Goal: Information Seeking & Learning: Check status

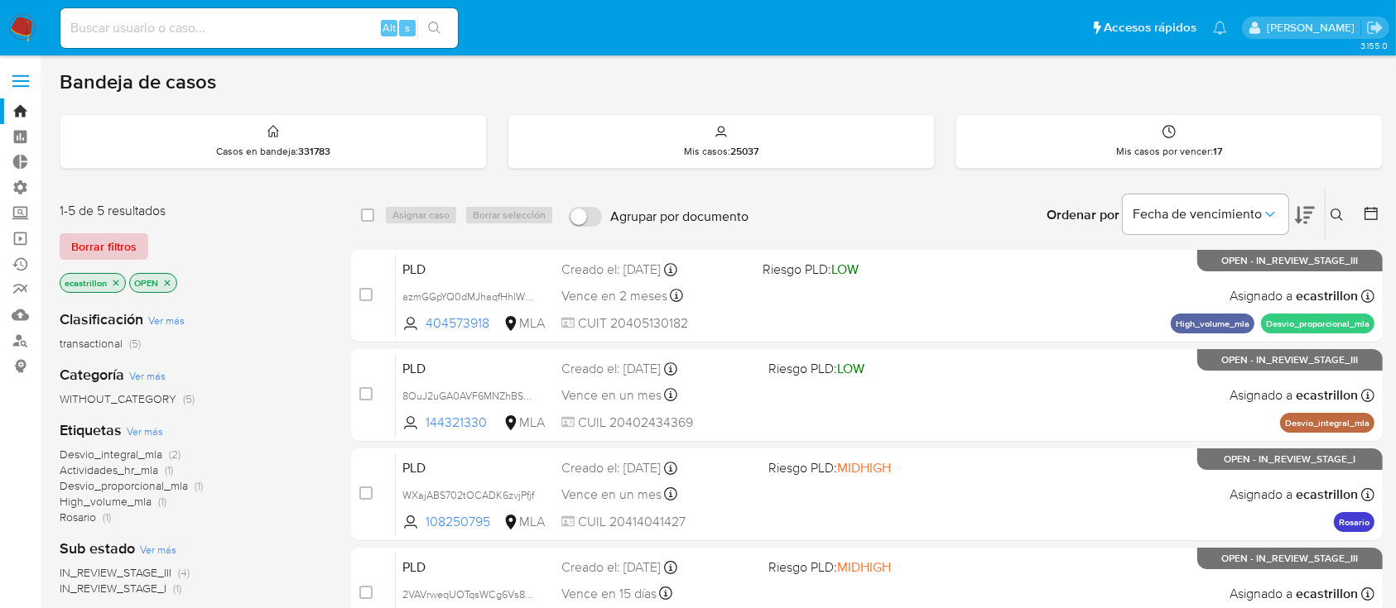
click at [92, 237] on span "Borrar filtros" at bounding box center [103, 246] width 65 height 23
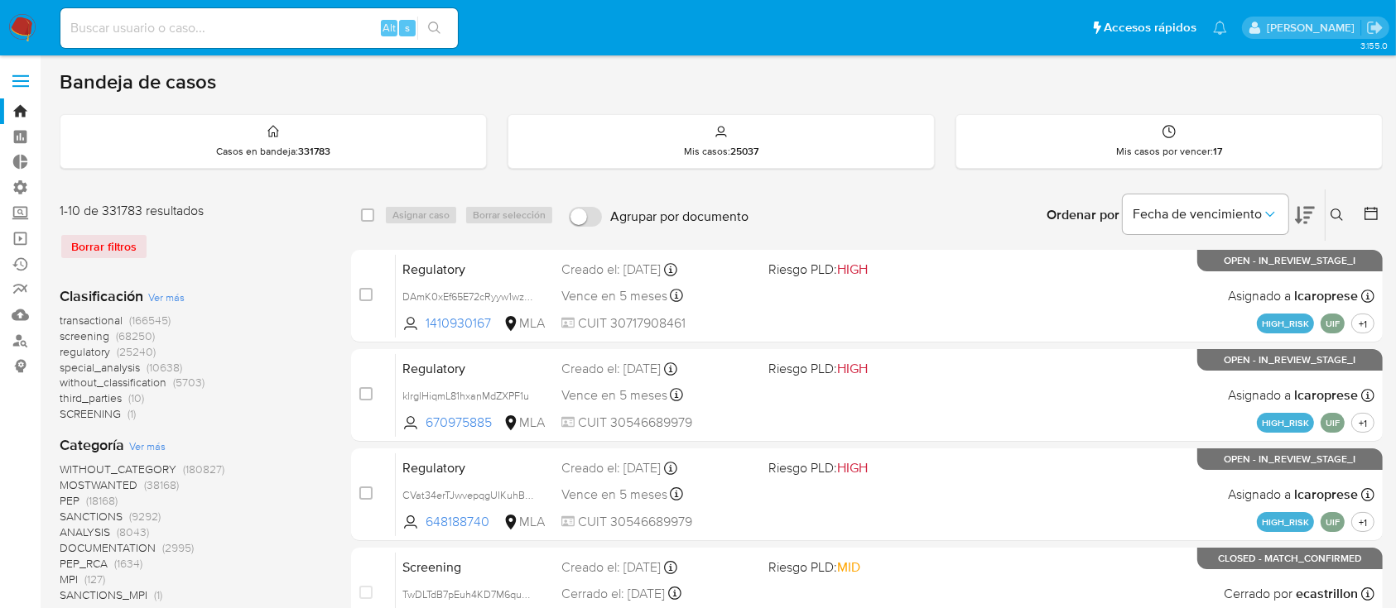
click at [89, 235] on div "Borrar filtros" at bounding box center [192, 246] width 265 height 26
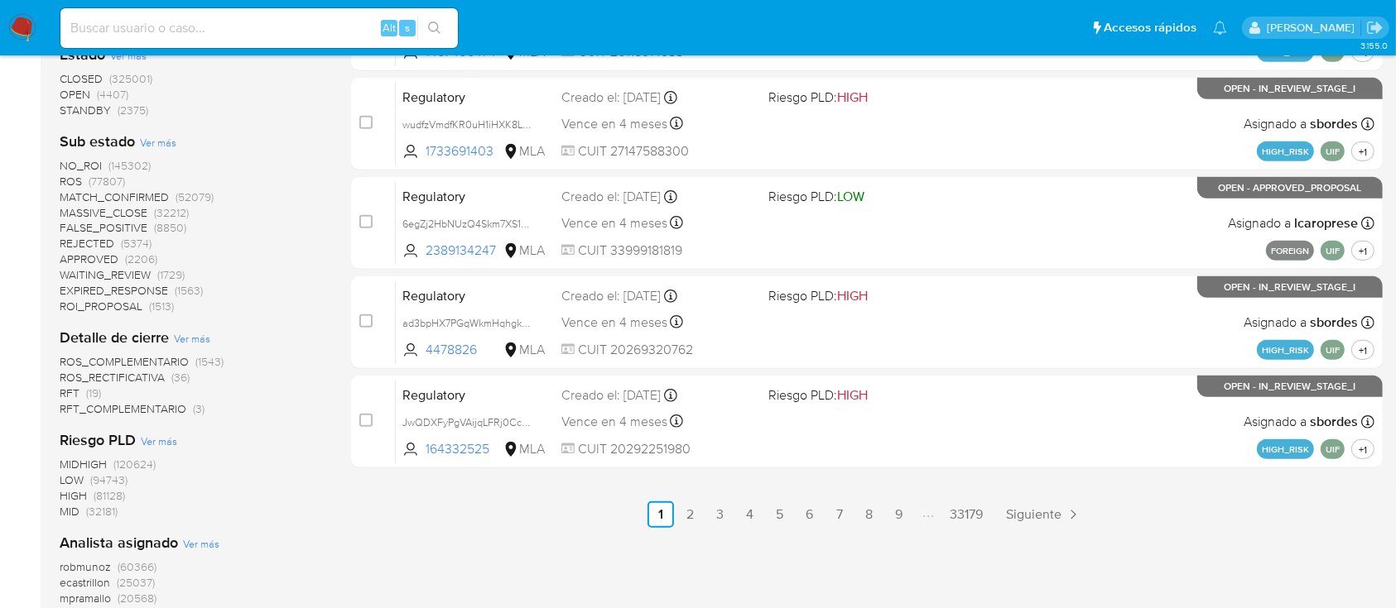
scroll to position [578, 0]
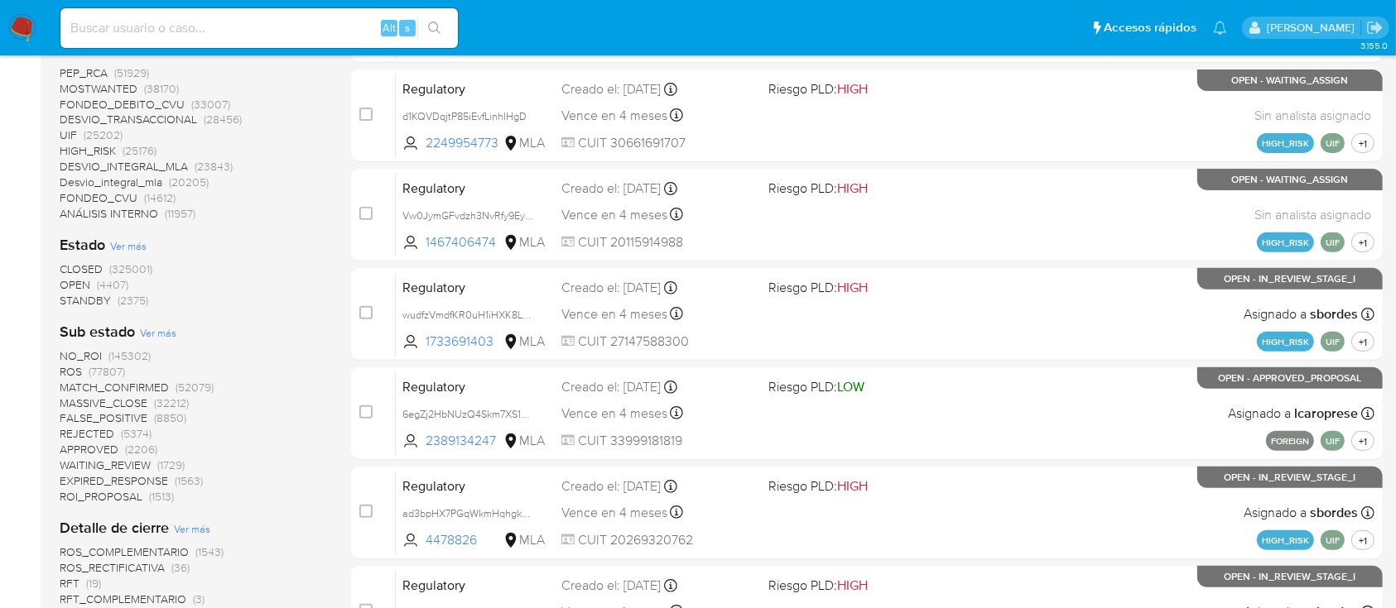
click at [74, 283] on span "OPEN" at bounding box center [75, 284] width 31 height 17
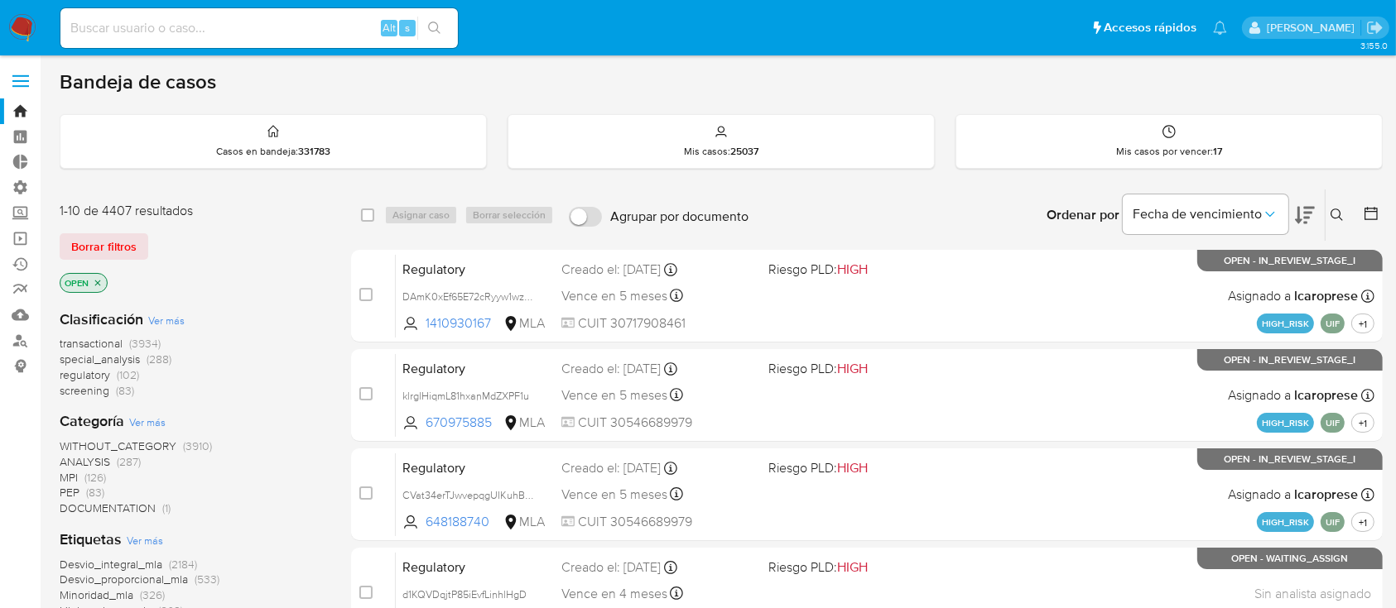
click at [84, 342] on span "transactional" at bounding box center [91, 343] width 63 height 17
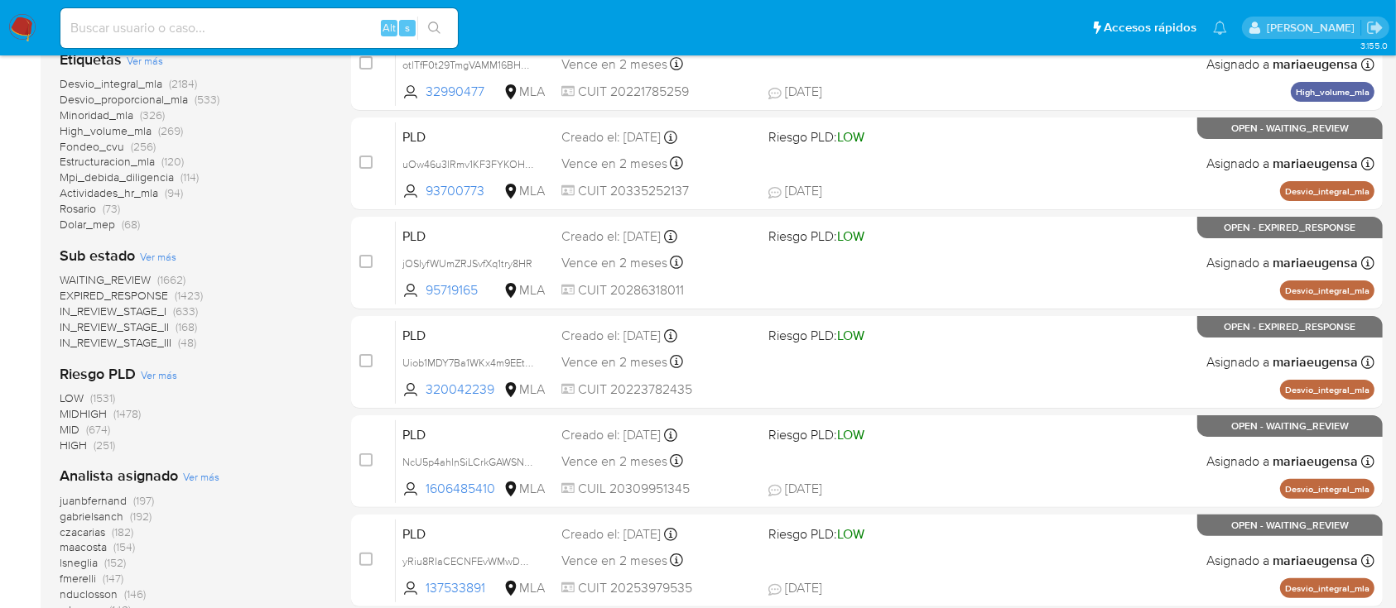
scroll to position [551, 0]
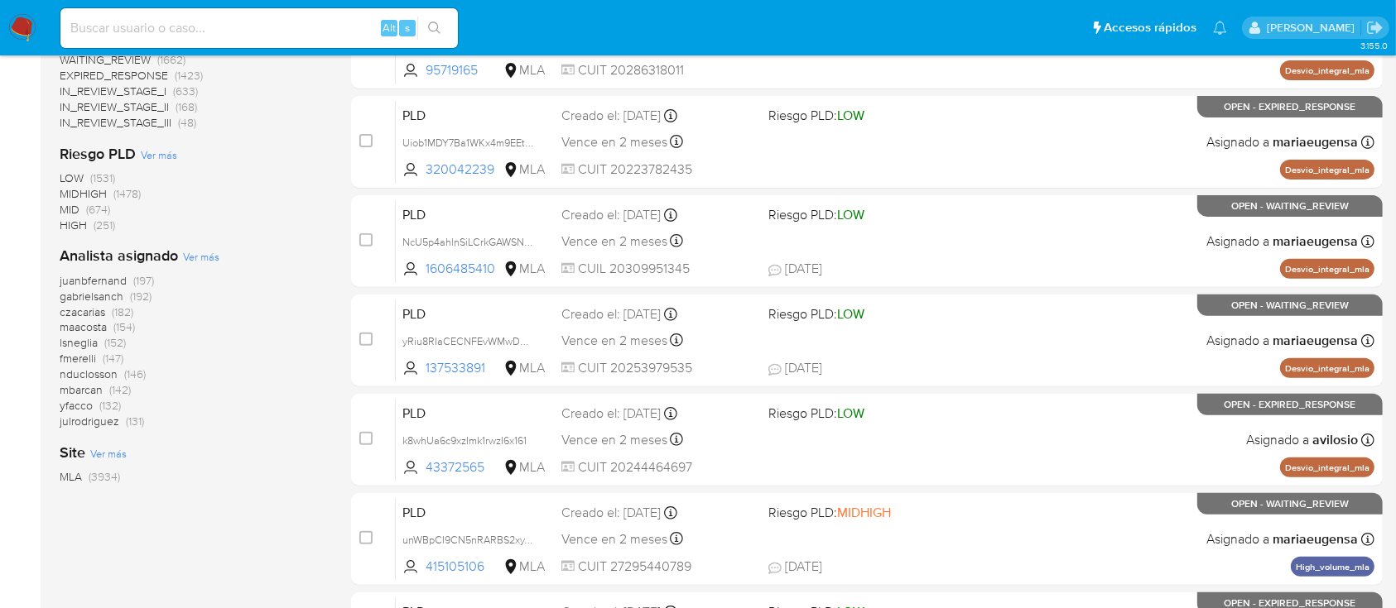
click at [112, 279] on span "juanbfernand" at bounding box center [93, 280] width 67 height 17
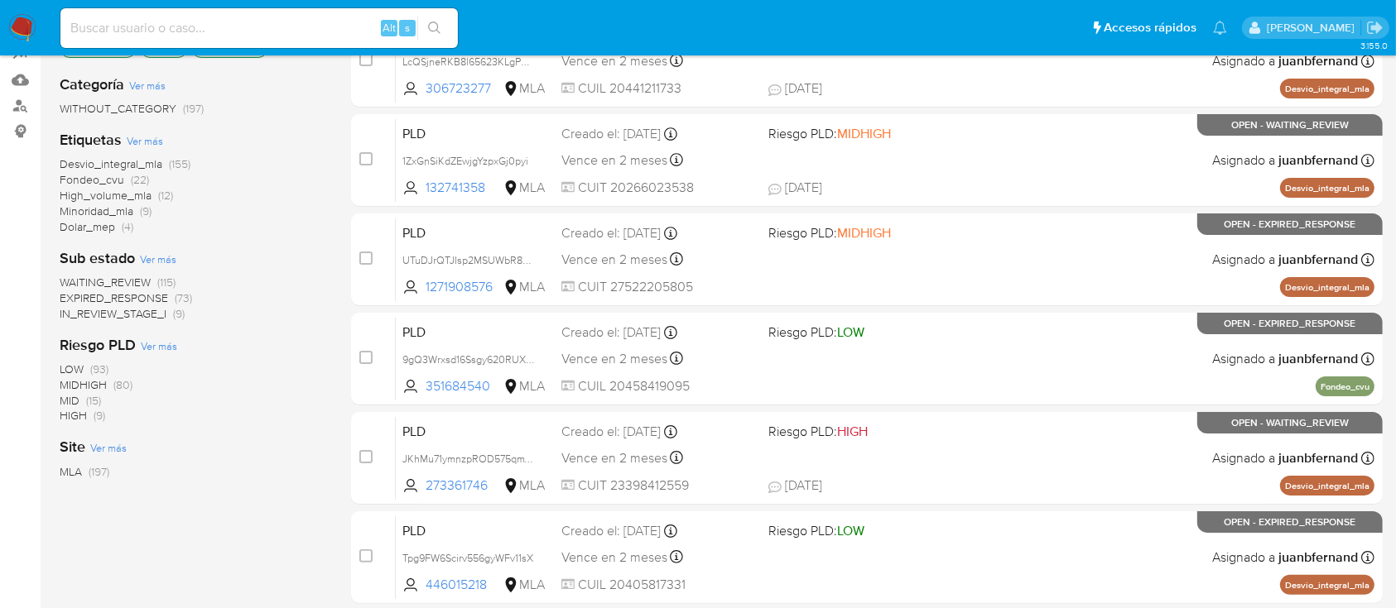
scroll to position [110, 0]
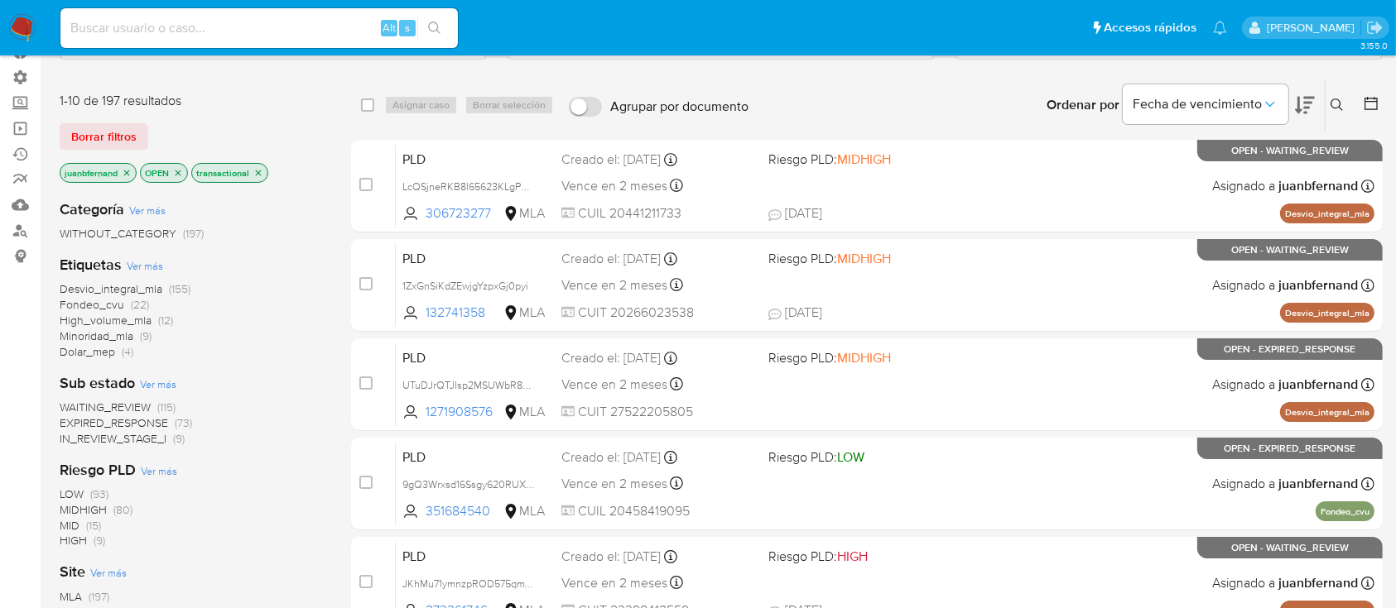
click at [128, 169] on icon "close-filter" at bounding box center [127, 173] width 10 height 10
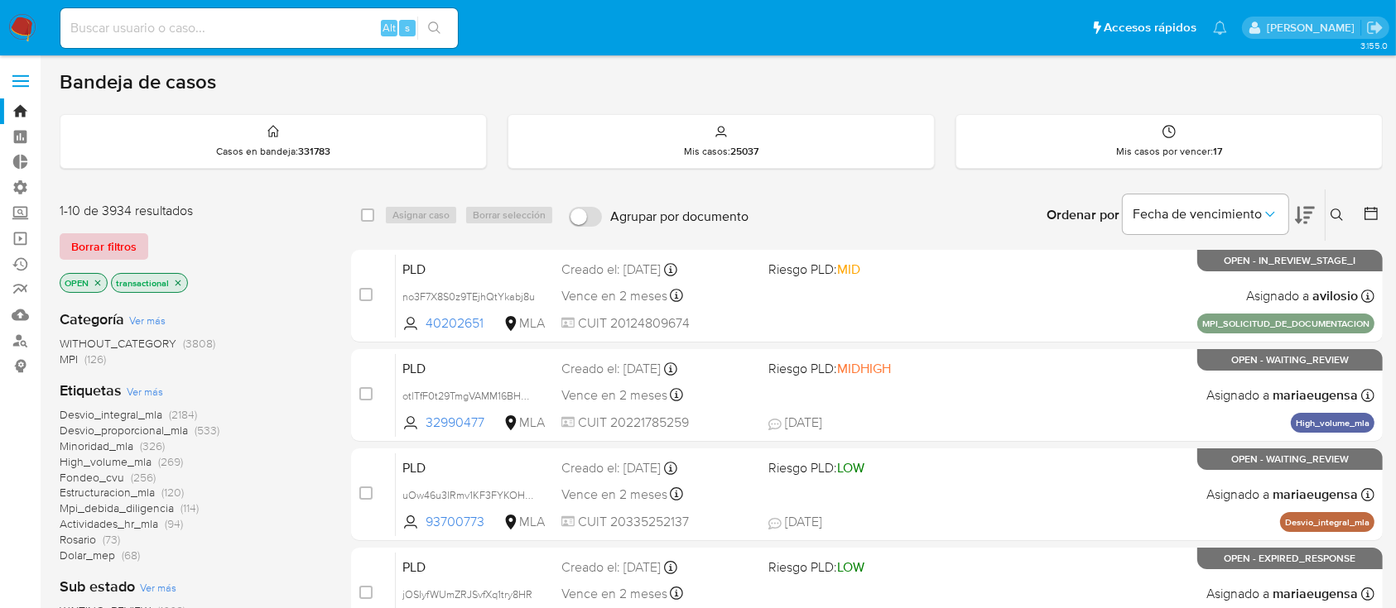
click at [143, 233] on button "Borrar filtros" at bounding box center [104, 246] width 89 height 26
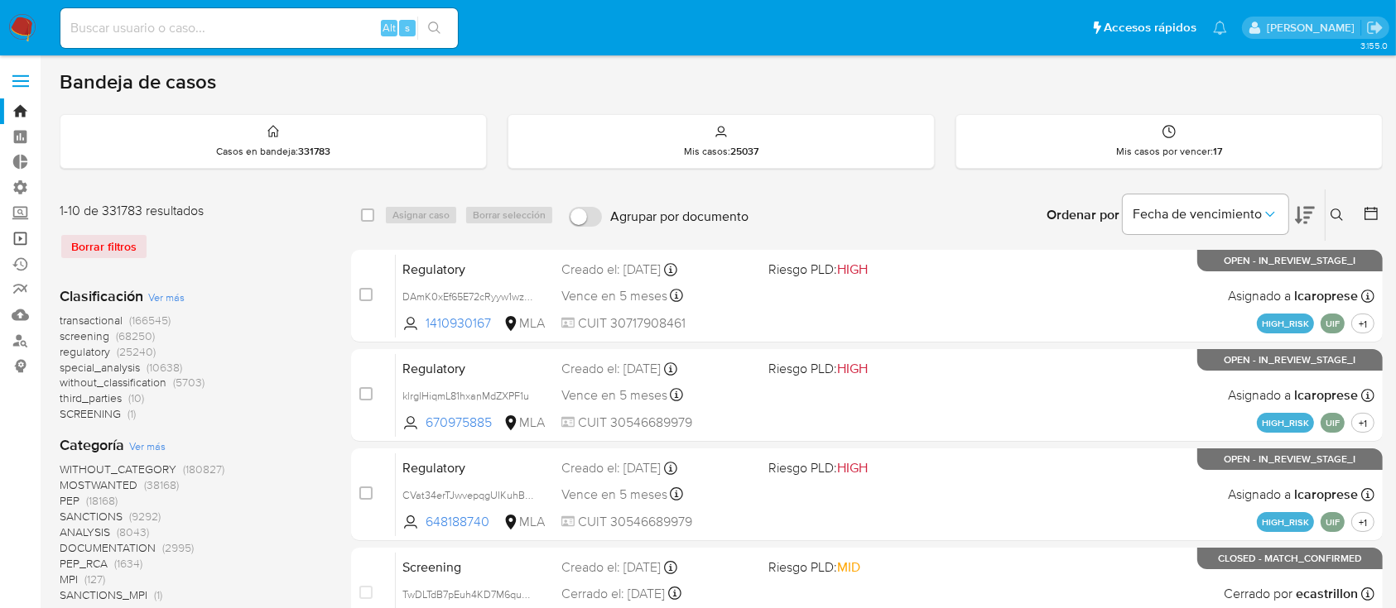
click at [9, 246] on link "Operaciones masivas" at bounding box center [98, 239] width 197 height 26
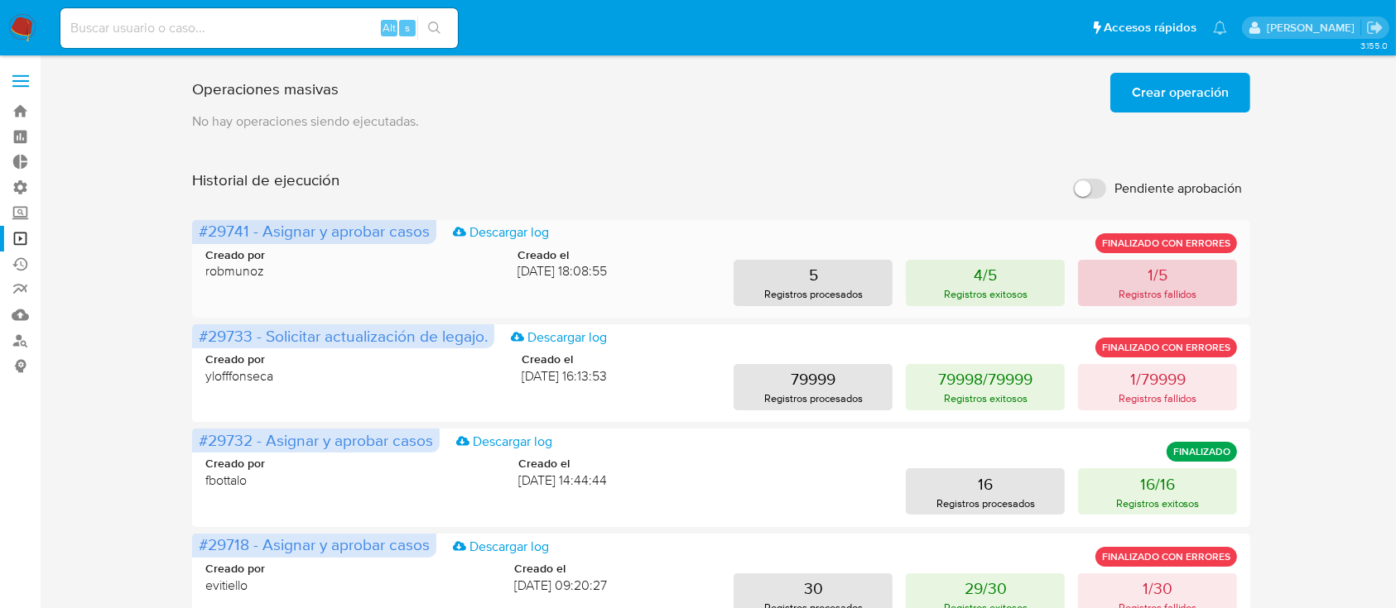
click at [1152, 265] on p "1/5" at bounding box center [1157, 274] width 20 height 23
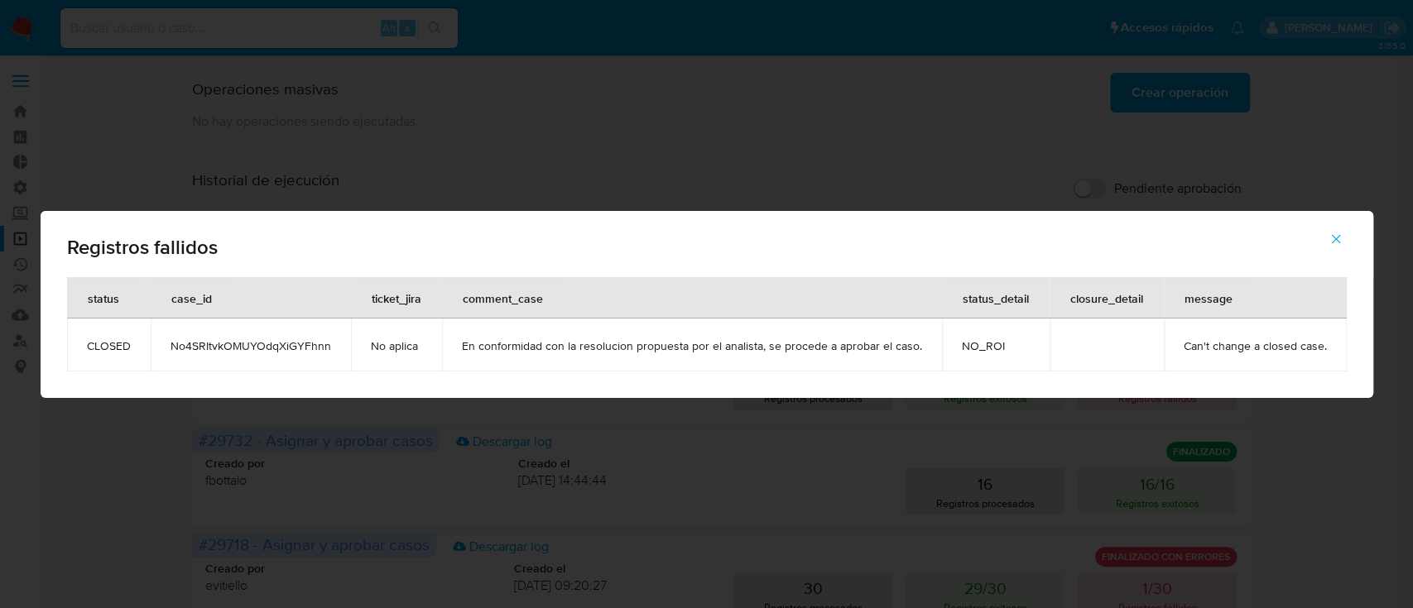
click at [1338, 232] on icon "button" at bounding box center [1336, 239] width 15 height 15
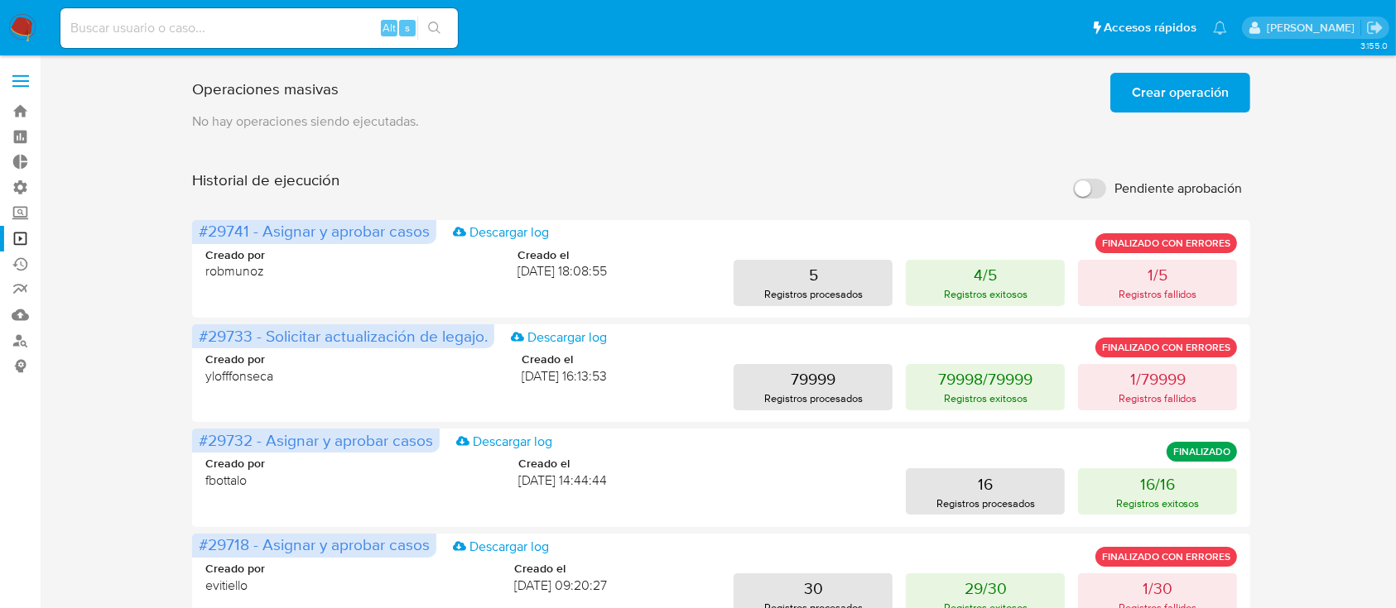
click at [1188, 97] on span "Crear operación" at bounding box center [1180, 92] width 97 height 36
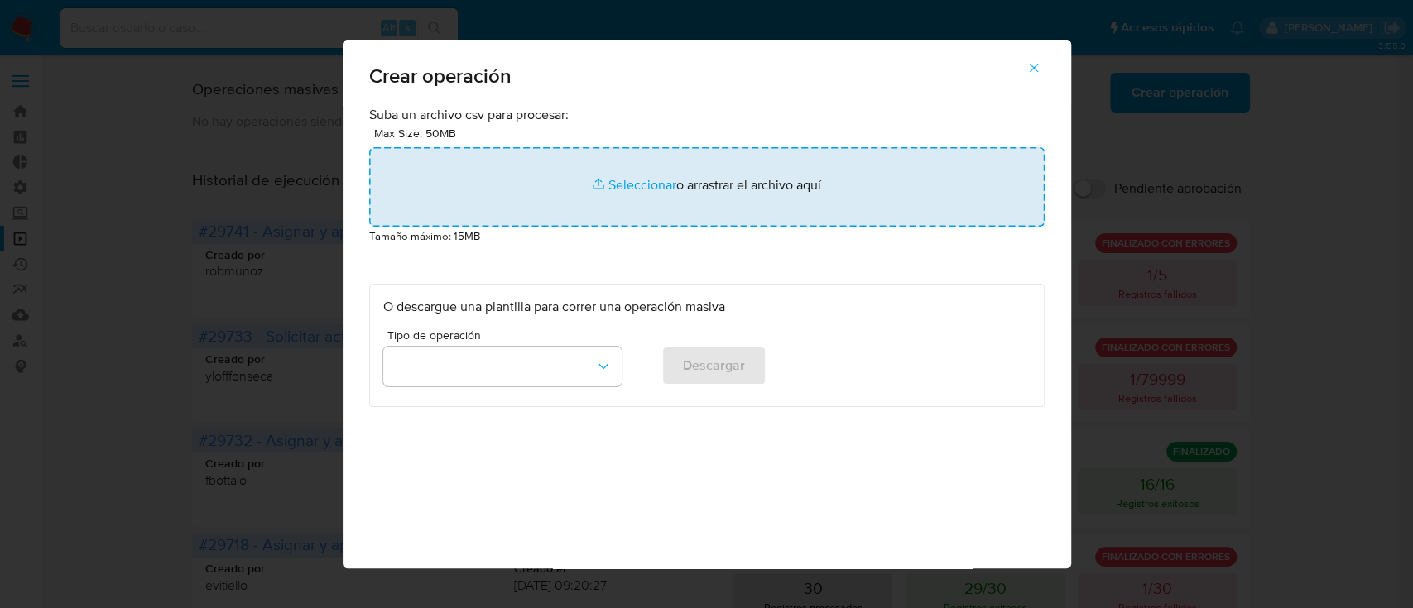
click at [868, 169] on input "file" at bounding box center [706, 186] width 675 height 79
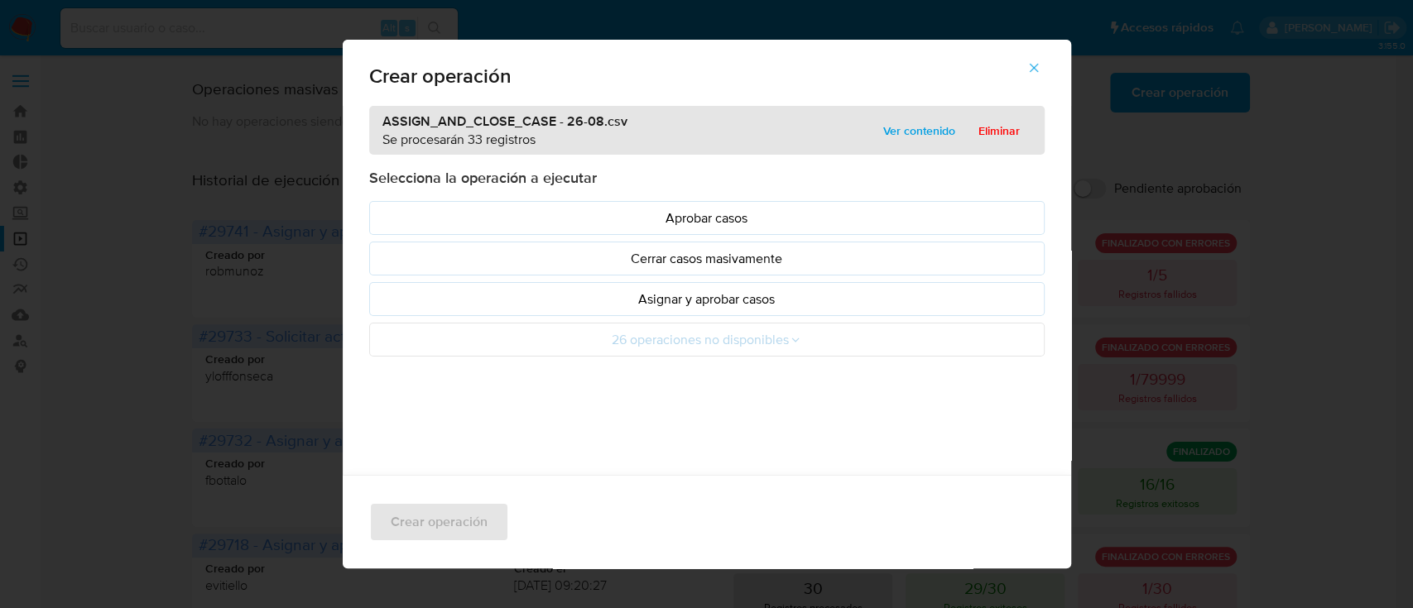
click at [431, 284] on button "Asignar y aprobar casos" at bounding box center [706, 299] width 675 height 34
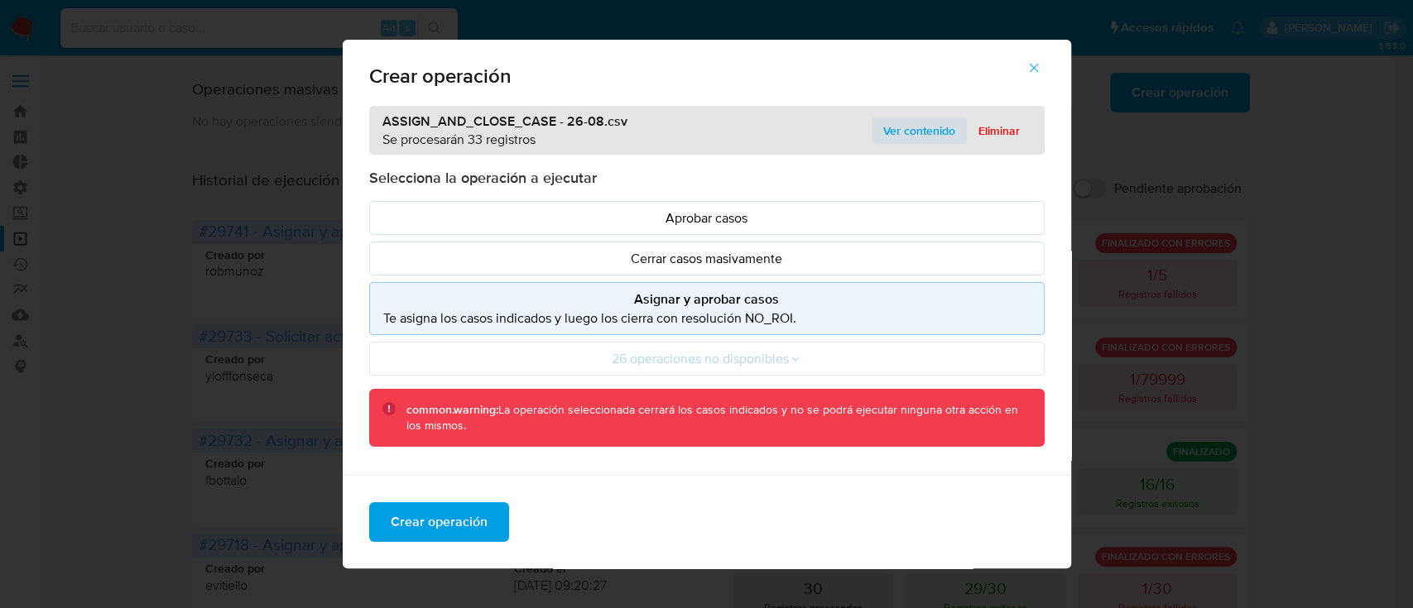
click at [874, 135] on button "Ver contenido" at bounding box center [919, 131] width 95 height 26
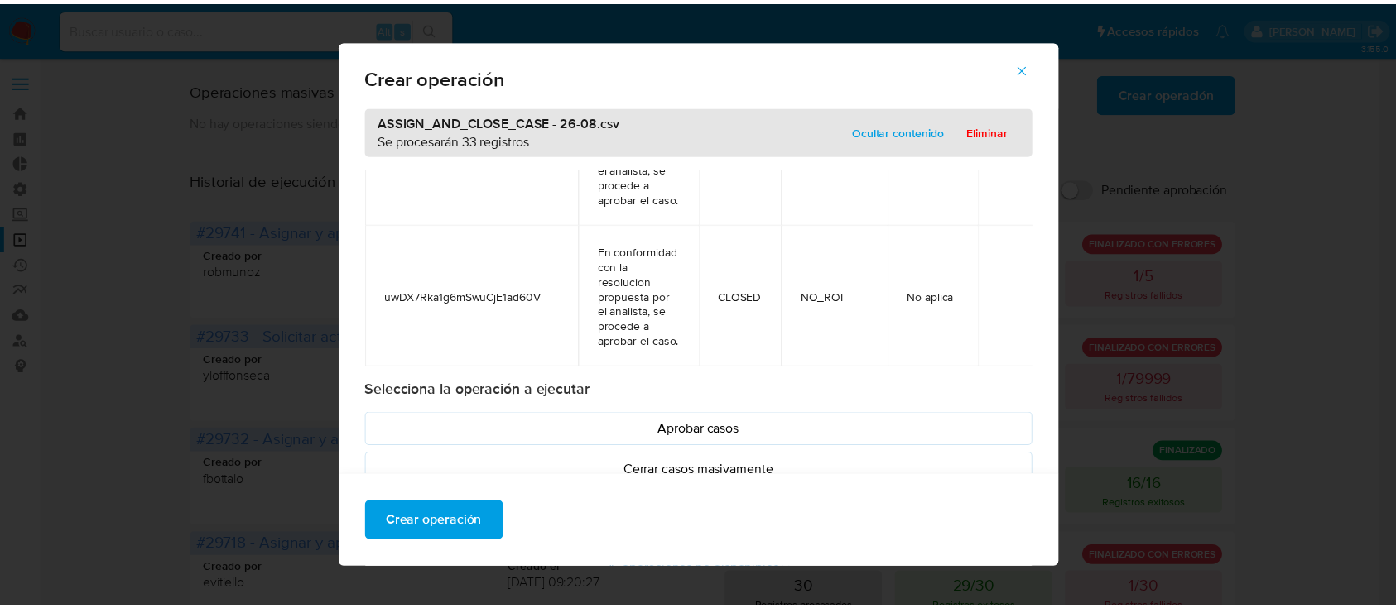
scroll to position [4724, 0]
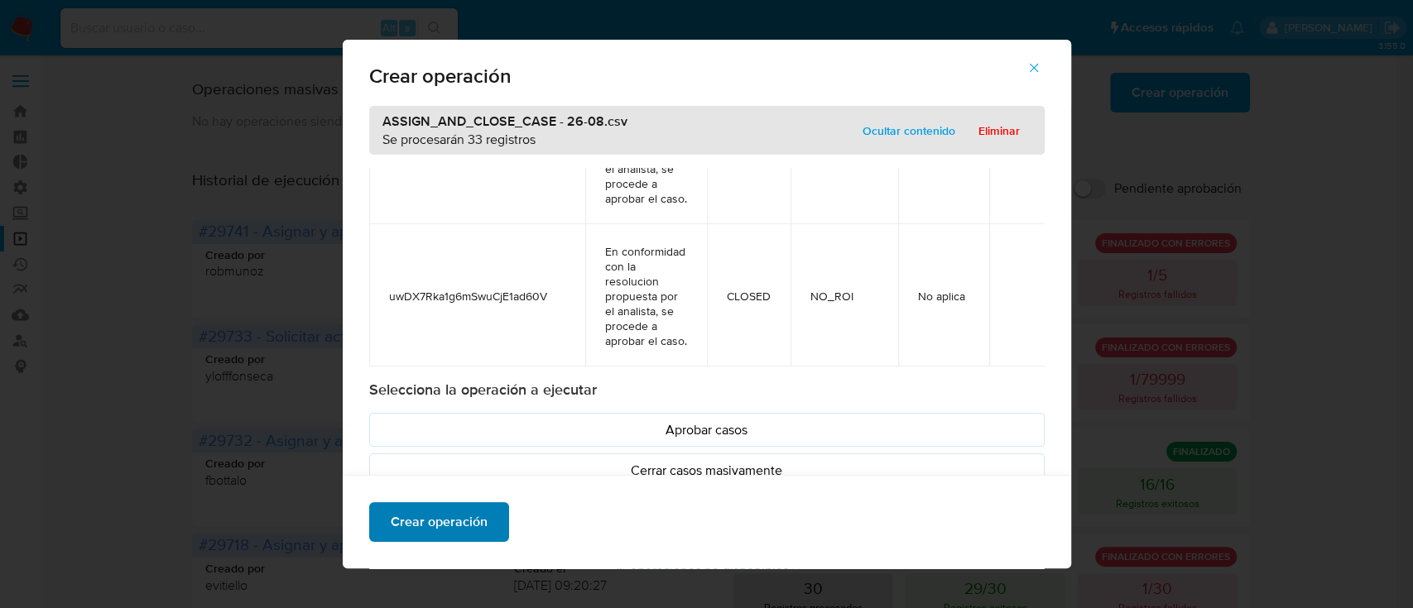
click at [472, 521] on span "Crear operación" at bounding box center [439, 522] width 97 height 36
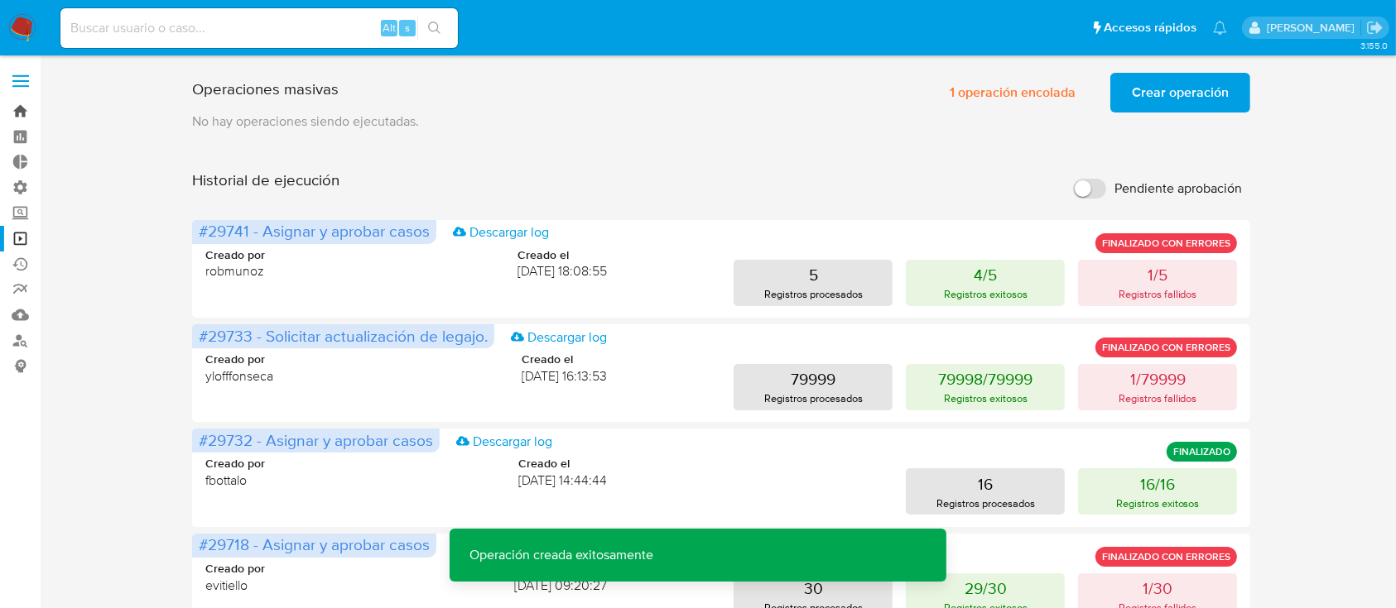
click at [15, 99] on link "Bandeja" at bounding box center [98, 112] width 197 height 26
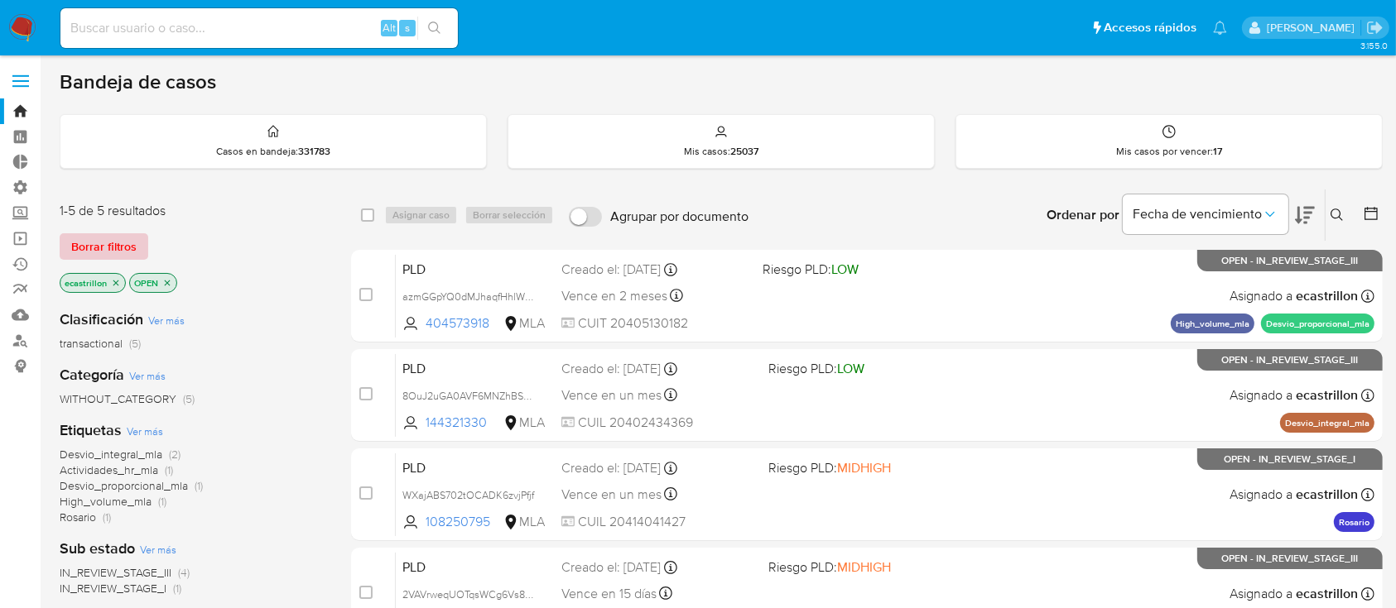
click at [106, 257] on span "Borrar filtros" at bounding box center [103, 246] width 65 height 23
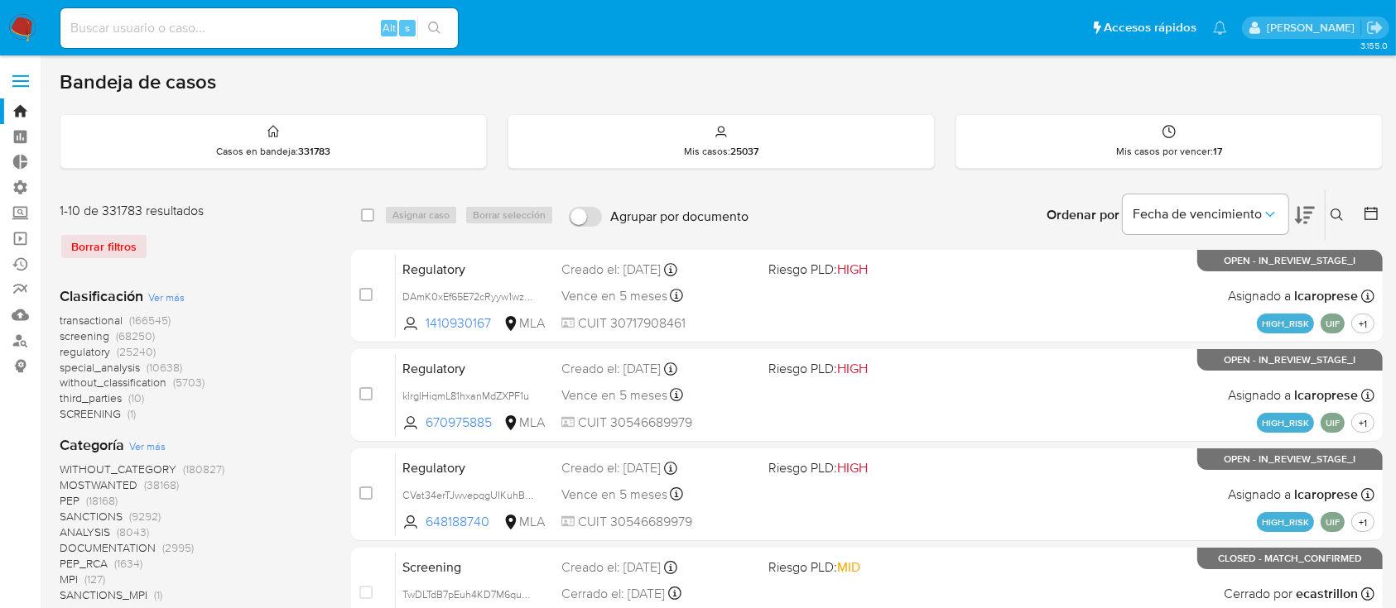
click at [231, 21] on input at bounding box center [258, 28] width 397 height 22
paste input "5kFVDm32cLc0HnLkTl7cHadx"
type input "5kFVDm32cLc0HnLkTl7cHadx"
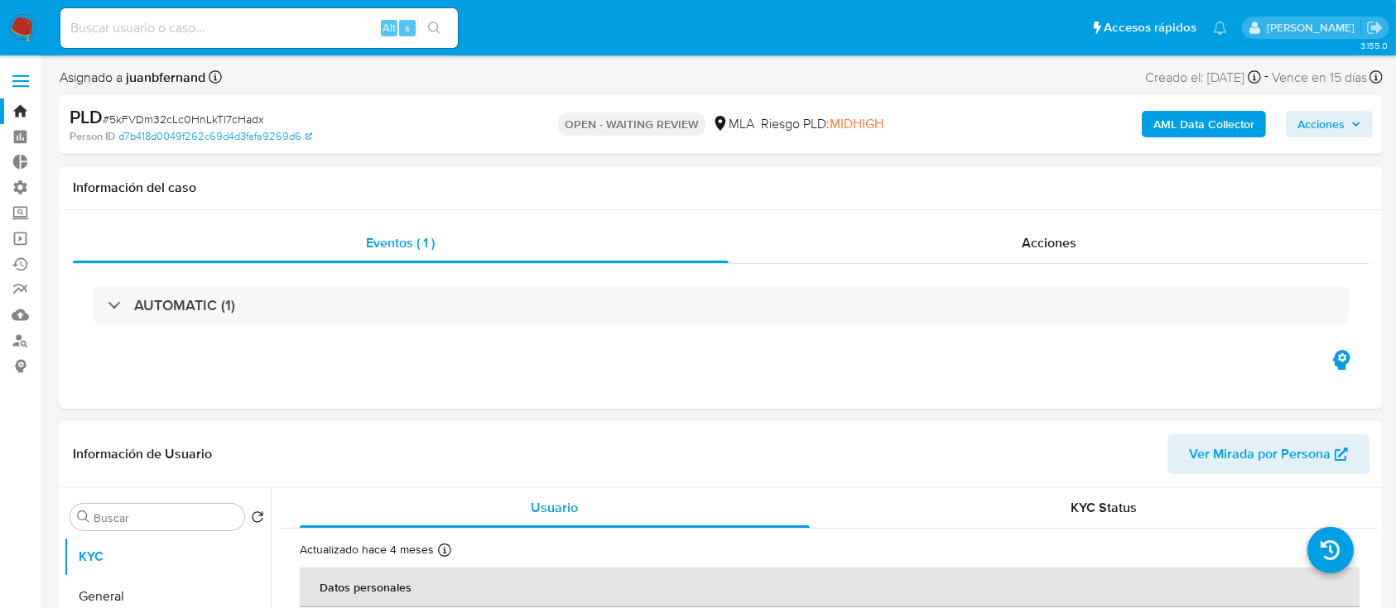
select select "10"
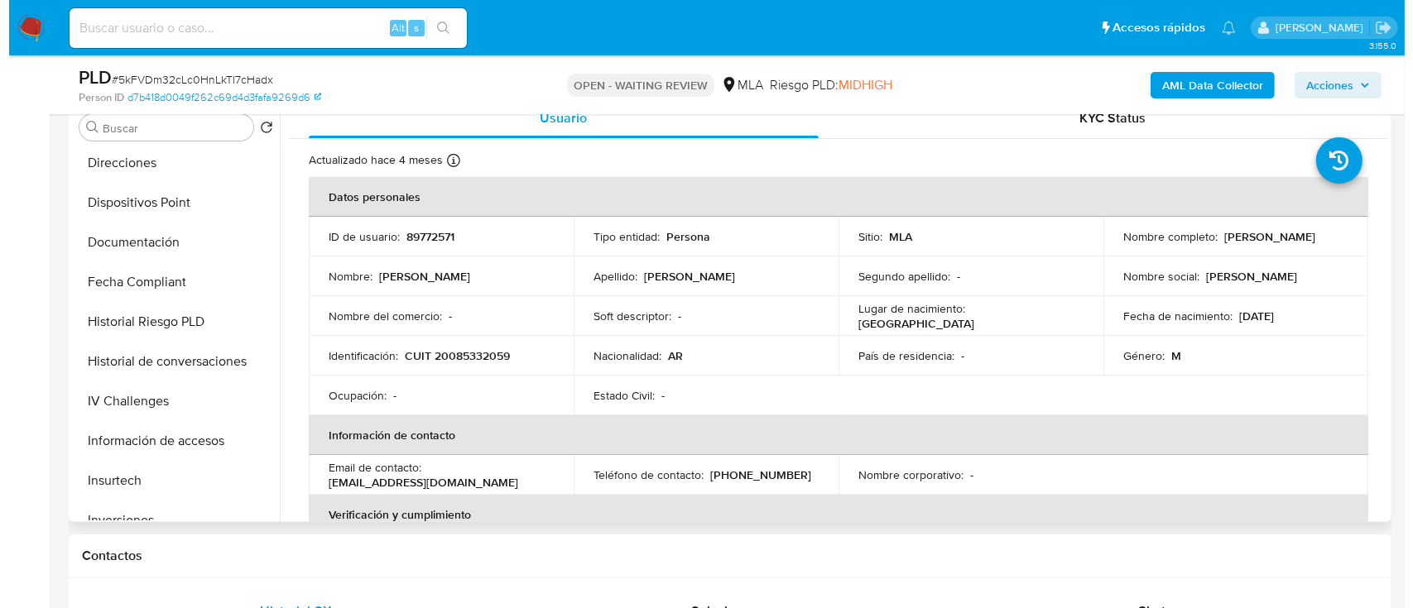
scroll to position [551, 0]
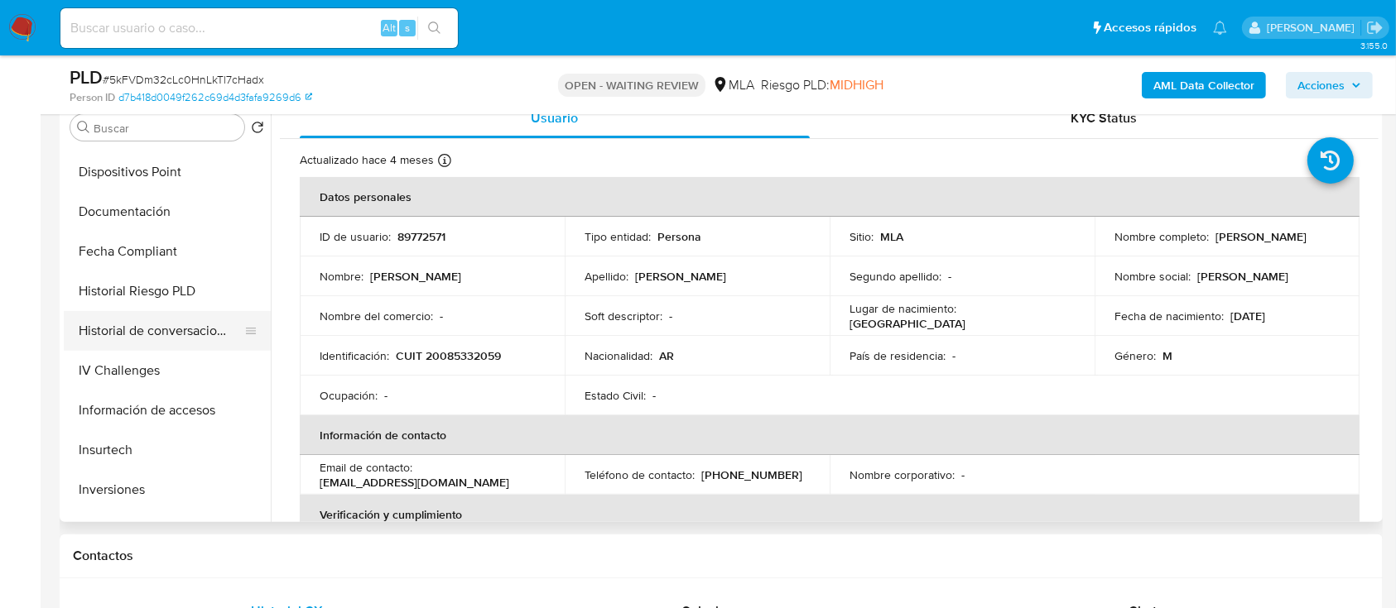
click at [147, 326] on button "Historial de conversaciones" at bounding box center [161, 331] width 194 height 40
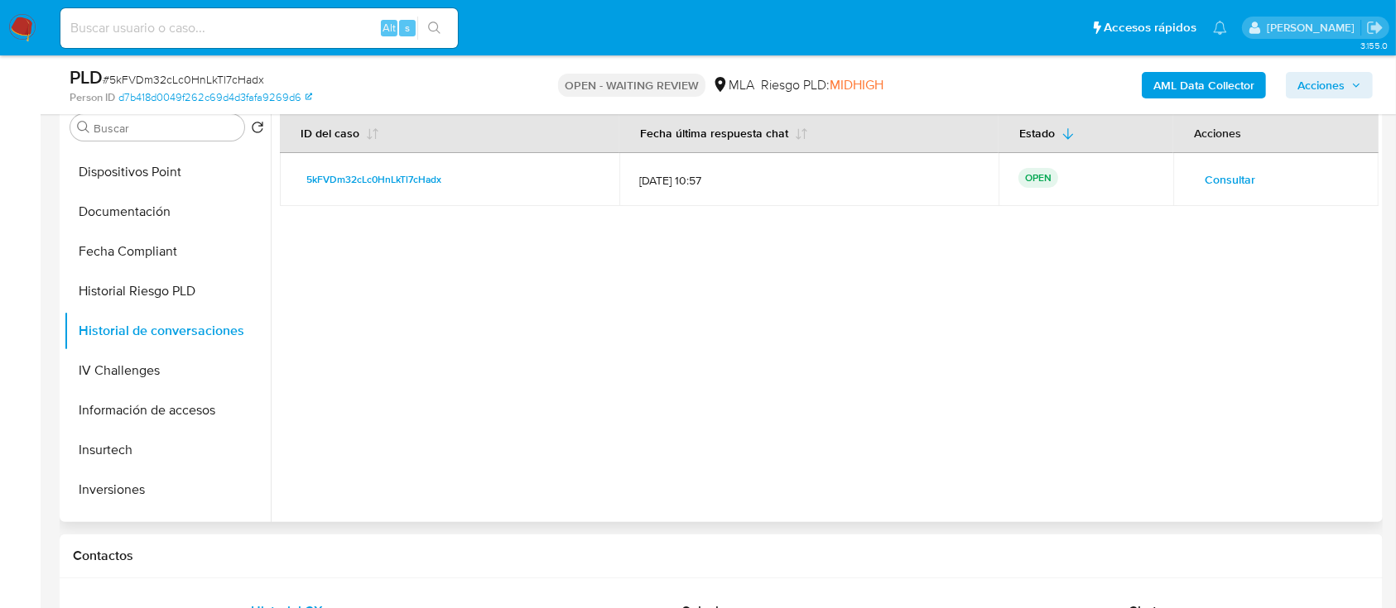
click at [1234, 175] on span "Consultar" at bounding box center [1229, 179] width 50 height 23
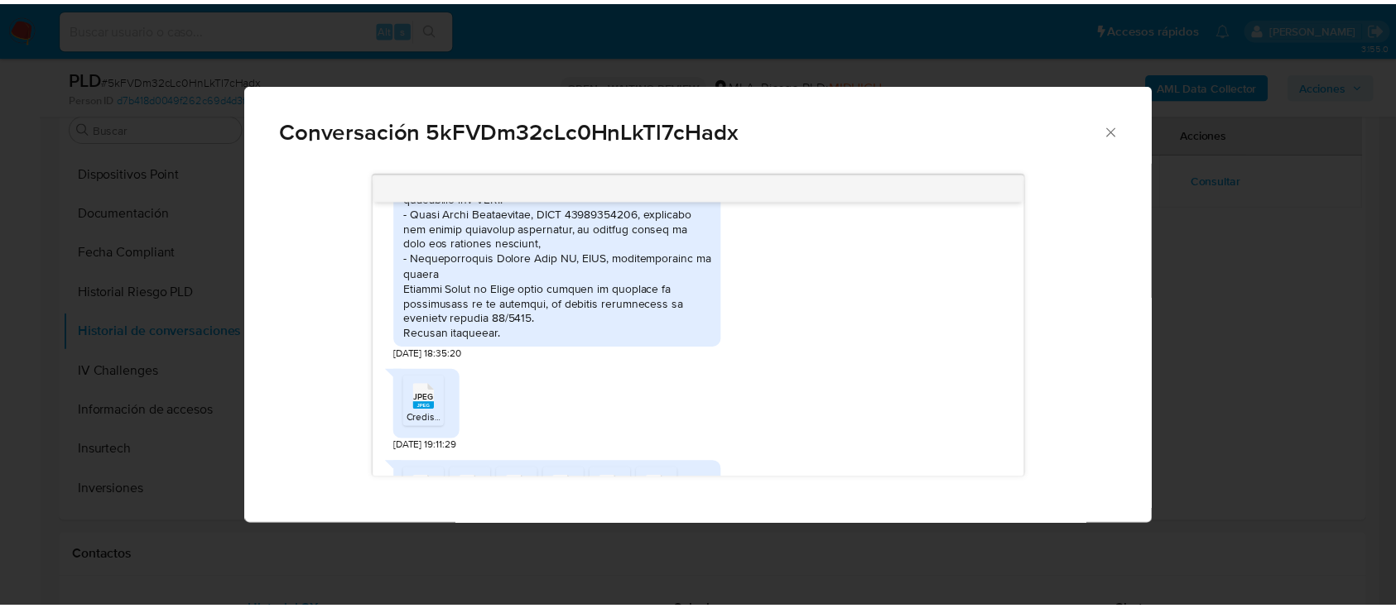
scroll to position [2795, 0]
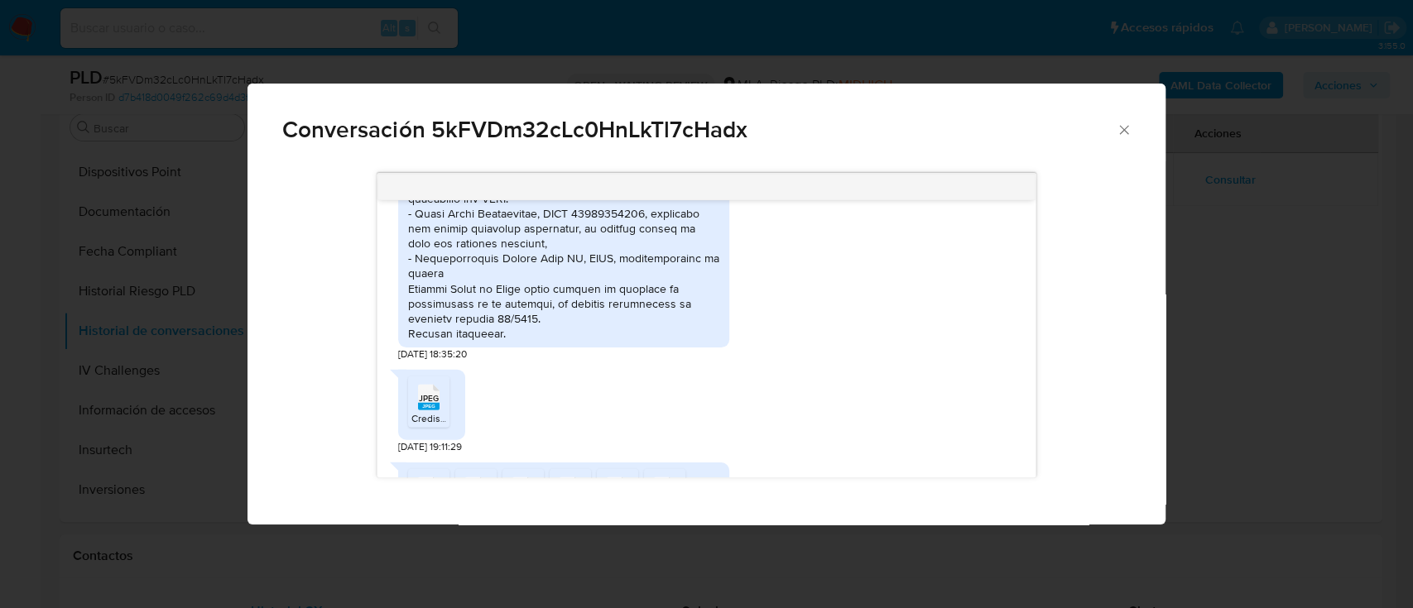
click at [1132, 127] on icon "Cerrar" at bounding box center [1124, 130] width 17 height 17
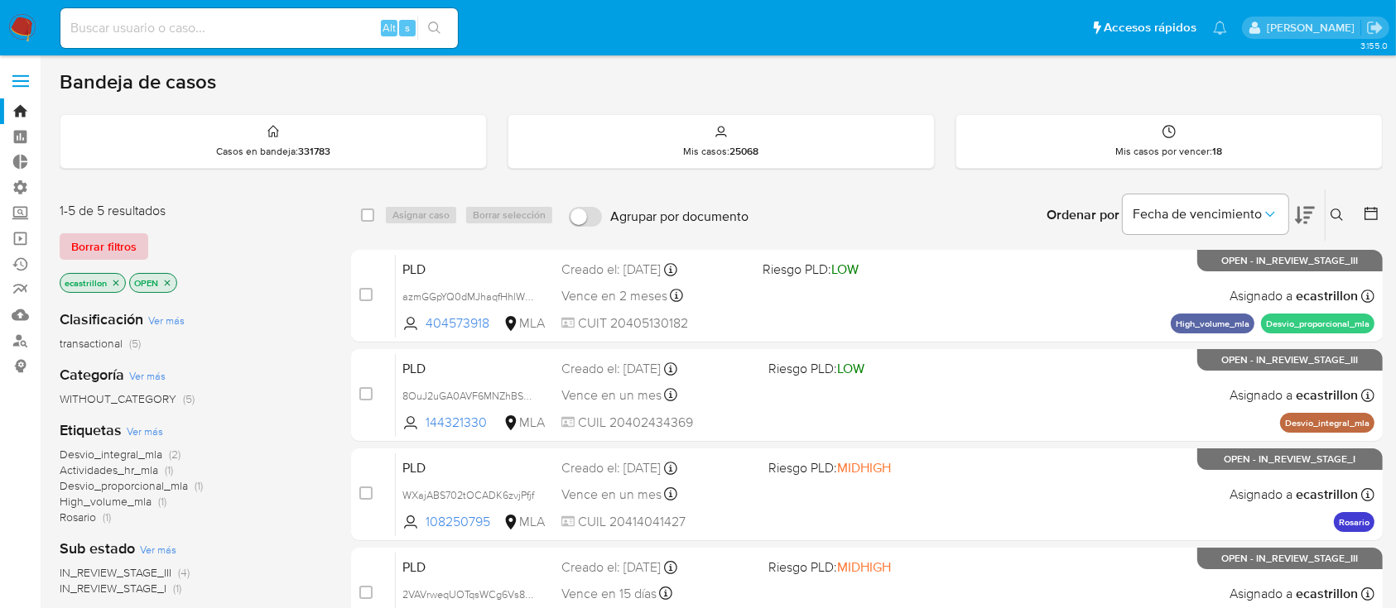
click at [115, 248] on span "Borrar filtros" at bounding box center [103, 246] width 65 height 23
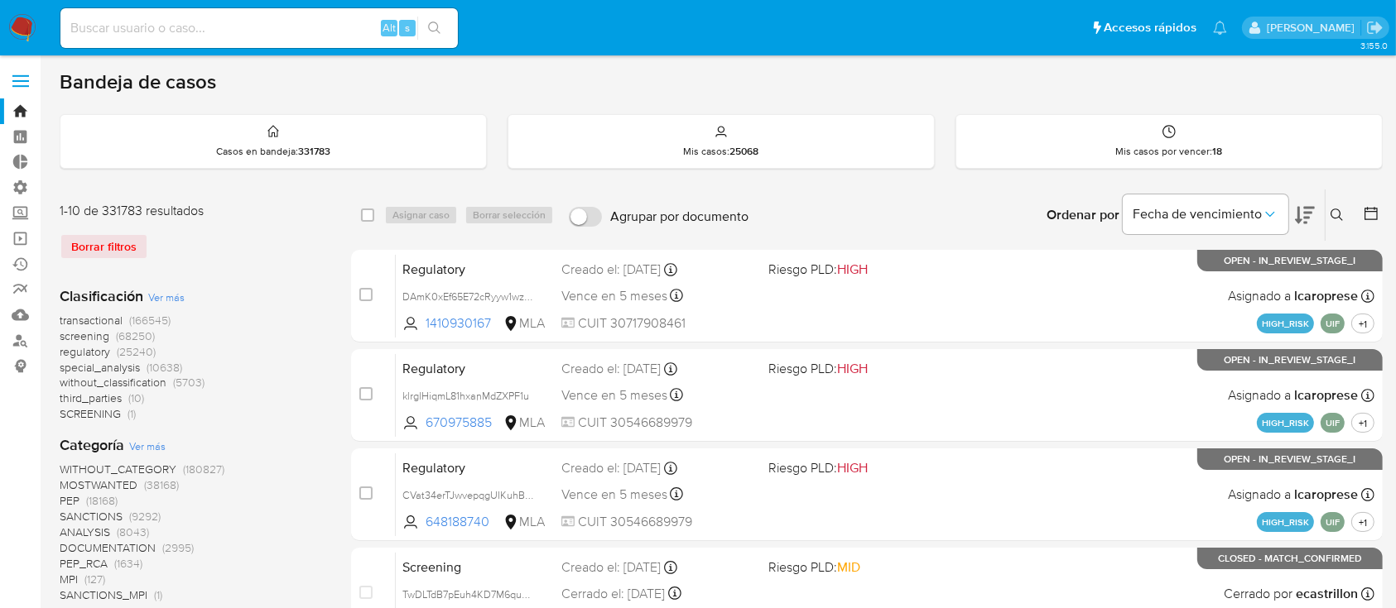
click at [1338, 209] on icon at bounding box center [1336, 215] width 13 height 13
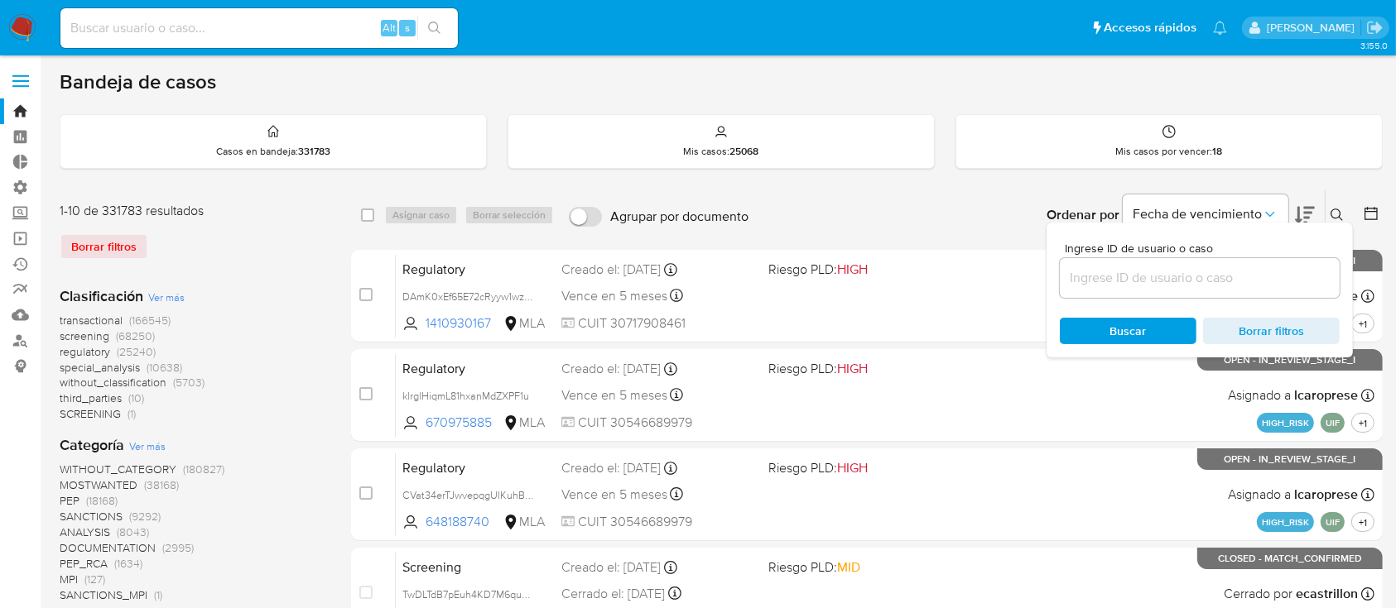
click at [1265, 282] on input at bounding box center [1200, 278] width 280 height 22
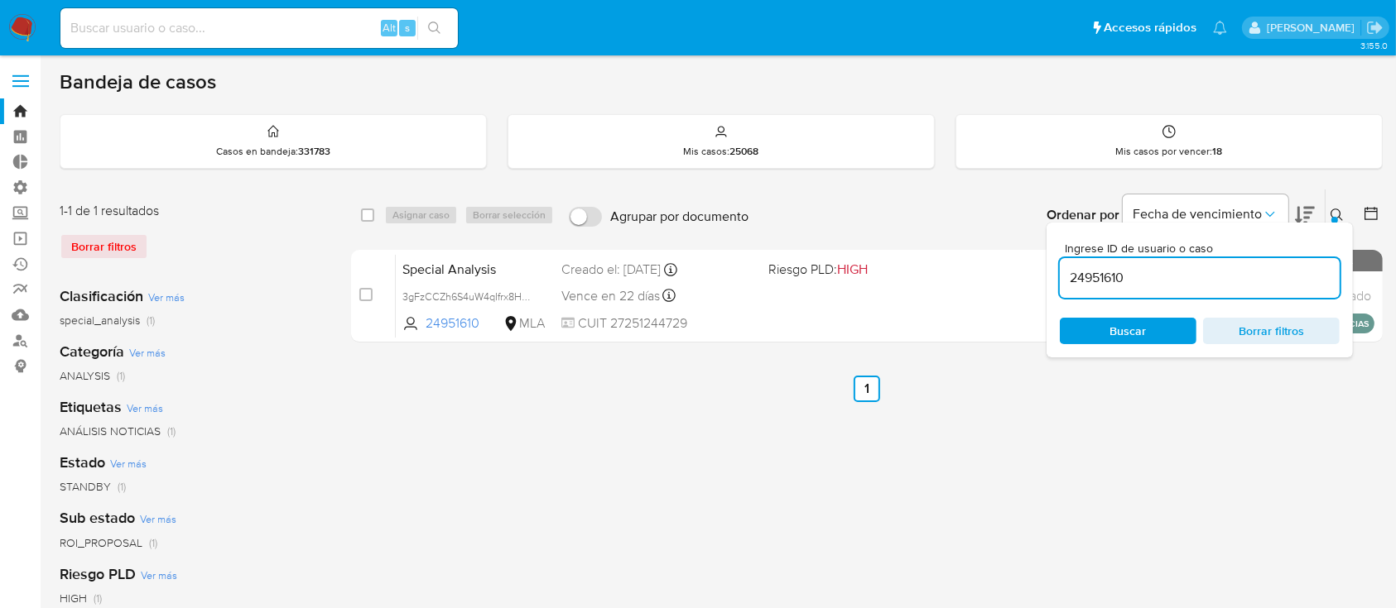
click at [1334, 209] on icon at bounding box center [1336, 215] width 12 height 12
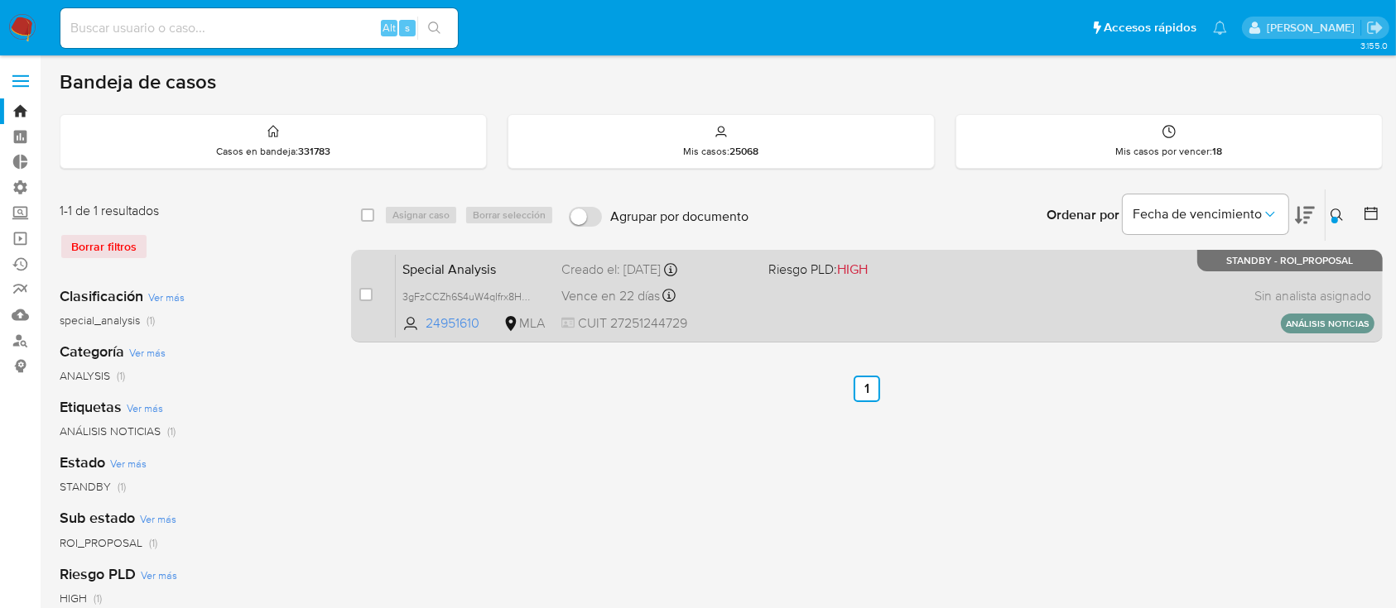
click at [957, 318] on div "Special Analysis 3gFzCCZh6S4uW4qIfrx8HoAr 24951610 MLA Riesgo PLD: HIGH Creado …" at bounding box center [885, 296] width 978 height 84
click at [811, 311] on div "Special Analysis 3gFzCCZh6S4uW4qIfrx8HoAr 24951610 MLA Riesgo PLD: HIGH Creado …" at bounding box center [885, 296] width 978 height 84
click at [762, 308] on div "Special Analysis 3gFzCCZh6S4uW4qIfrx8HoAr 24951610 MLA Riesgo PLD: HIGH Creado …" at bounding box center [885, 296] width 978 height 84
click at [864, 304] on div "Special Analysis 3gFzCCZh6S4uW4qIfrx8HoAr 24951610 MLA Riesgo PLD: HIGH Creado …" at bounding box center [885, 296] width 978 height 84
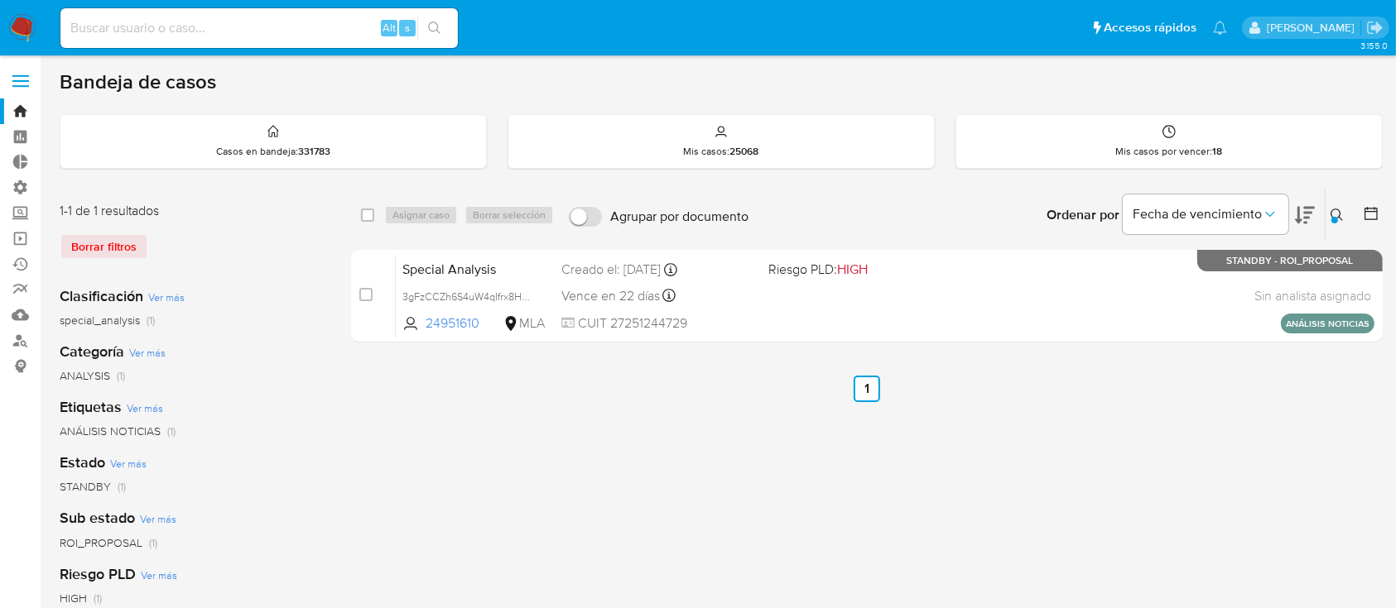
click at [1341, 213] on icon at bounding box center [1336, 215] width 13 height 13
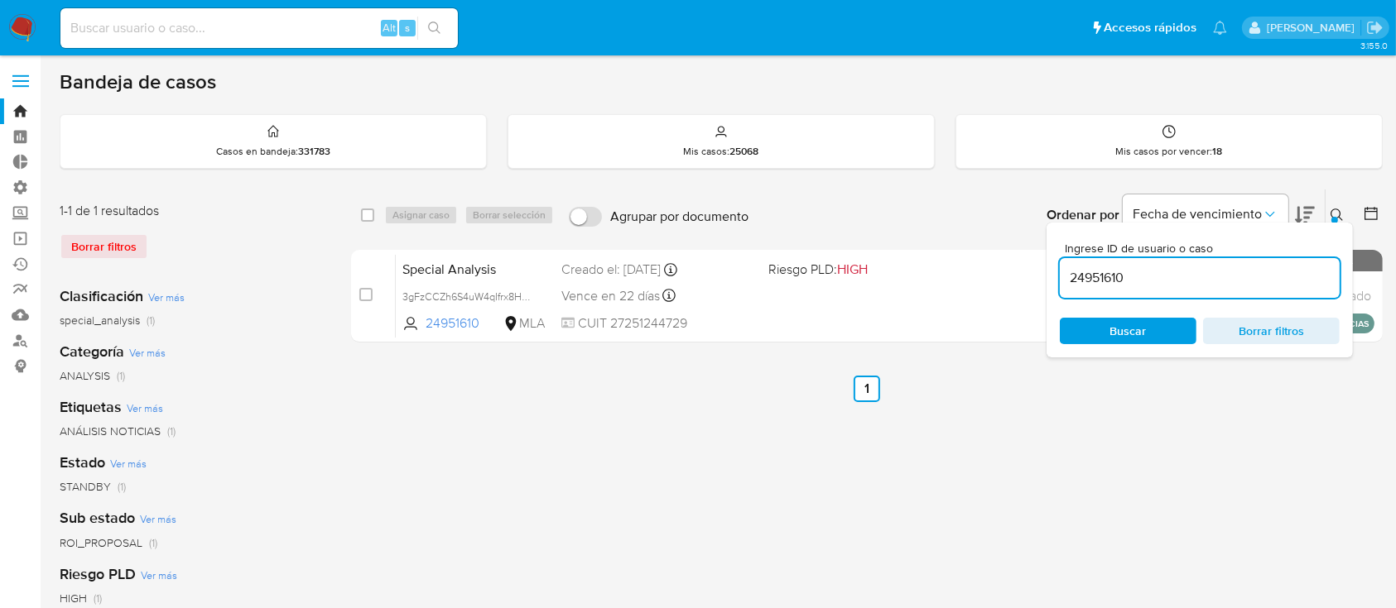
click at [1232, 269] on input "24951610" at bounding box center [1200, 278] width 280 height 22
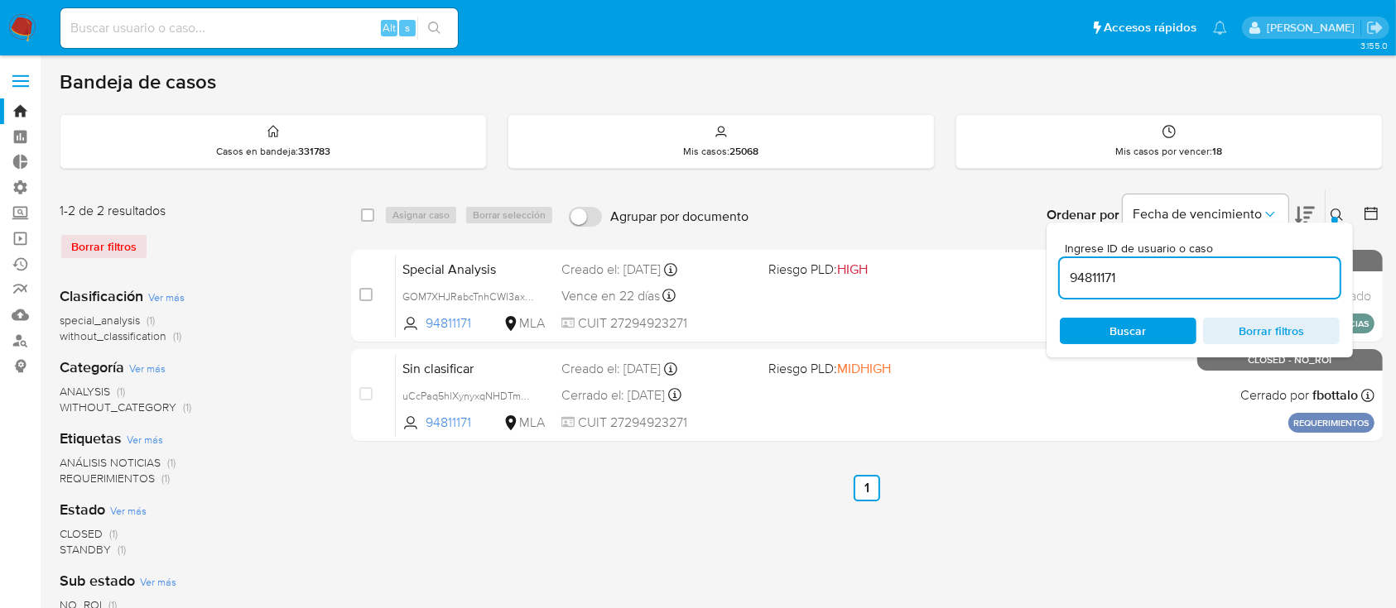
click at [1335, 210] on icon at bounding box center [1336, 215] width 13 height 13
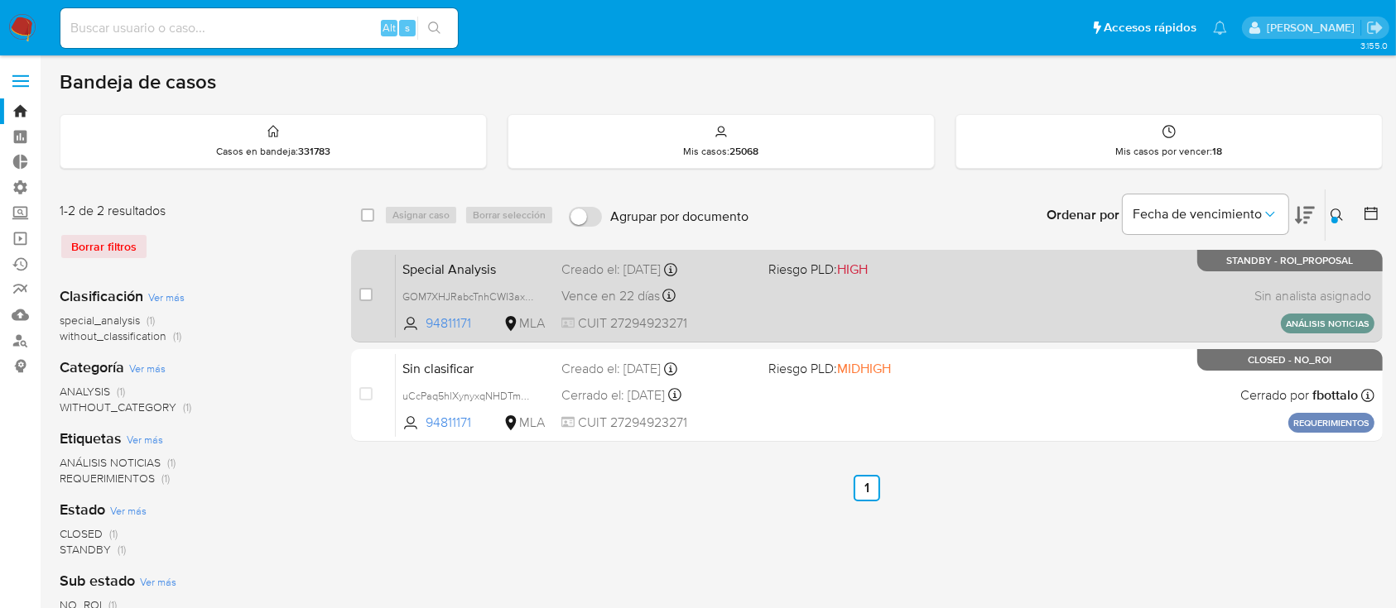
click at [1075, 281] on div "Special Analysis GOM7XHJRabcTnhCWI3axIXef 94811171 MLA Riesgo PLD: HIGH Creado …" at bounding box center [885, 296] width 978 height 84
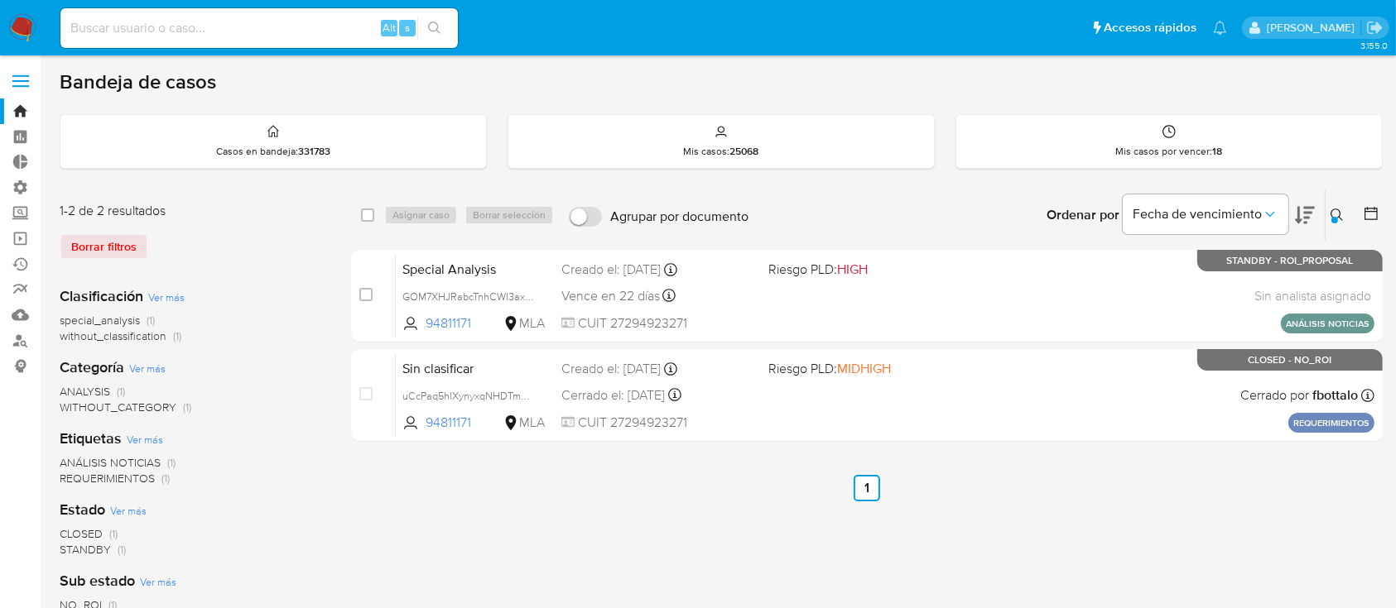
click at [1344, 220] on button at bounding box center [1338, 215] width 27 height 20
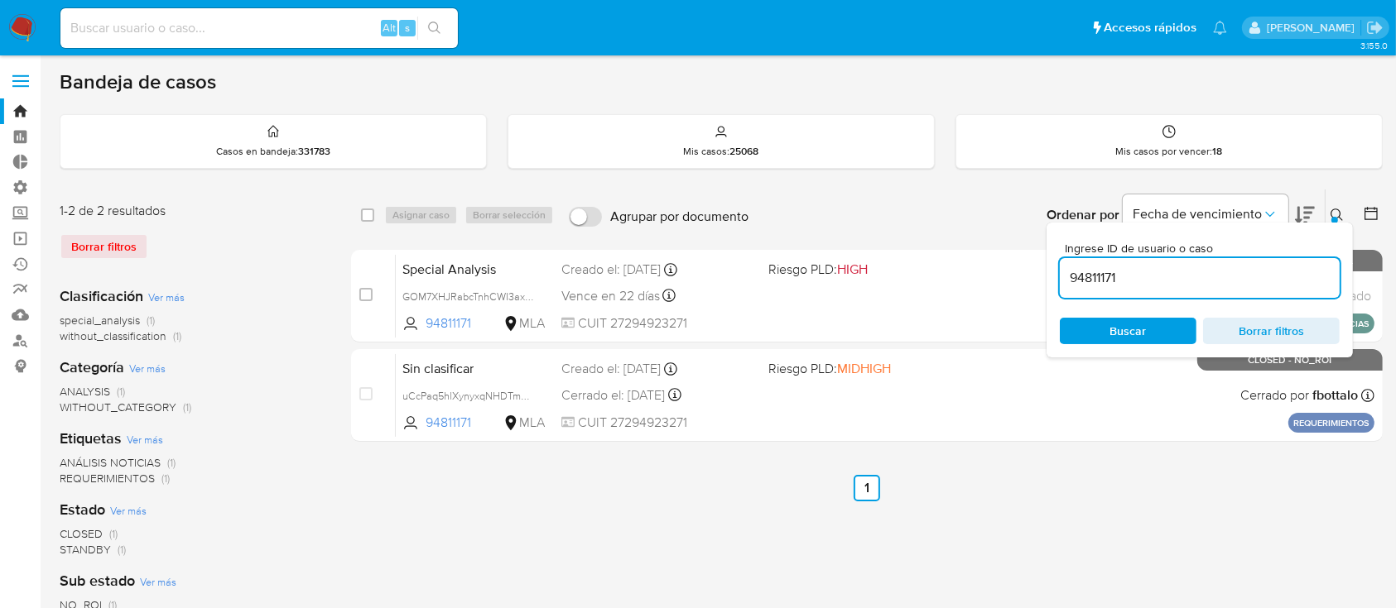
click at [1300, 271] on input "94811171" at bounding box center [1200, 278] width 280 height 22
type input "176255095"
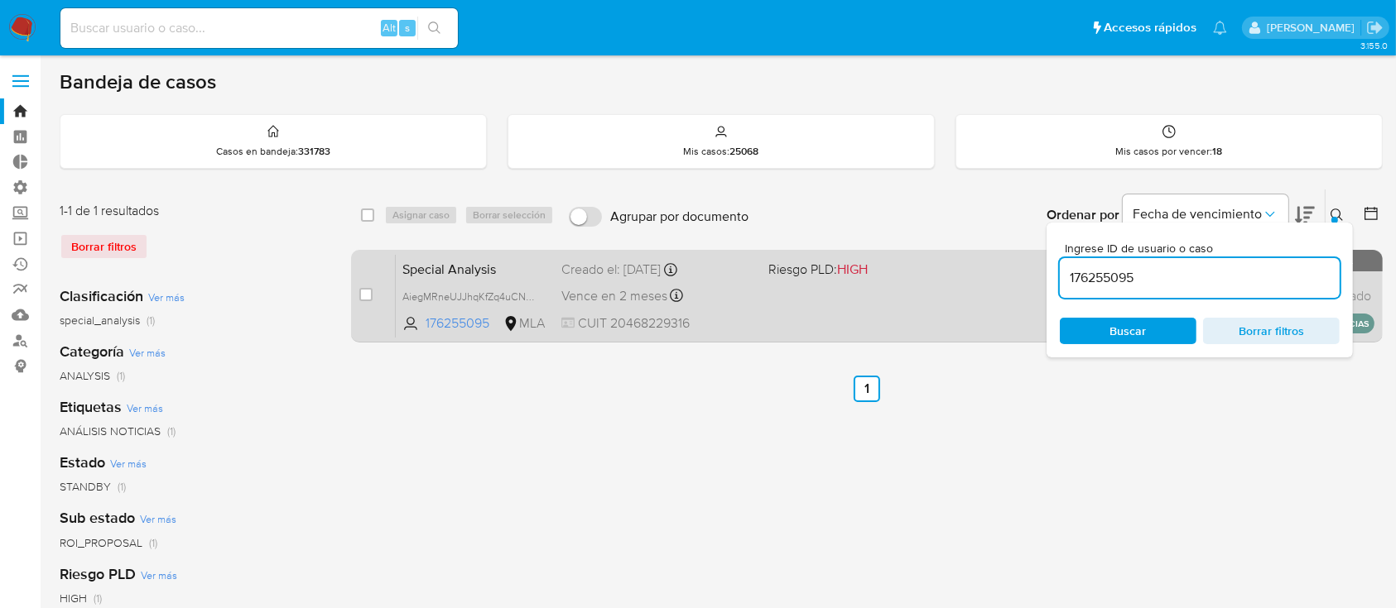
click at [850, 295] on div "Special Analysis AiegMRneUJJhqKfZq4uCNahF 176255095 MLA Riesgo PLD: HIGH Creado…" at bounding box center [885, 296] width 978 height 84
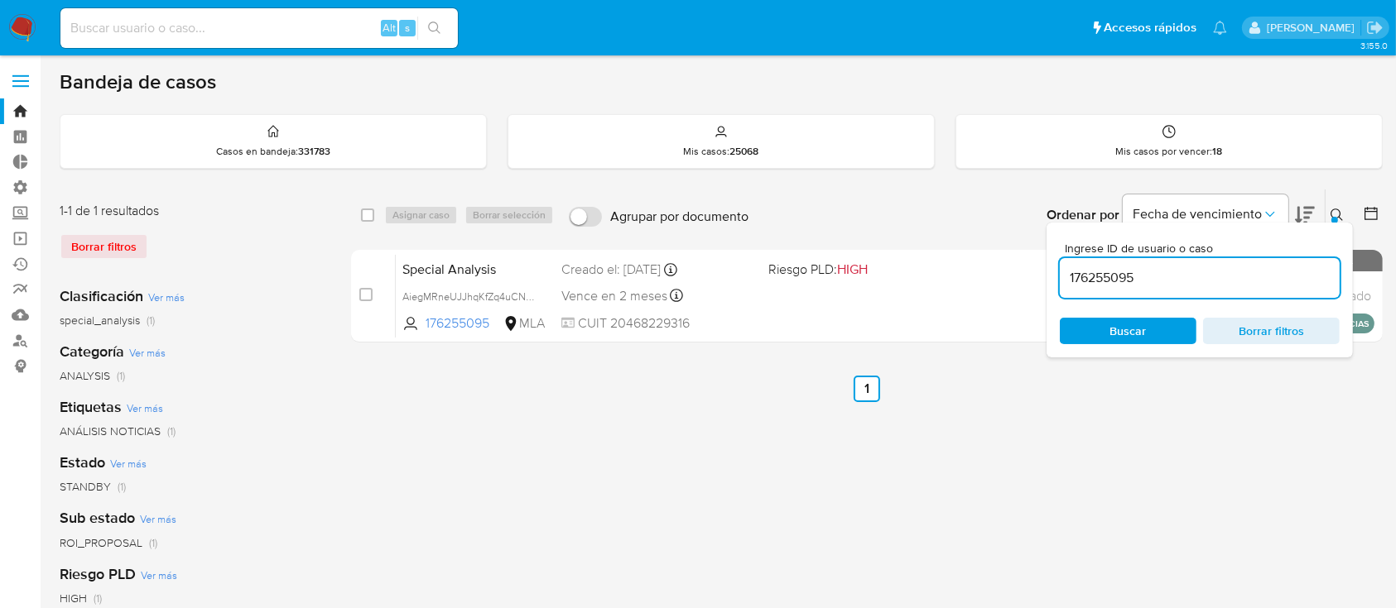
click at [1156, 279] on input "176255095" at bounding box center [1200, 278] width 280 height 22
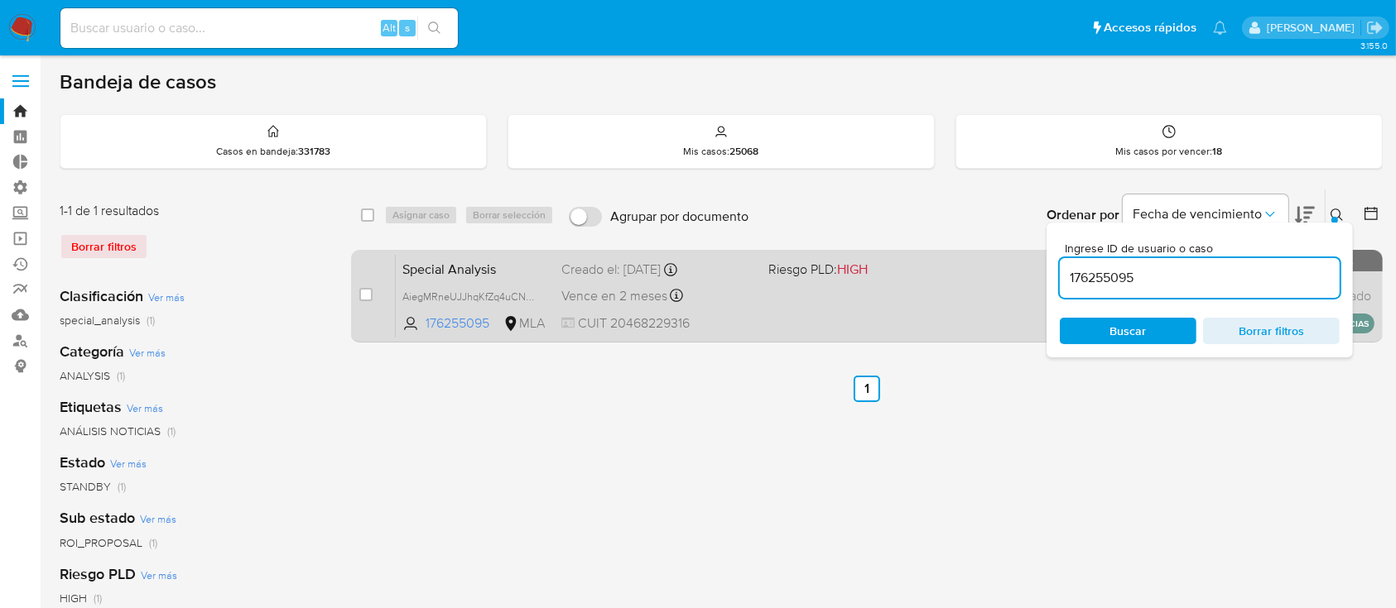
click at [819, 312] on div "Special Analysis AiegMRneUJJhqKfZq4uCNahF 176255095 MLA Riesgo PLD: HIGH Creado…" at bounding box center [885, 296] width 978 height 84
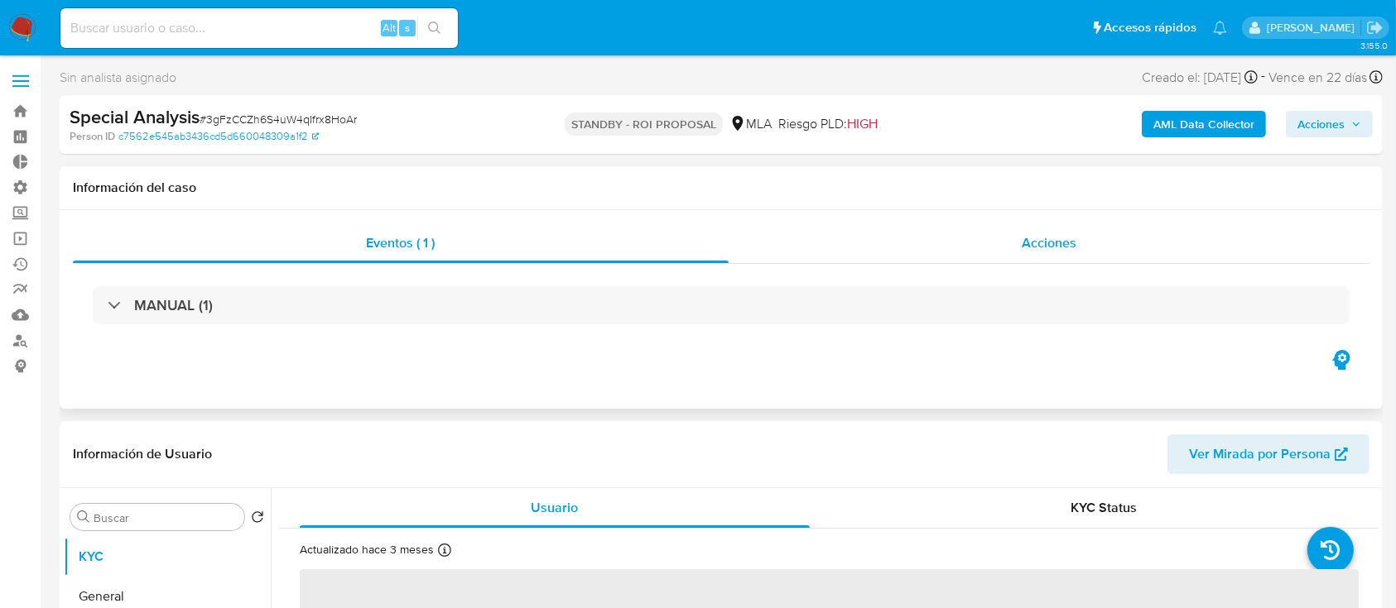
click at [949, 255] on div "Acciones" at bounding box center [1049, 243] width 642 height 40
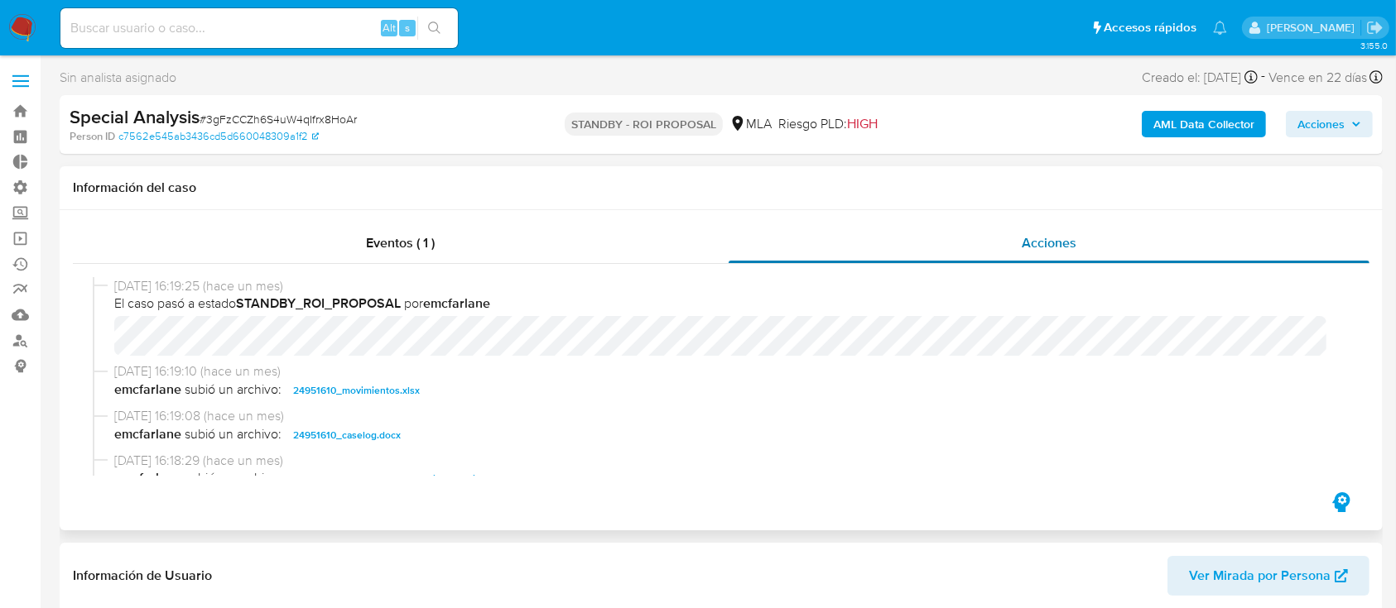
select select "10"
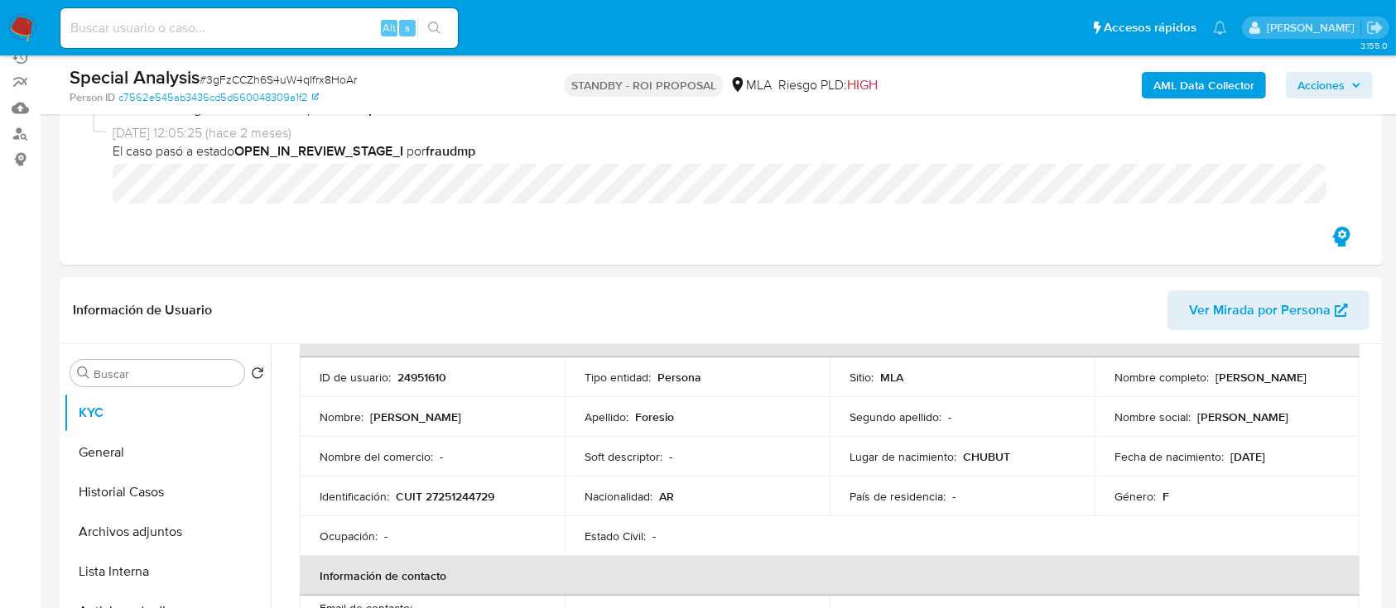
scroll to position [106, 0]
click at [94, 522] on button "Archivos adjuntos" at bounding box center [161, 532] width 194 height 40
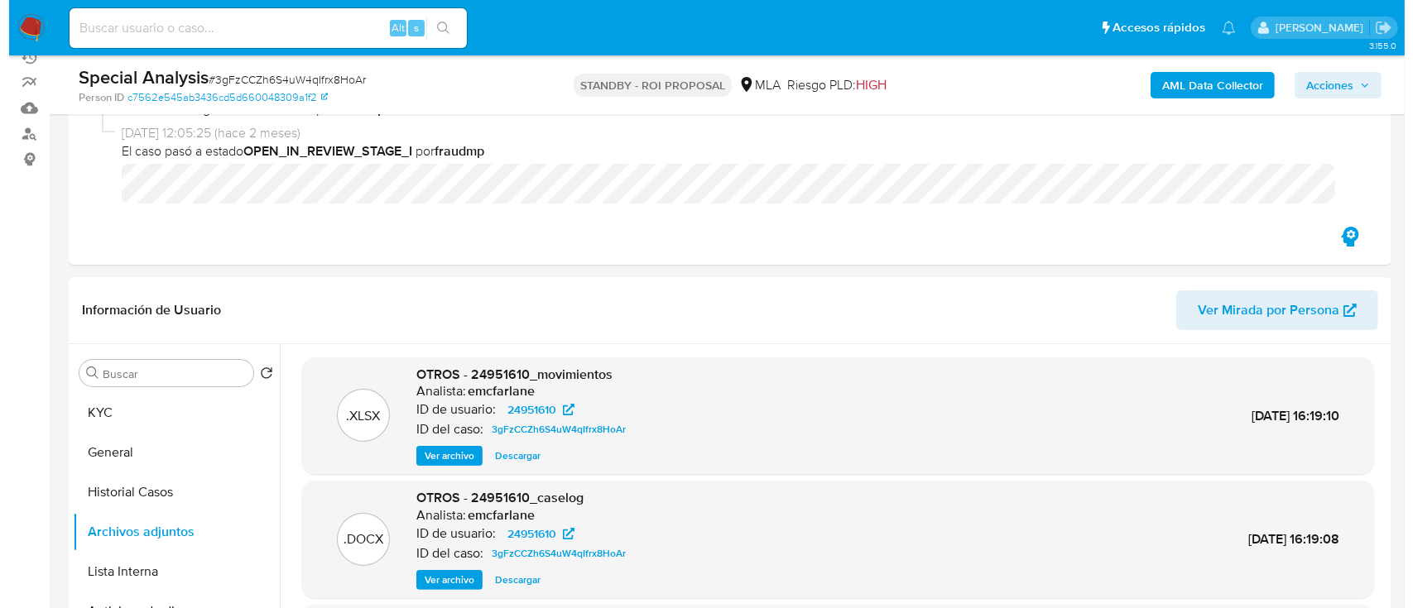
scroll to position [318, 0]
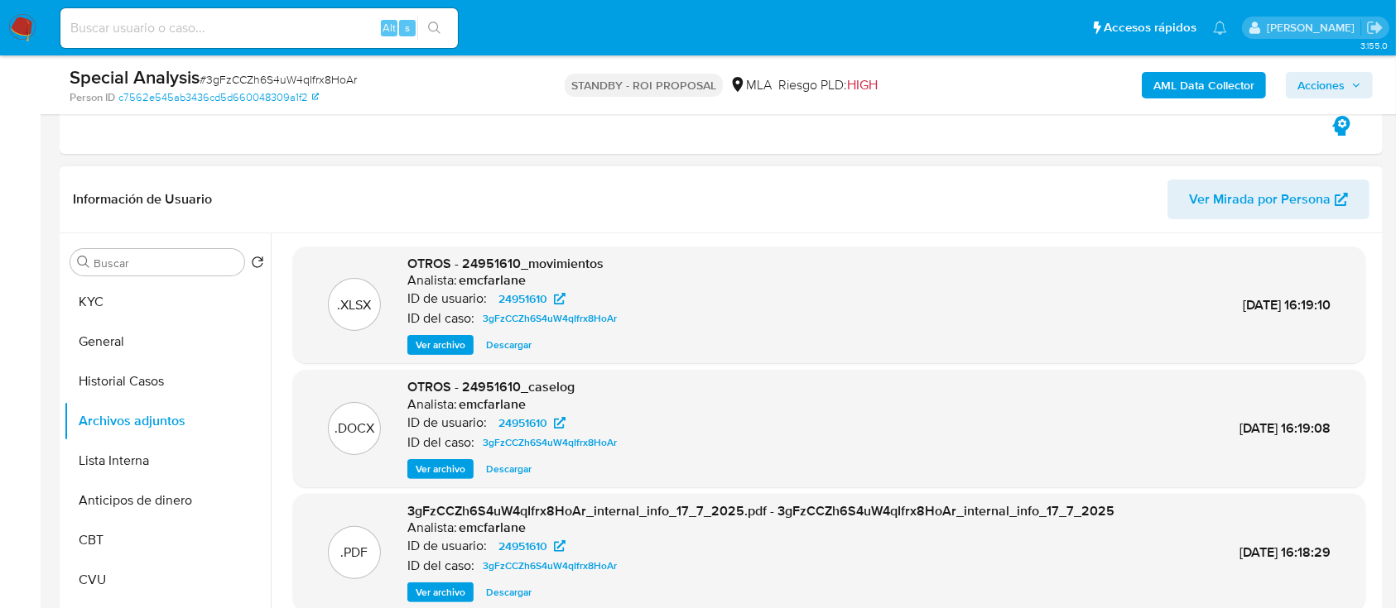
click at [458, 462] on span "Ver archivo" at bounding box center [441, 469] width 50 height 17
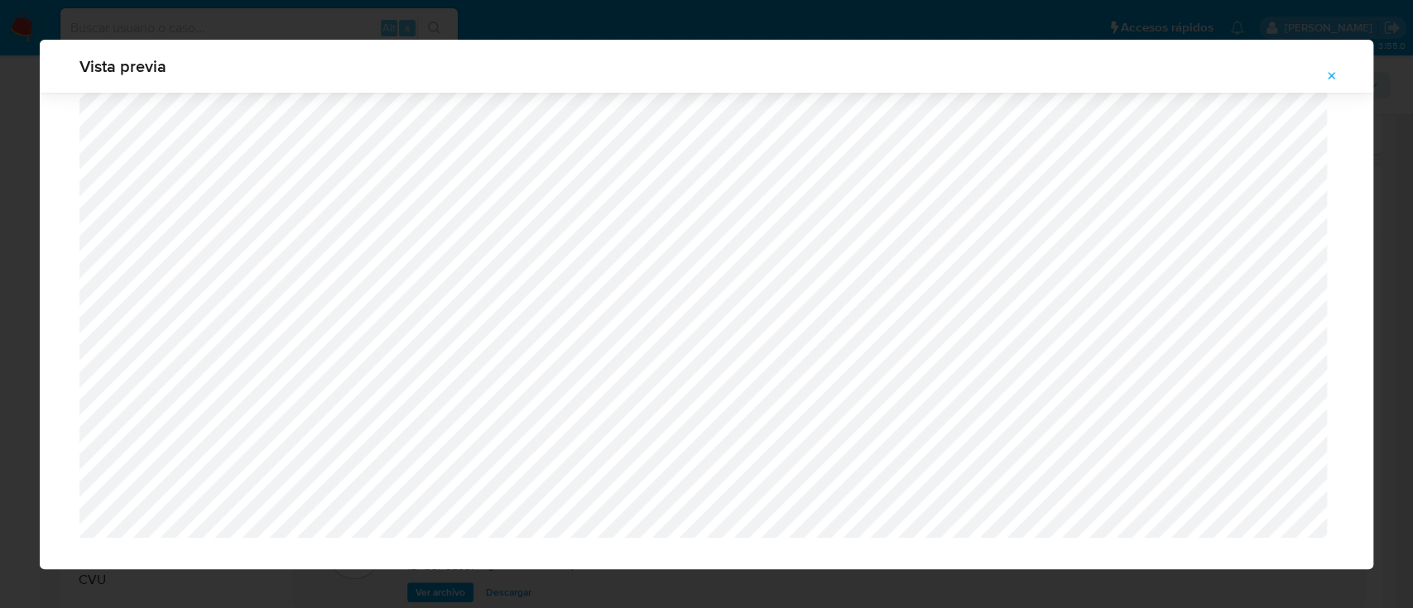
scroll to position [1633, 0]
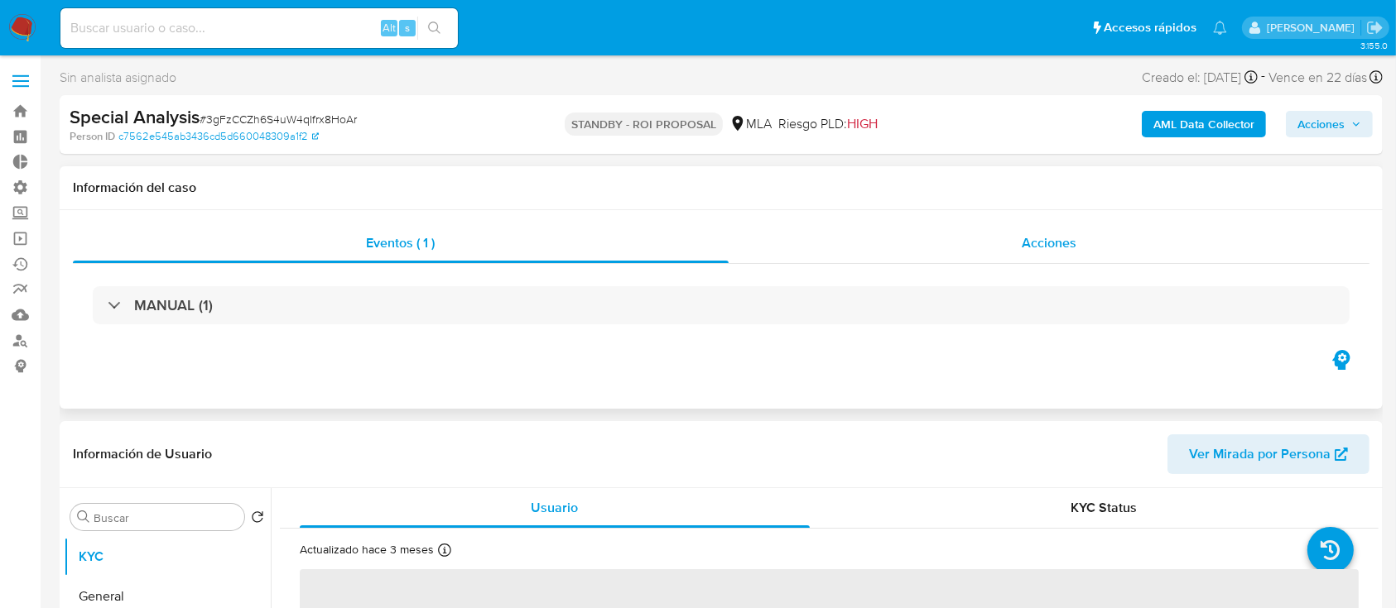
click at [978, 254] on div "Acciones" at bounding box center [1049, 243] width 642 height 40
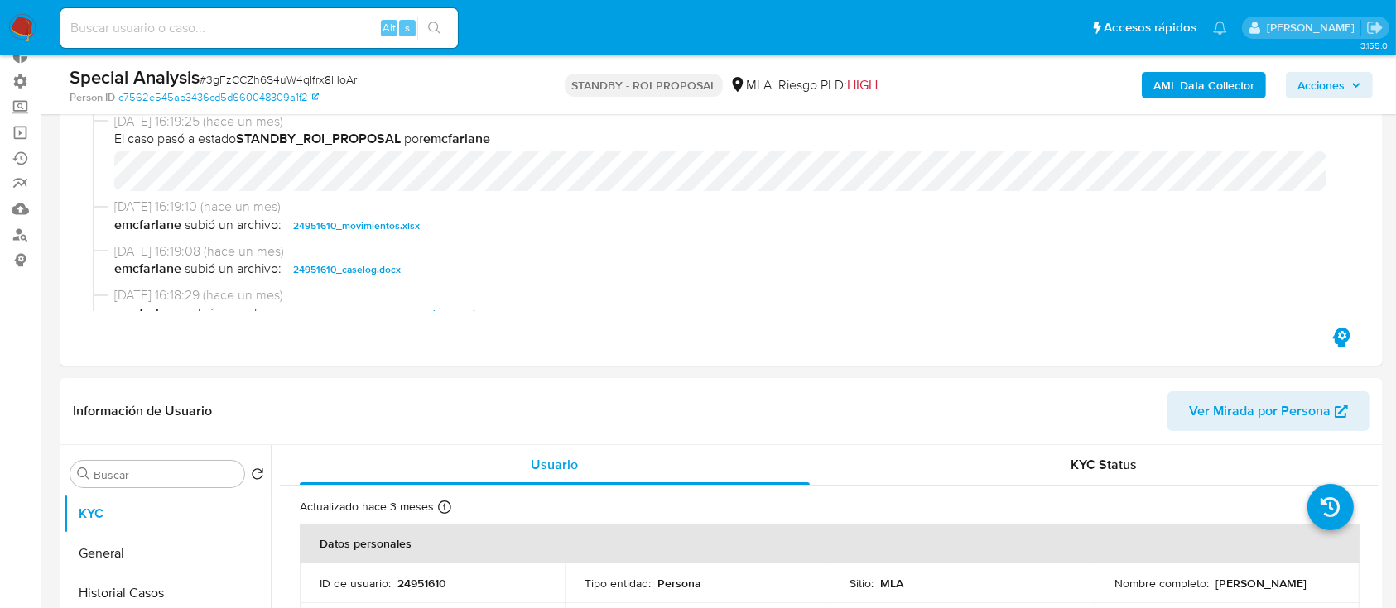
select select "10"
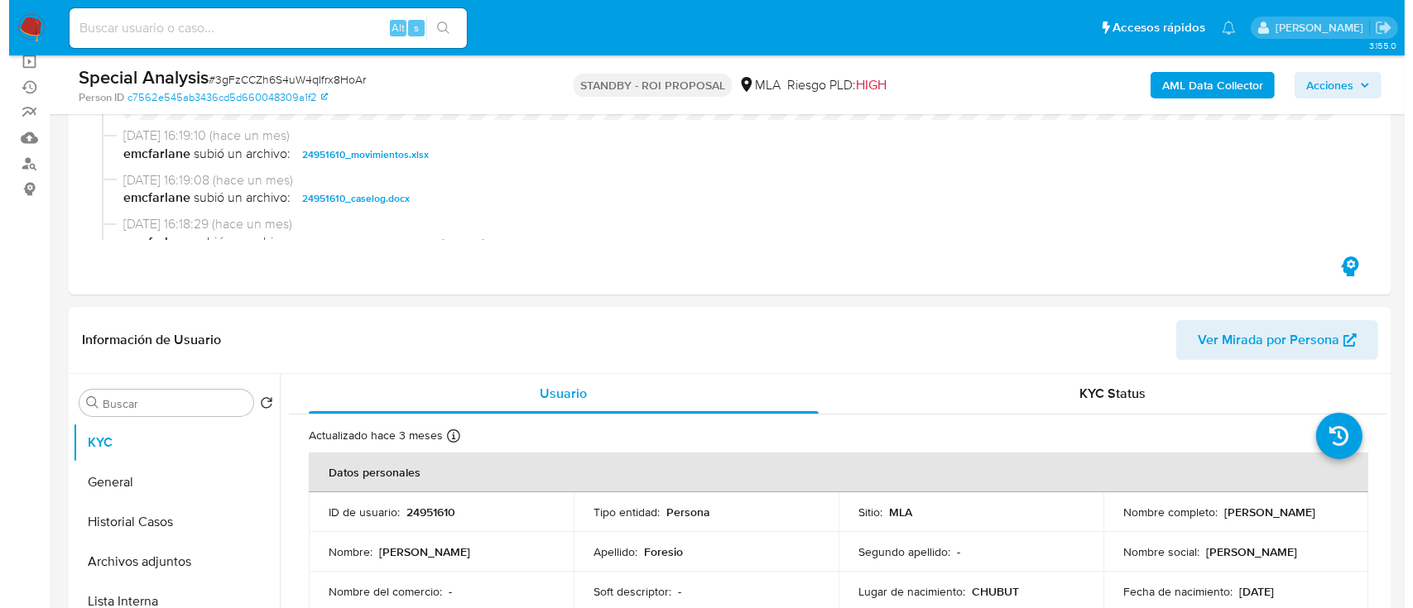
scroll to position [331, 0]
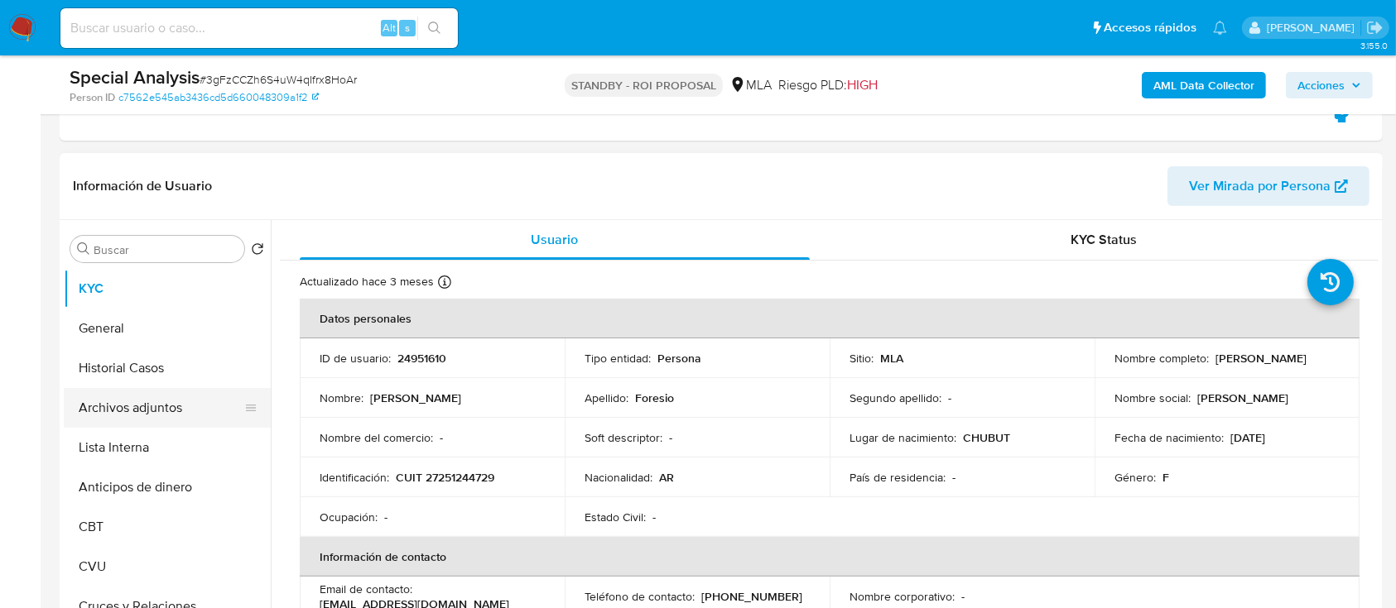
click at [143, 405] on button "Archivos adjuntos" at bounding box center [161, 408] width 194 height 40
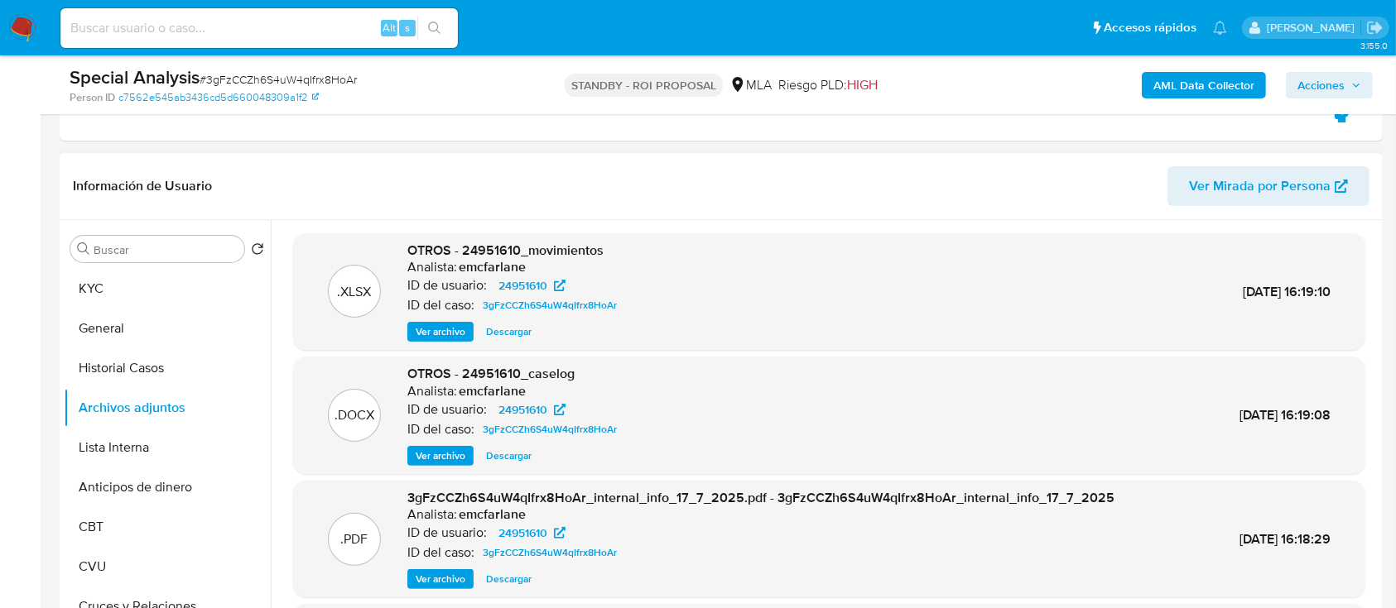
click at [449, 448] on span "Ver archivo" at bounding box center [441, 456] width 50 height 17
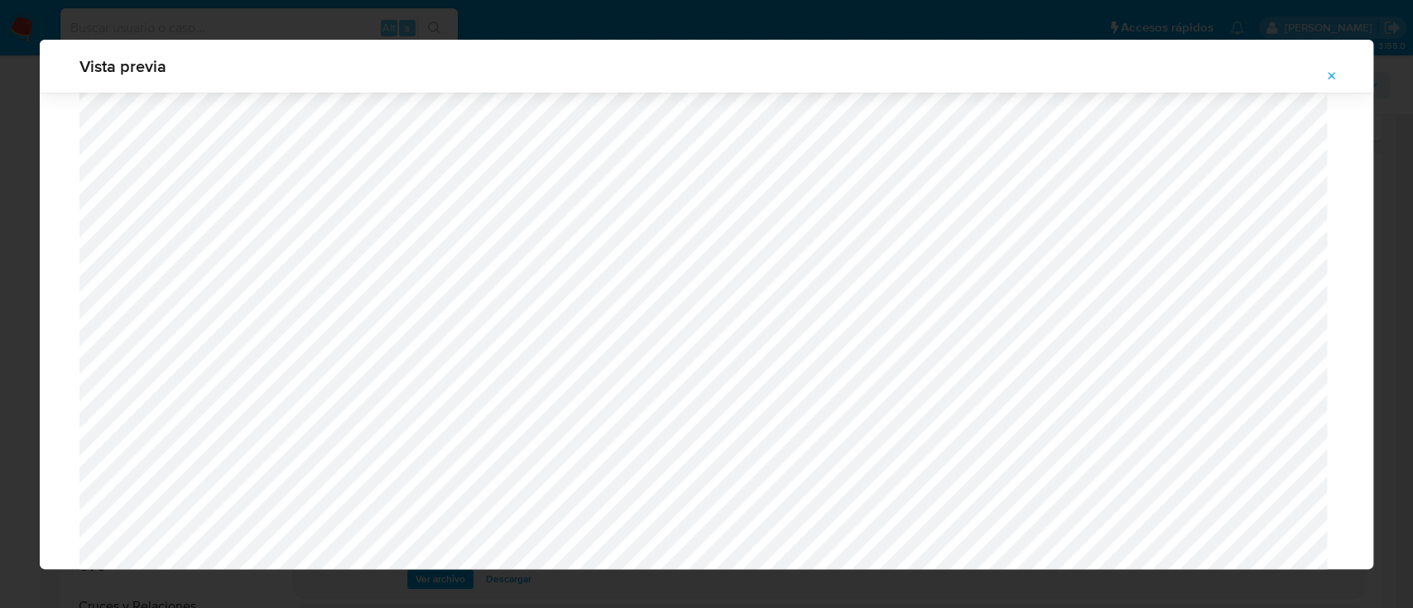
scroll to position [1507, 0]
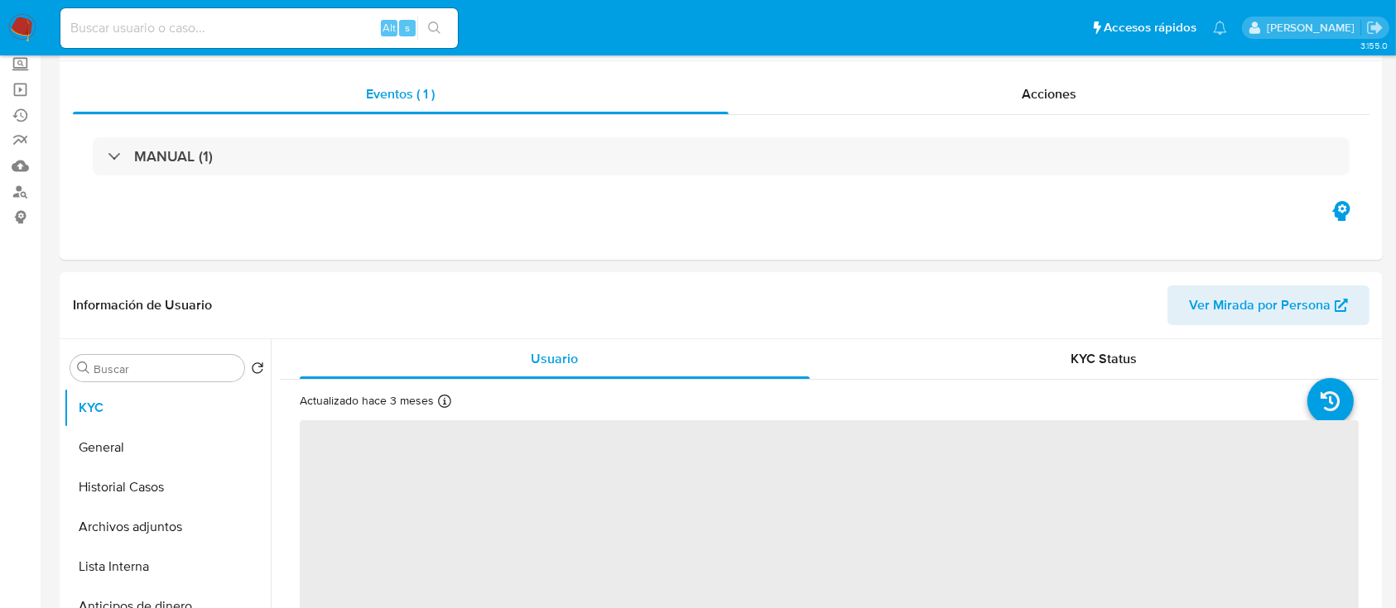
scroll to position [154, 0]
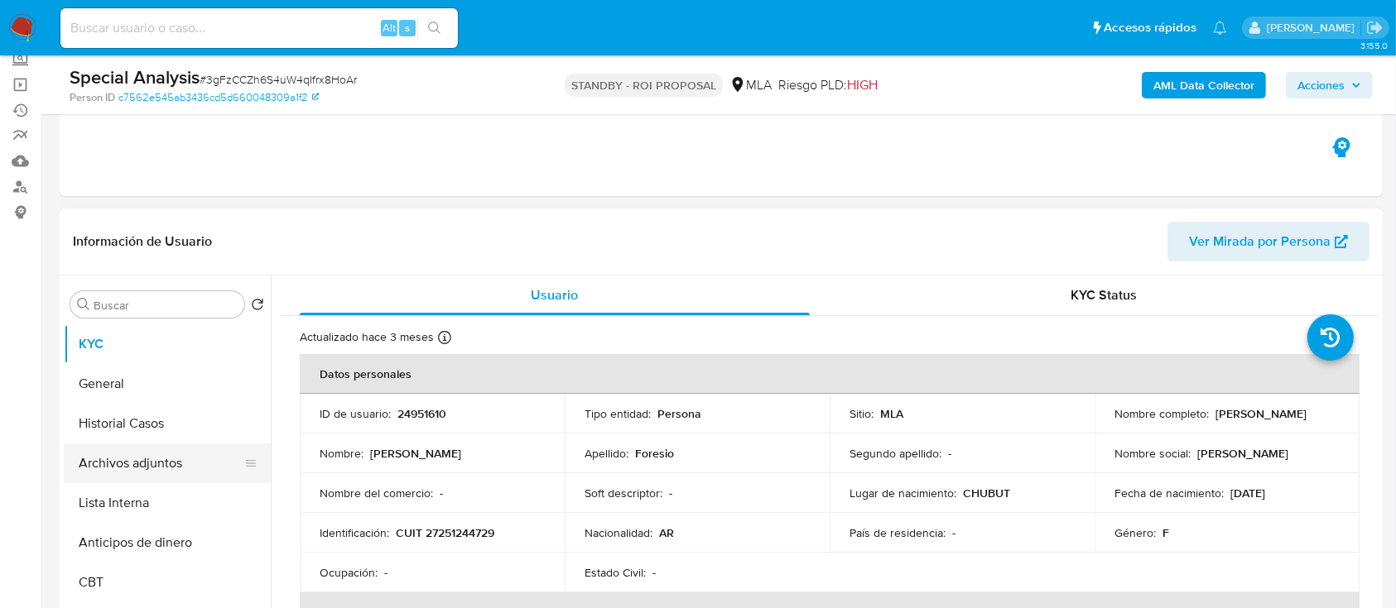
click at [107, 468] on button "Archivos adjuntos" at bounding box center [161, 464] width 194 height 40
select select "10"
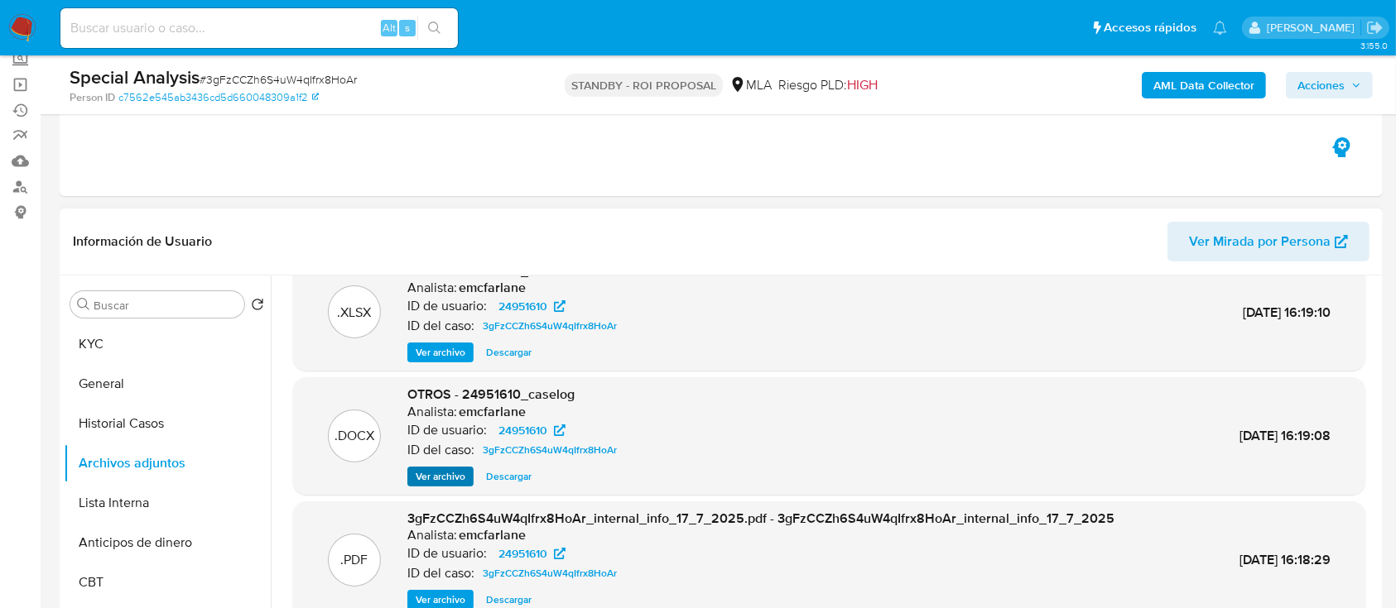
scroll to position [35, 0]
click at [420, 469] on span "Ver archivo" at bounding box center [441, 477] width 50 height 17
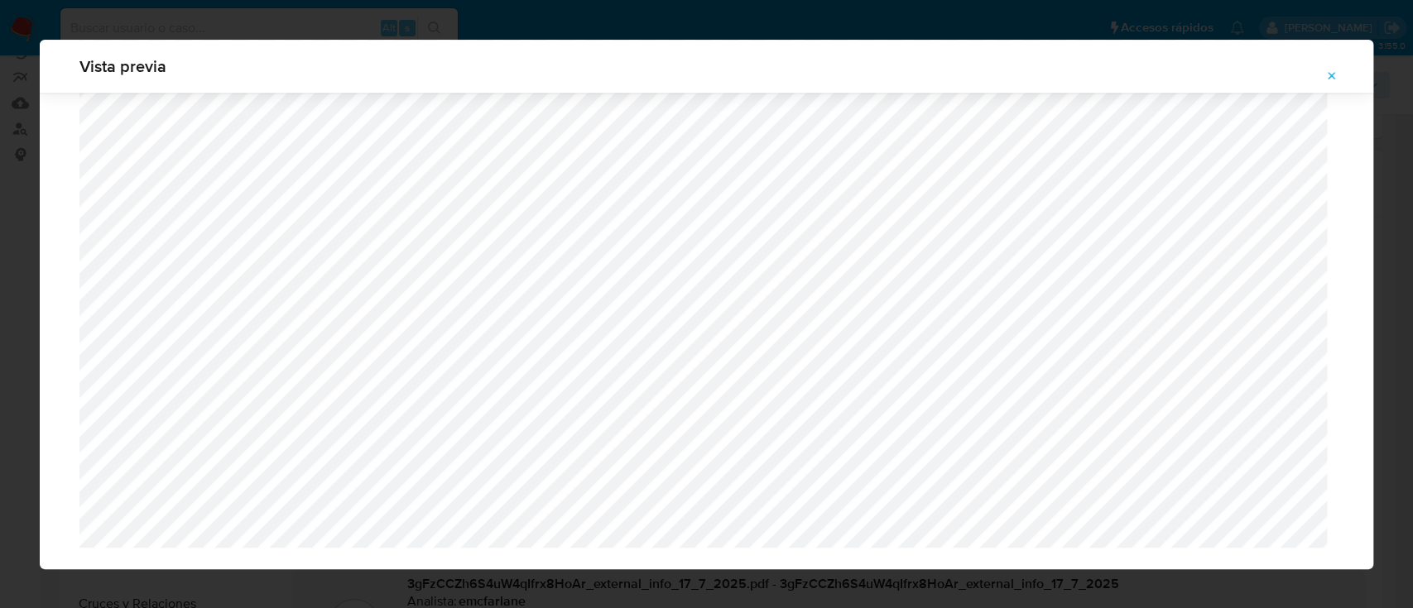
scroll to position [1623, 0]
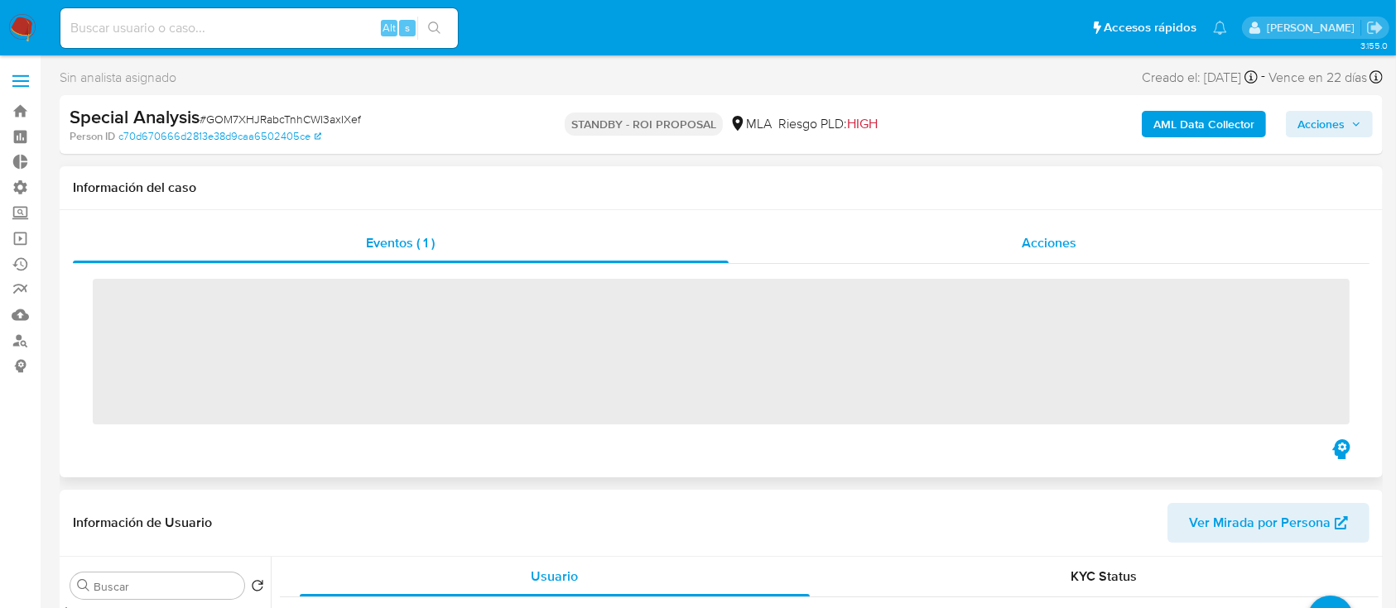
click at [991, 246] on div "Acciones" at bounding box center [1049, 243] width 642 height 40
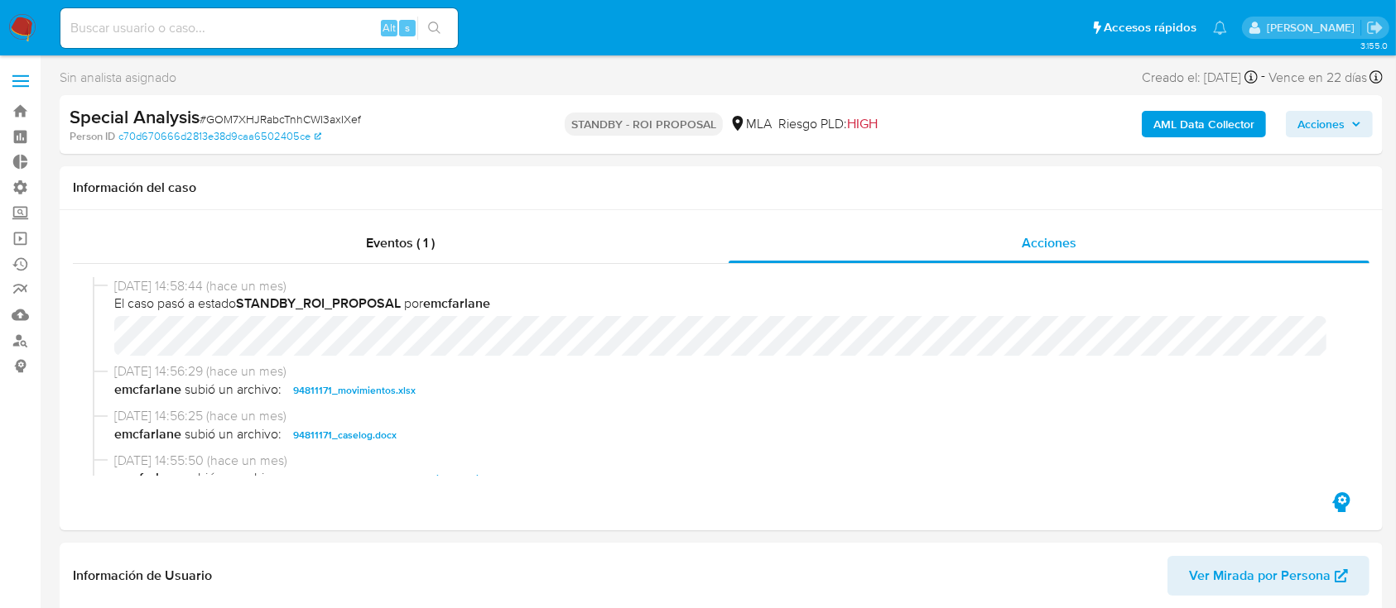
select select "10"
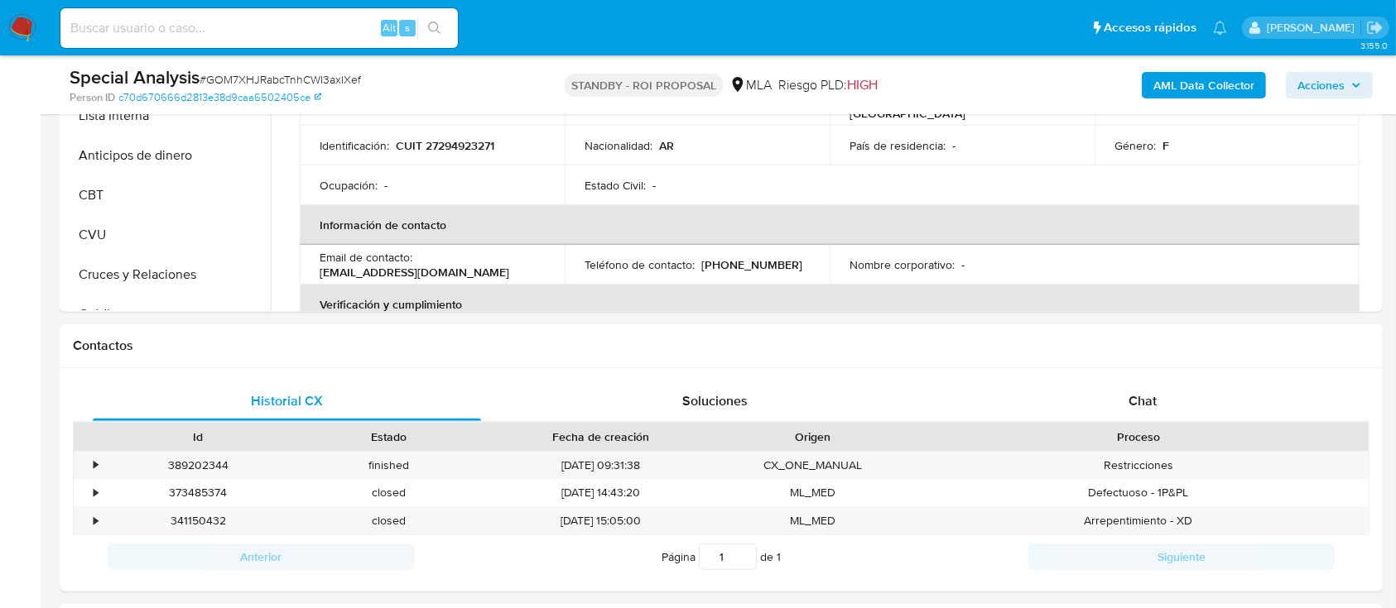
scroll to position [553, 0]
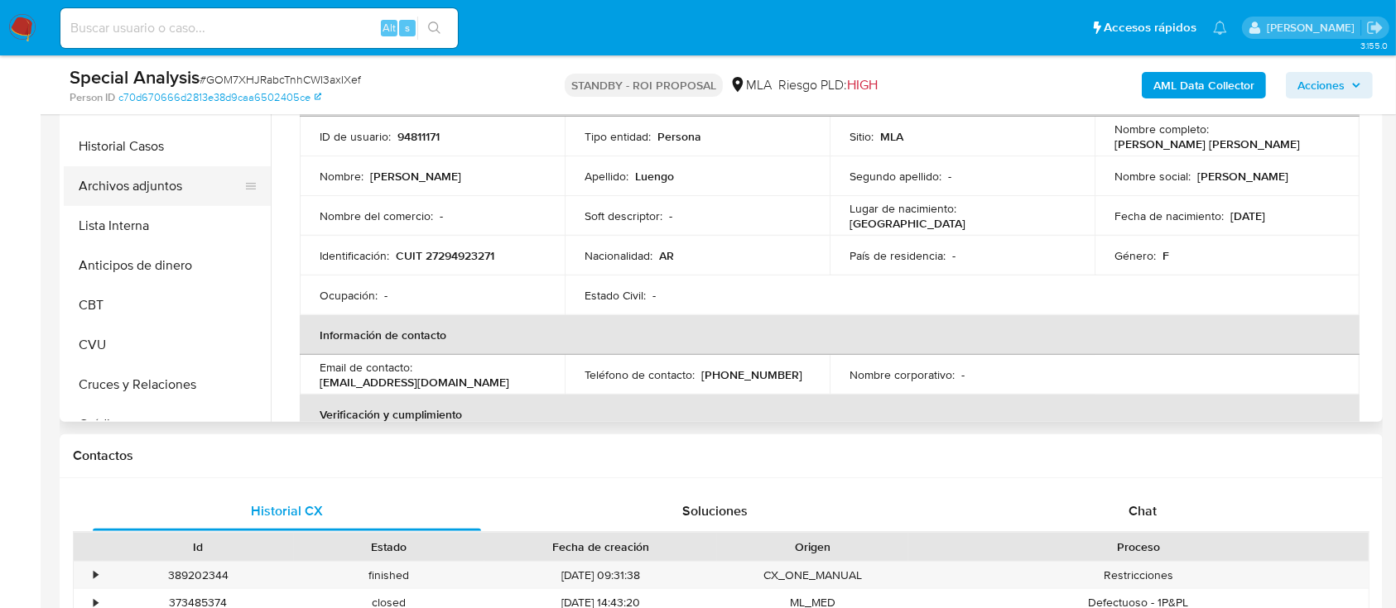
click at [152, 182] on button "Archivos adjuntos" at bounding box center [161, 186] width 194 height 40
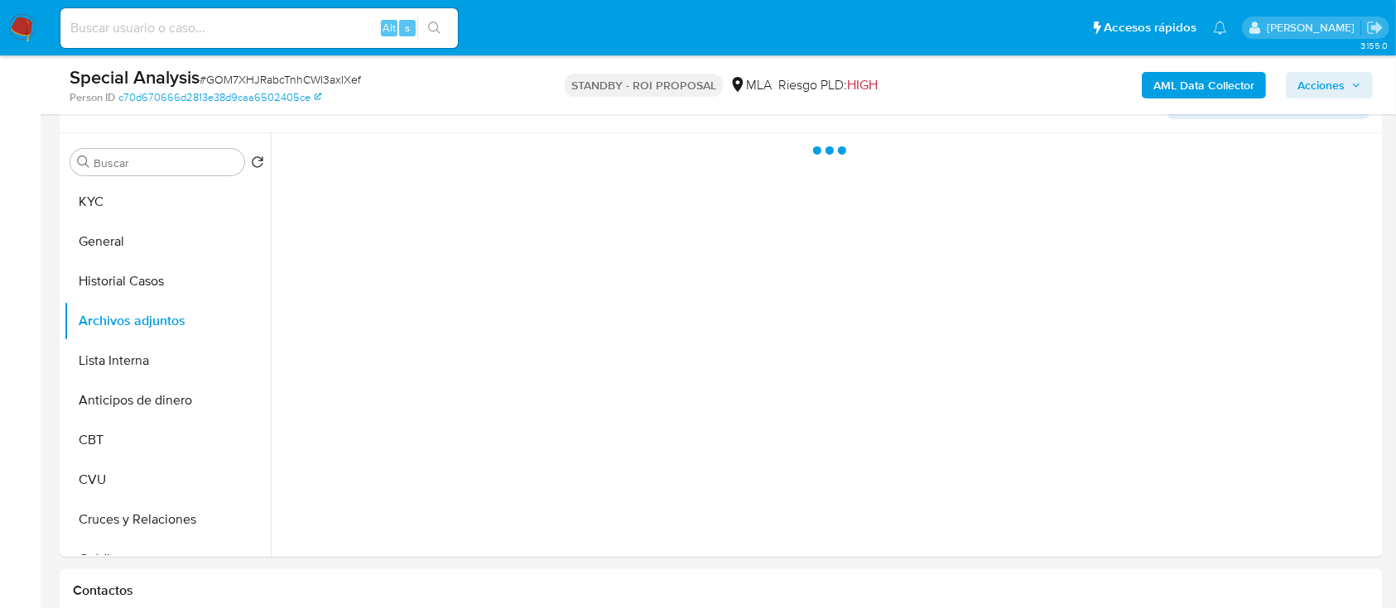
scroll to position [222, 0]
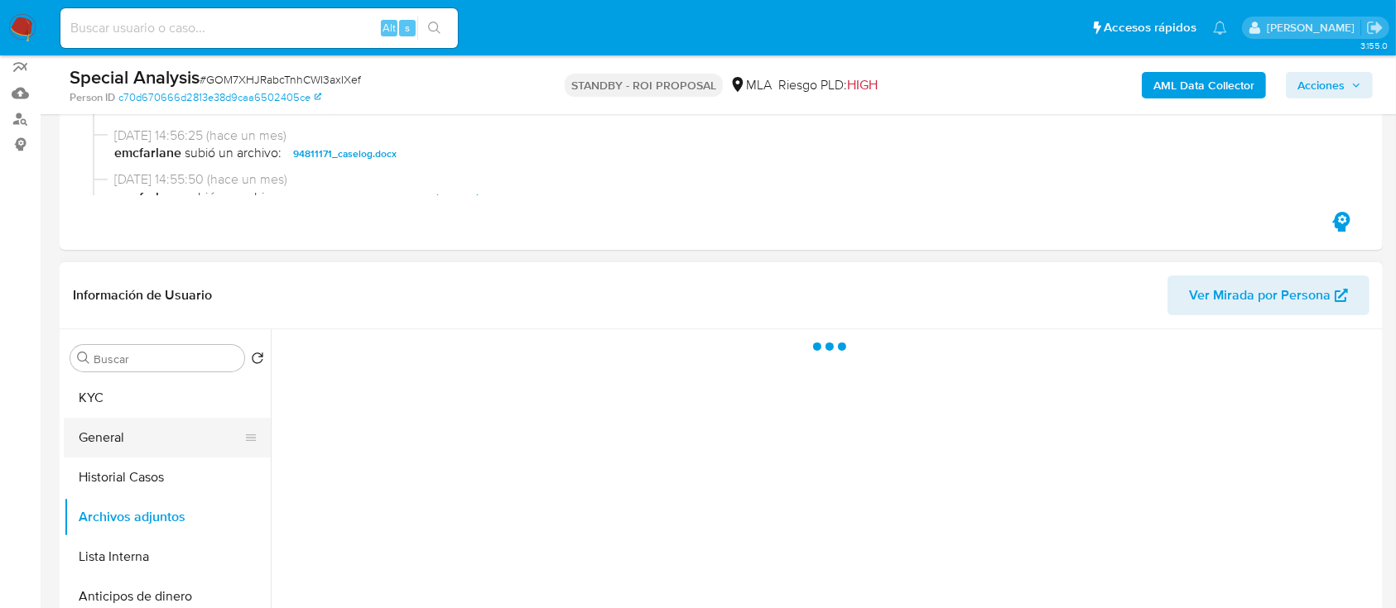
click at [156, 418] on button "General" at bounding box center [161, 438] width 194 height 40
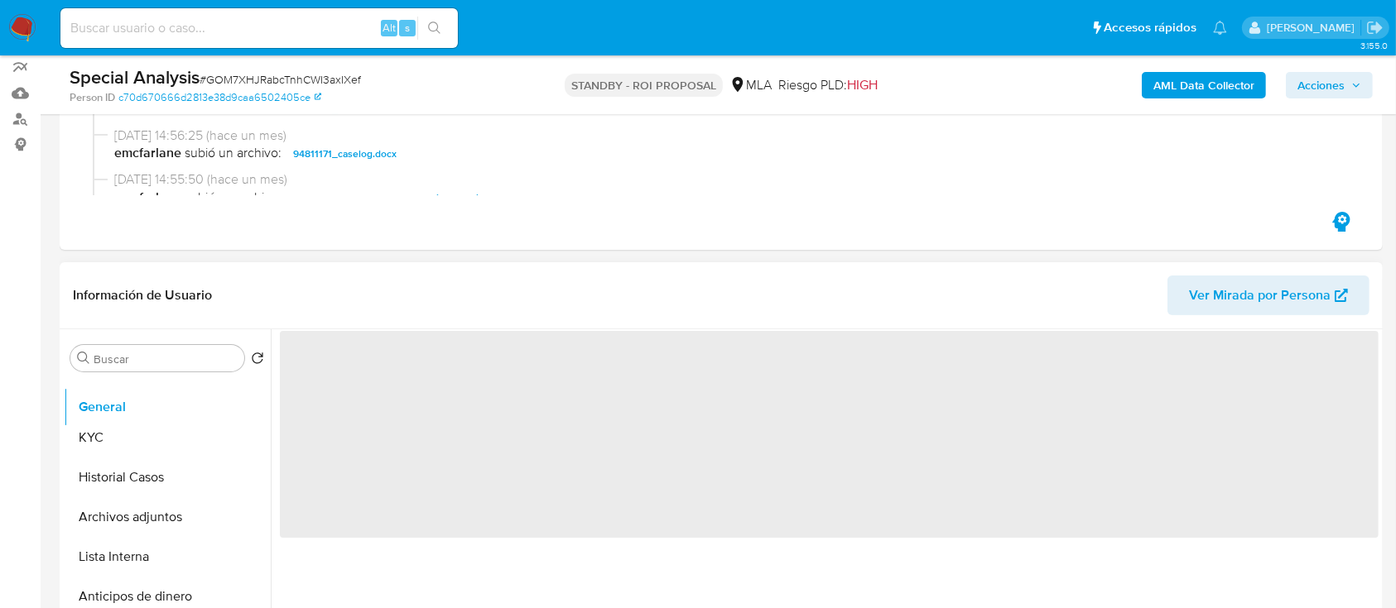
drag, startPoint x: 245, startPoint y: 433, endPoint x: 257, endPoint y: 402, distance: 32.7
click at [257, 402] on ul "KYC General Historial Casos Archivos adjuntos Lista Interna Anticipos de dinero…" at bounding box center [167, 564] width 207 height 373
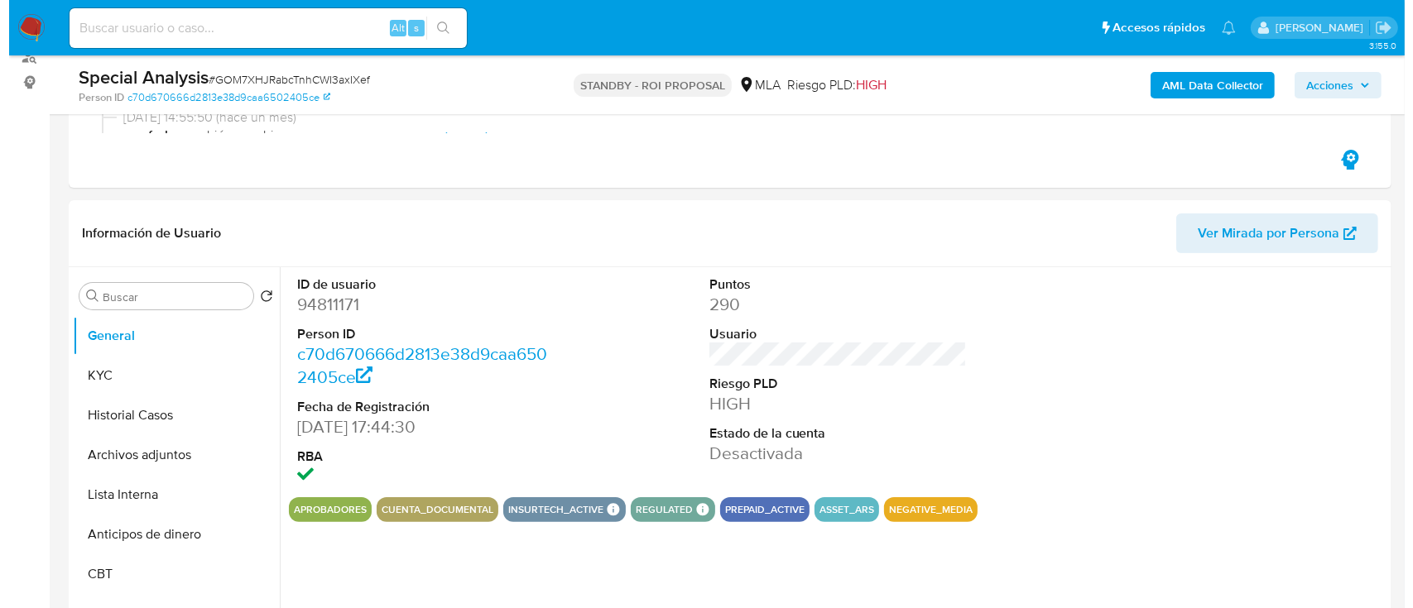
scroll to position [332, 0]
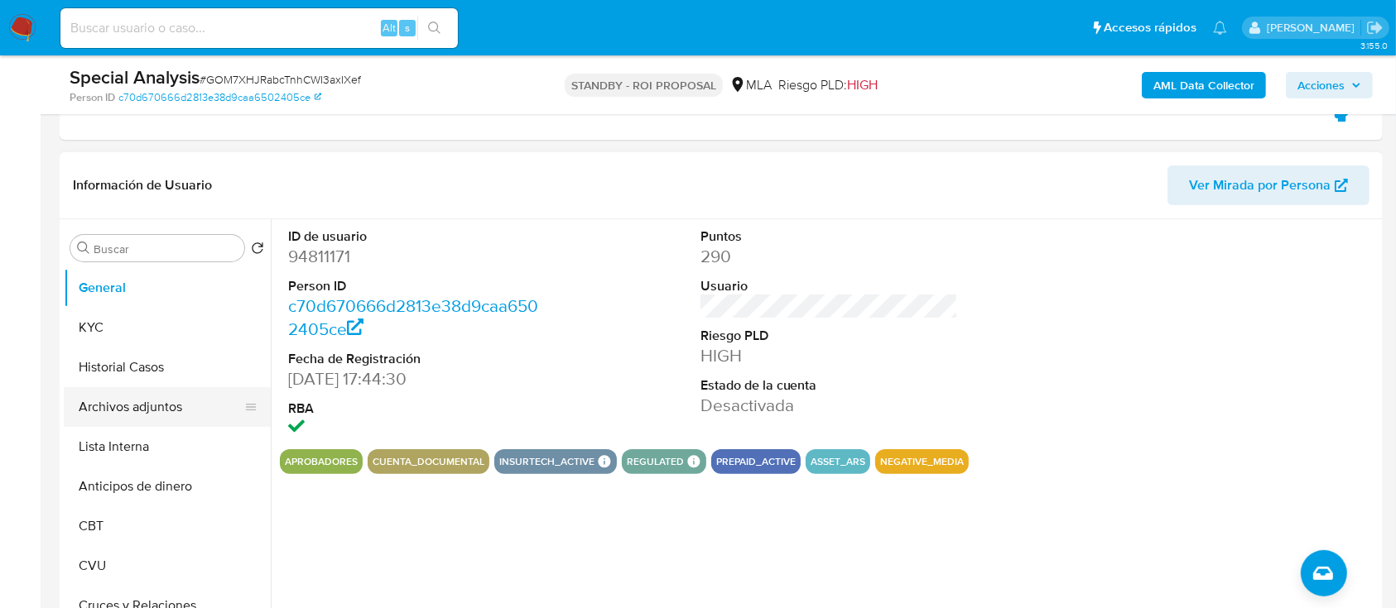
click at [113, 401] on button "Archivos adjuntos" at bounding box center [161, 407] width 194 height 40
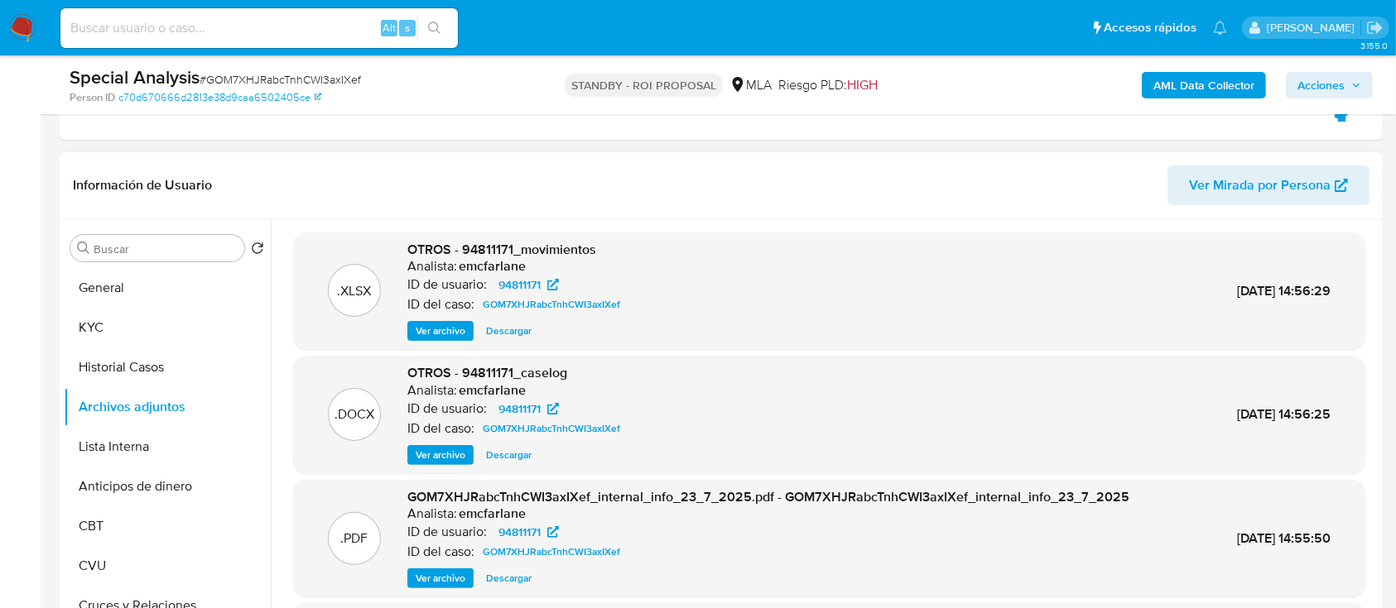
click at [433, 461] on span "Ver archivo" at bounding box center [441, 455] width 50 height 17
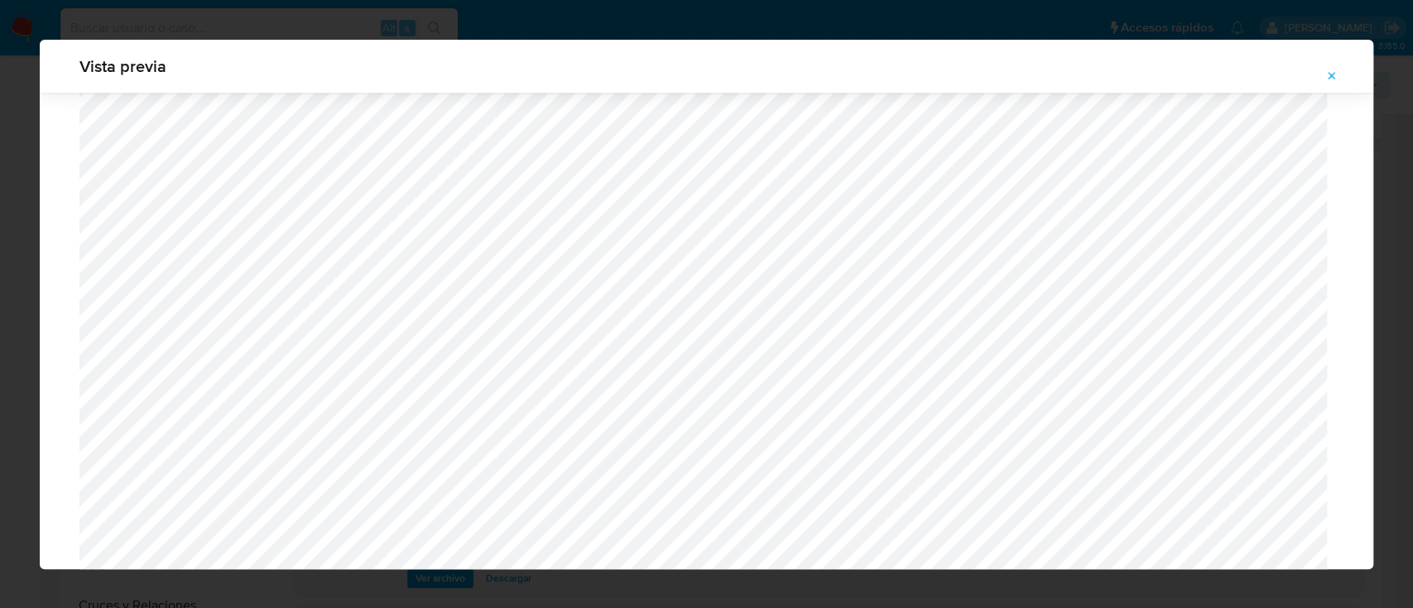
scroll to position [1819, 0]
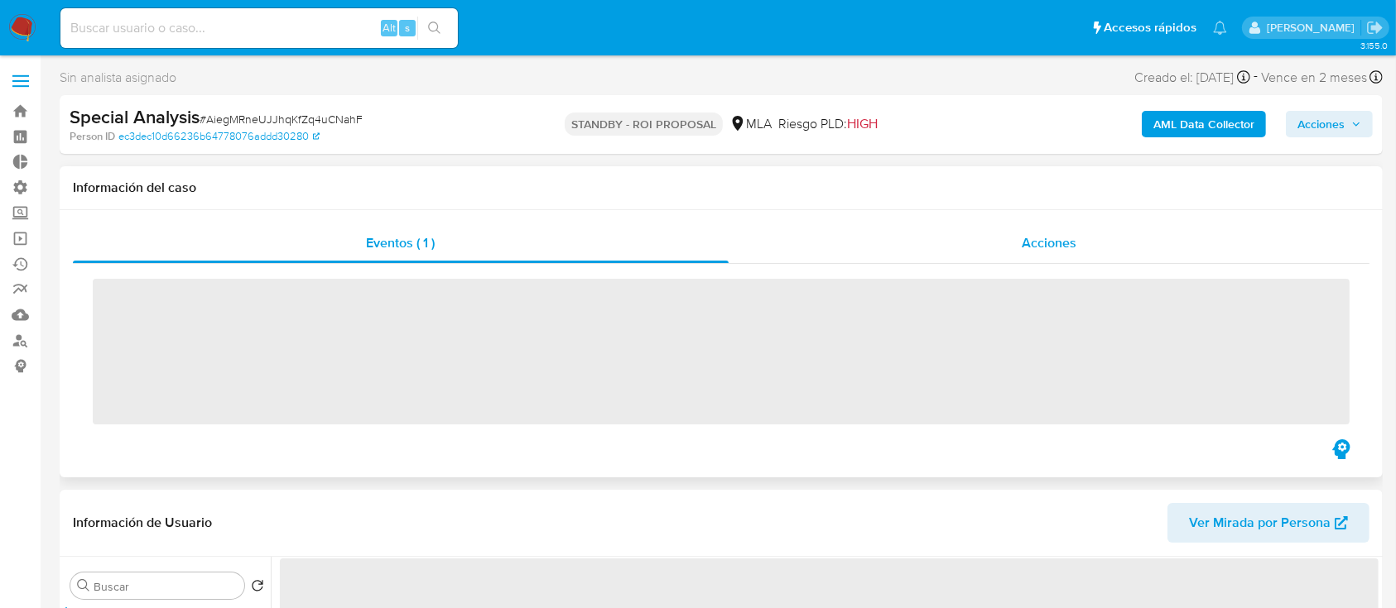
click at [935, 248] on div "Acciones" at bounding box center [1049, 243] width 642 height 40
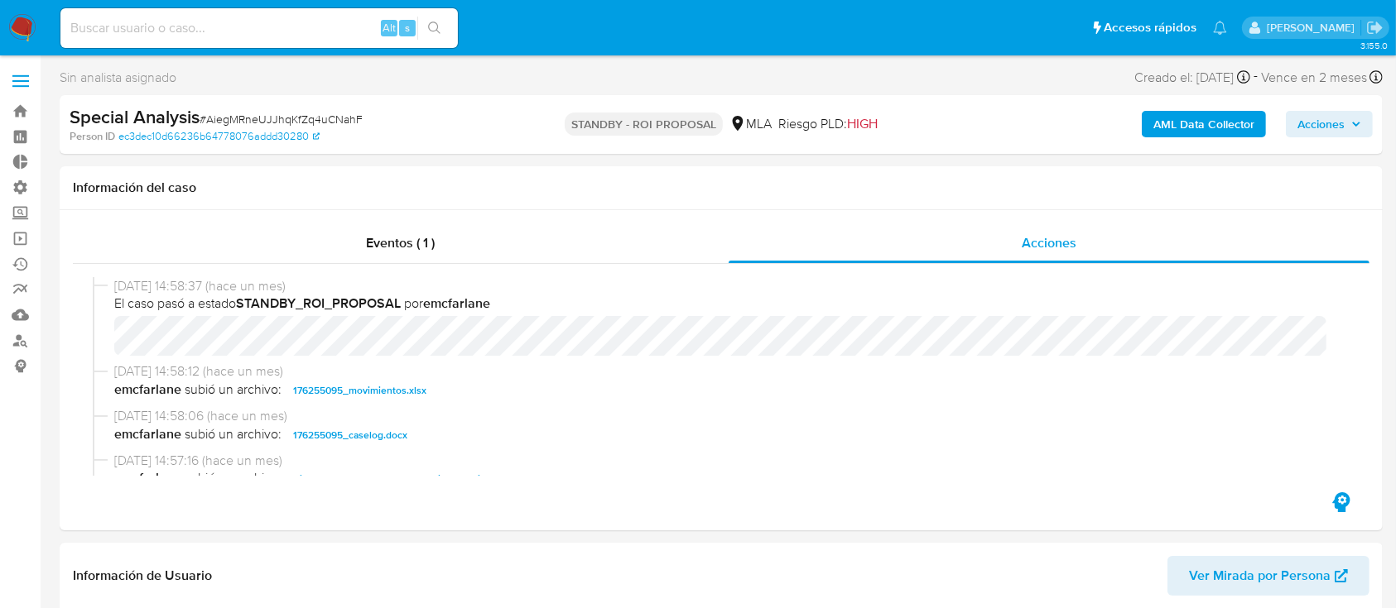
select select "10"
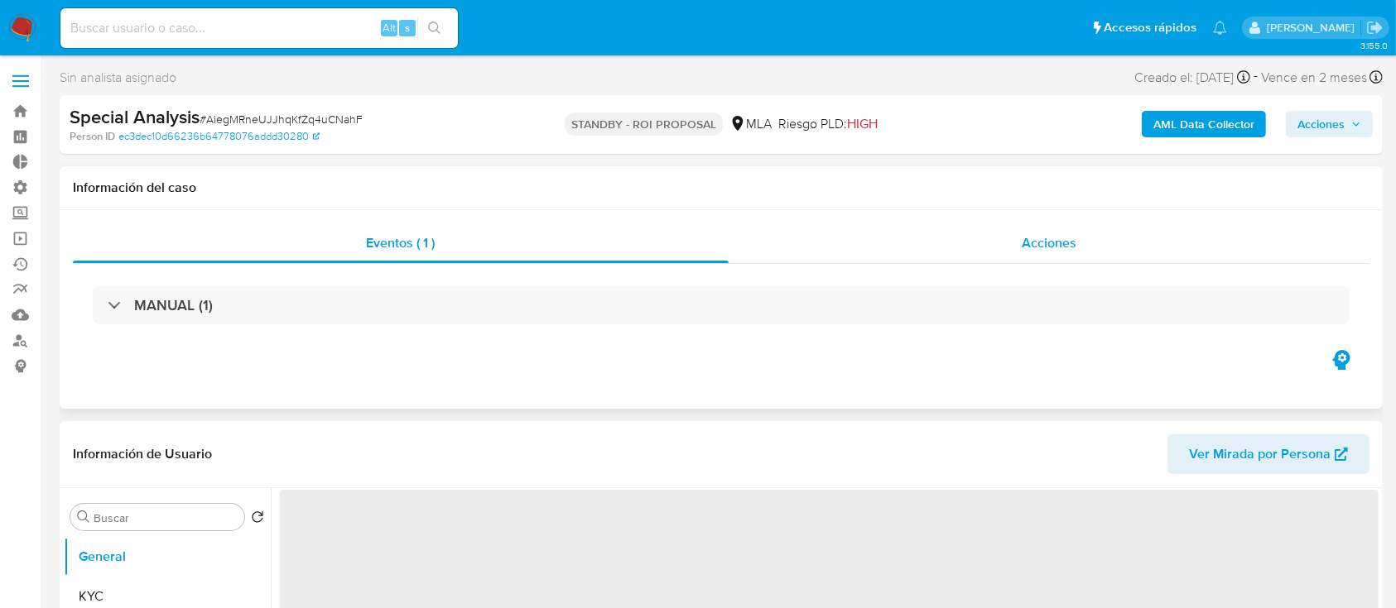
click at [913, 253] on div "Acciones" at bounding box center [1049, 243] width 642 height 40
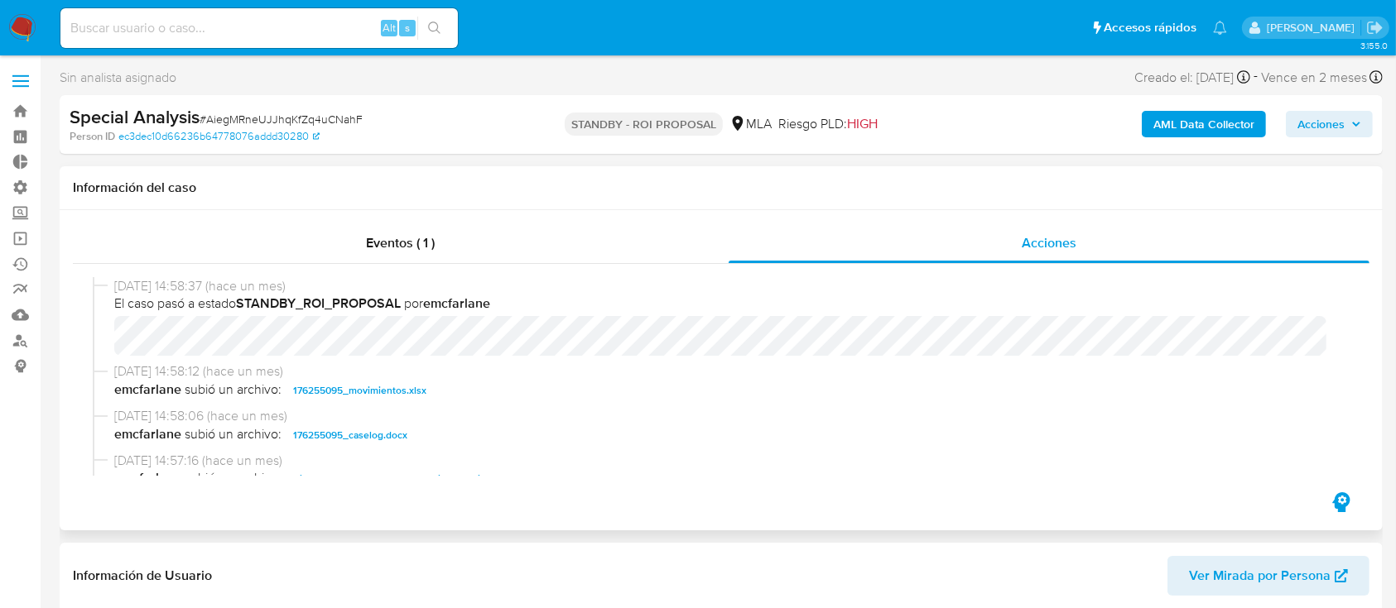
select select "10"
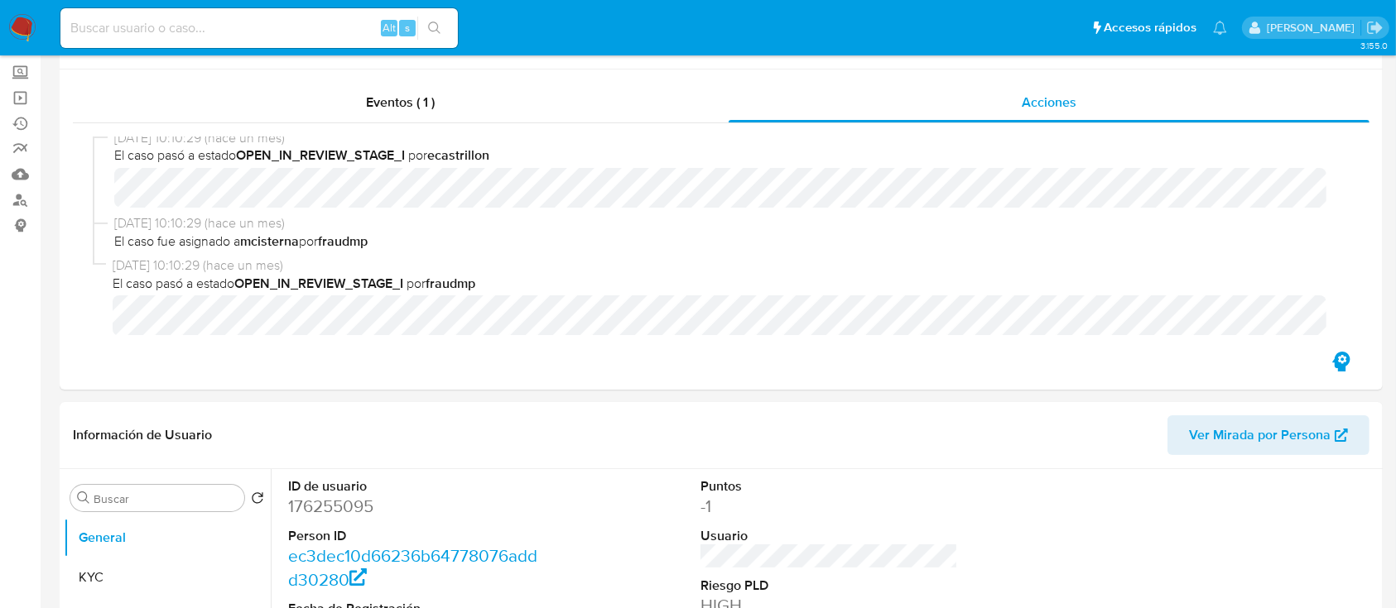
scroll to position [220, 0]
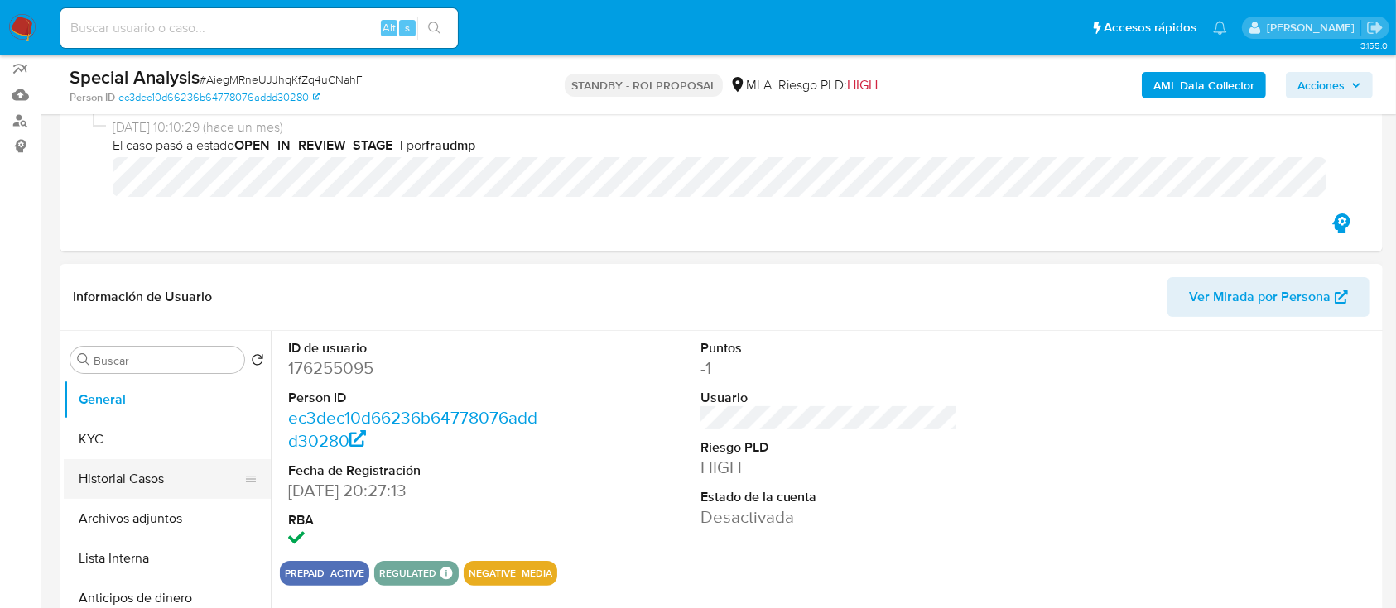
click at [67, 497] on button "Historial Casos" at bounding box center [161, 479] width 194 height 40
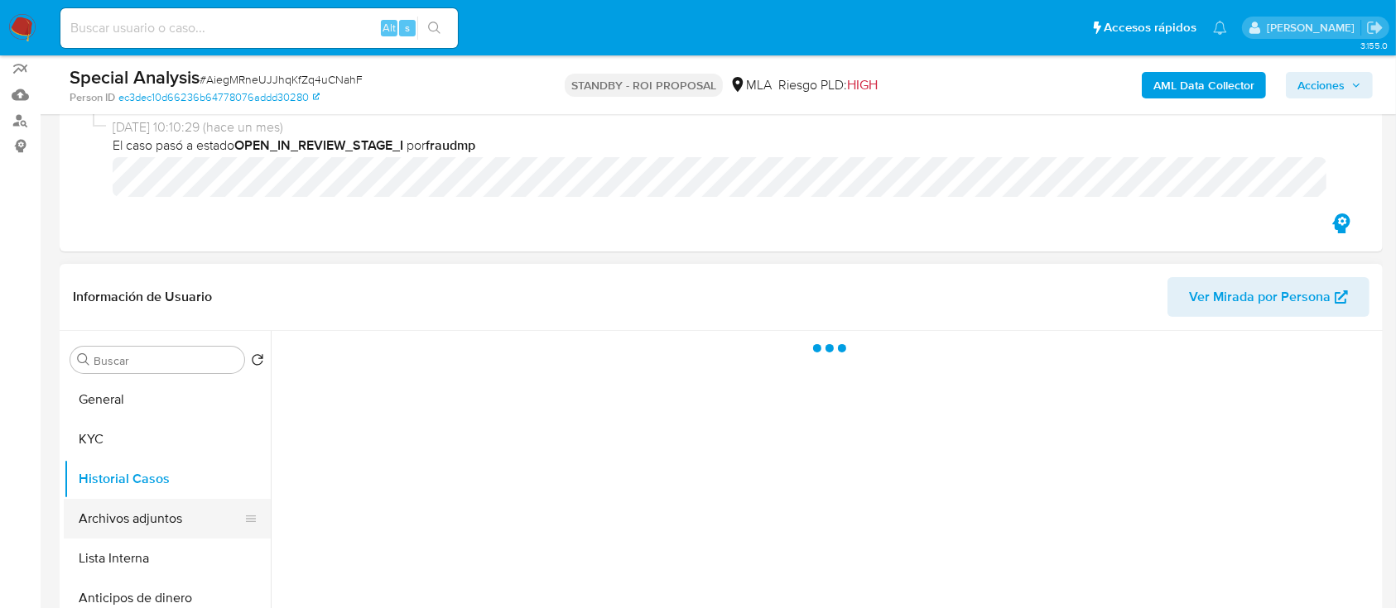
click at [79, 510] on button "Archivos adjuntos" at bounding box center [161, 519] width 194 height 40
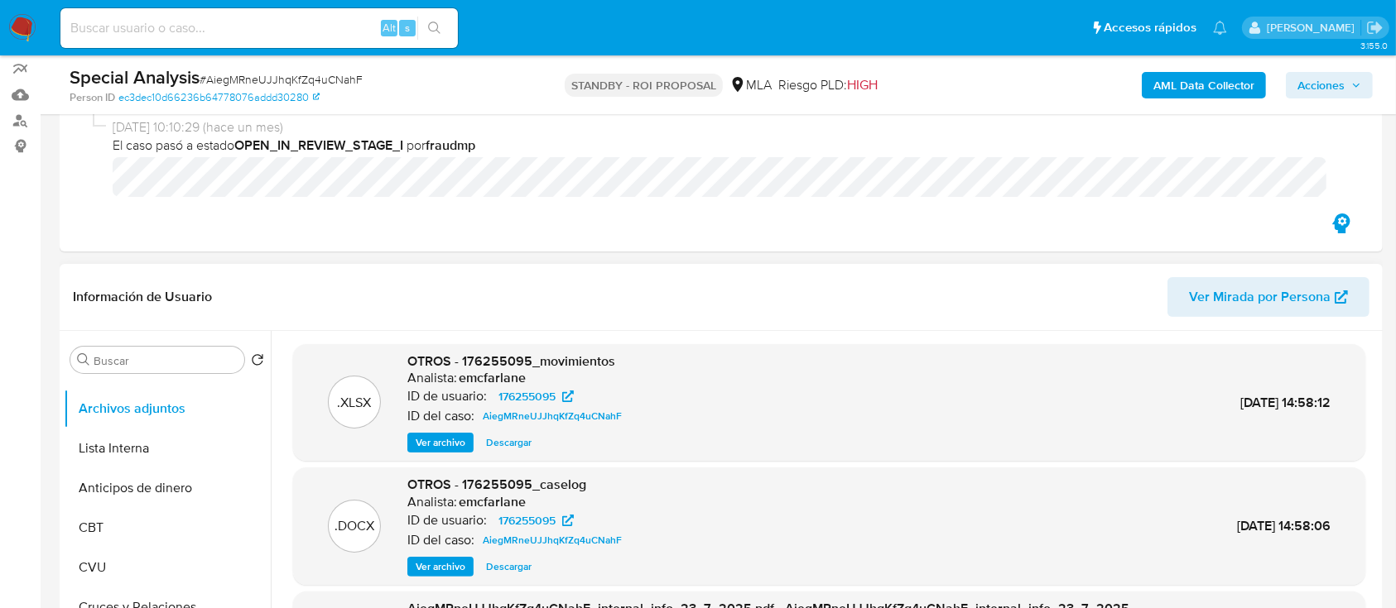
click at [436, 559] on span "Ver archivo" at bounding box center [441, 567] width 50 height 17
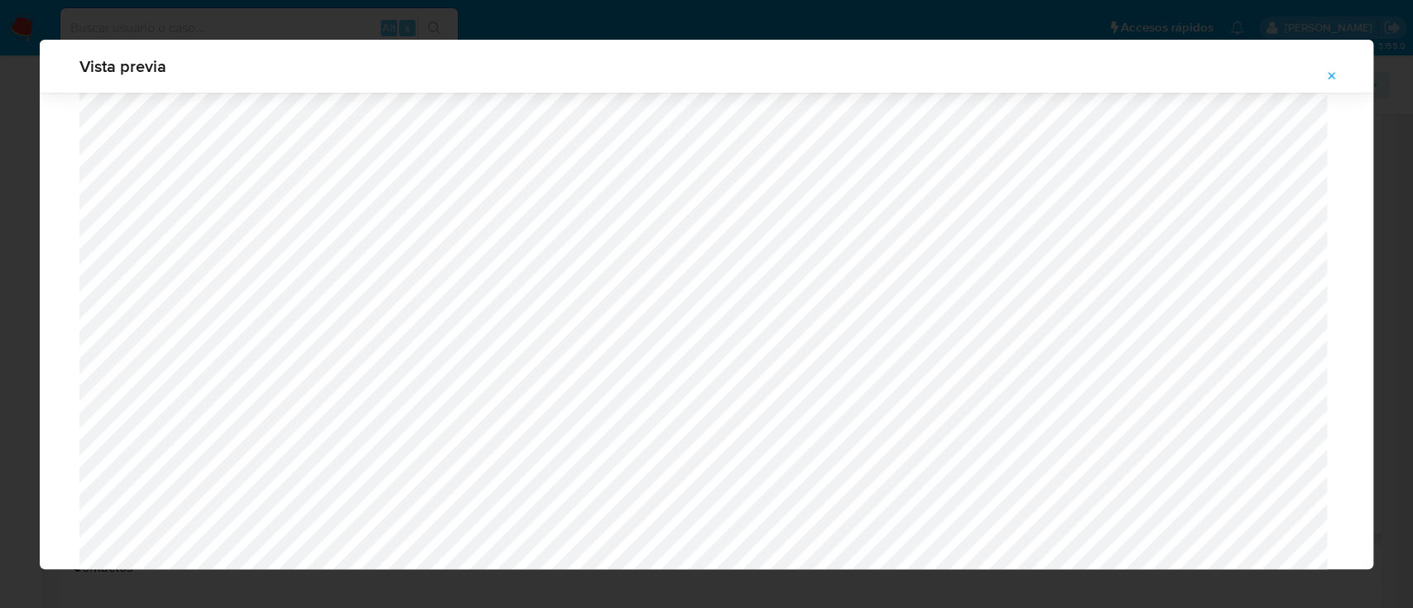
scroll to position [1401, 0]
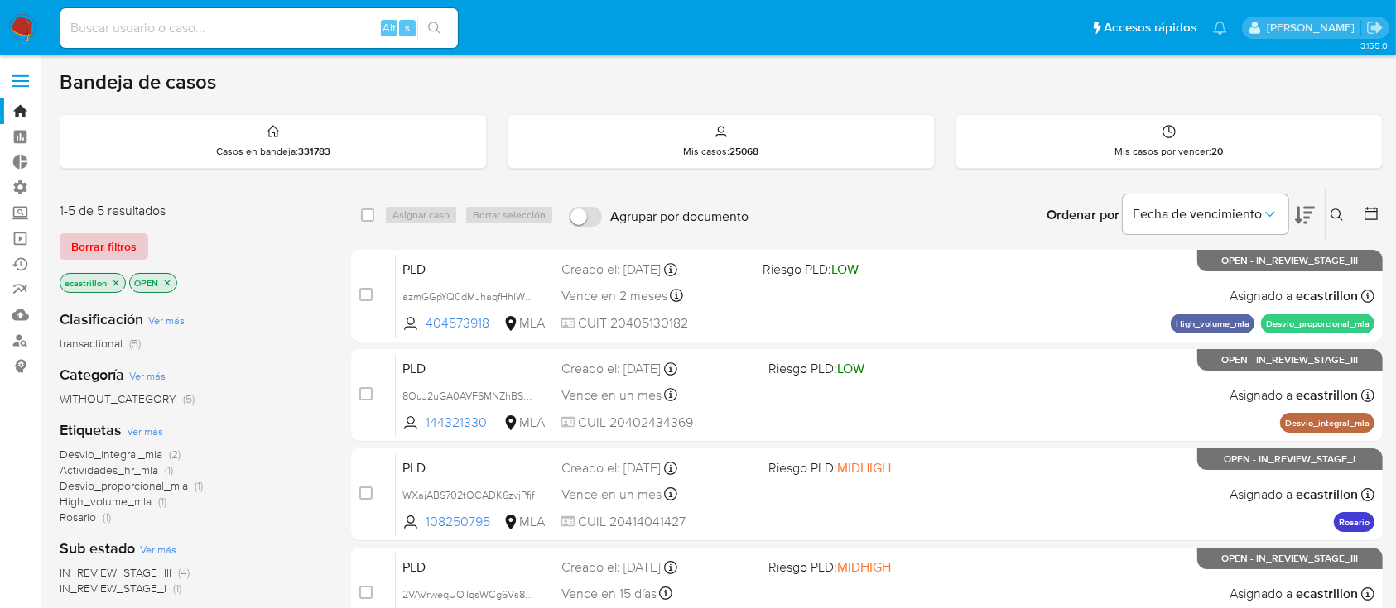
click at [76, 251] on span "Borrar filtros" at bounding box center [103, 246] width 65 height 23
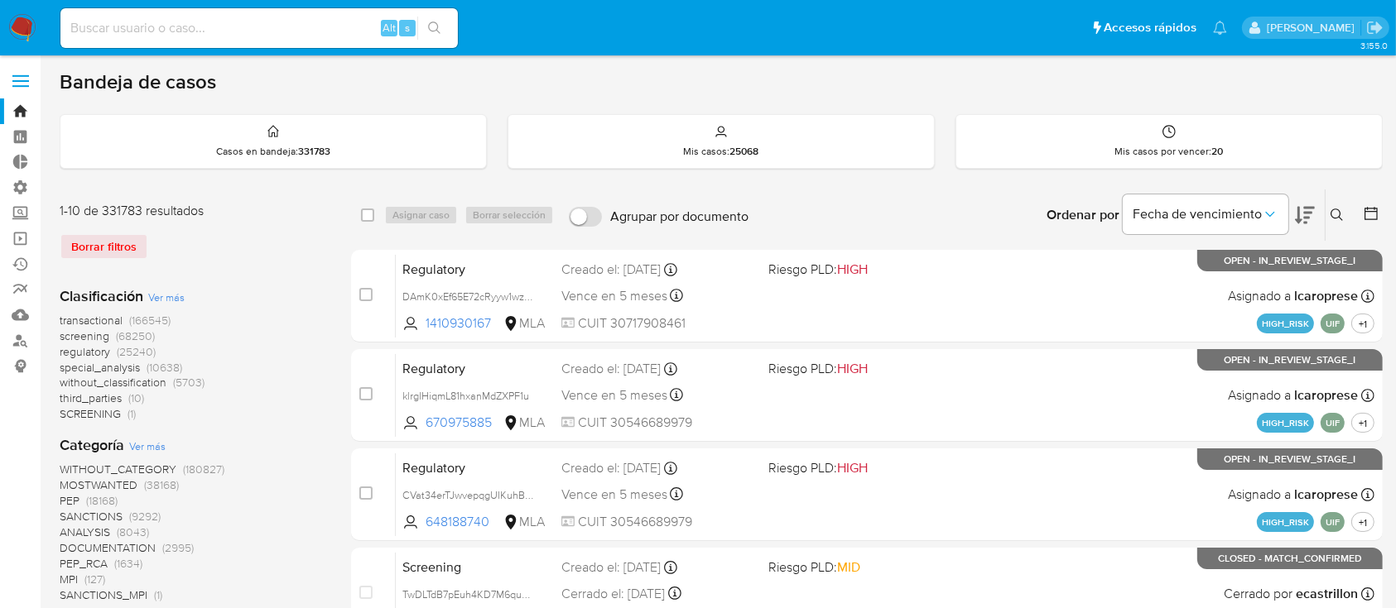
click at [1341, 220] on icon at bounding box center [1336, 215] width 13 height 13
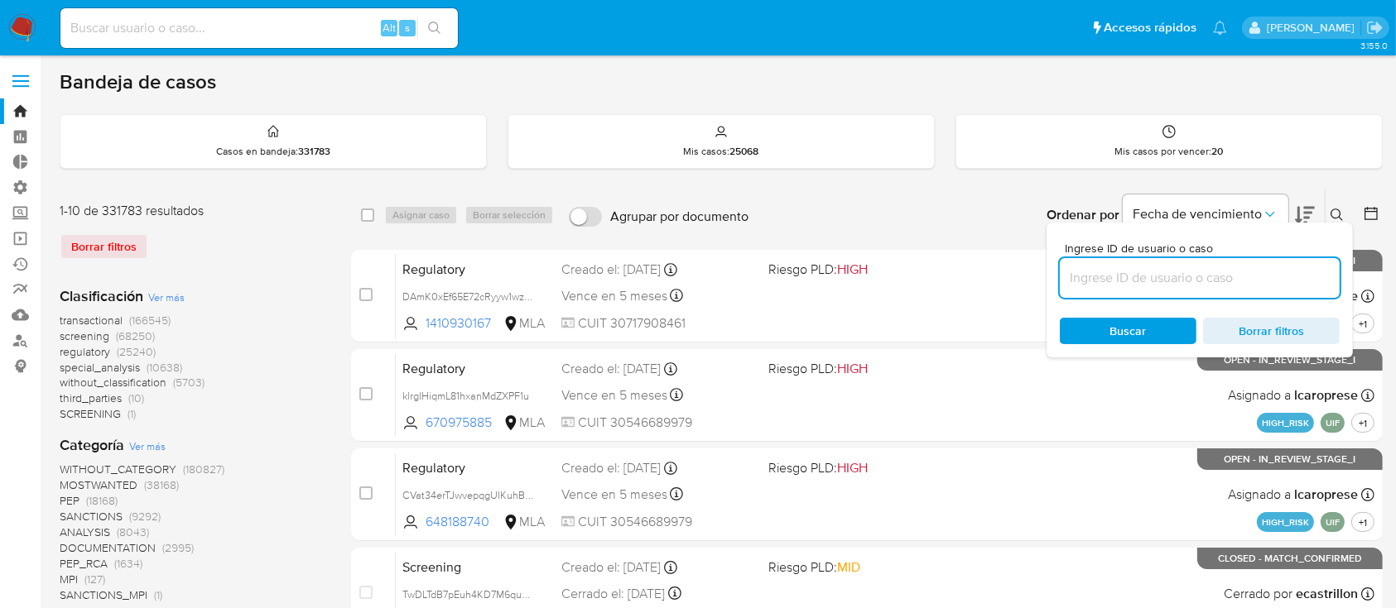
click at [1242, 281] on input at bounding box center [1200, 278] width 280 height 22
type input "1236296581"
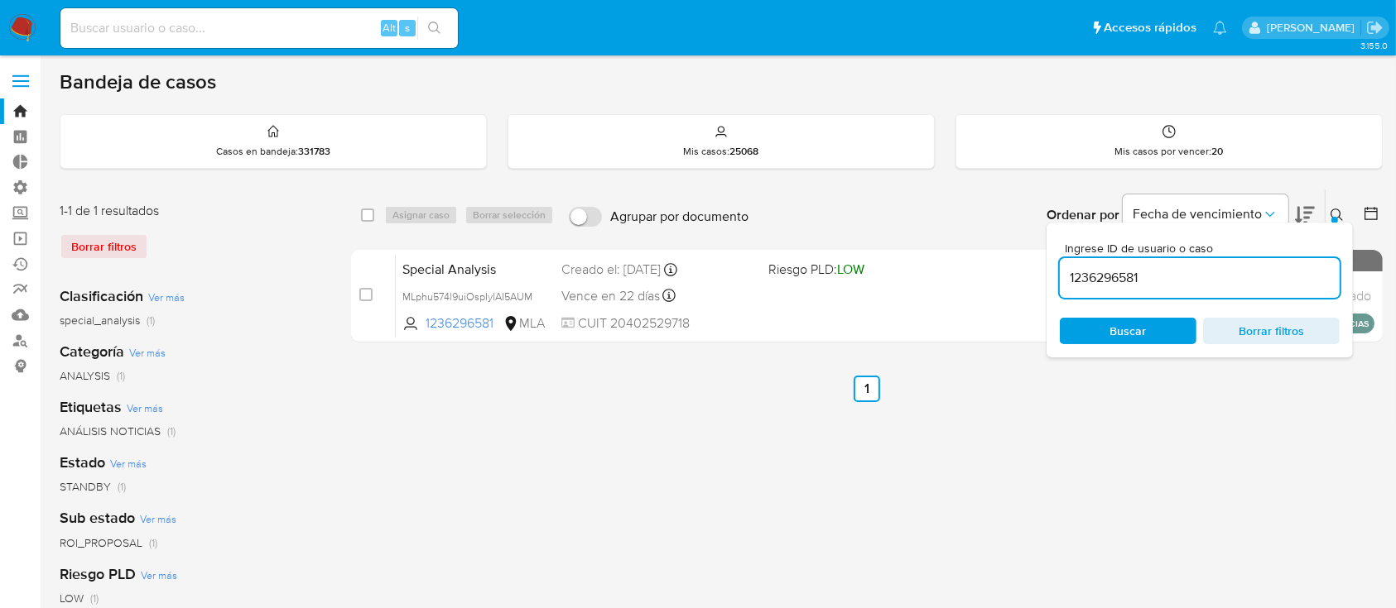
click at [1329, 213] on button at bounding box center [1338, 215] width 27 height 20
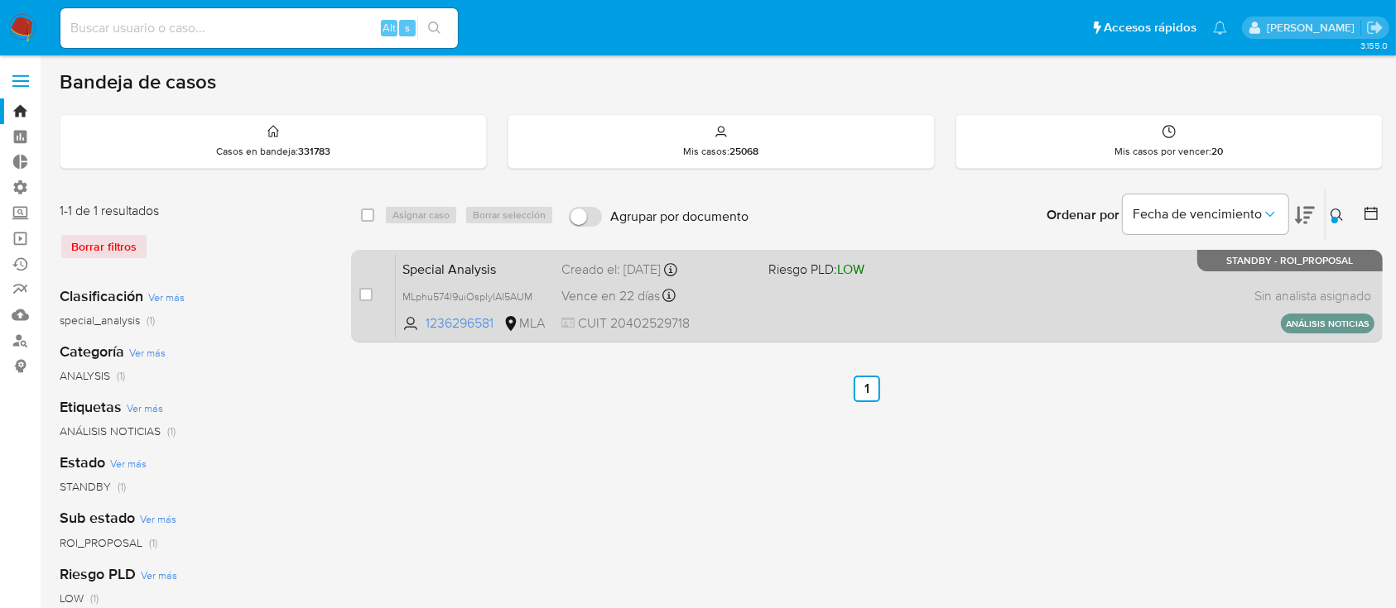
click at [1138, 274] on div "Special Analysis MLphu574l9uiOspIylAI5AUM 1236296581 MLA Riesgo PLD: LOW Creado…" at bounding box center [885, 296] width 978 height 84
click at [795, 317] on div "Special Analysis MLphu574l9uiOspIylAI5AUM 1236296581 MLA Riesgo PLD: LOW Creado…" at bounding box center [885, 296] width 978 height 84
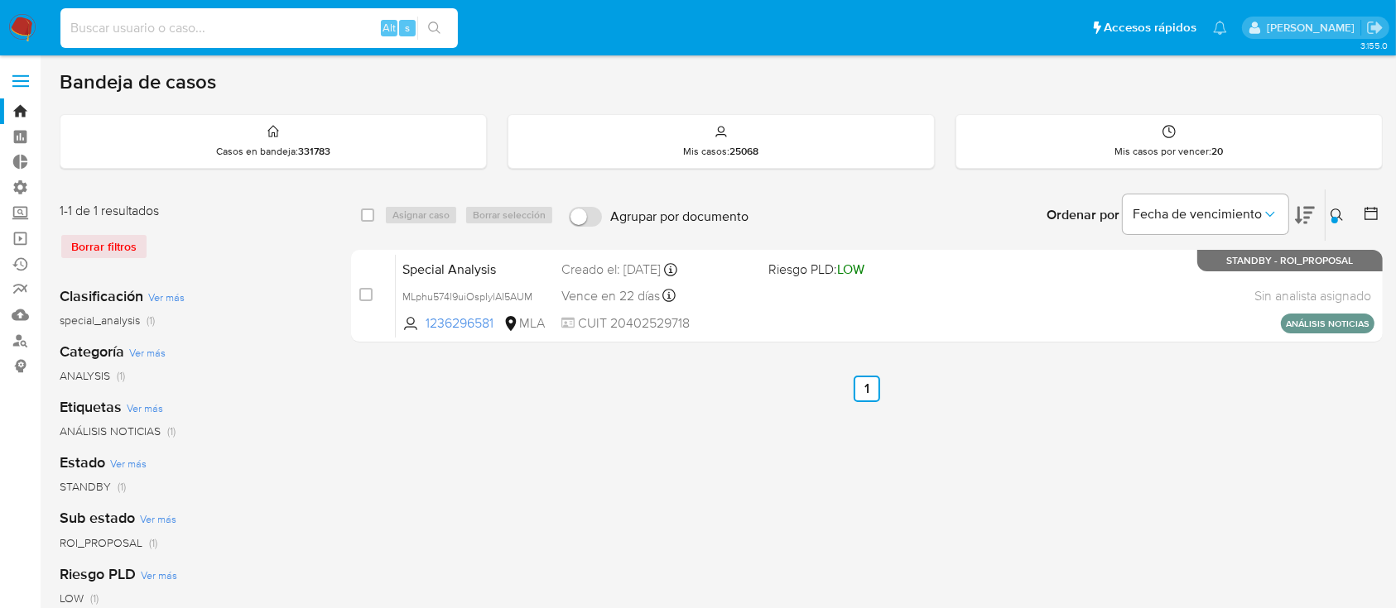
click at [128, 36] on input at bounding box center [258, 28] width 397 height 22
paste input "230082585"
type input "230082585"
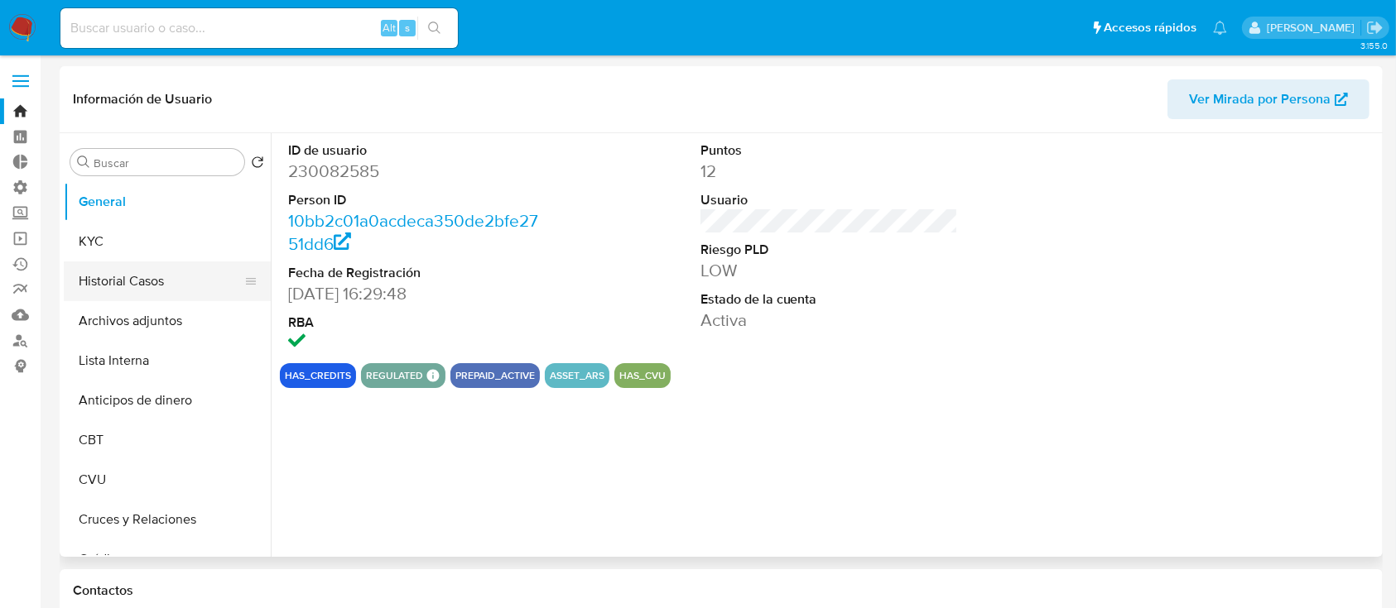
select select "10"
click at [149, 280] on button "Historial Casos" at bounding box center [161, 282] width 194 height 40
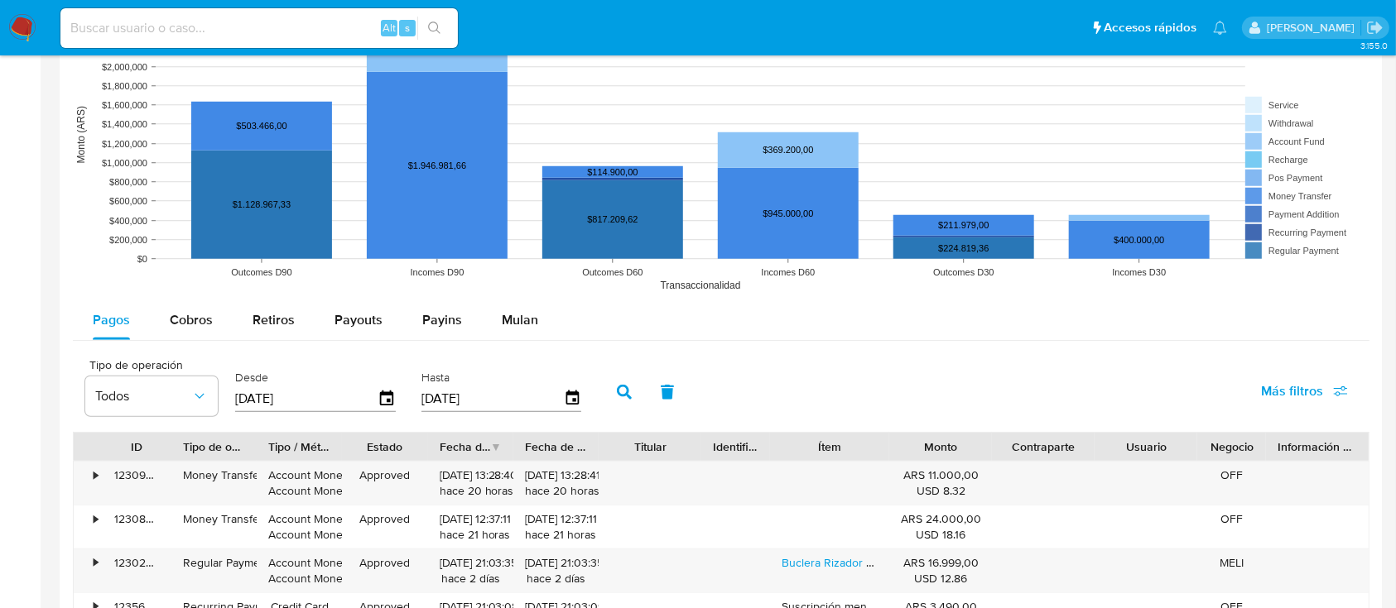
scroll to position [1324, 0]
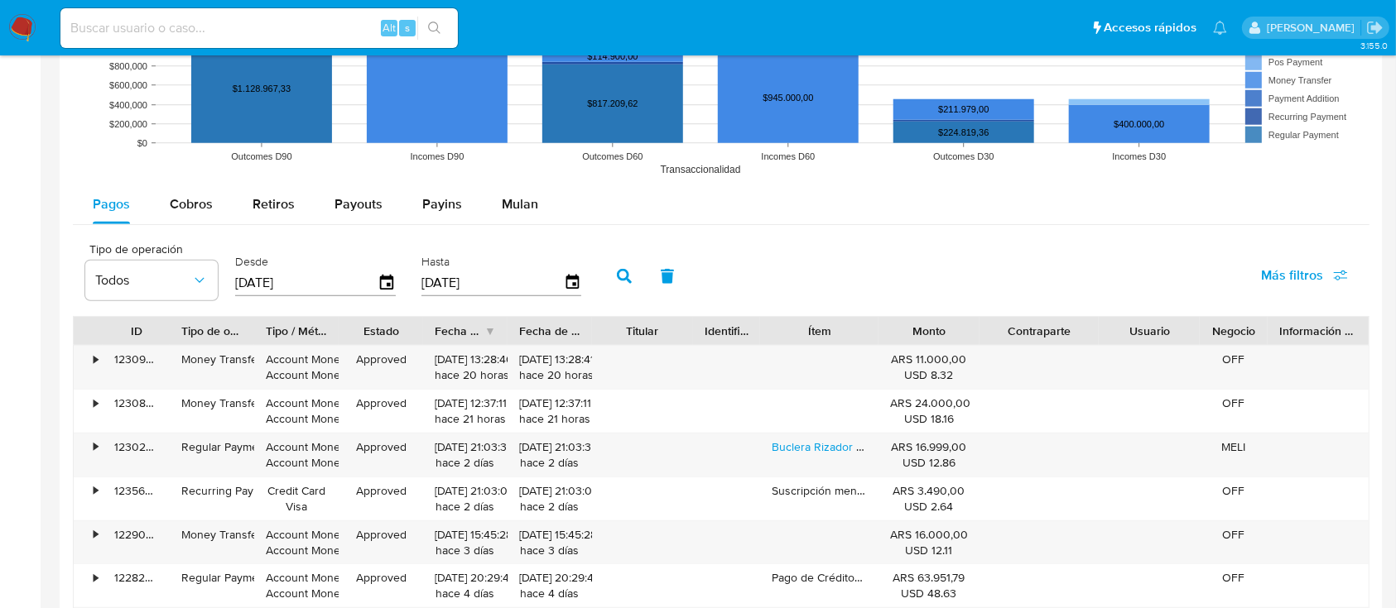
drag, startPoint x: 1083, startPoint y: 331, endPoint x: 1093, endPoint y: 329, distance: 10.1
click at [1096, 329] on div at bounding box center [1099, 331] width 30 height 28
click at [281, 217] on div "Retiros" at bounding box center [273, 205] width 42 height 40
select select "10"
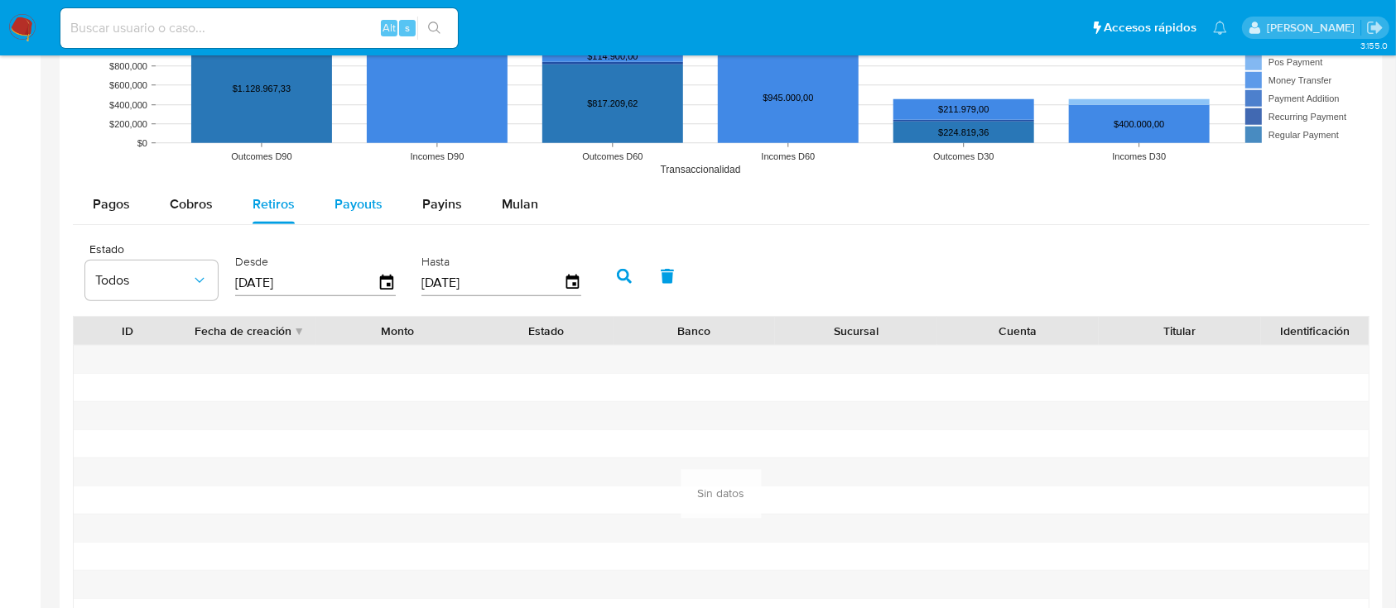
click at [328, 198] on button "Payouts" at bounding box center [359, 205] width 88 height 40
select select "10"
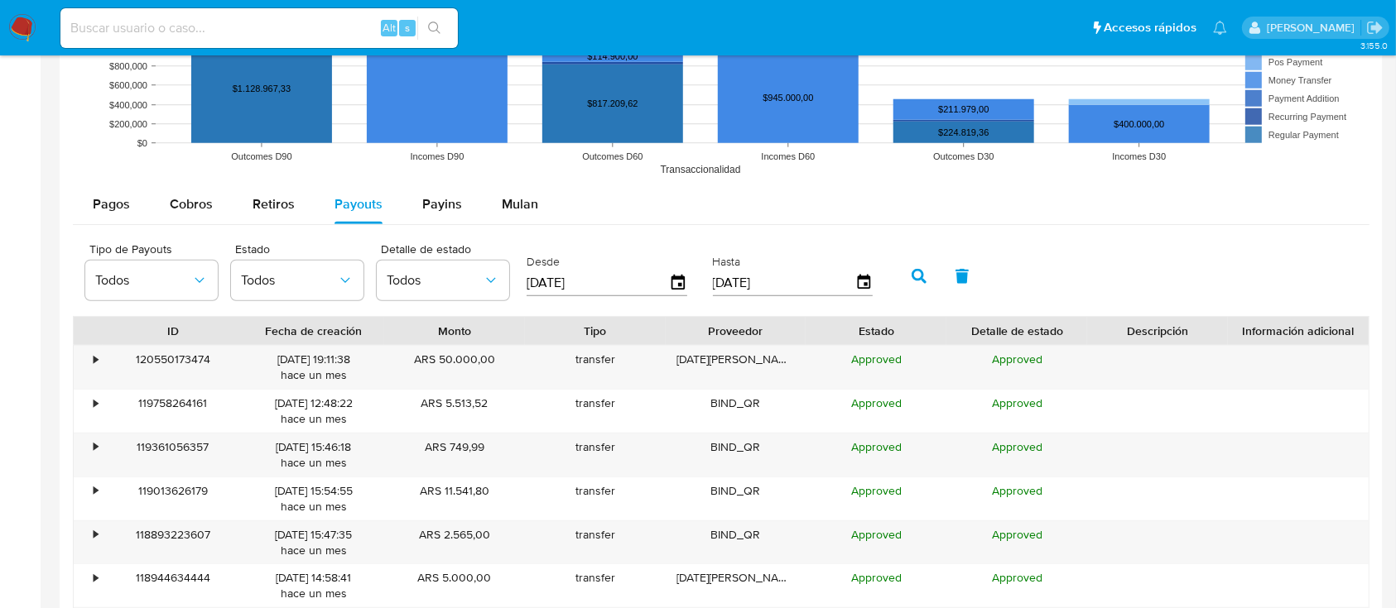
click at [180, 169] on rect at bounding box center [721, 18] width 1296 height 331
click at [177, 195] on div "Cobros" at bounding box center [191, 205] width 43 height 40
select select "10"
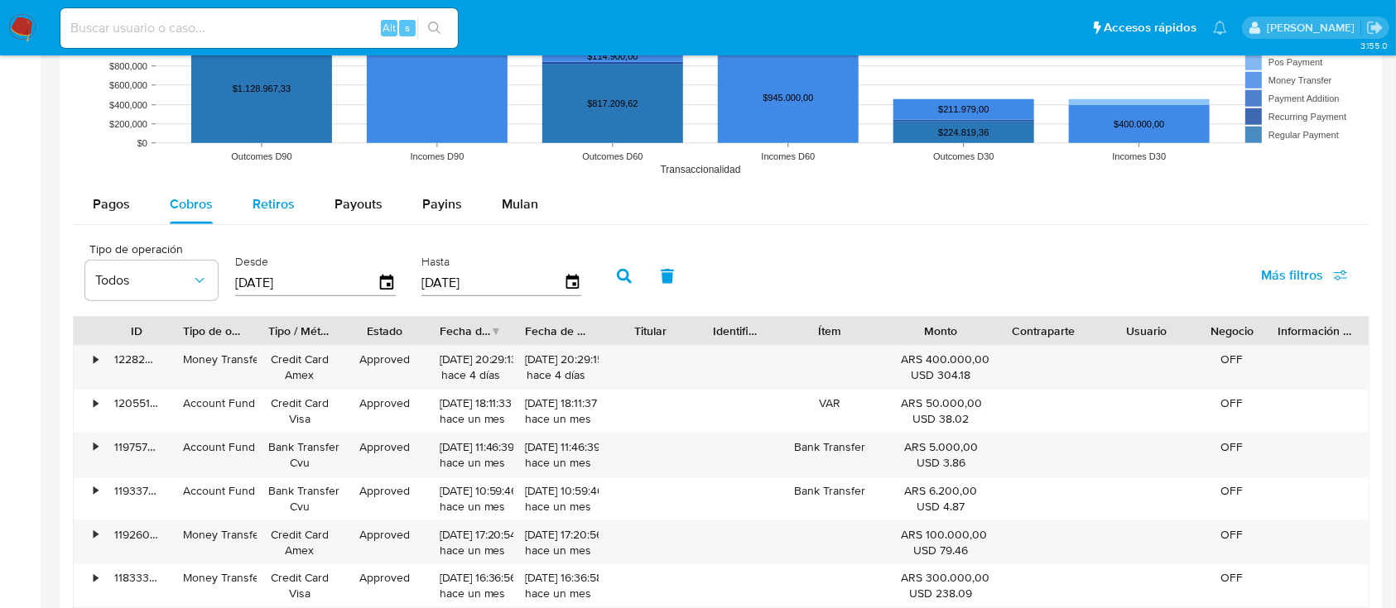
click at [284, 209] on span "Retiros" at bounding box center [273, 204] width 42 height 19
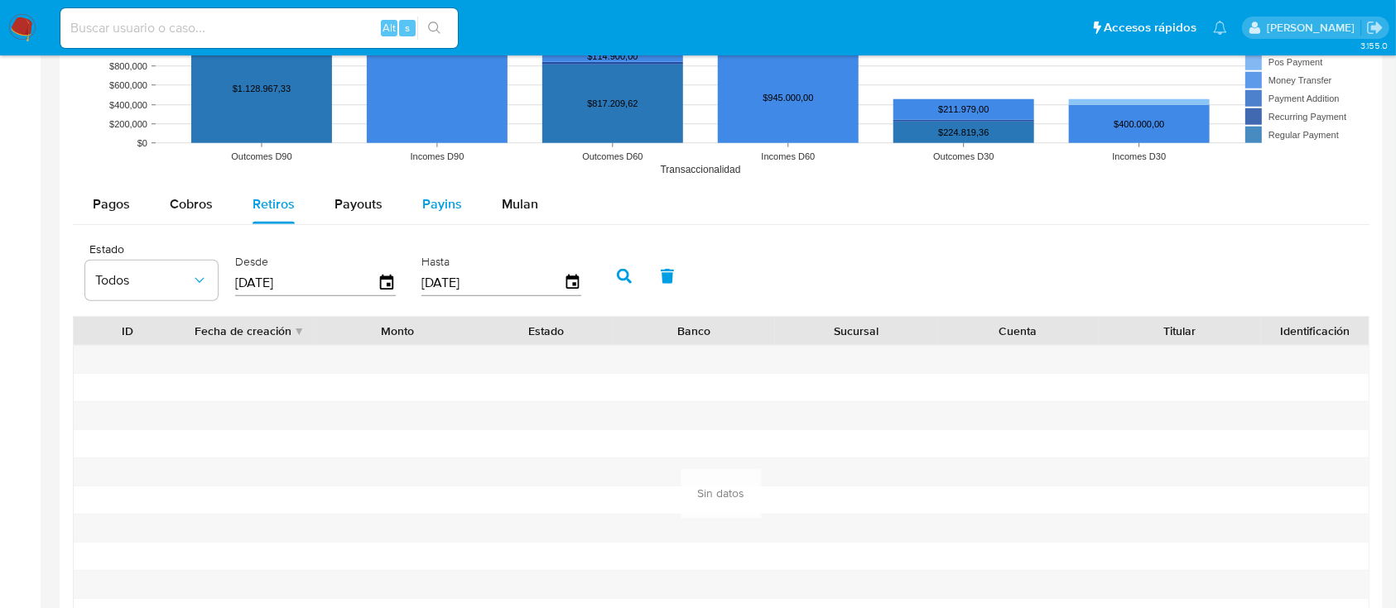
click at [422, 213] on span "Payins" at bounding box center [442, 204] width 40 height 19
select select "10"
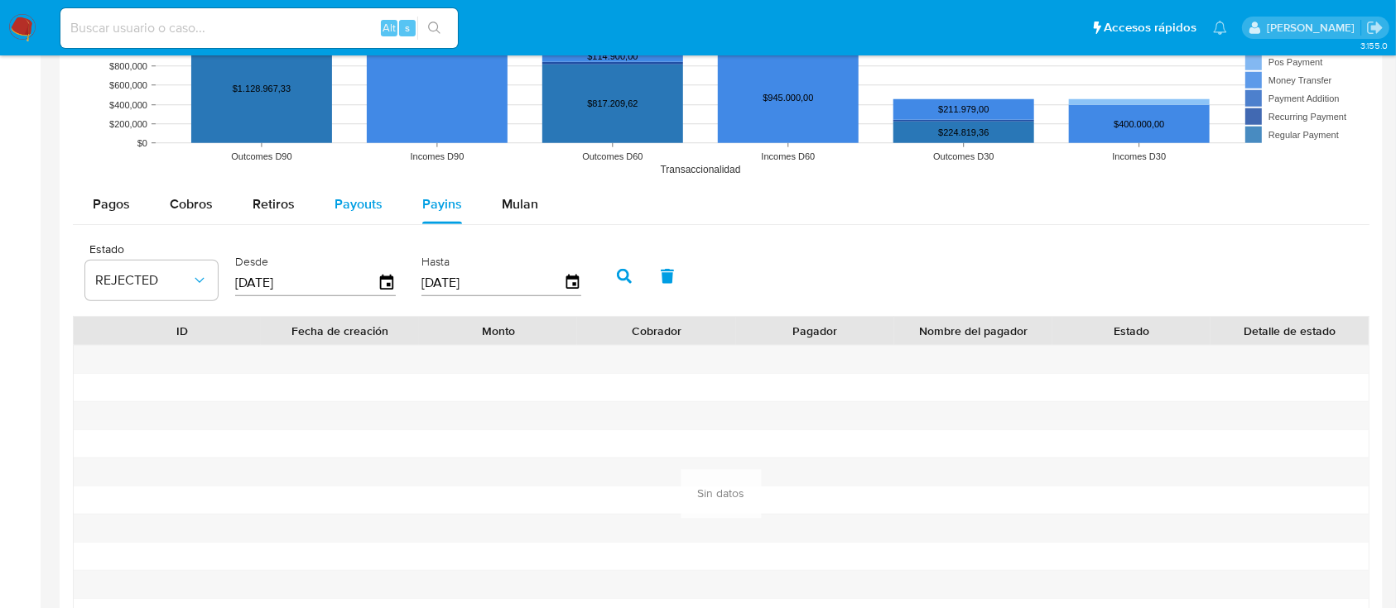
click at [351, 195] on span "Payouts" at bounding box center [358, 204] width 48 height 19
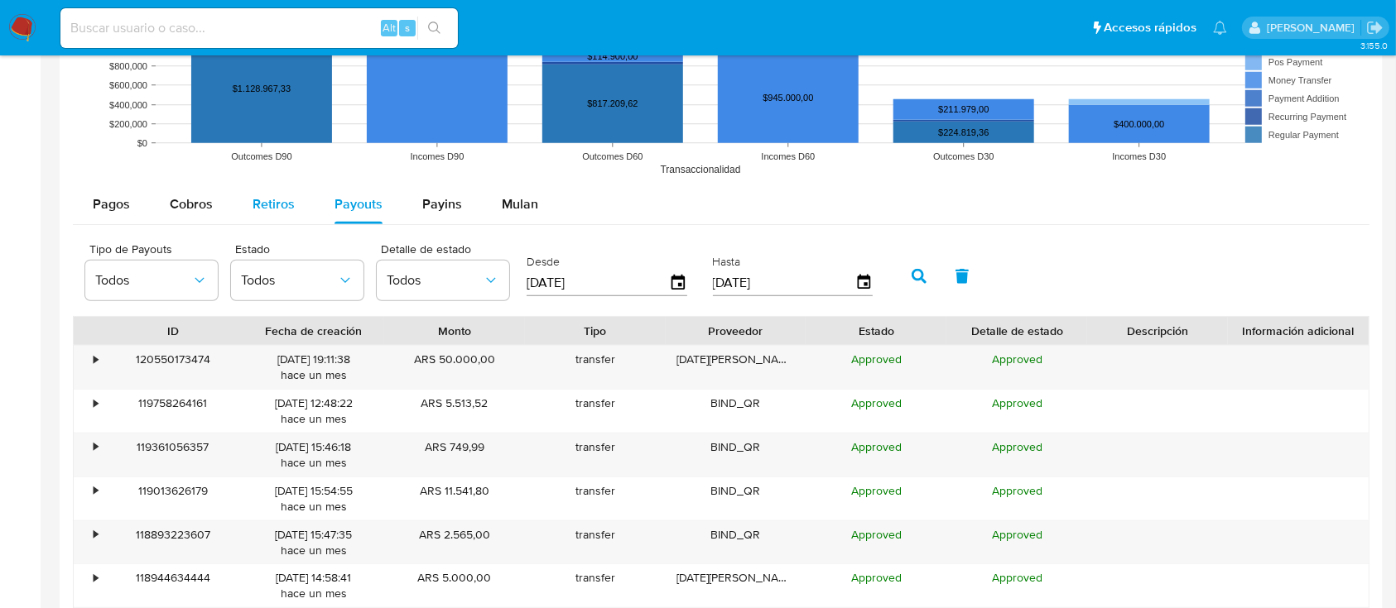
click at [269, 195] on div "Retiros" at bounding box center [273, 205] width 42 height 40
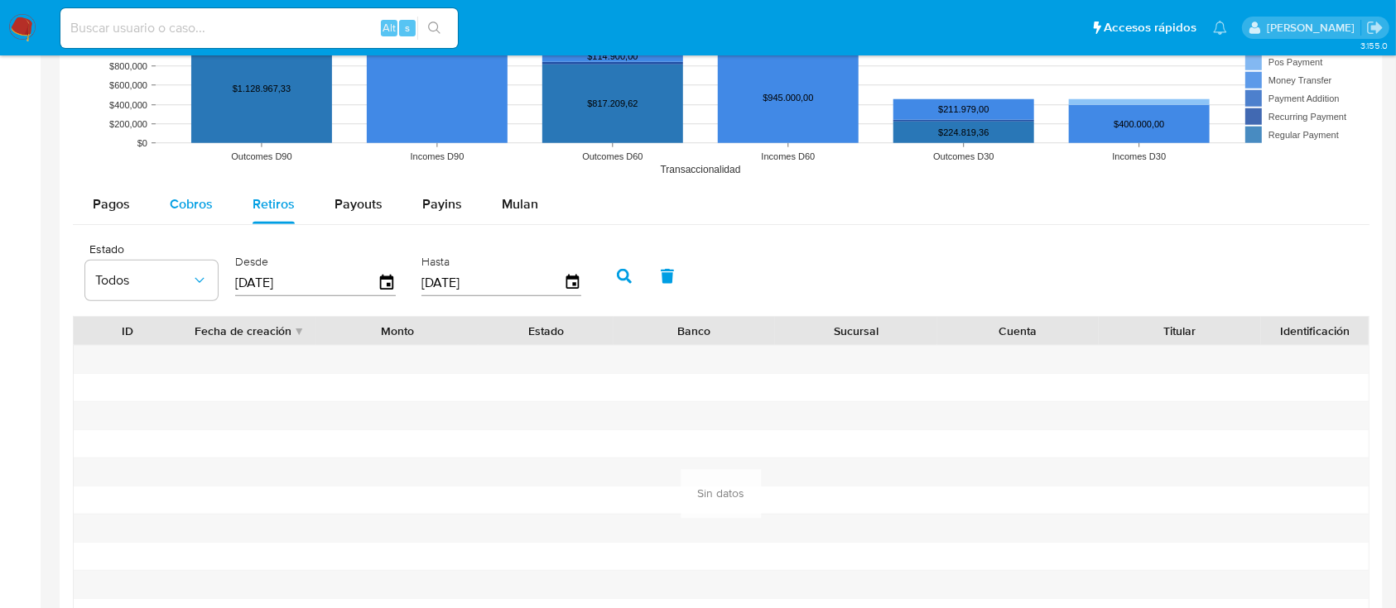
drag, startPoint x: 178, startPoint y: 185, endPoint x: 179, endPoint y: 195, distance: 10.0
click at [177, 185] on div "Cobros" at bounding box center [191, 205] width 43 height 40
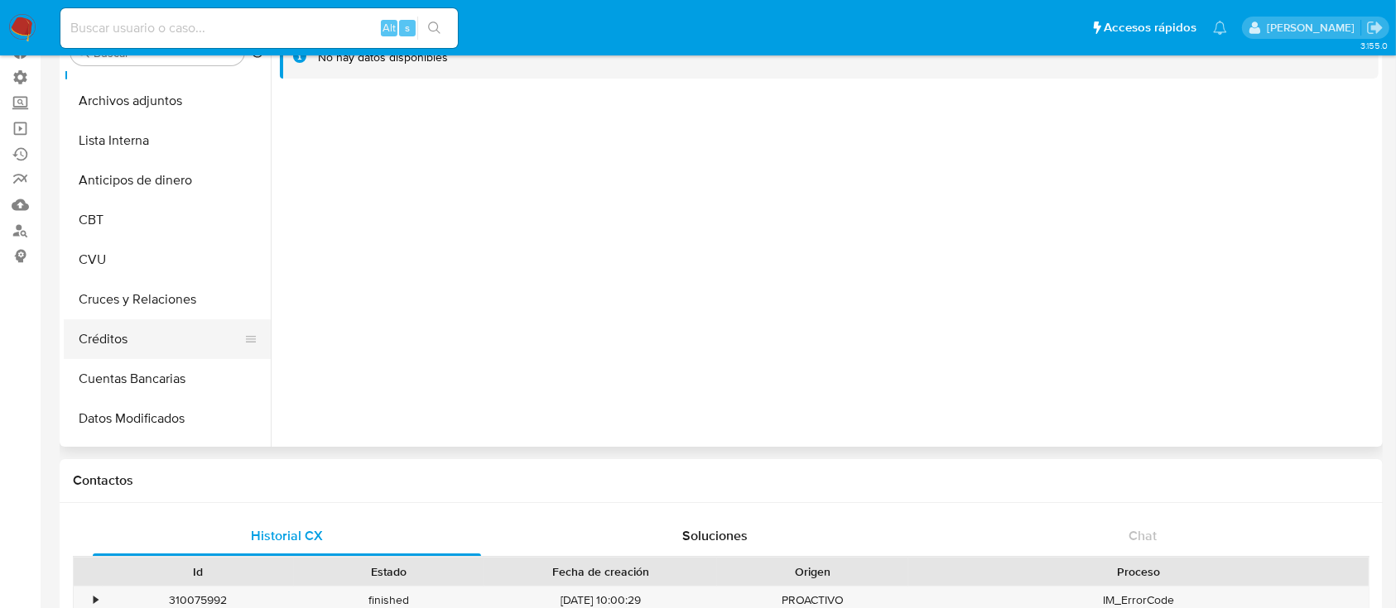
scroll to position [0, 0]
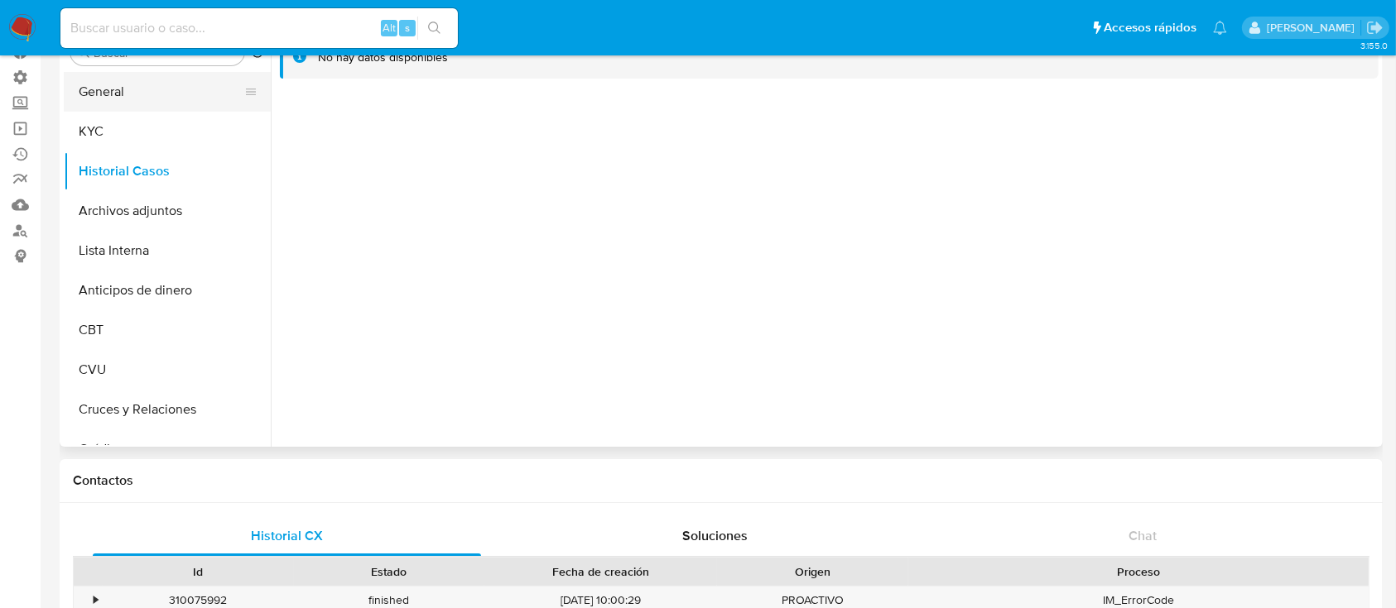
click at [98, 95] on button "General" at bounding box center [161, 92] width 194 height 40
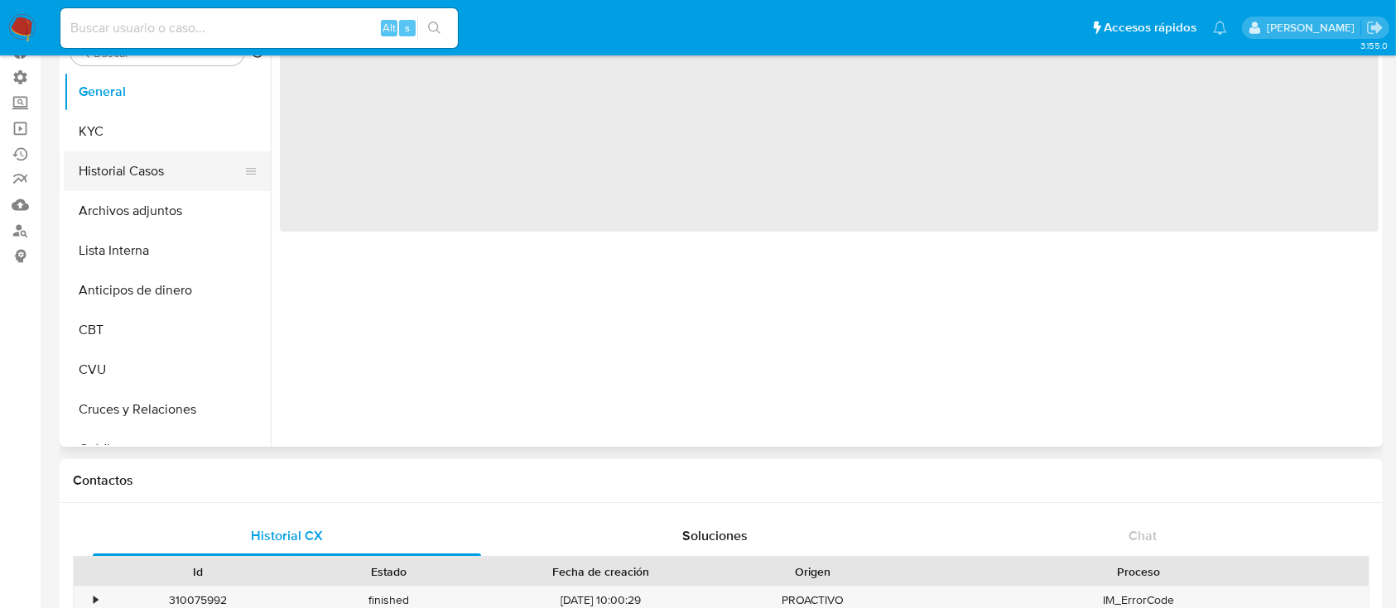
click at [145, 166] on button "Historial Casos" at bounding box center [161, 171] width 194 height 40
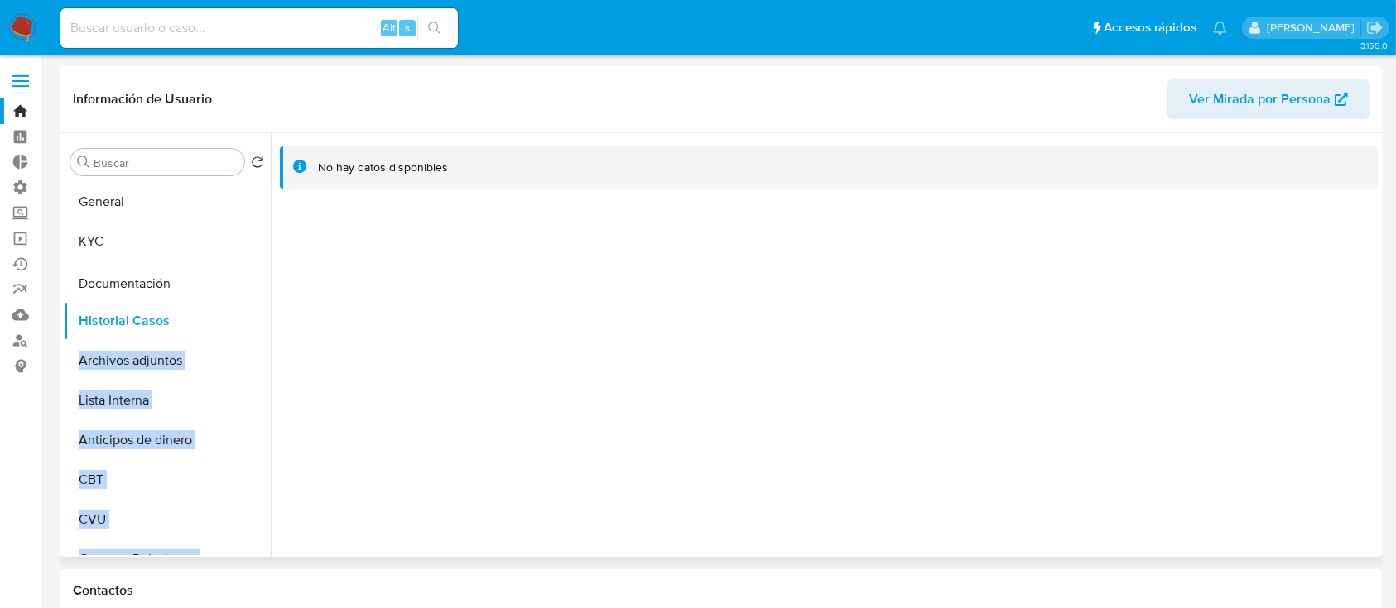
drag, startPoint x: 240, startPoint y: 361, endPoint x: 248, endPoint y: 288, distance: 73.2
click at [248, 288] on ul "General KYC Historial Casos Archivos adjuntos Lista Interna Anticipos de dinero…" at bounding box center [167, 368] width 207 height 373
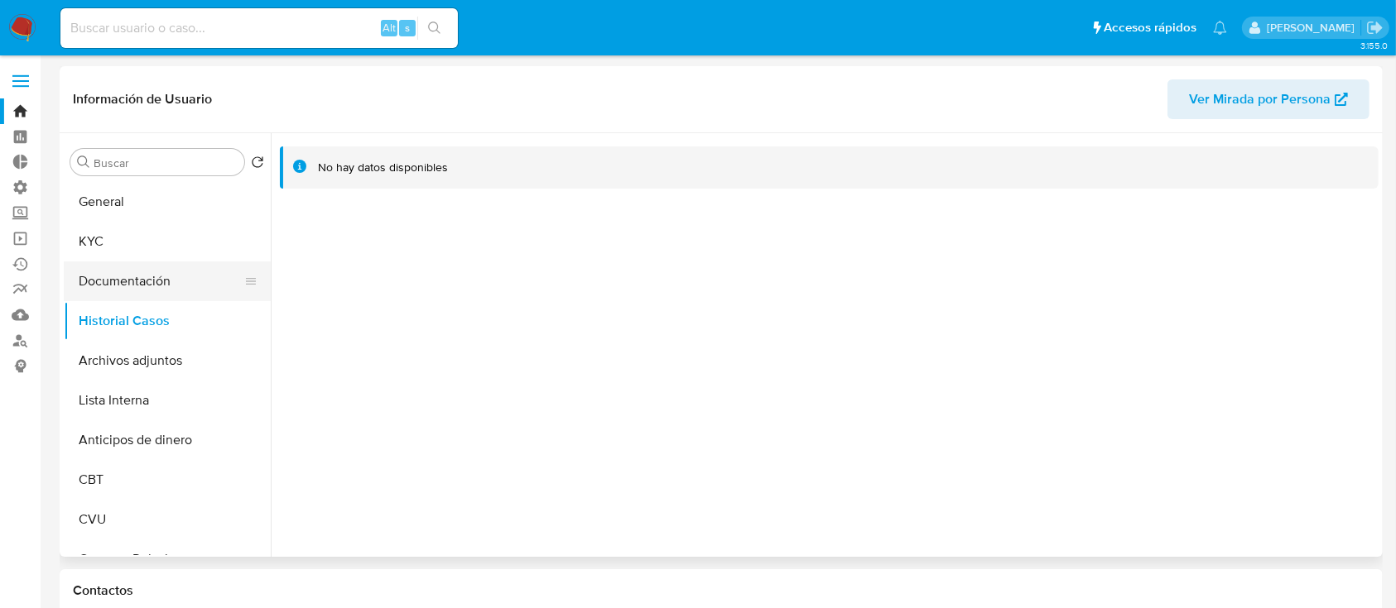
click at [146, 265] on button "Documentación" at bounding box center [161, 282] width 194 height 40
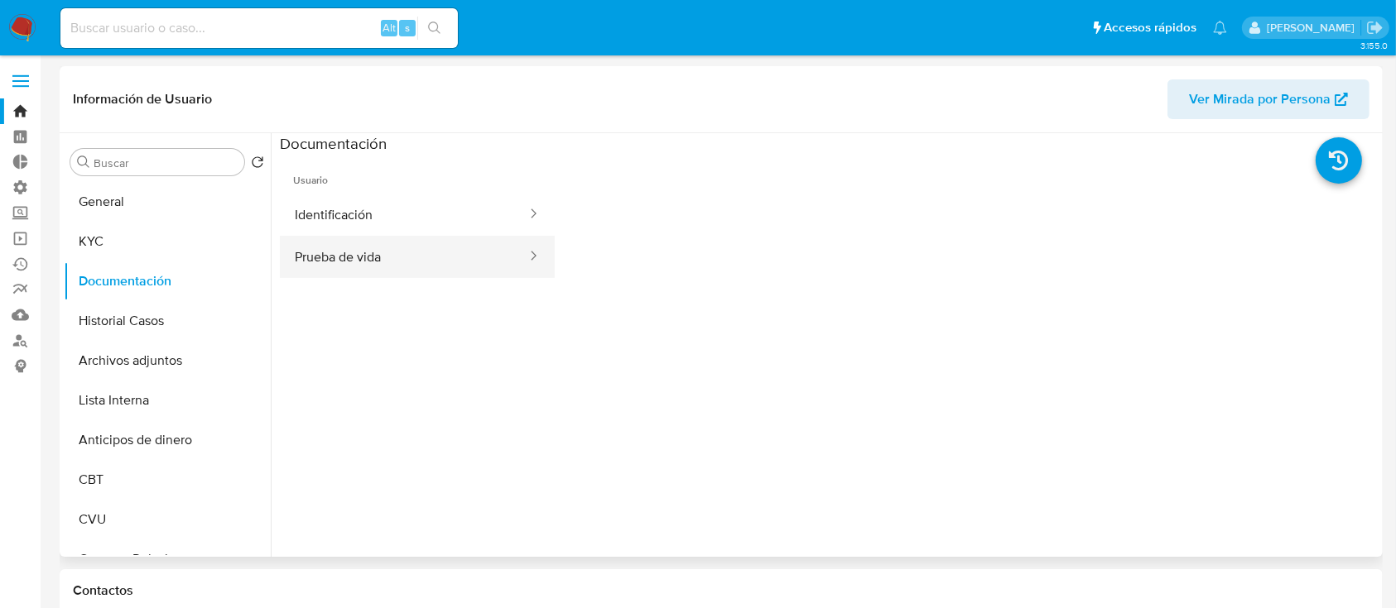
click at [410, 250] on button "Prueba de vida" at bounding box center [404, 257] width 248 height 42
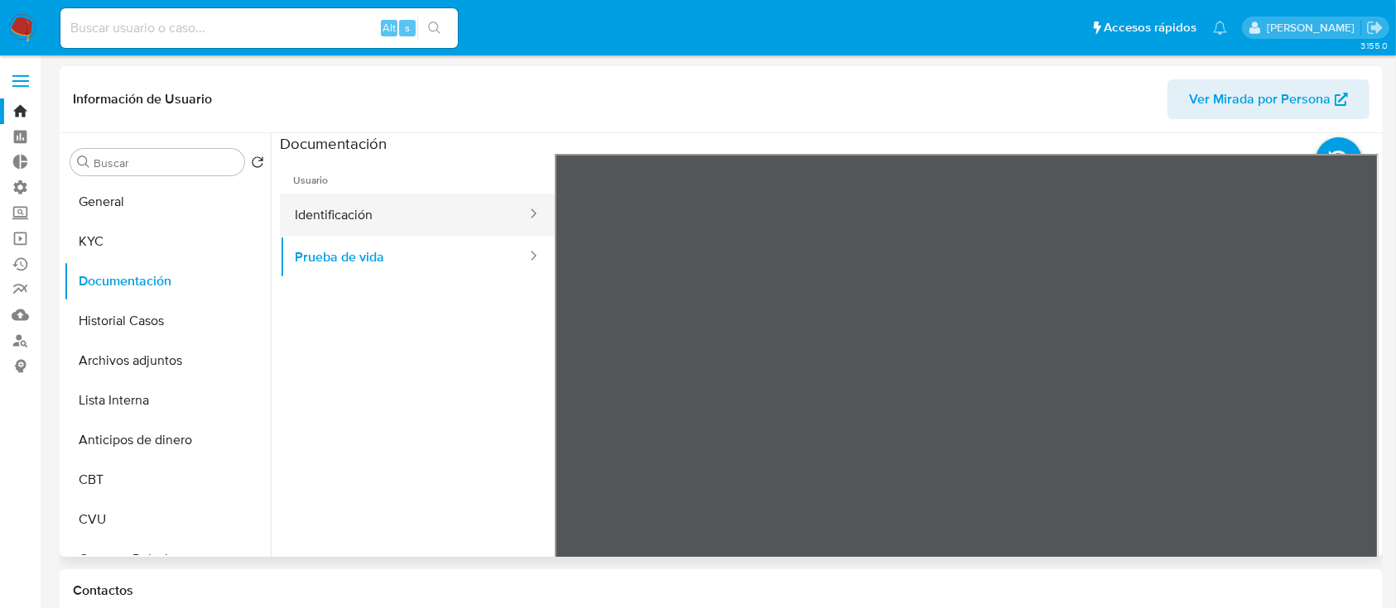
click at [410, 202] on button "Identificación" at bounding box center [404, 215] width 248 height 42
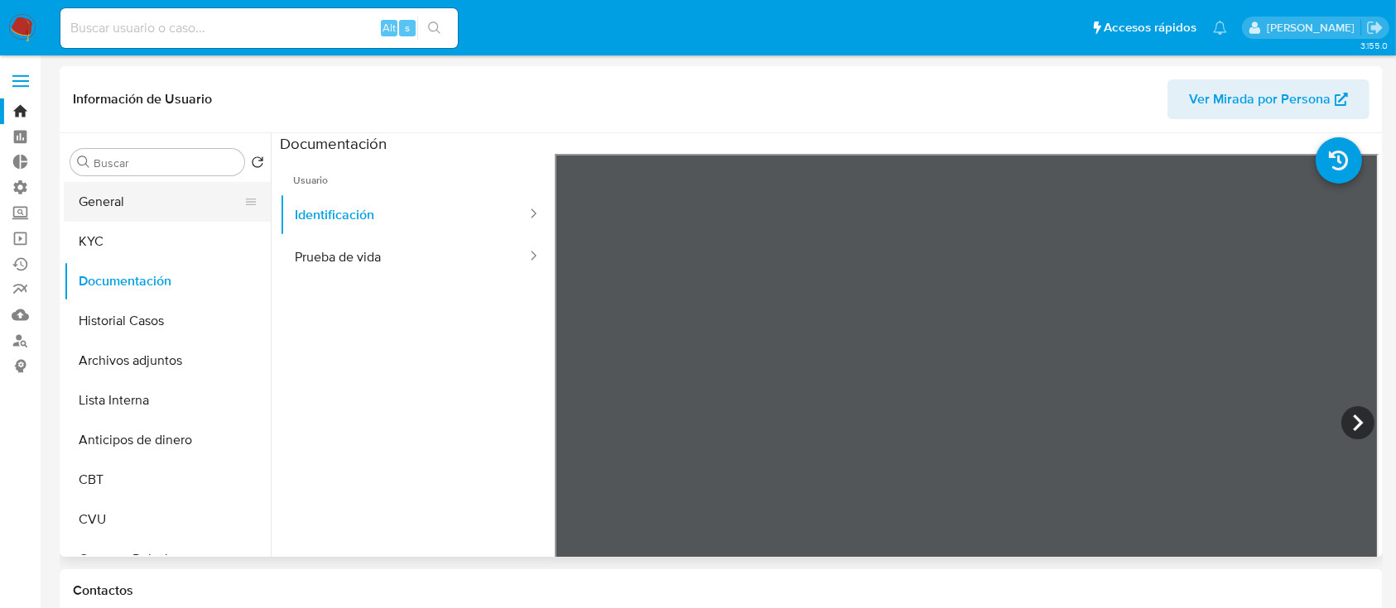
click at [100, 202] on button "General" at bounding box center [161, 202] width 194 height 40
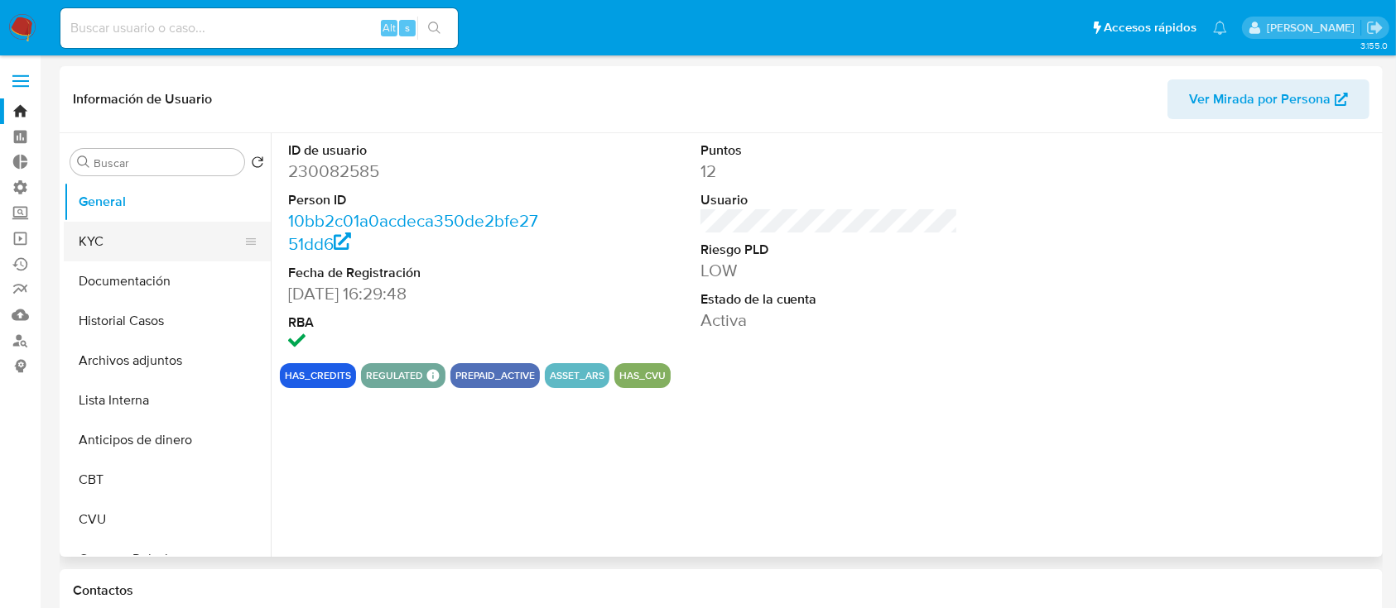
click at [152, 245] on button "KYC" at bounding box center [161, 242] width 194 height 40
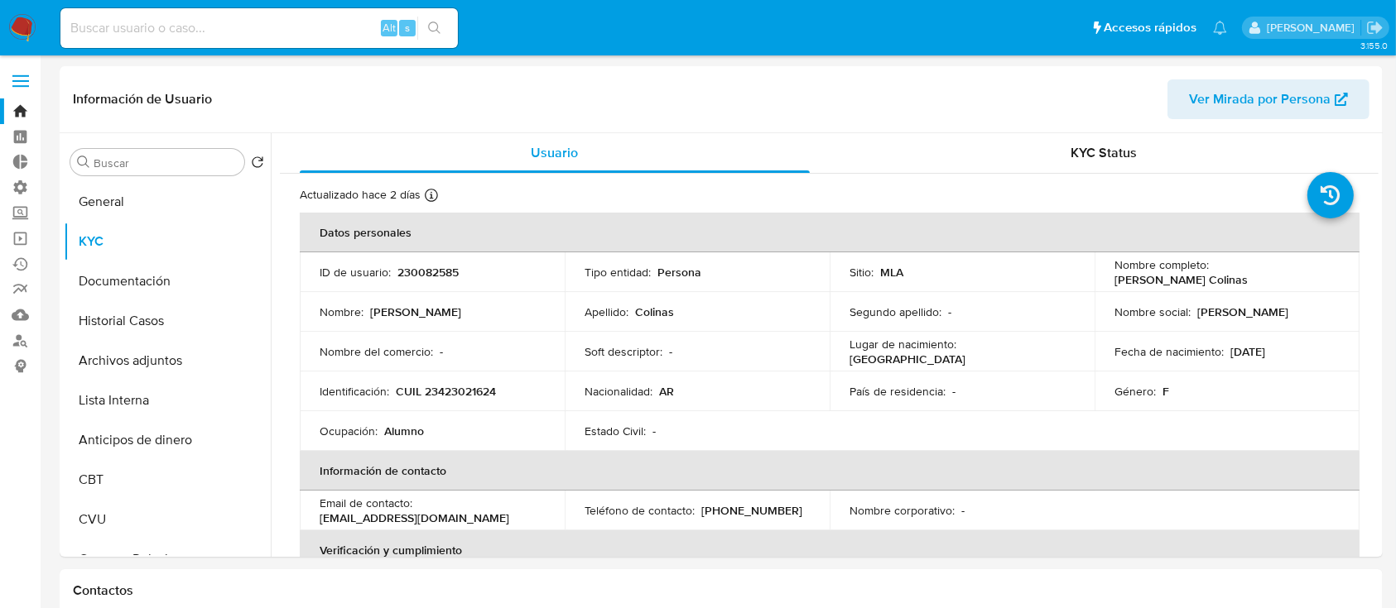
click at [11, 108] on link "Bandeja" at bounding box center [98, 112] width 197 height 26
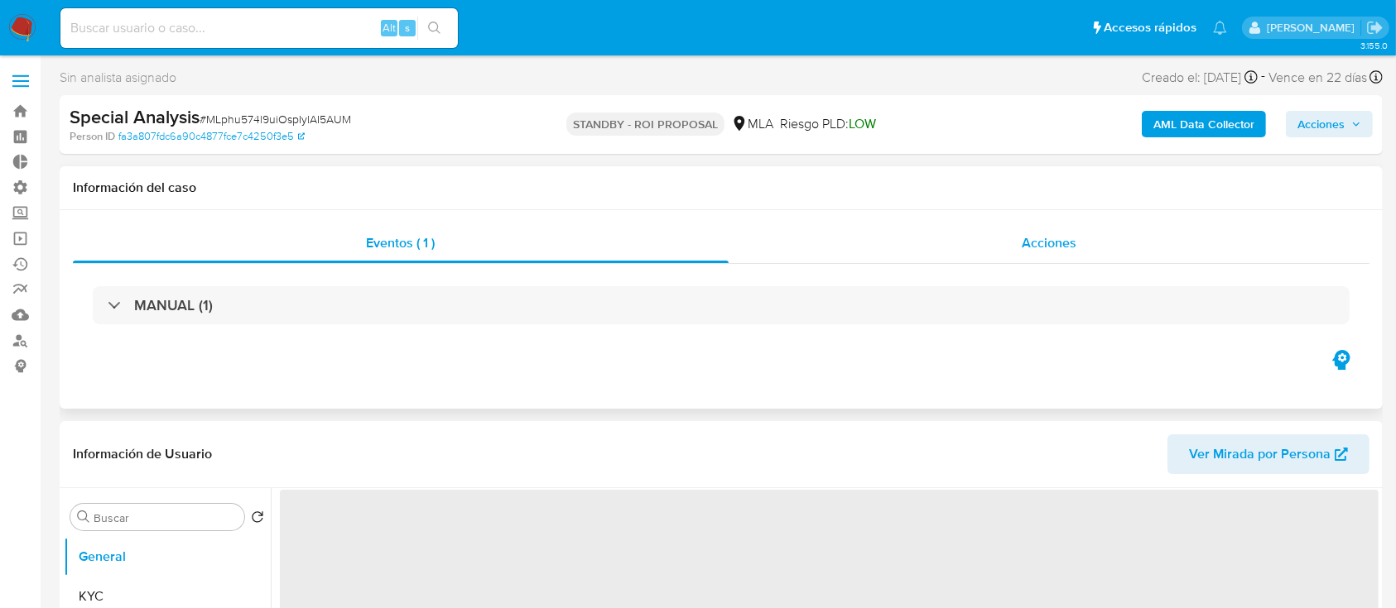
click at [1006, 235] on div "Acciones" at bounding box center [1049, 243] width 642 height 40
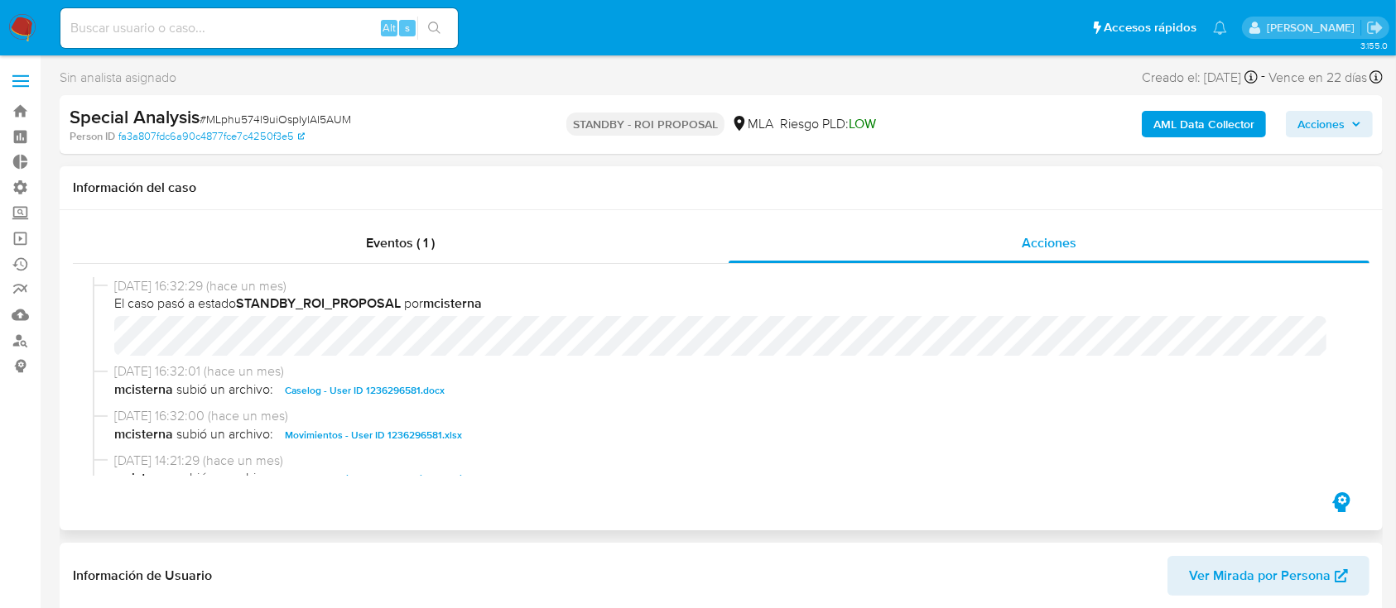
select select "10"
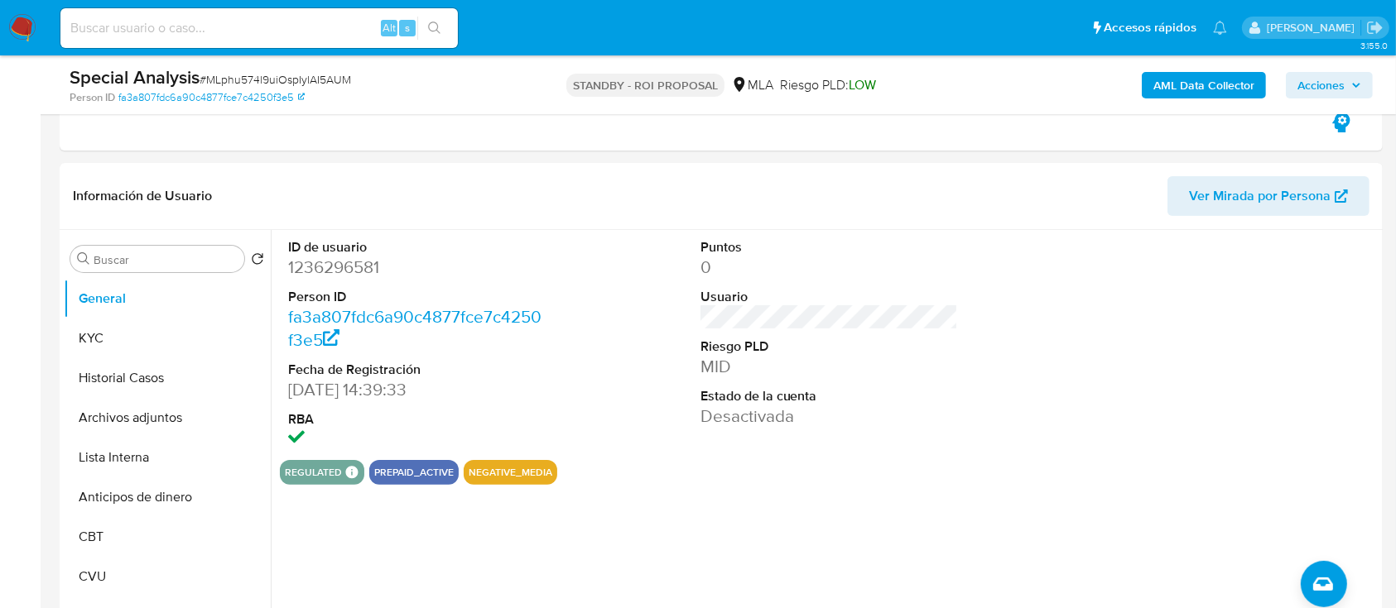
scroll to position [441, 0]
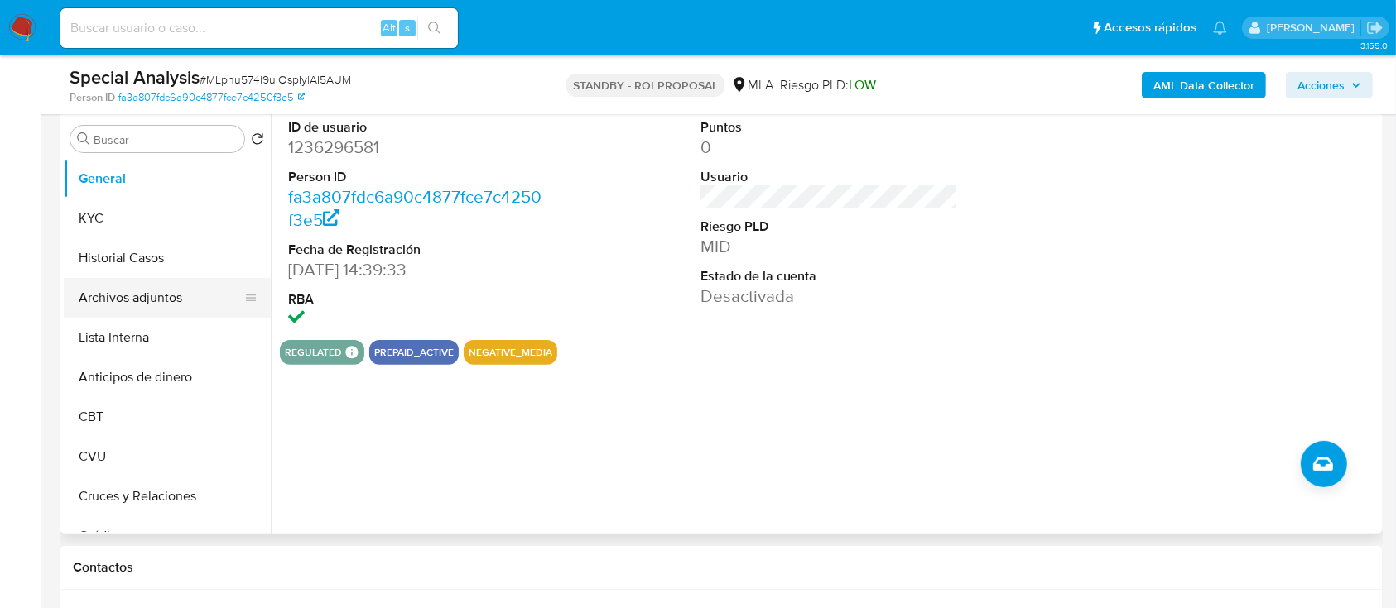
click at [132, 290] on button "Archivos adjuntos" at bounding box center [161, 298] width 194 height 40
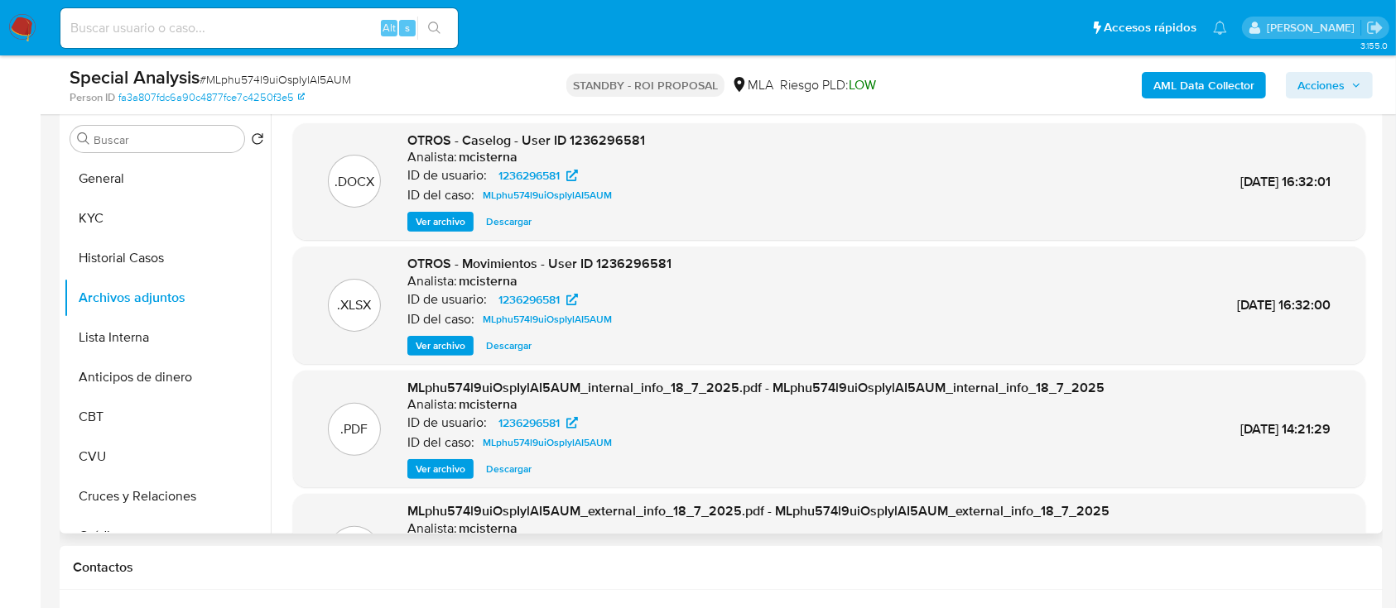
click at [437, 225] on span "Ver archivo" at bounding box center [441, 222] width 50 height 17
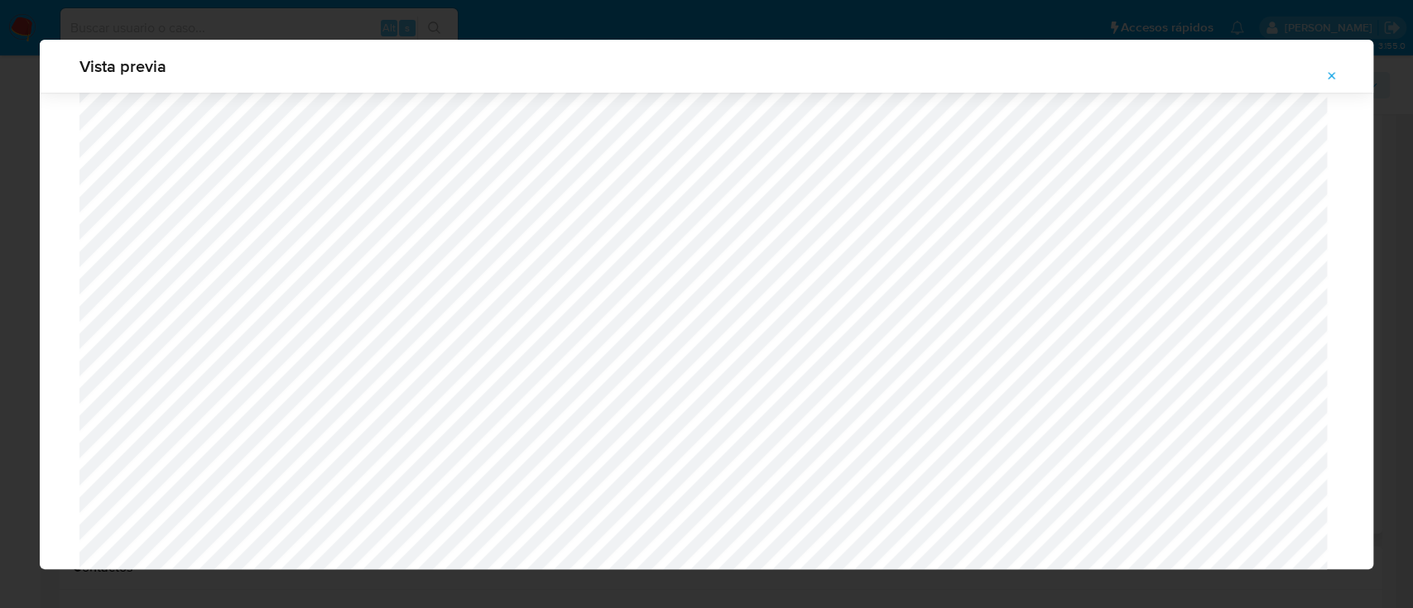
scroll to position [1180, 0]
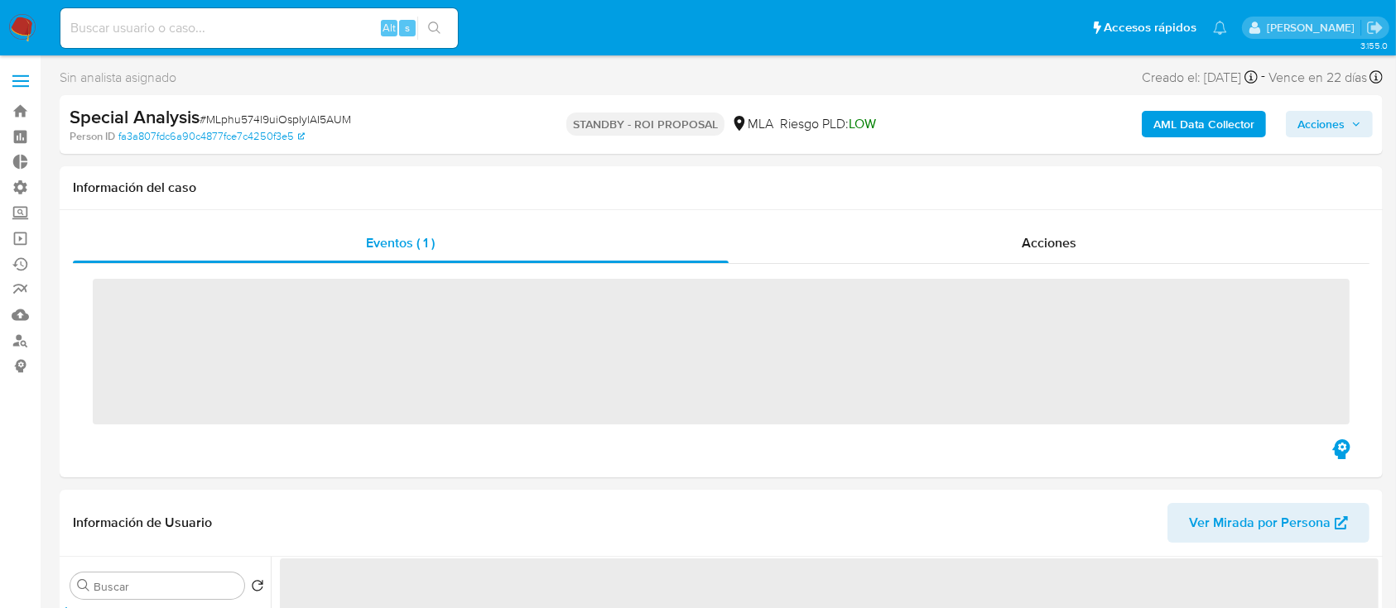
click at [993, 262] on div "Acciones" at bounding box center [1049, 243] width 642 height 40
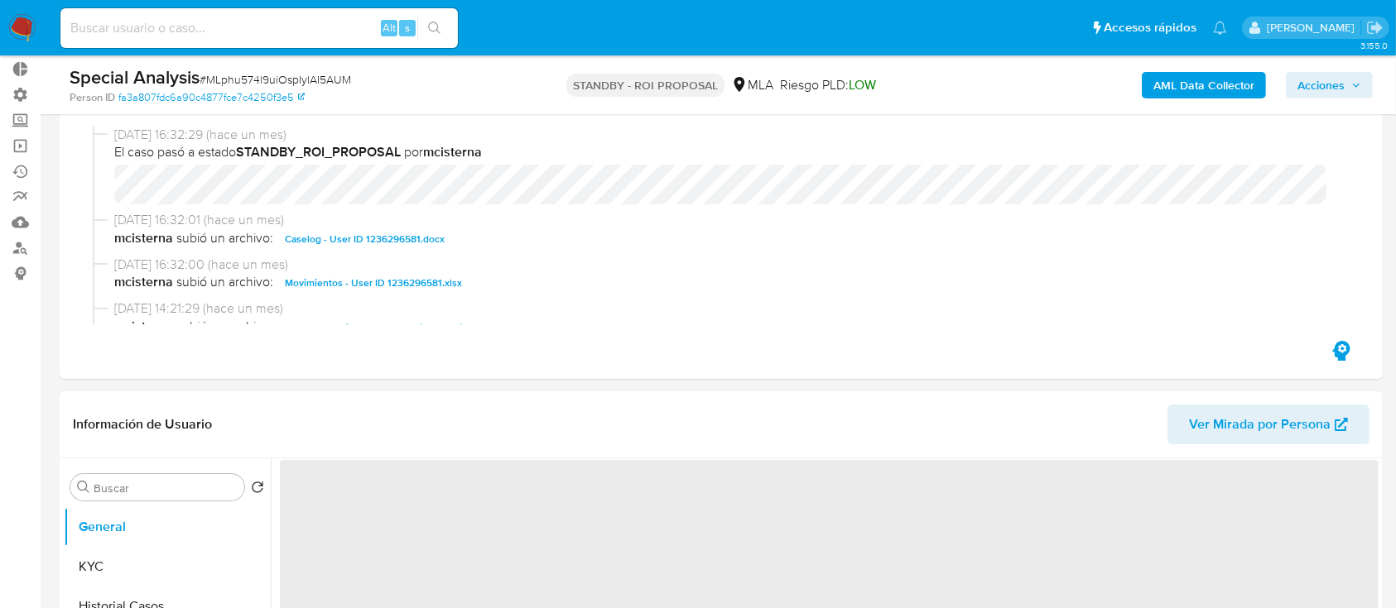
scroll to position [220, 0]
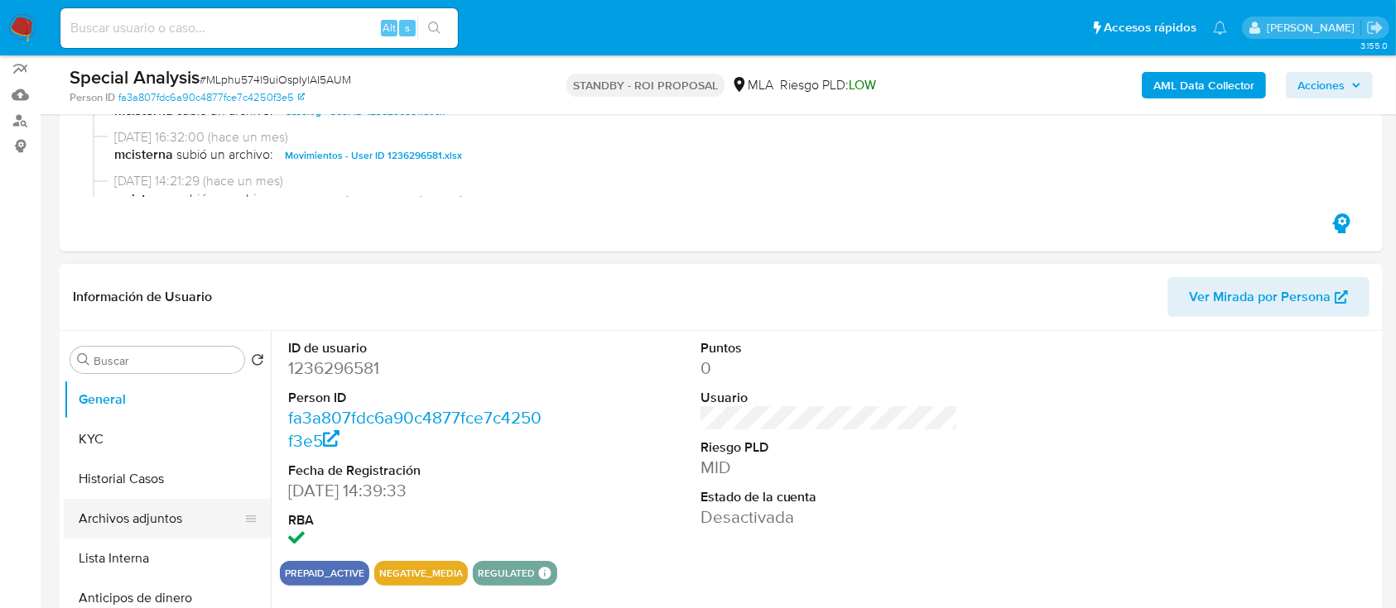
click at [113, 508] on button "Archivos adjuntos" at bounding box center [161, 519] width 194 height 40
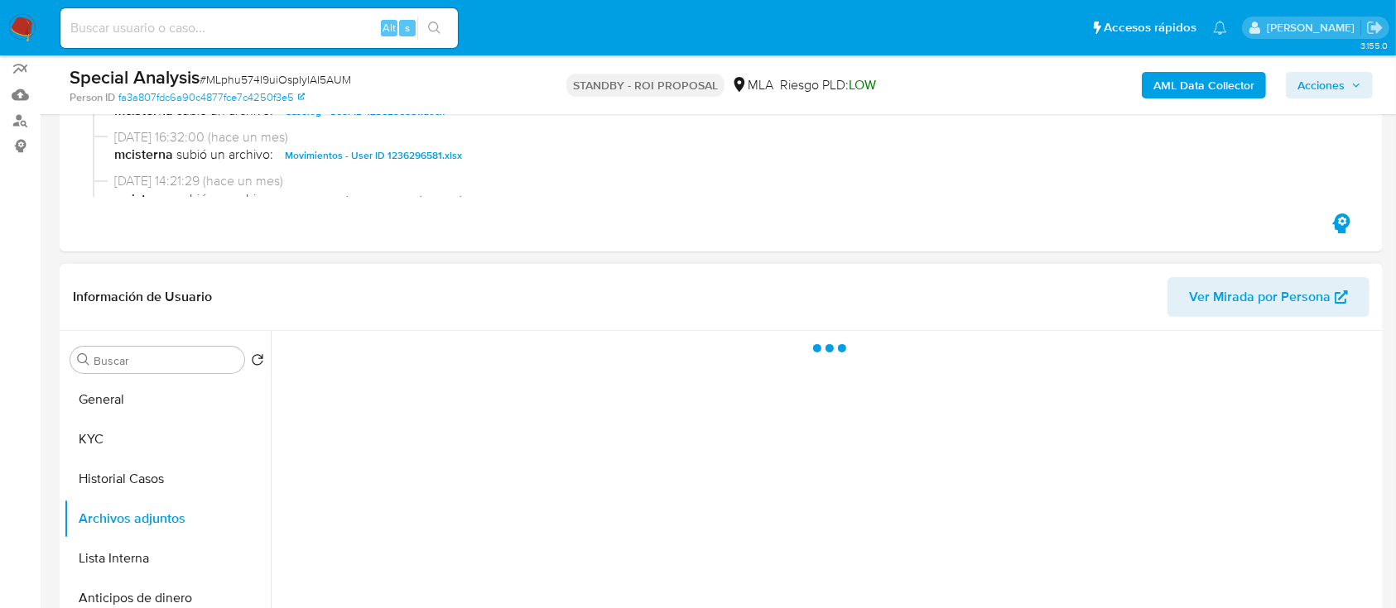
select select "10"
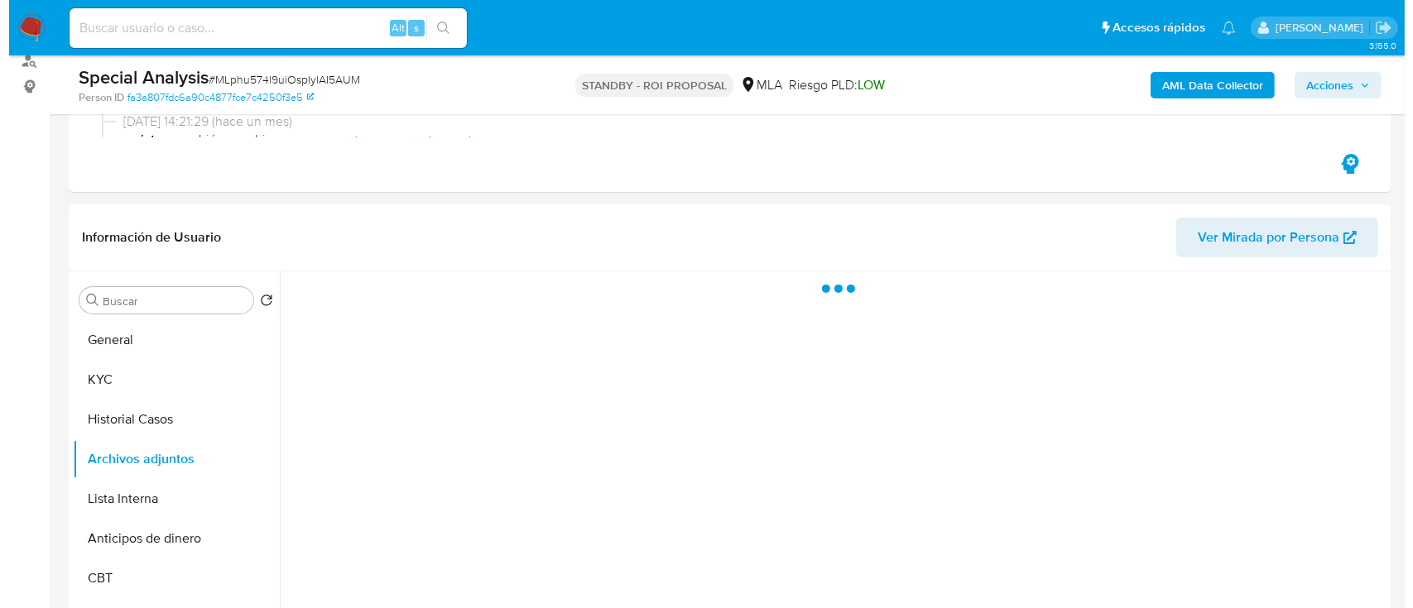
scroll to position [331, 0]
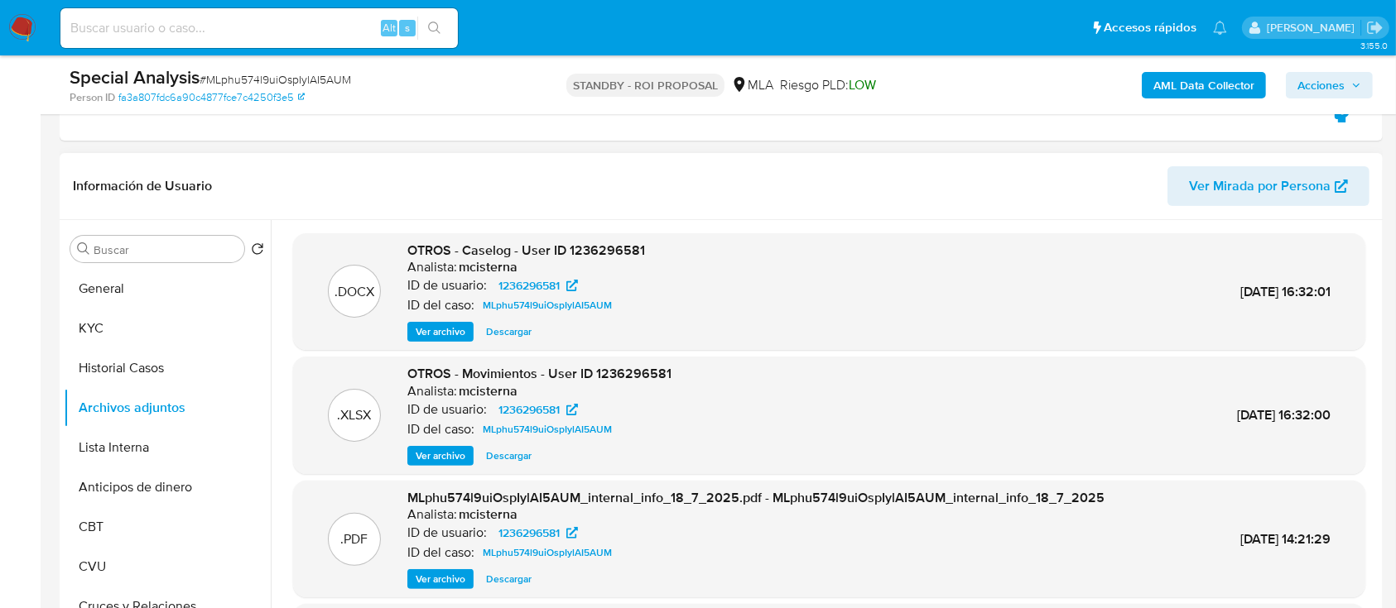
click at [417, 330] on span "Ver archivo" at bounding box center [441, 332] width 50 height 17
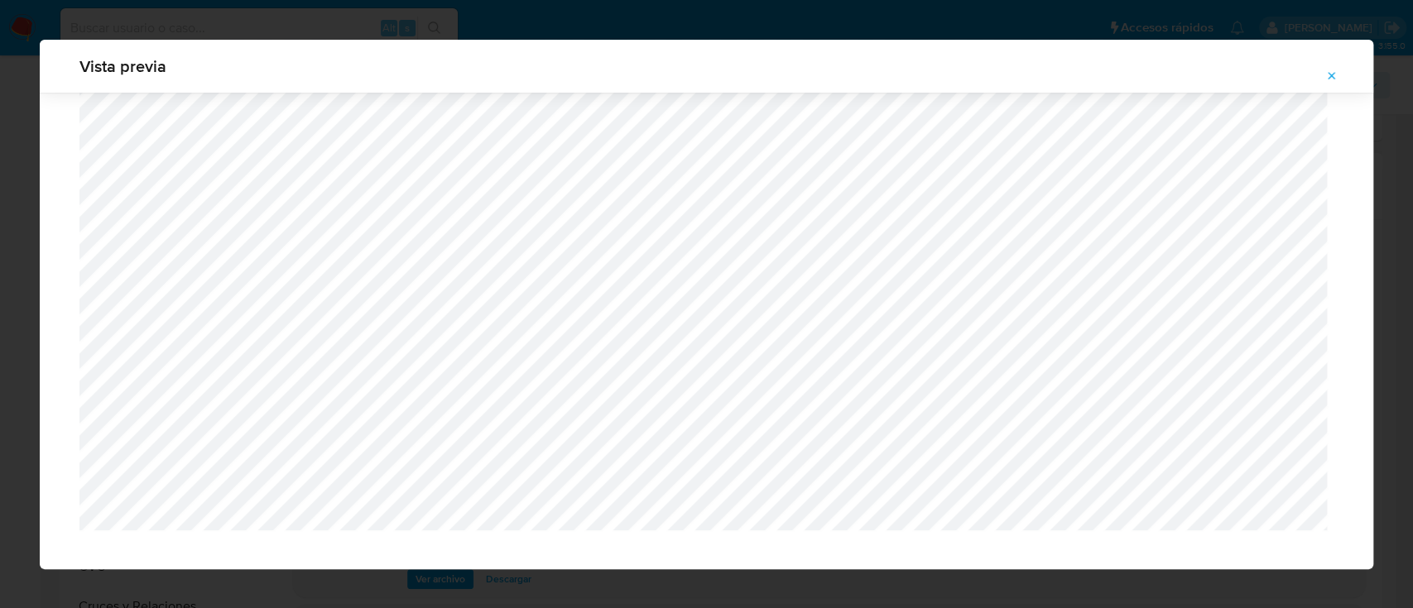
scroll to position [1516, 0]
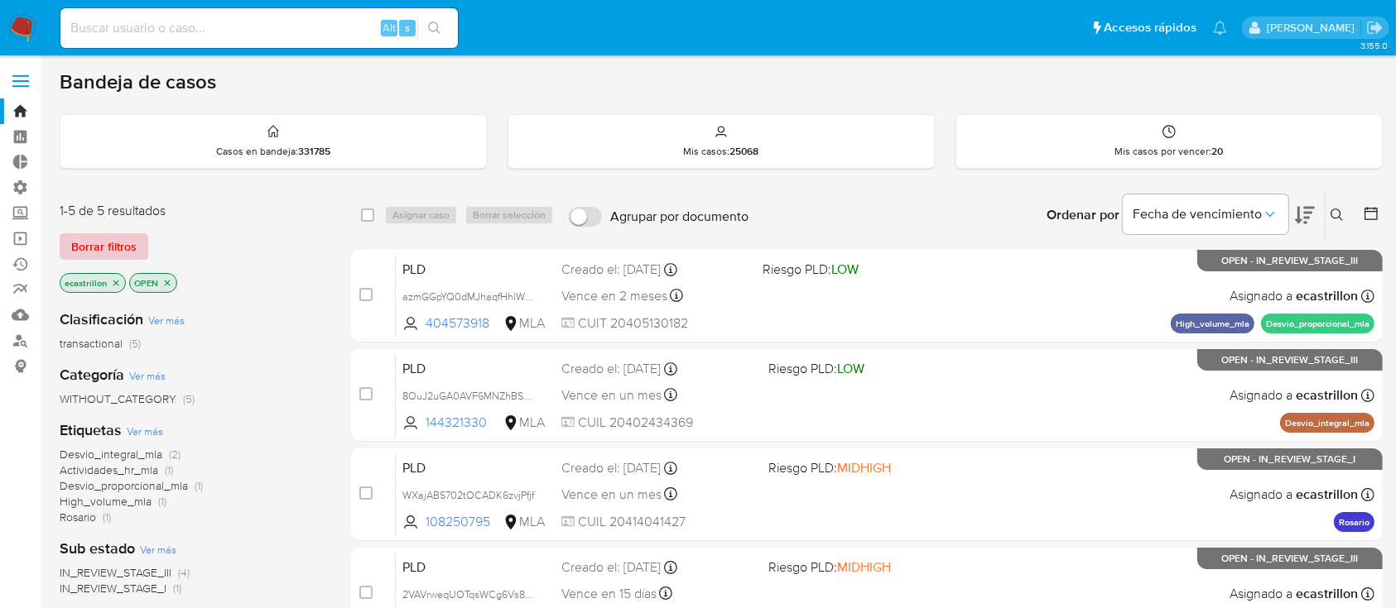
click at [89, 238] on span "Borrar filtros" at bounding box center [103, 246] width 65 height 23
click at [86, 246] on span "Borrar filtros" at bounding box center [103, 246] width 65 height 23
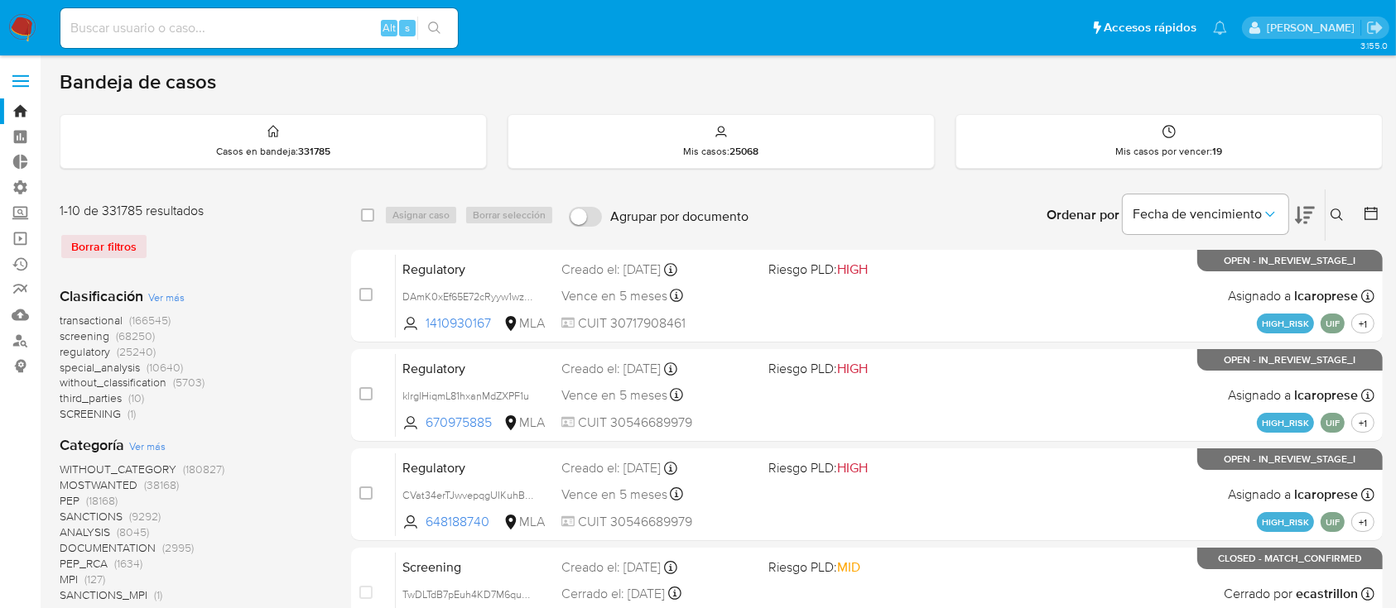
click at [1339, 205] on button at bounding box center [1338, 215] width 27 height 20
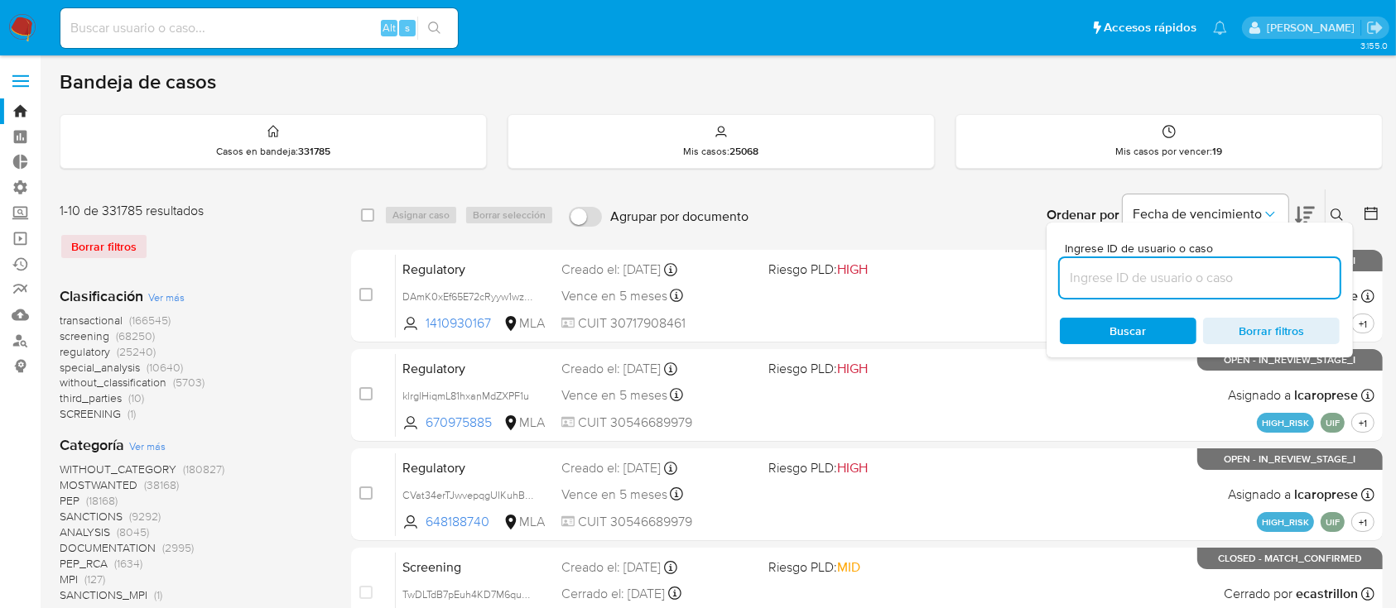
click at [1232, 281] on input at bounding box center [1200, 278] width 280 height 22
type input "205849675"
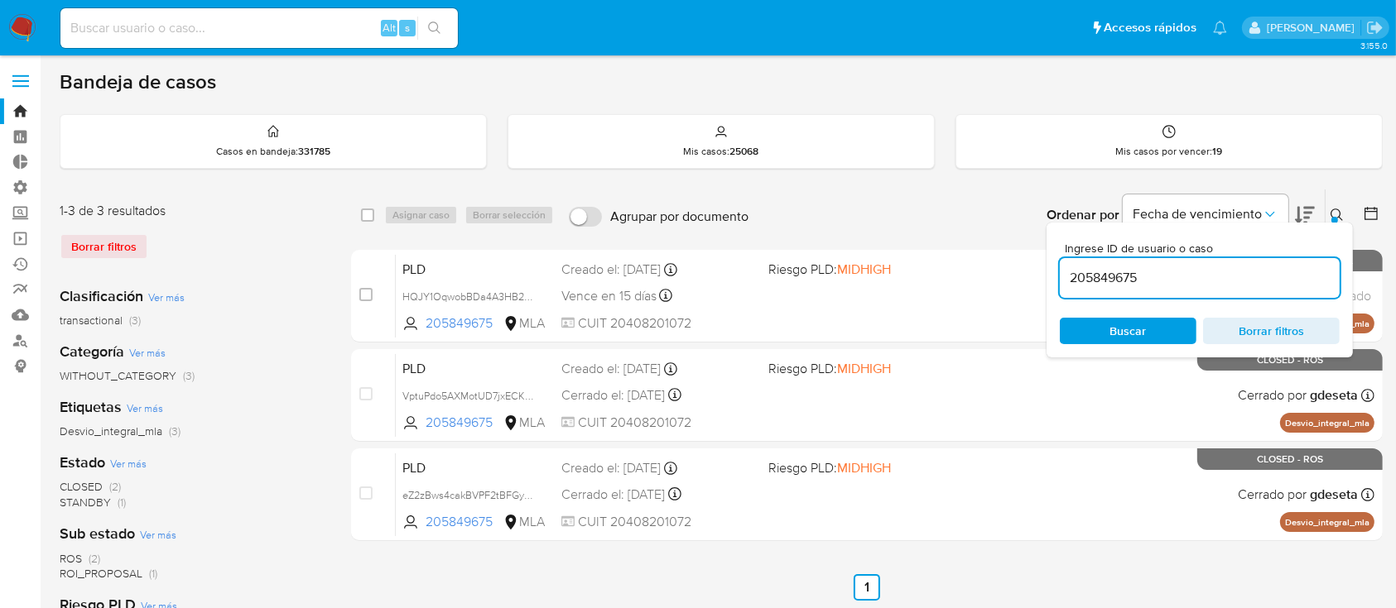
click at [1327, 209] on button at bounding box center [1338, 215] width 27 height 20
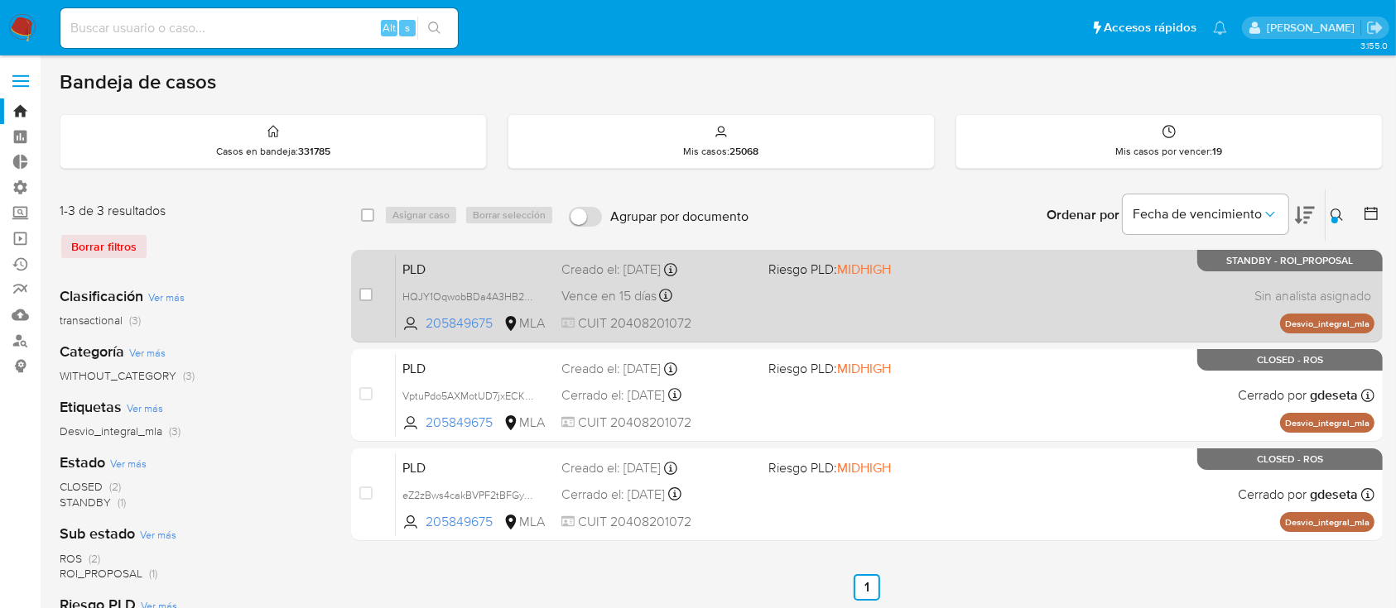
click at [1119, 273] on div "PLD HQJY1OqwobBDa4A3HB2DDhxP 205849675 MLA Riesgo PLD: MIDHIGH Creado el: 12/06…" at bounding box center [885, 296] width 978 height 84
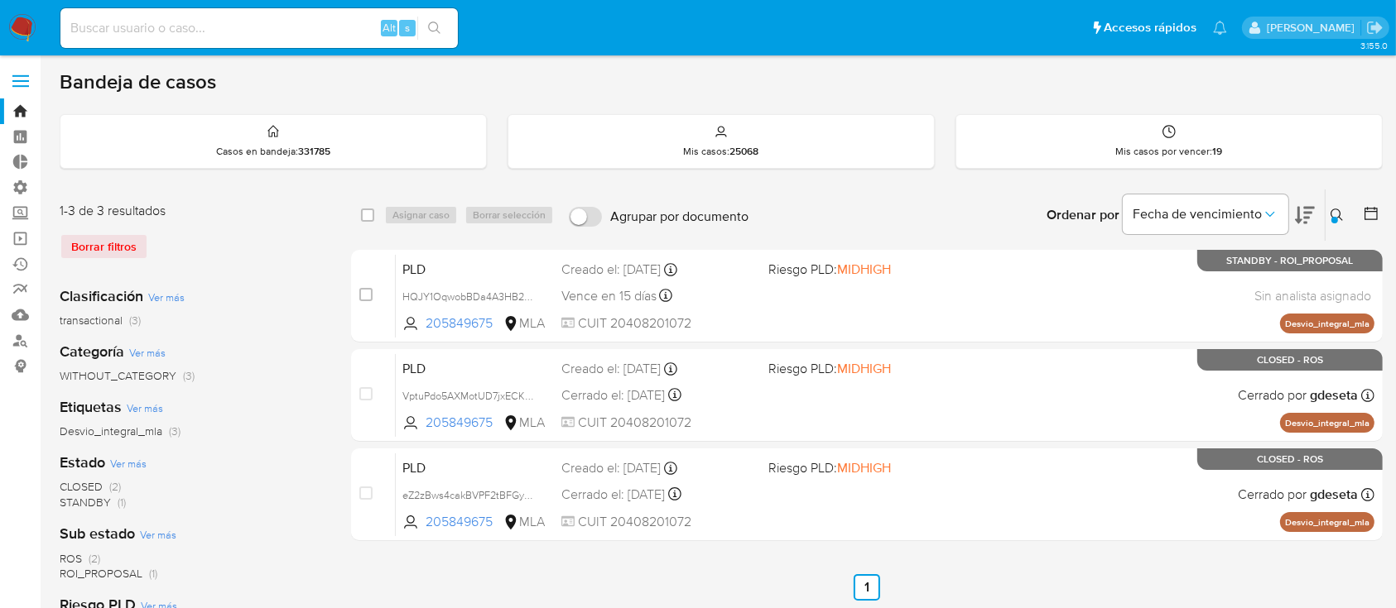
click at [1334, 214] on icon at bounding box center [1336, 215] width 13 height 13
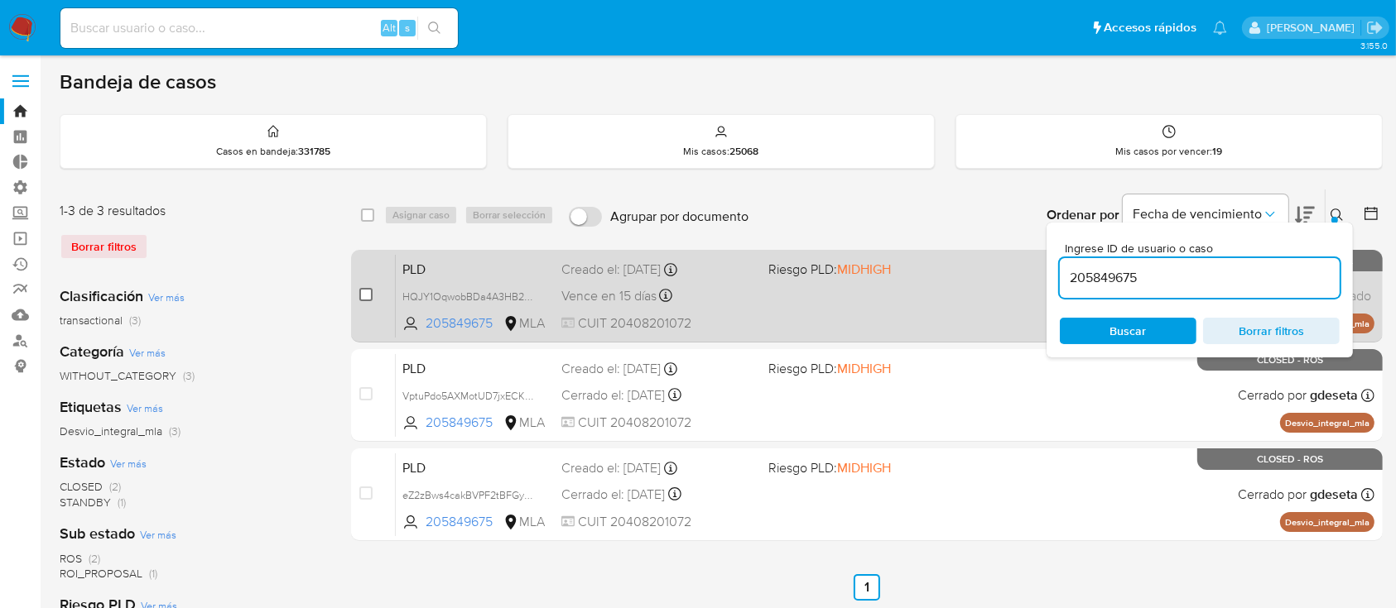
click at [364, 290] on input "checkbox" at bounding box center [365, 294] width 13 height 13
checkbox input "true"
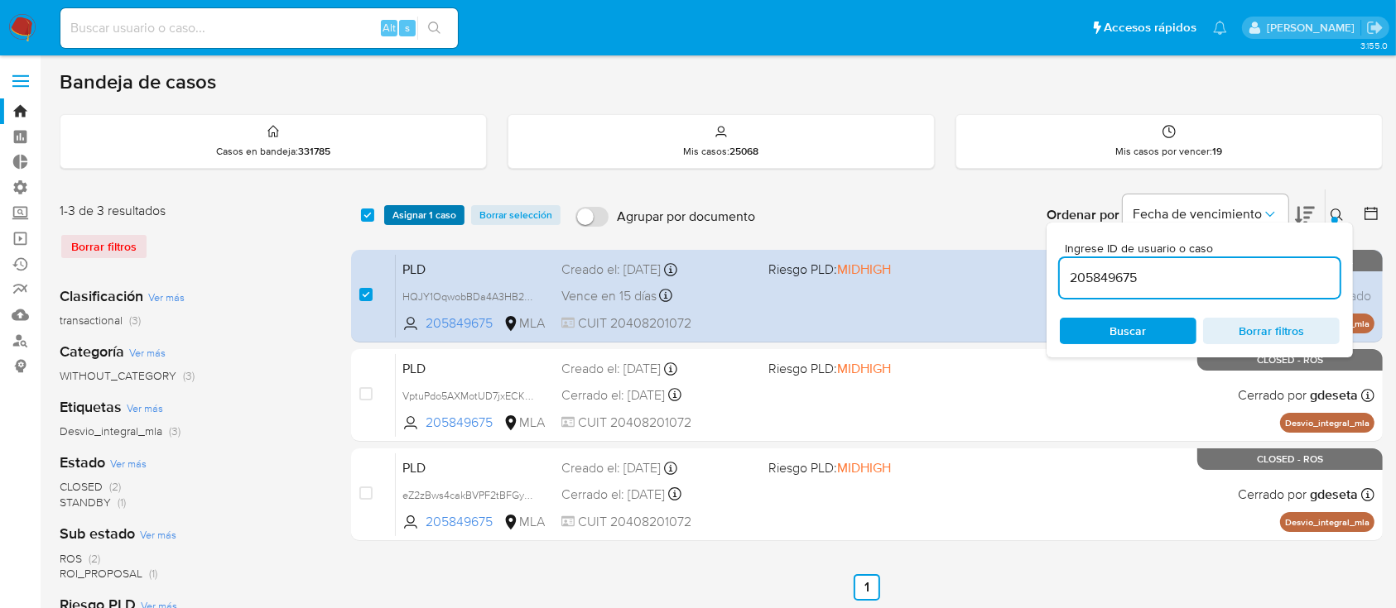
click at [423, 214] on span "Asignar 1 caso" at bounding box center [424, 215] width 64 height 17
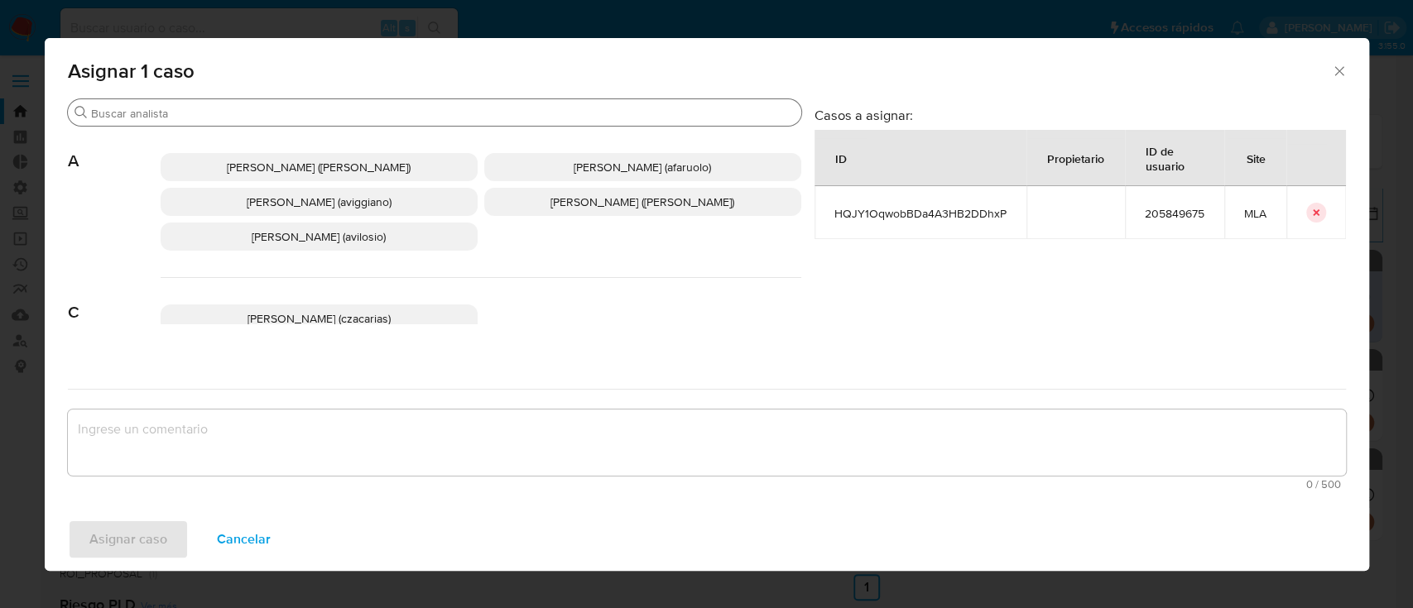
click at [342, 113] on input "Buscar" at bounding box center [443, 113] width 704 height 15
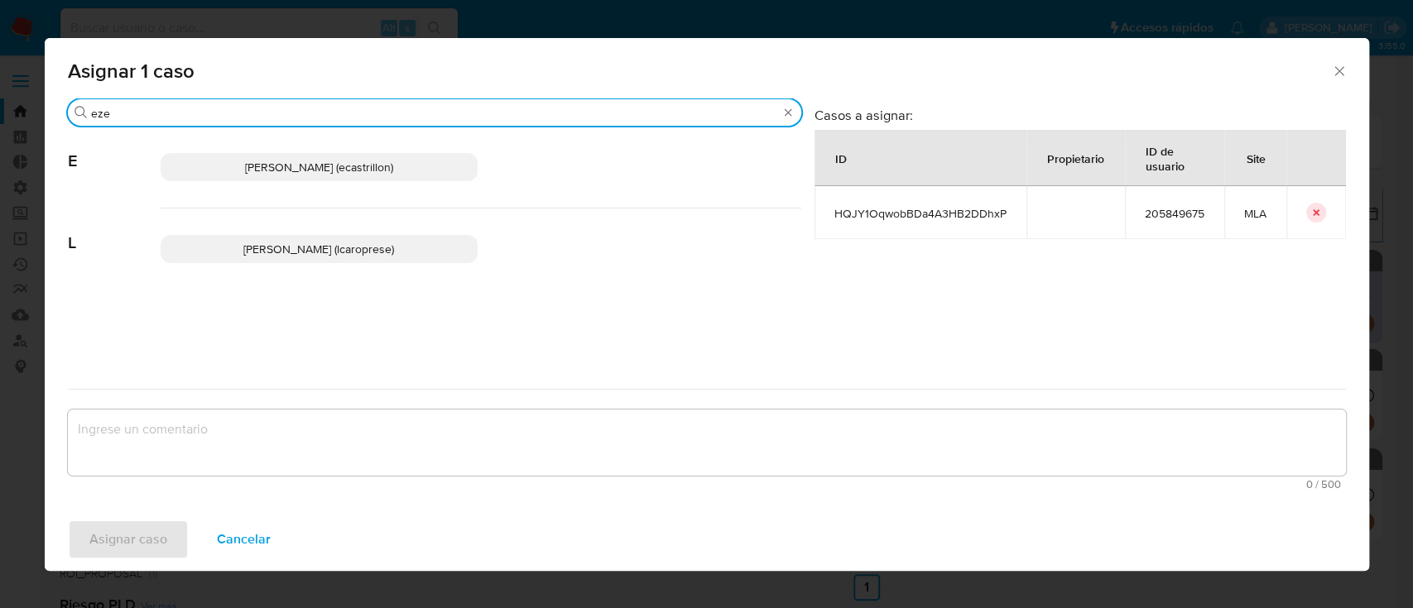
type input "eze"
click at [309, 175] on p "Ezequiel Gonzalo Castrillon (ecastrillon)" at bounding box center [319, 167] width 317 height 28
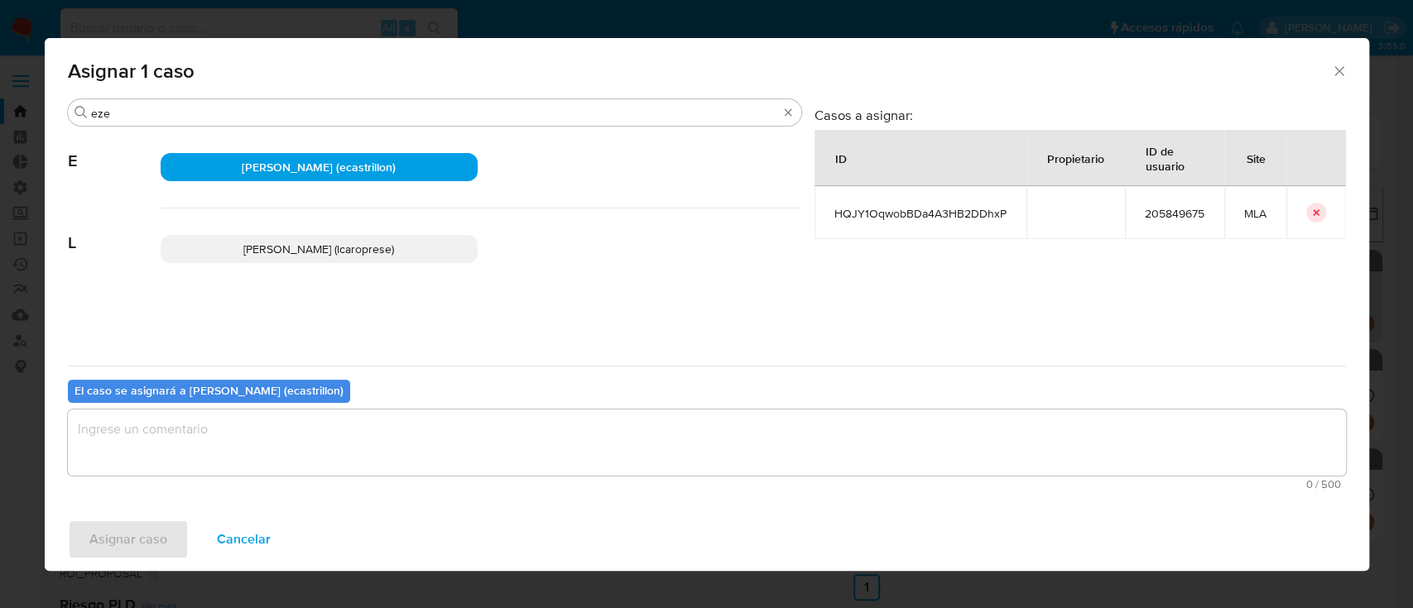
click at [243, 428] on textarea "assign-modal" at bounding box center [707, 443] width 1278 height 66
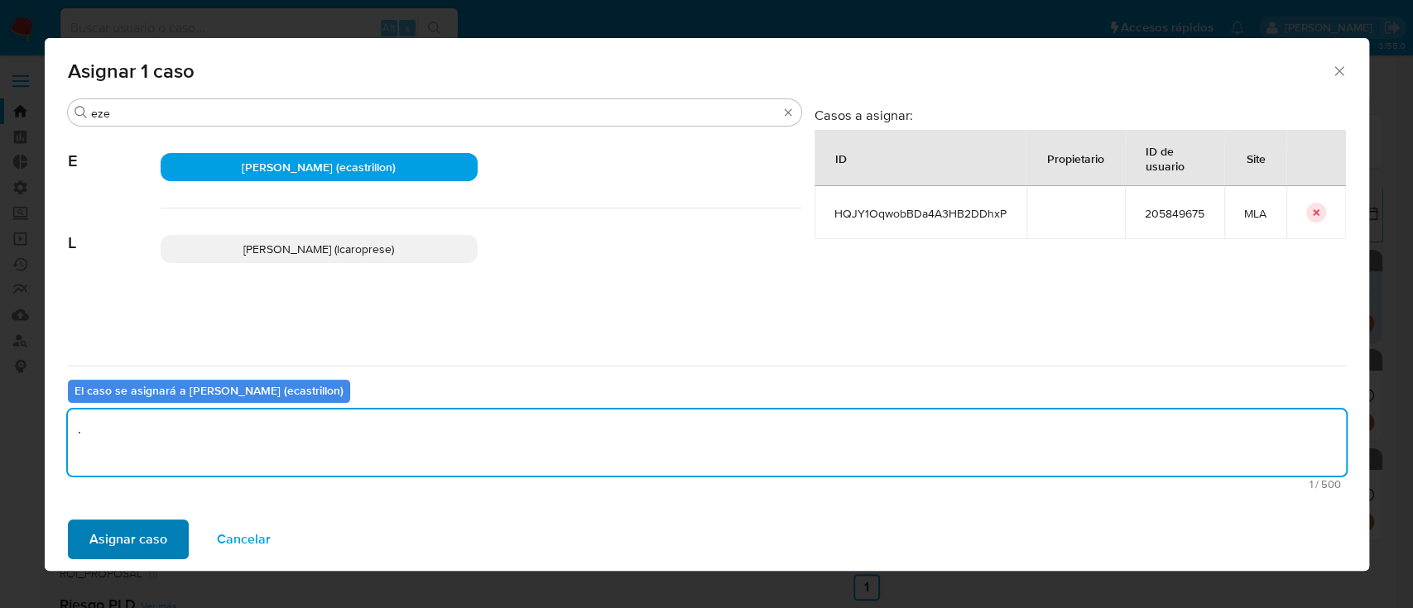
type textarea "."
click at [97, 558] on span "Asignar caso" at bounding box center [128, 539] width 78 height 36
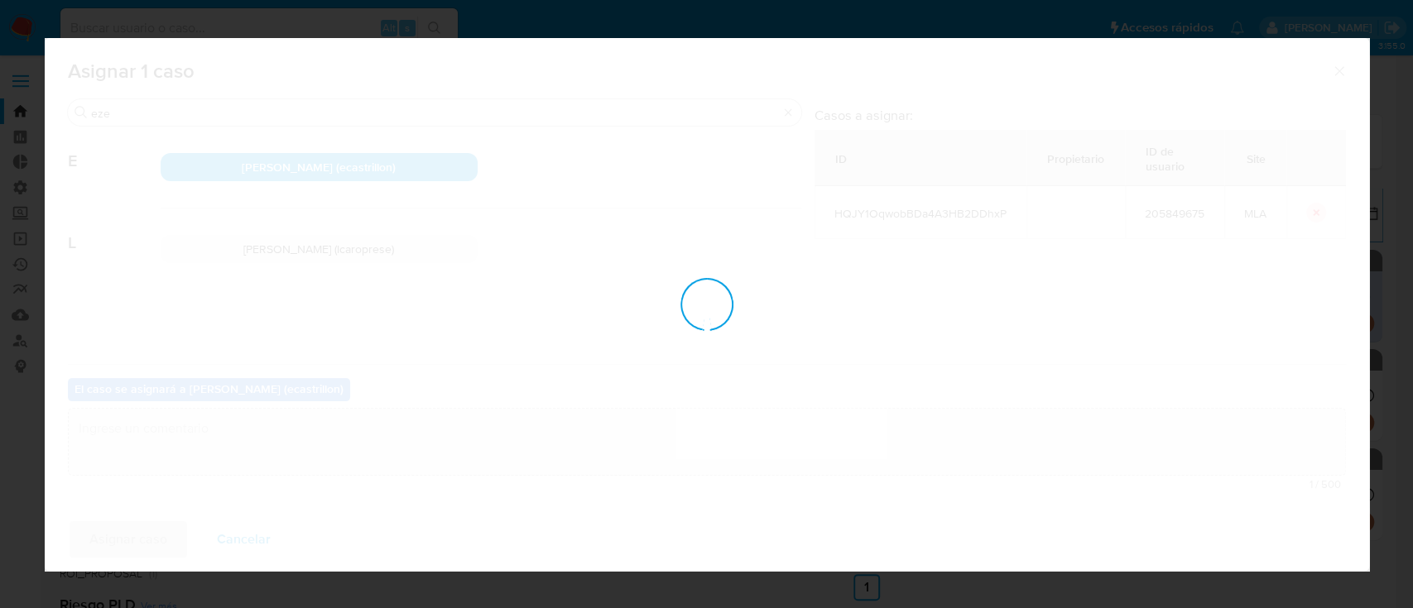
checkbox input "false"
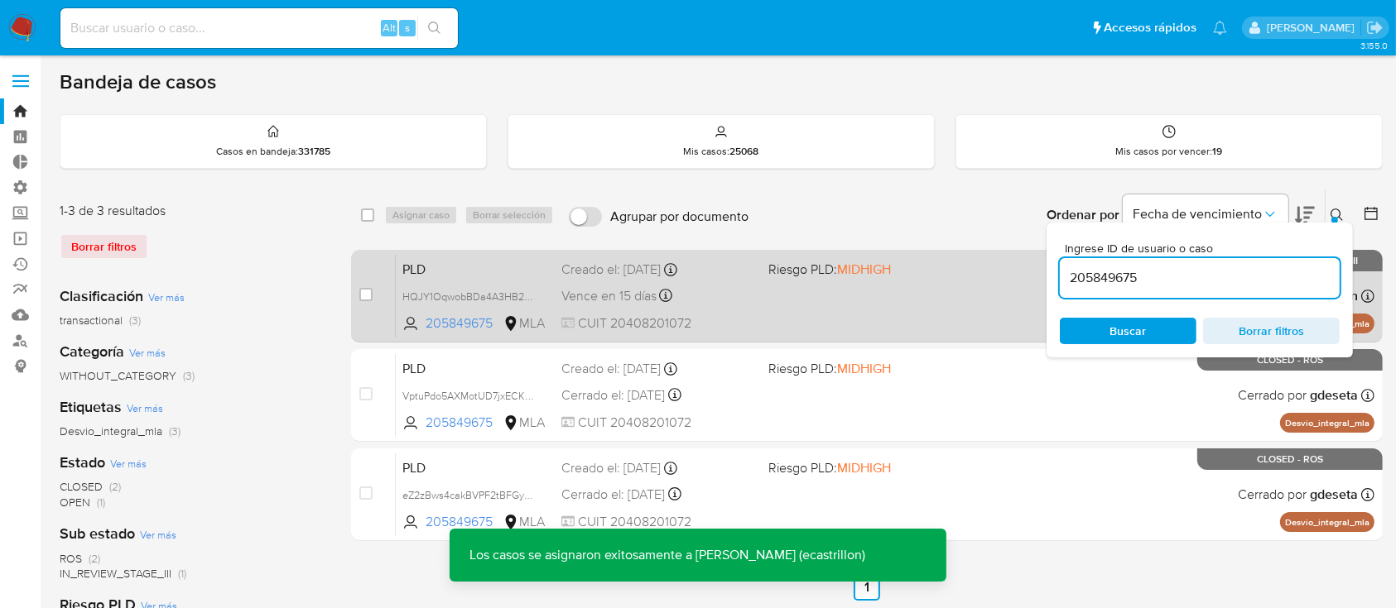
click at [847, 304] on div "PLD HQJY1OqwobBDa4A3HB2DDhxP 205849675 MLA Riesgo PLD: MIDHIGH Creado el: 12/06…" at bounding box center [885, 296] width 978 height 84
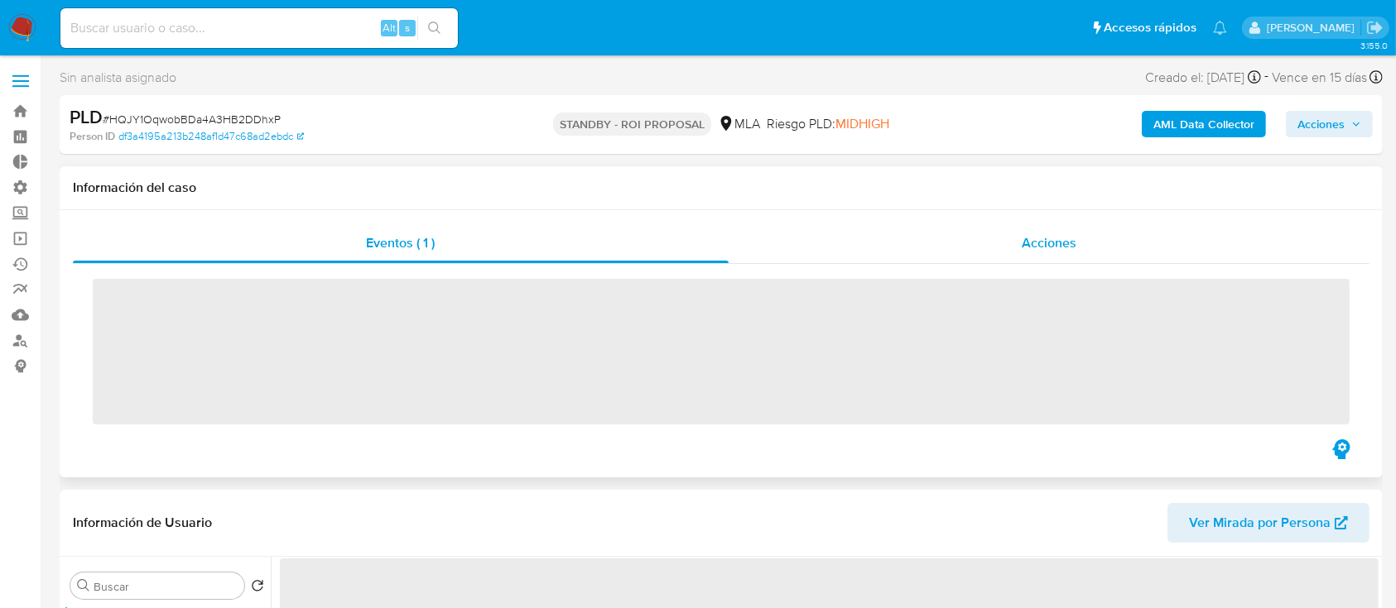
click at [957, 244] on div "Acciones" at bounding box center [1049, 243] width 642 height 40
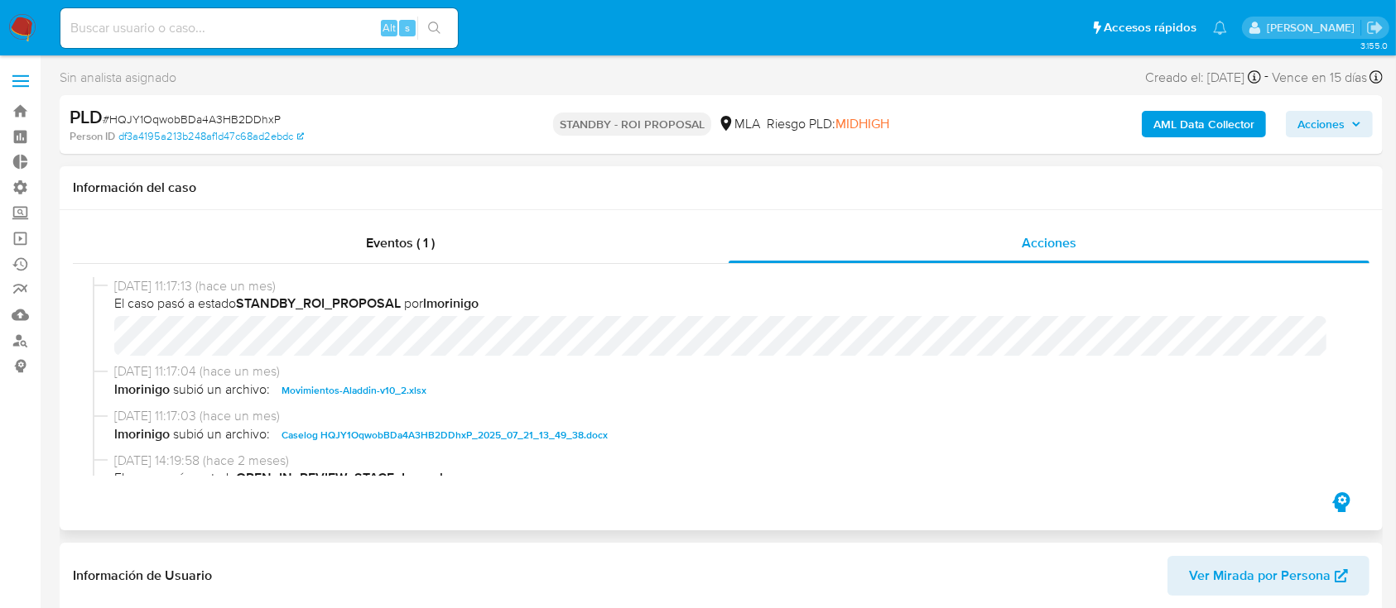
select select "10"
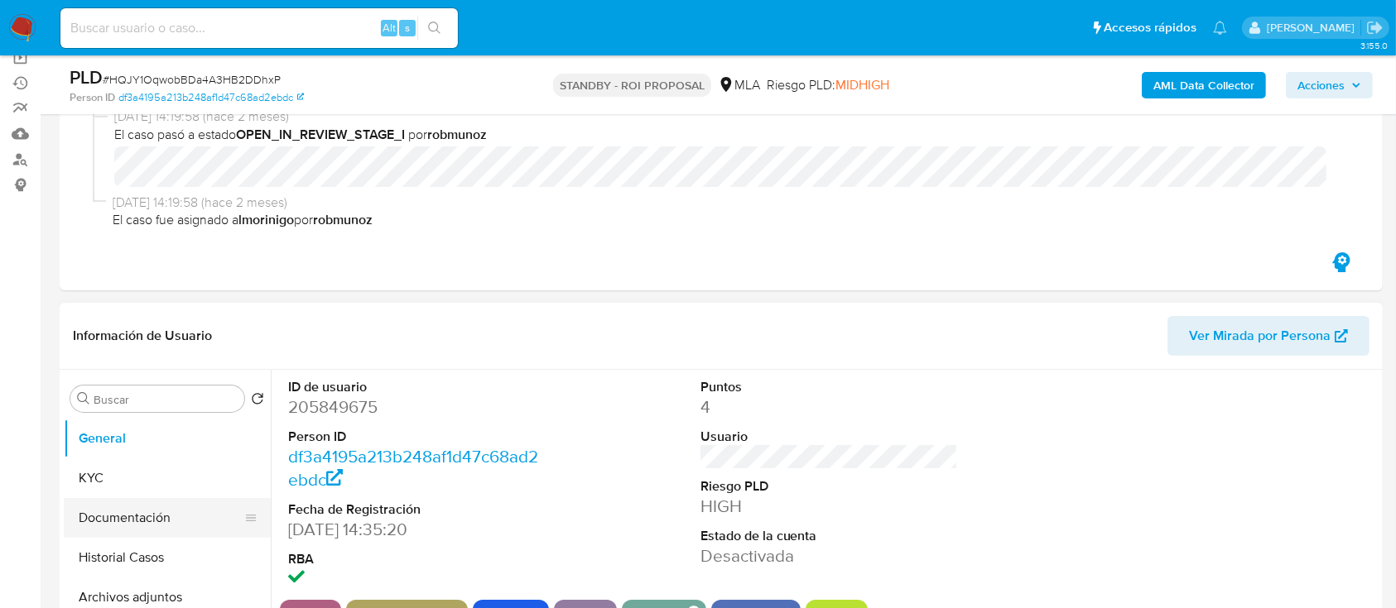
scroll to position [289, 0]
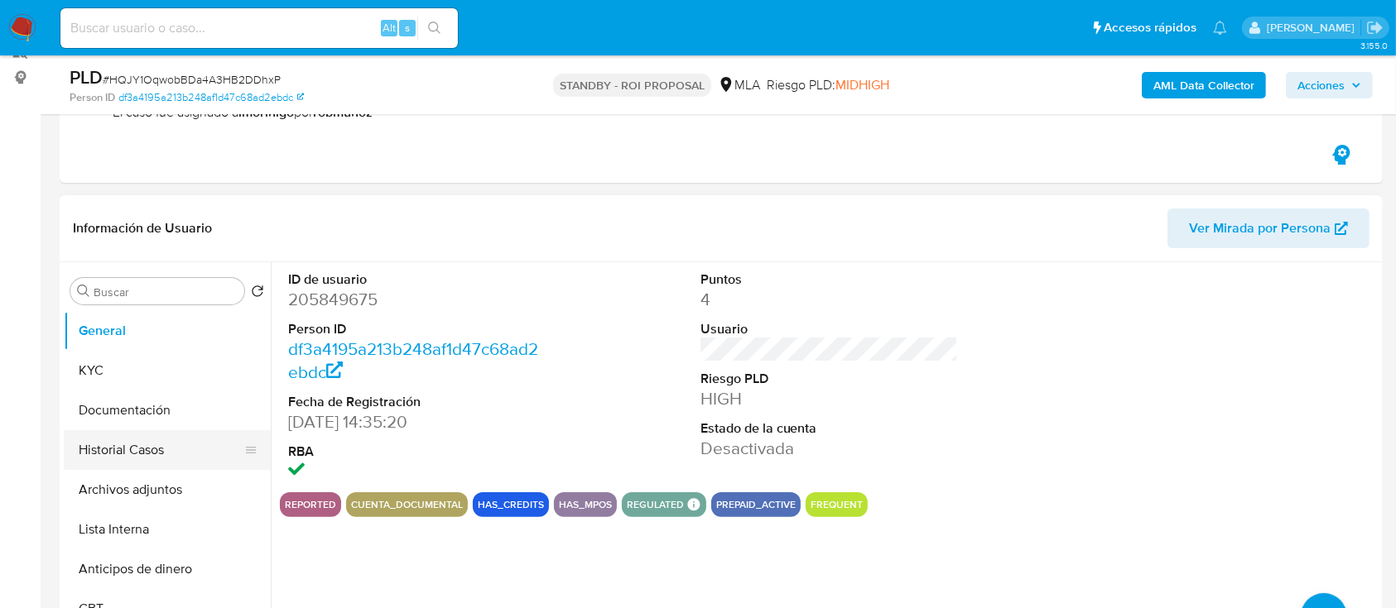
click at [99, 453] on button "Historial Casos" at bounding box center [161, 450] width 194 height 40
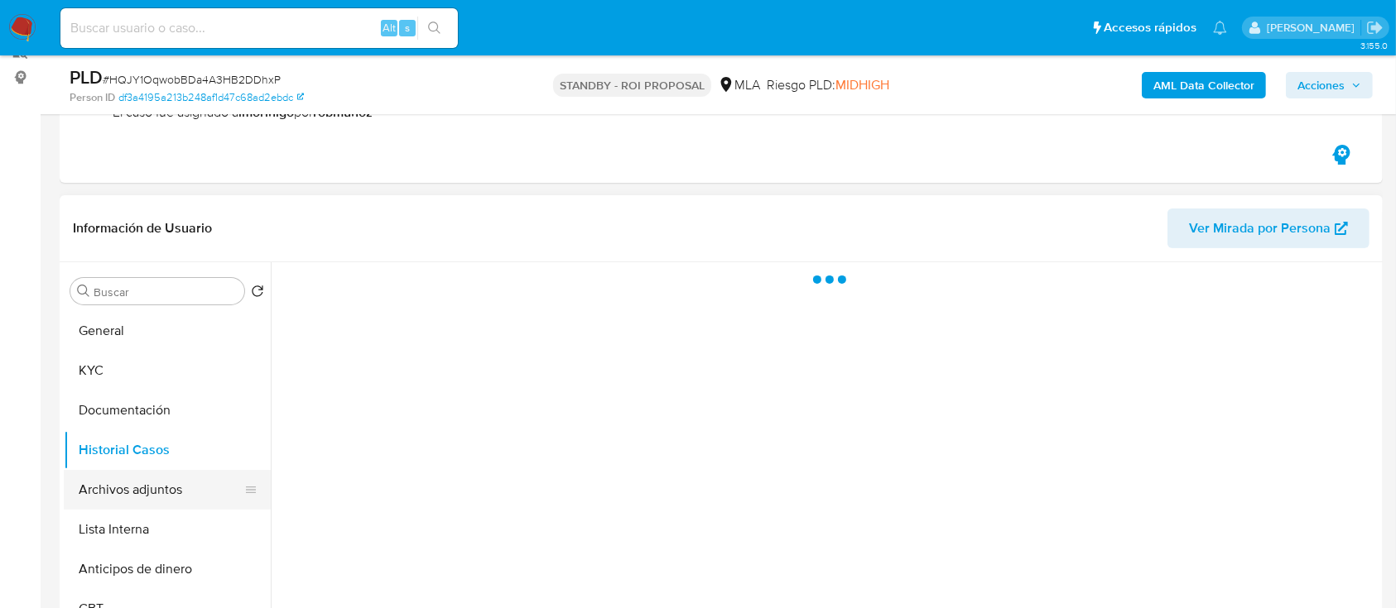
click at [129, 493] on button "Archivos adjuntos" at bounding box center [161, 490] width 194 height 40
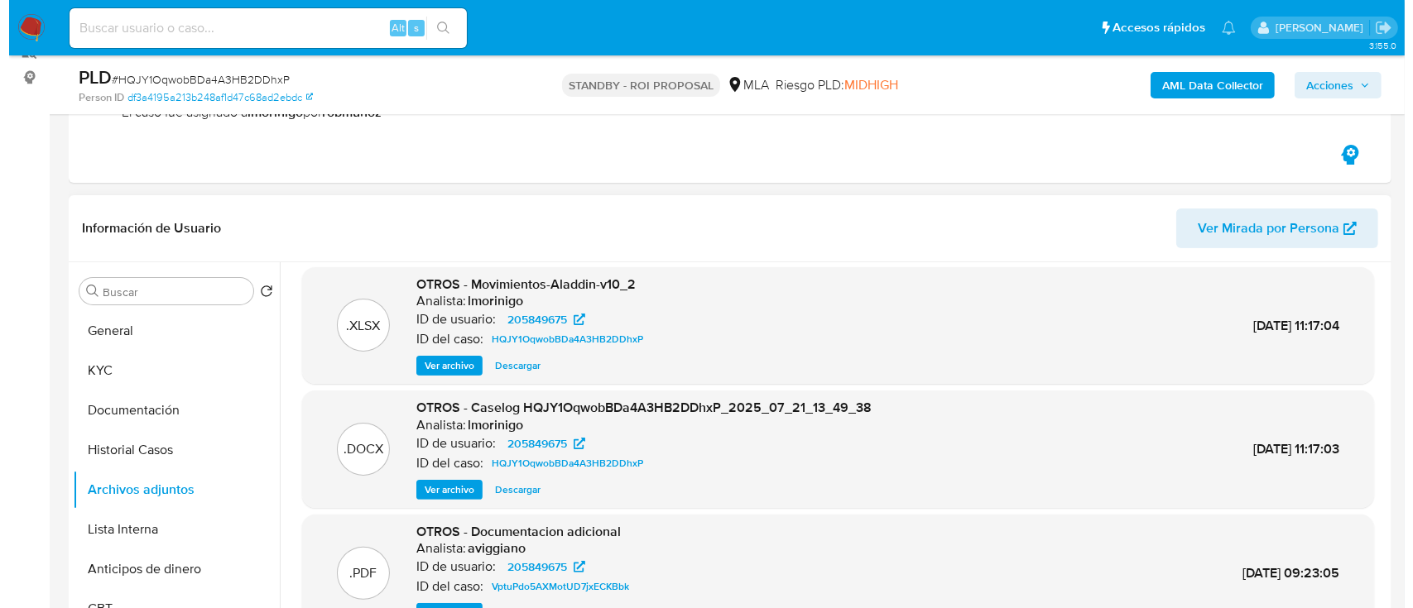
scroll to position [0, 0]
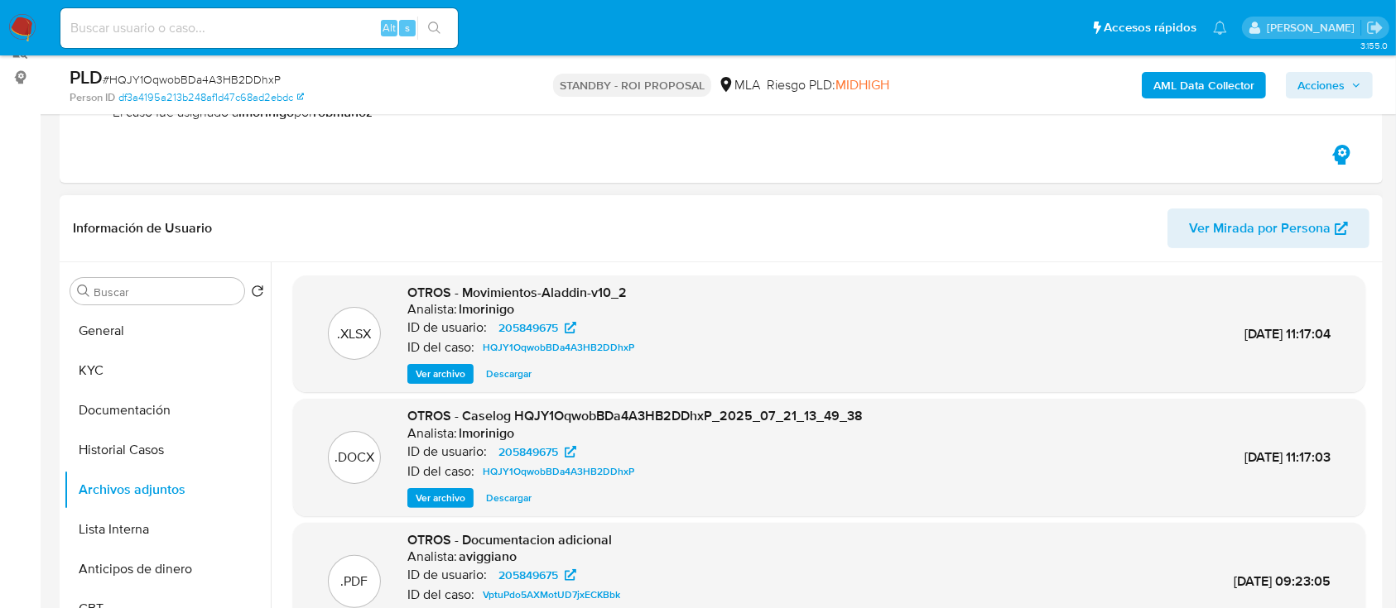
click at [425, 493] on span "Ver archivo" at bounding box center [441, 498] width 50 height 17
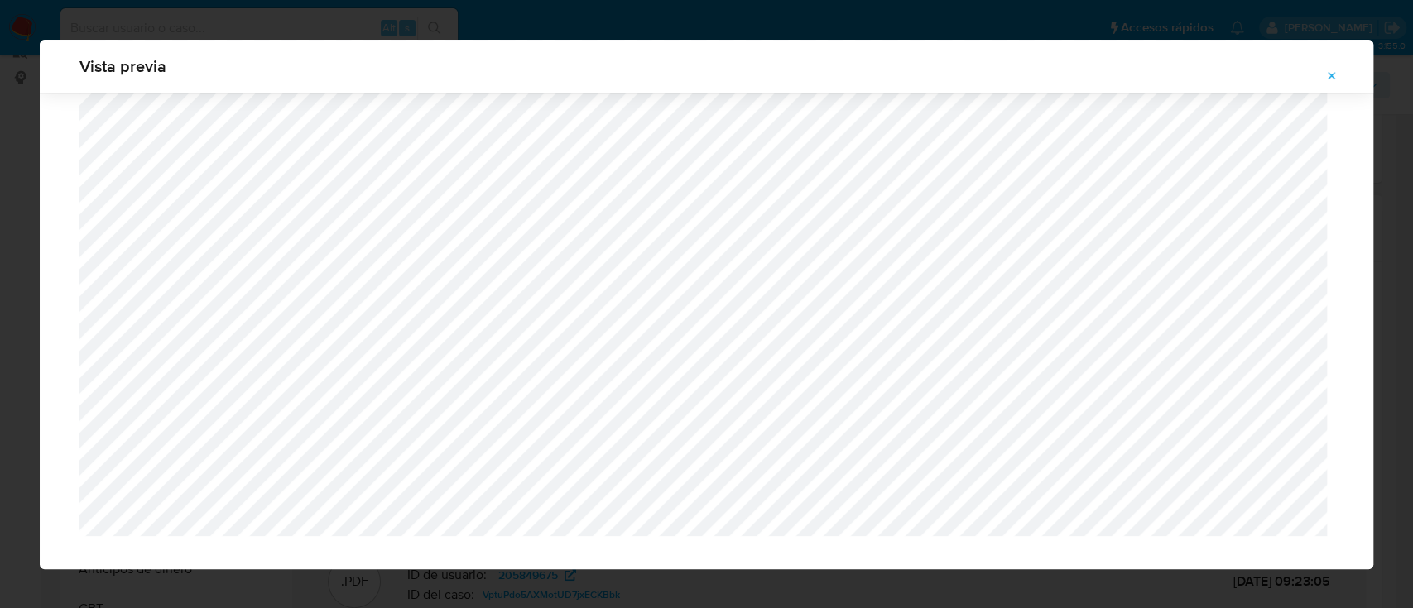
scroll to position [1551, 0]
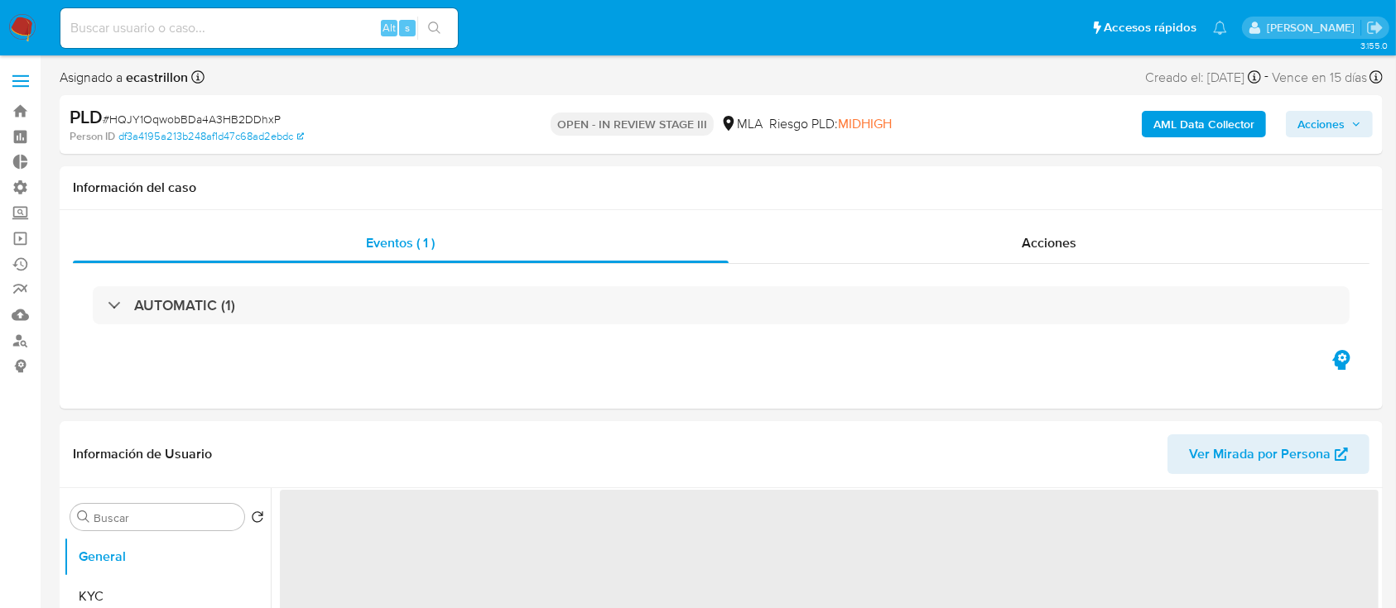
click at [1333, 127] on span "Acciones" at bounding box center [1320, 124] width 47 height 26
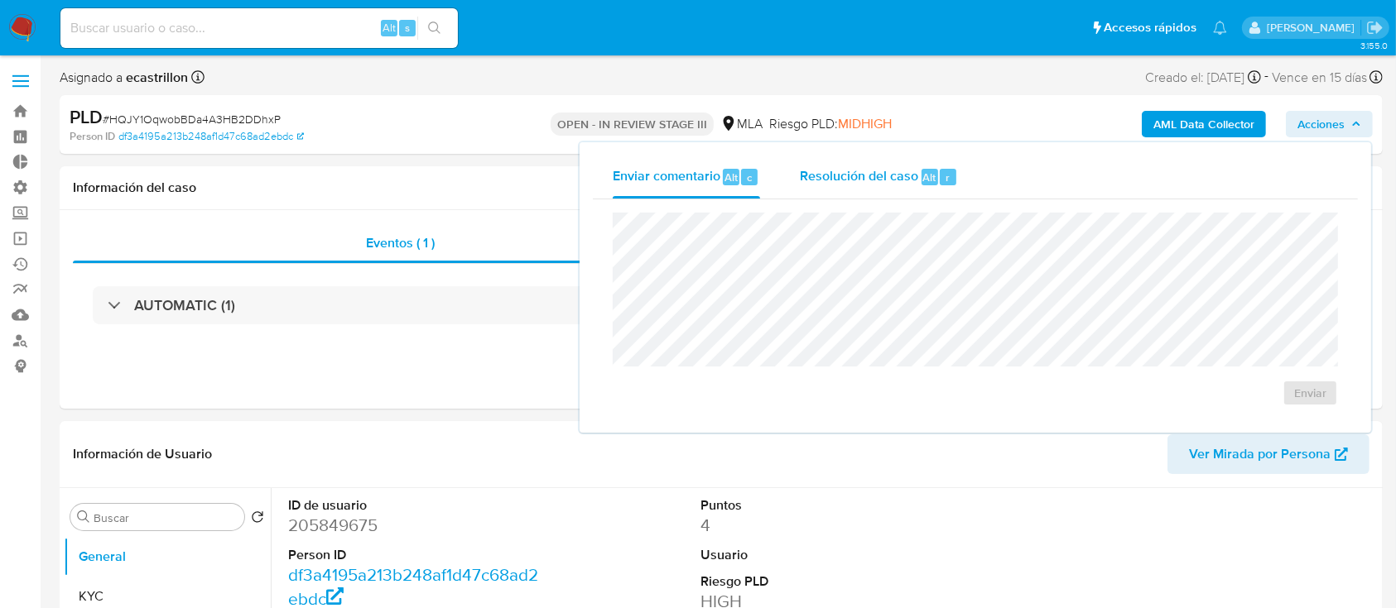
click at [868, 193] on div "Resolución del caso Alt r" at bounding box center [879, 177] width 158 height 43
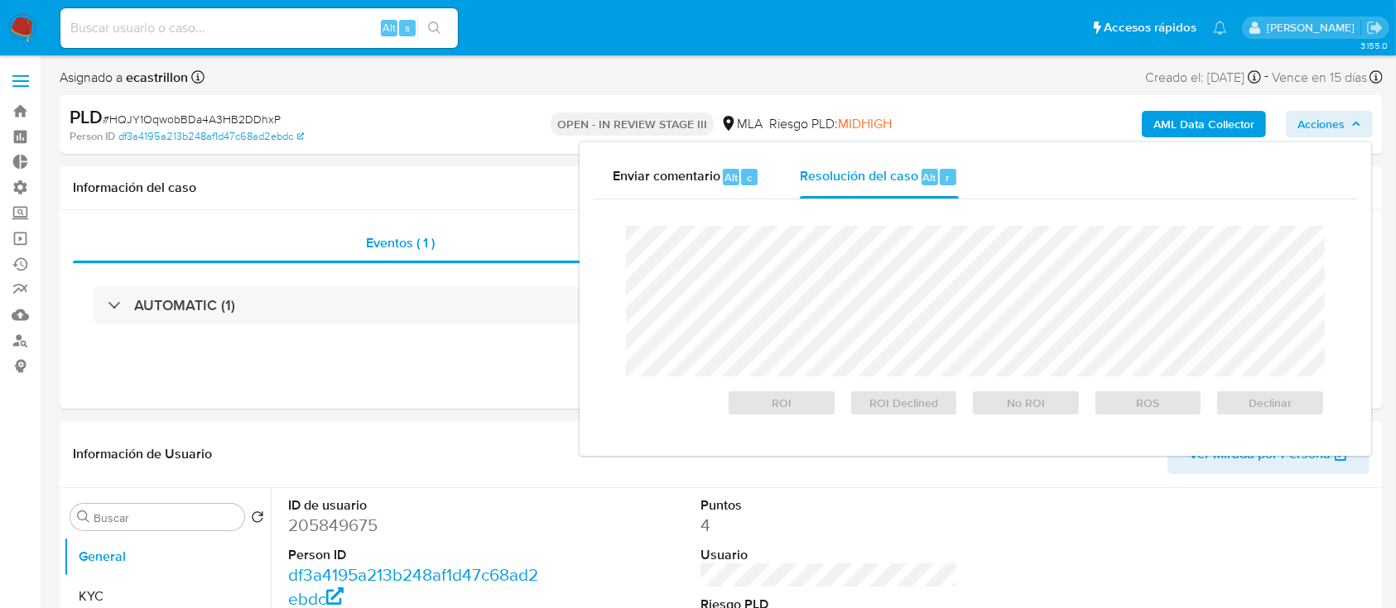
select select "10"
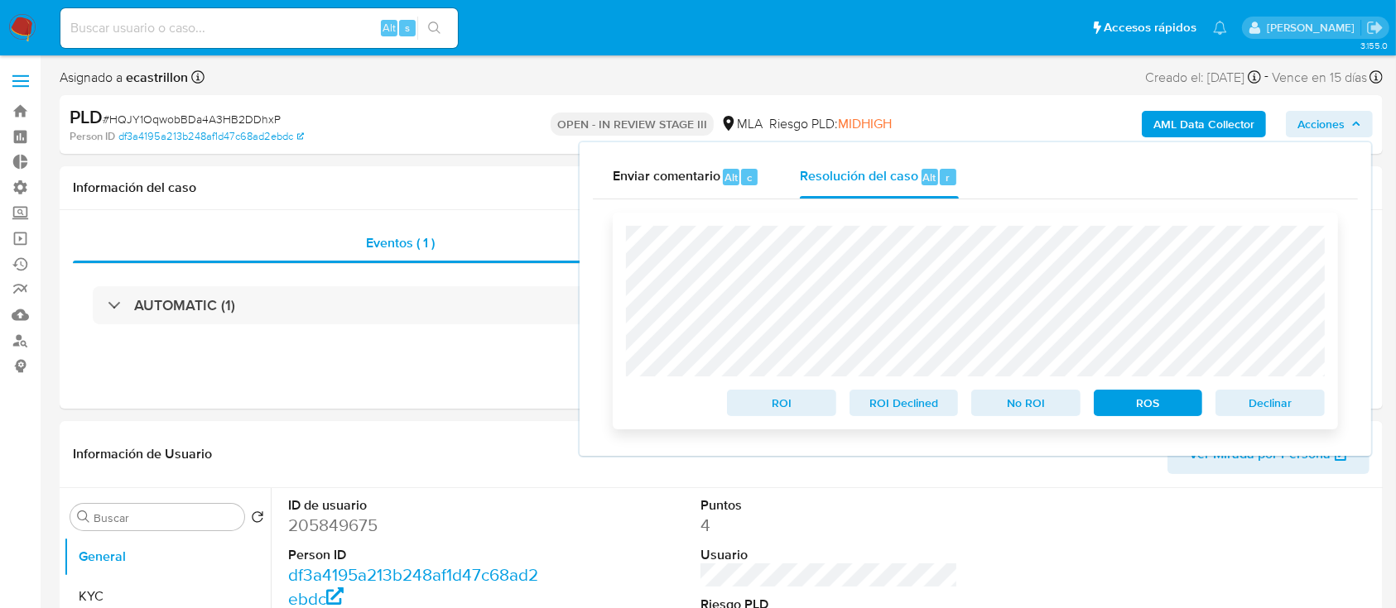
click at [1271, 401] on span "Declinar" at bounding box center [1270, 403] width 86 height 23
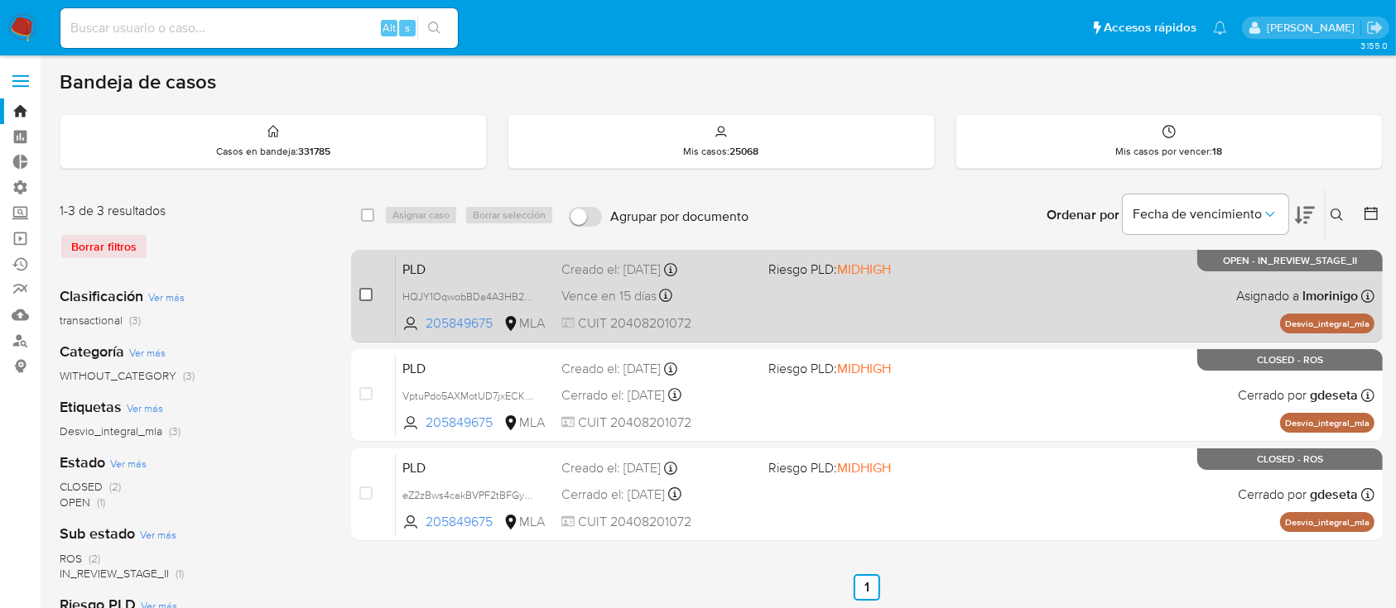
click at [359, 291] on input "checkbox" at bounding box center [365, 294] width 13 height 13
checkbox input "true"
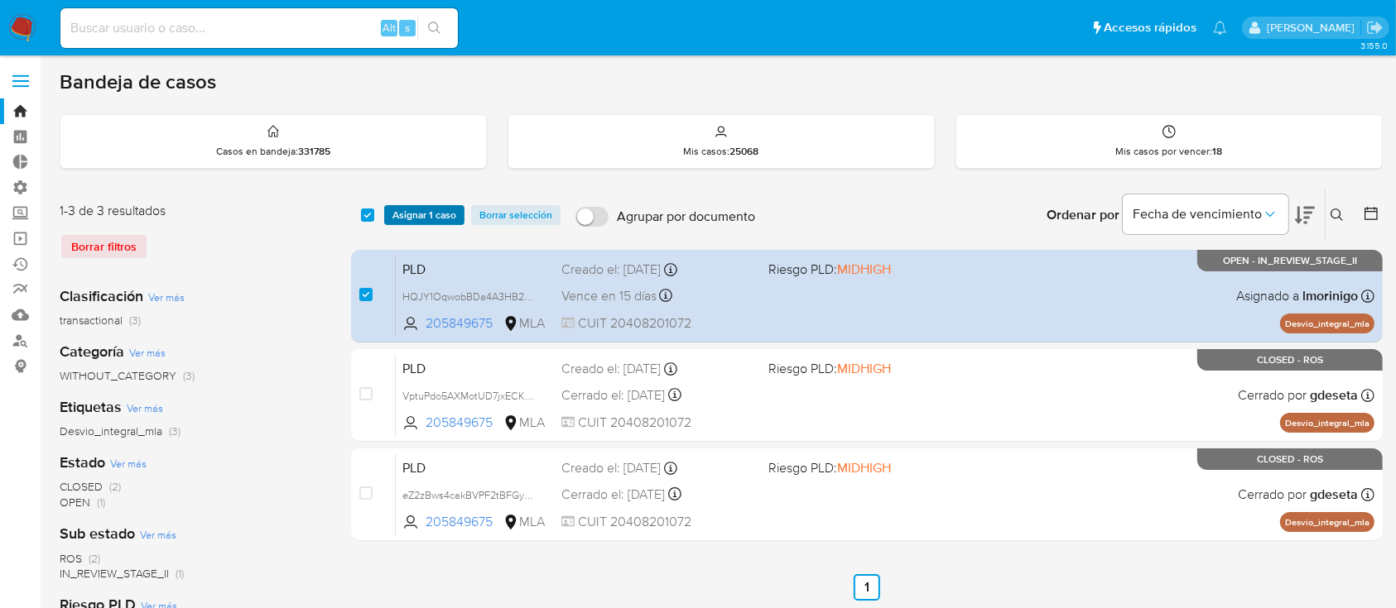
click at [409, 219] on span "Asignar 1 caso" at bounding box center [424, 215] width 64 height 17
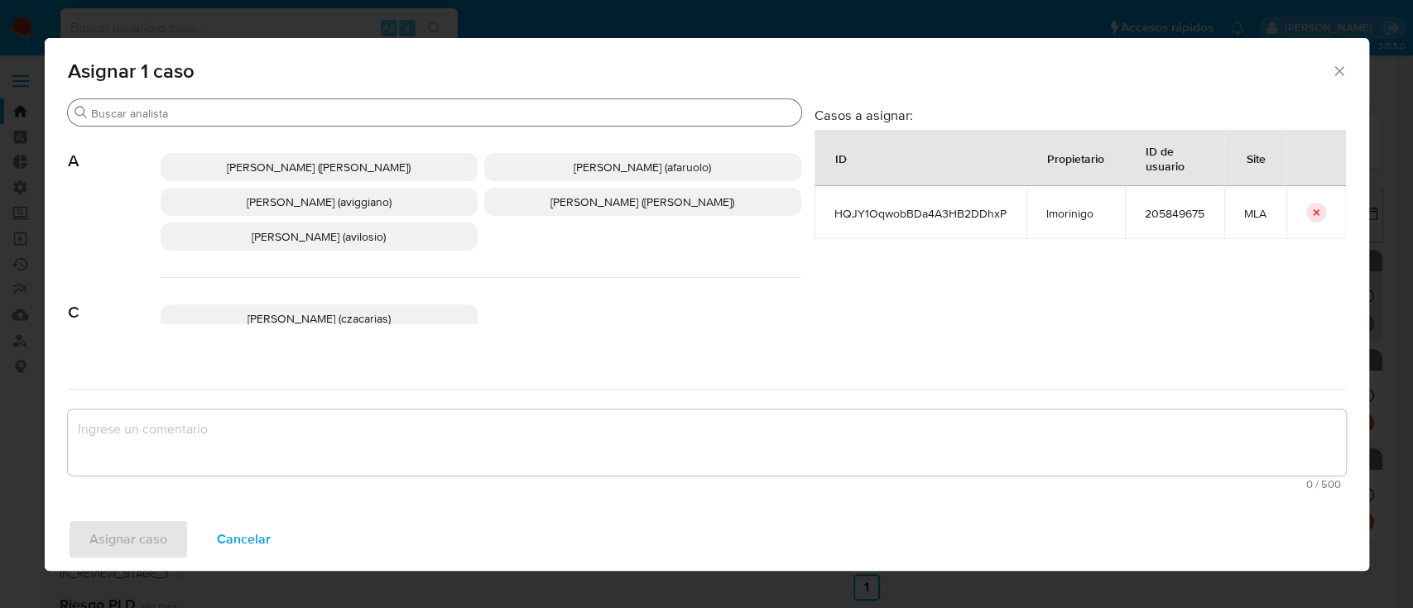
click at [346, 104] on div "Buscar" at bounding box center [434, 112] width 733 height 26
click at [341, 121] on div "Buscar" at bounding box center [434, 112] width 733 height 26
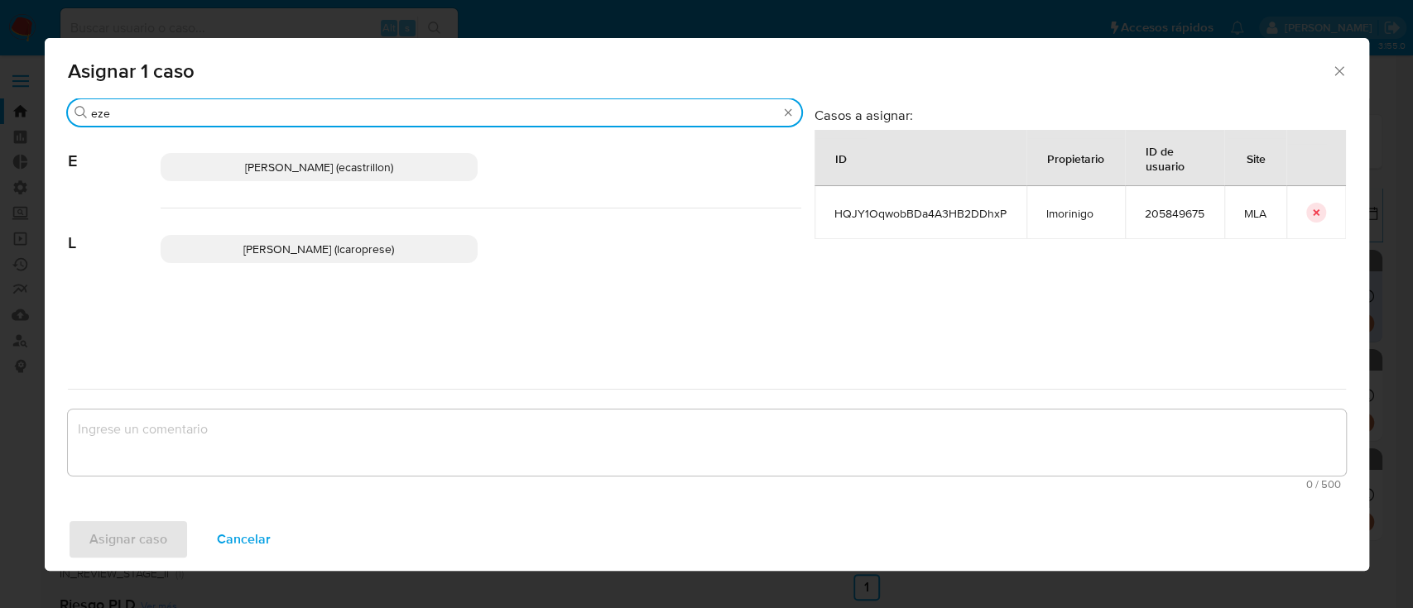
type input "eze"
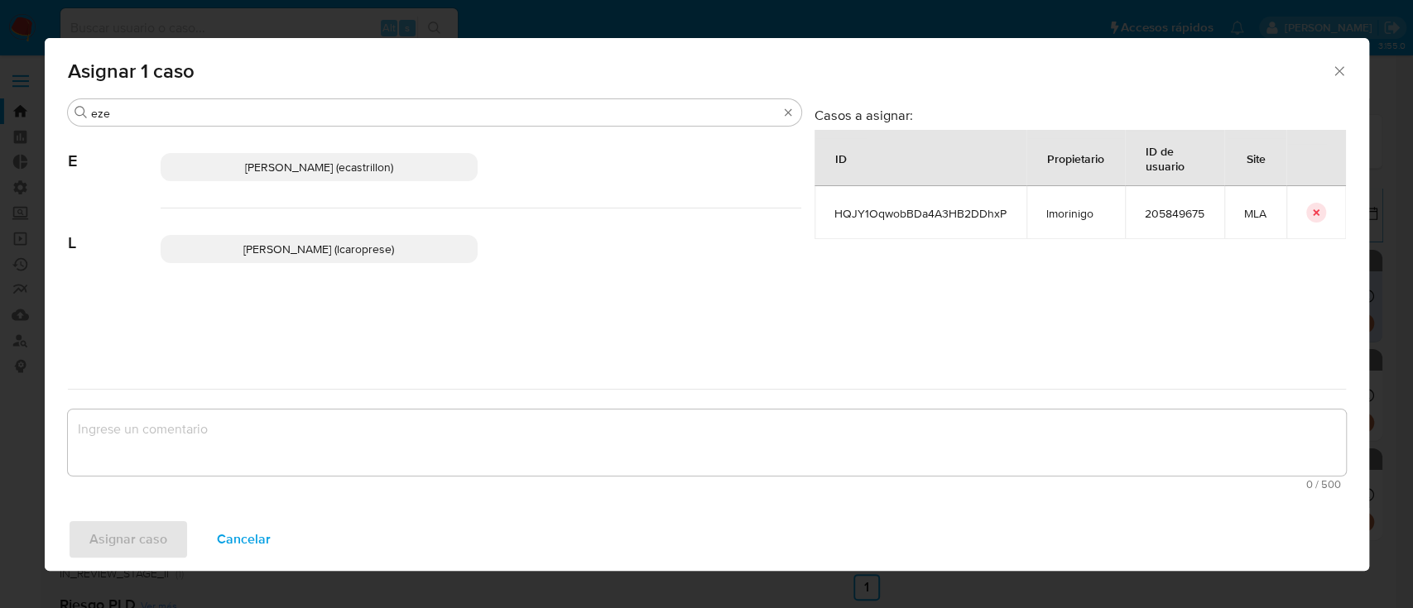
click at [338, 159] on span "Ezequiel Gonzalo Castrillon (ecastrillon)" at bounding box center [319, 167] width 148 height 17
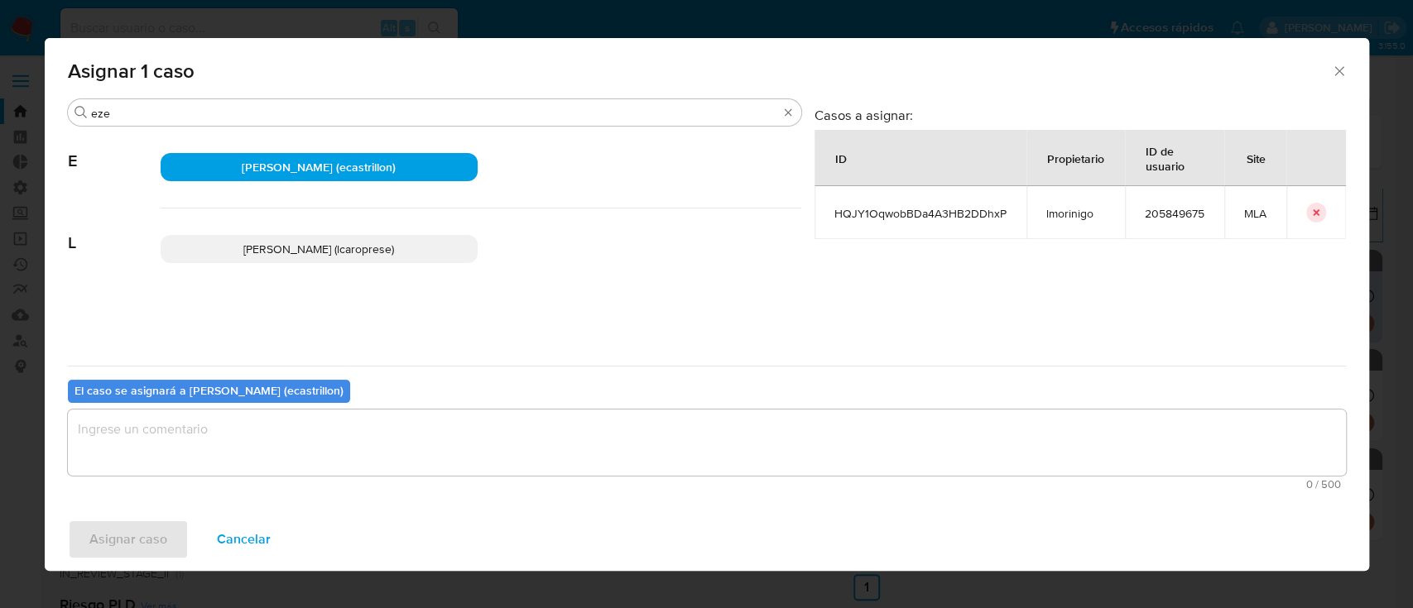
click at [266, 462] on textarea "assign-modal" at bounding box center [707, 443] width 1278 height 66
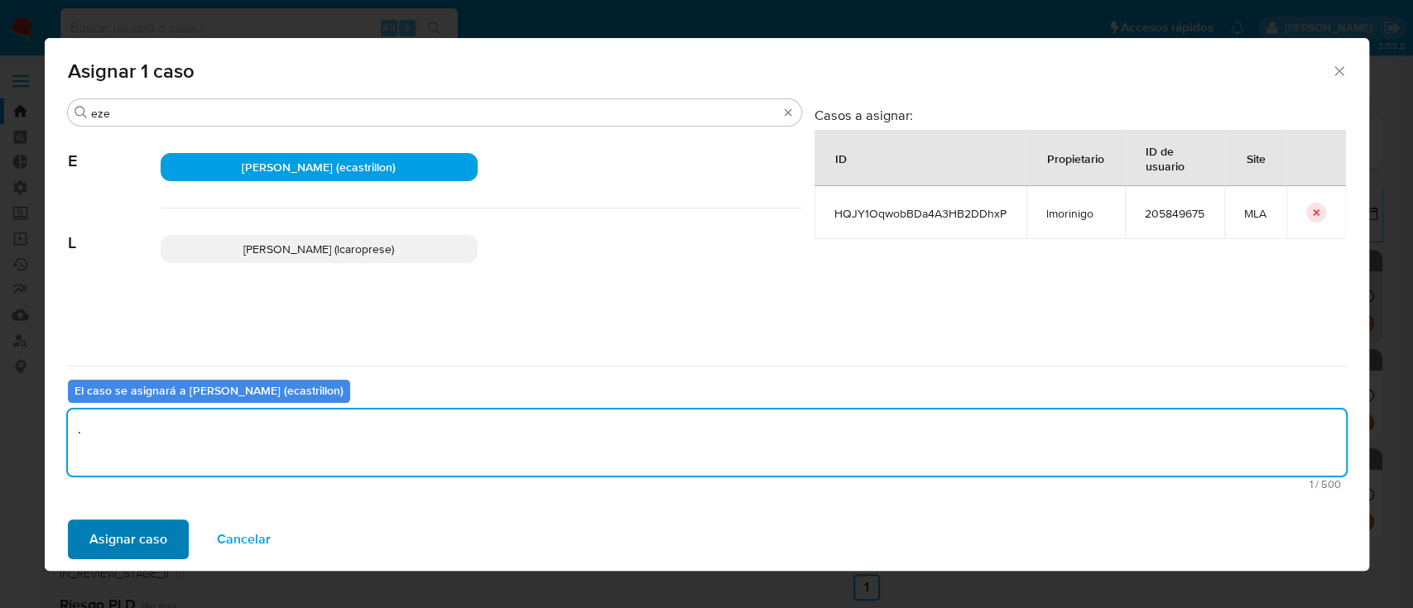
type textarea "."
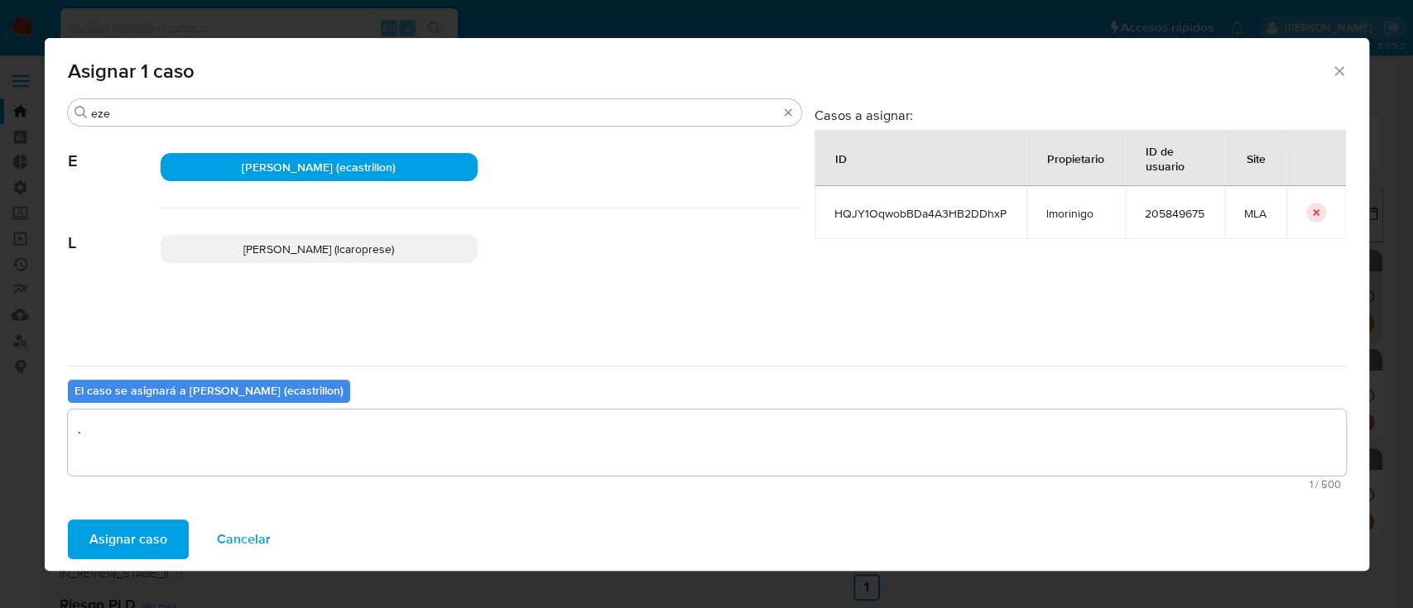
click at [166, 526] on button "Asignar caso" at bounding box center [128, 540] width 121 height 40
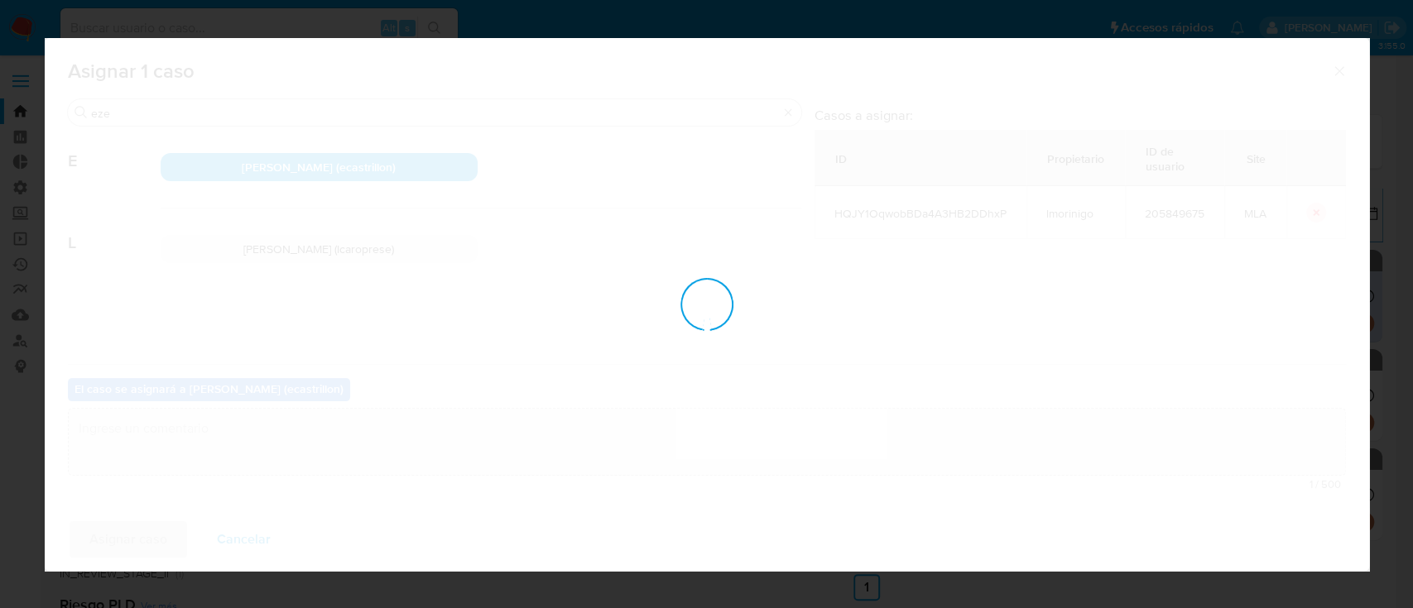
checkbox input "false"
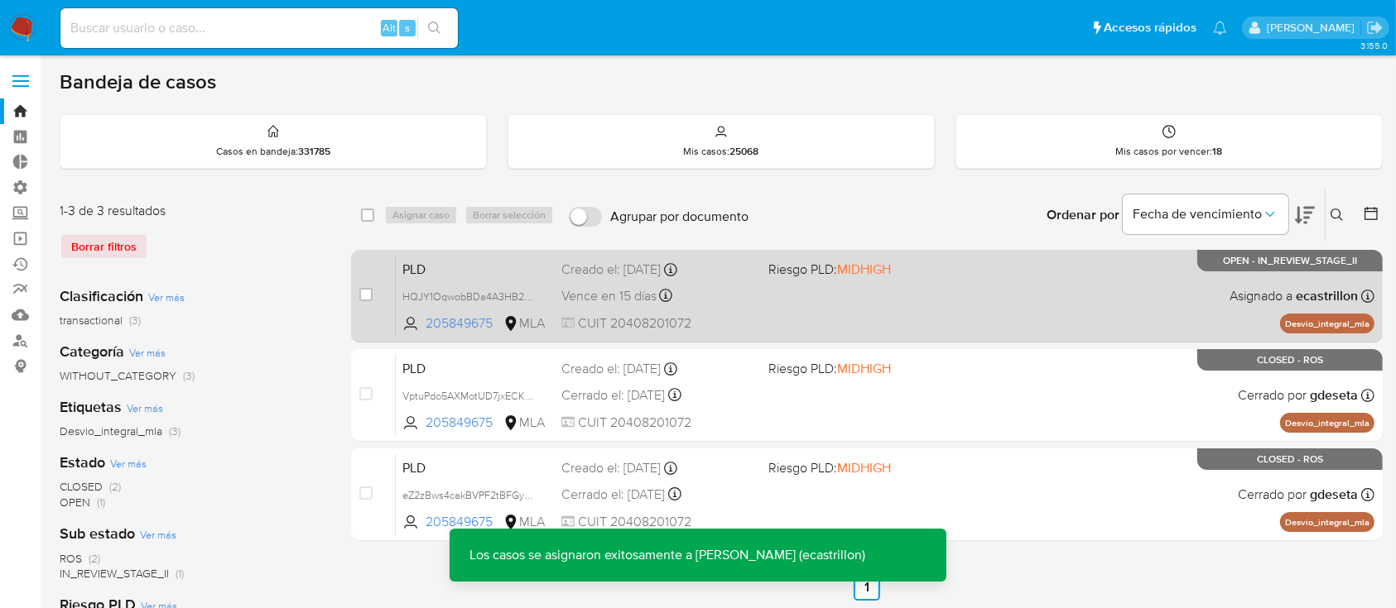
click at [829, 314] on div "PLD HQJY1OqwobBDa4A3HB2DDhxP 205849675 MLA Riesgo PLD: MIDHIGH Creado el: 12/06…" at bounding box center [885, 296] width 978 height 84
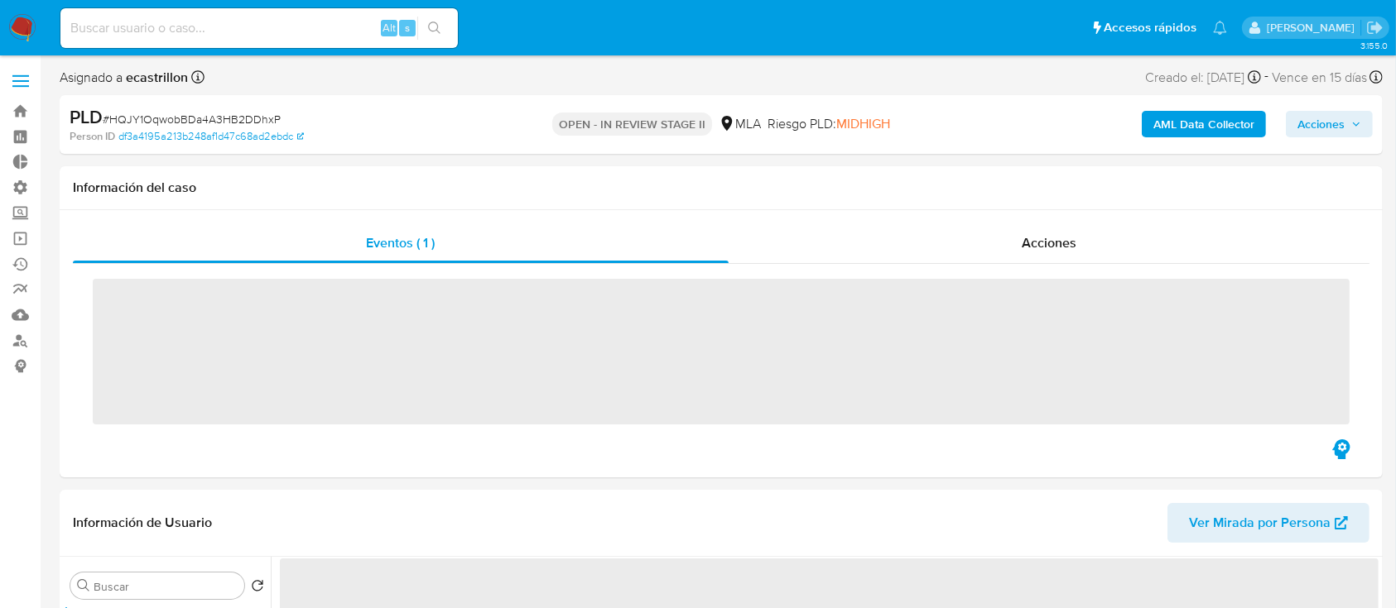
click at [1318, 123] on span "Acciones" at bounding box center [1320, 124] width 47 height 26
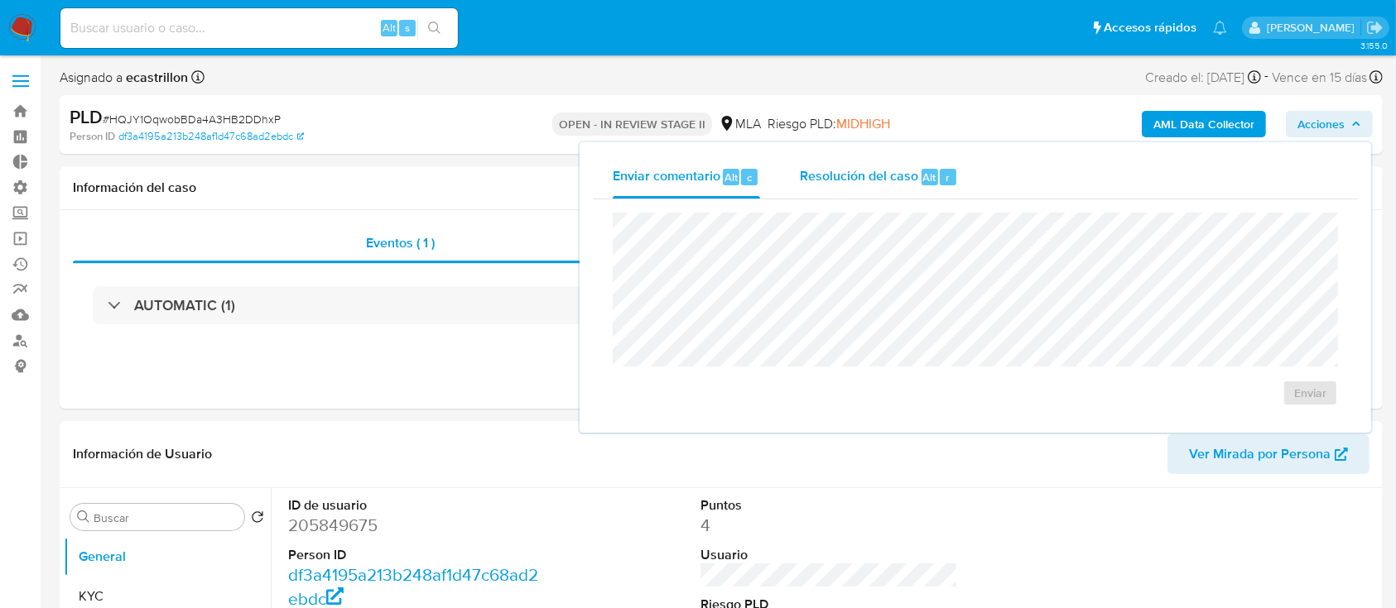
click at [884, 164] on div "Resolución del caso Alt r" at bounding box center [879, 177] width 158 height 43
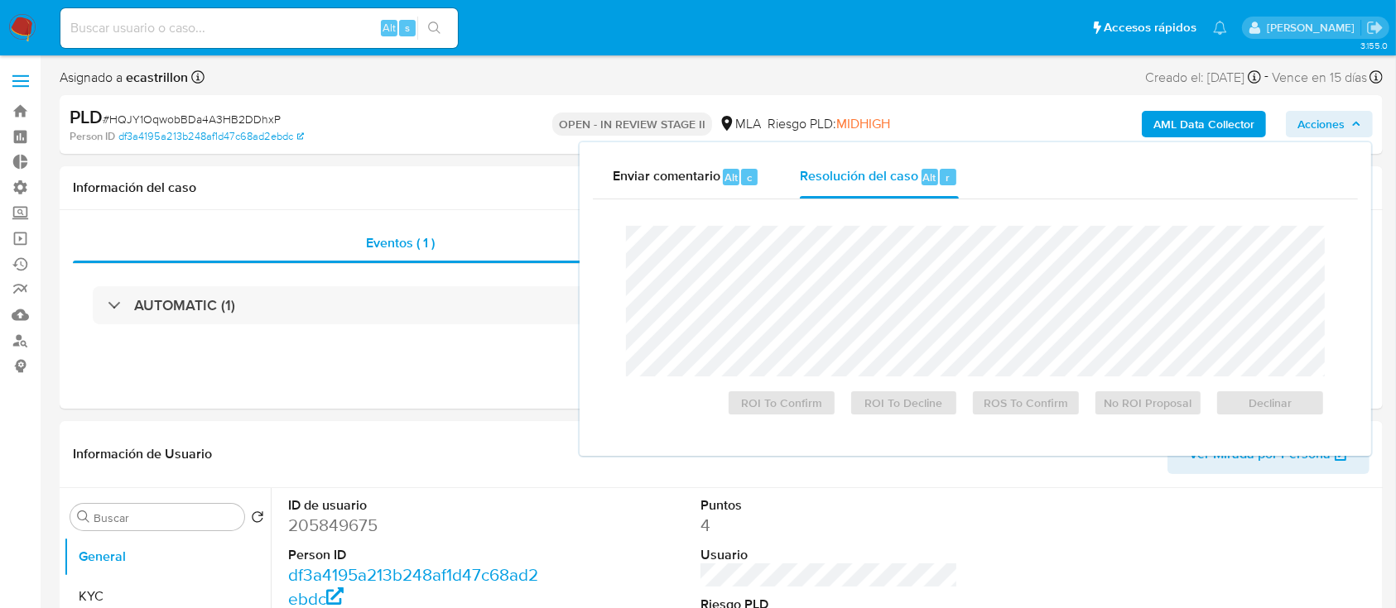
select select "10"
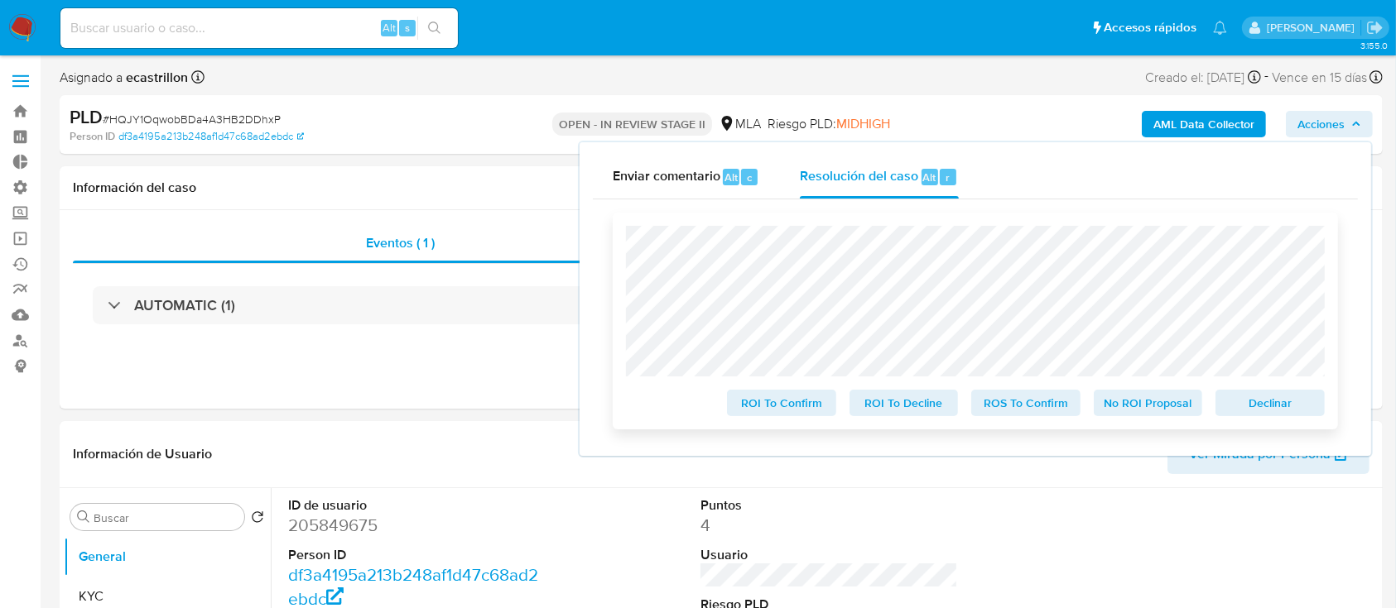
click at [1241, 409] on span "Declinar" at bounding box center [1270, 403] width 86 height 23
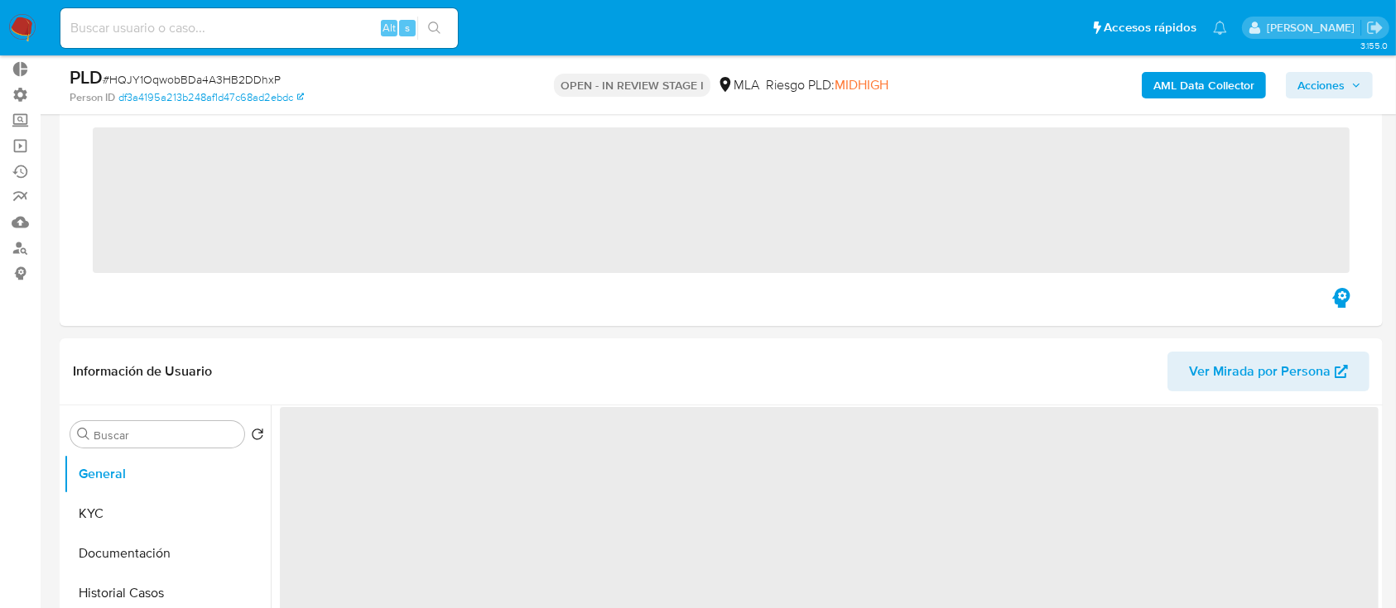
scroll to position [220, 0]
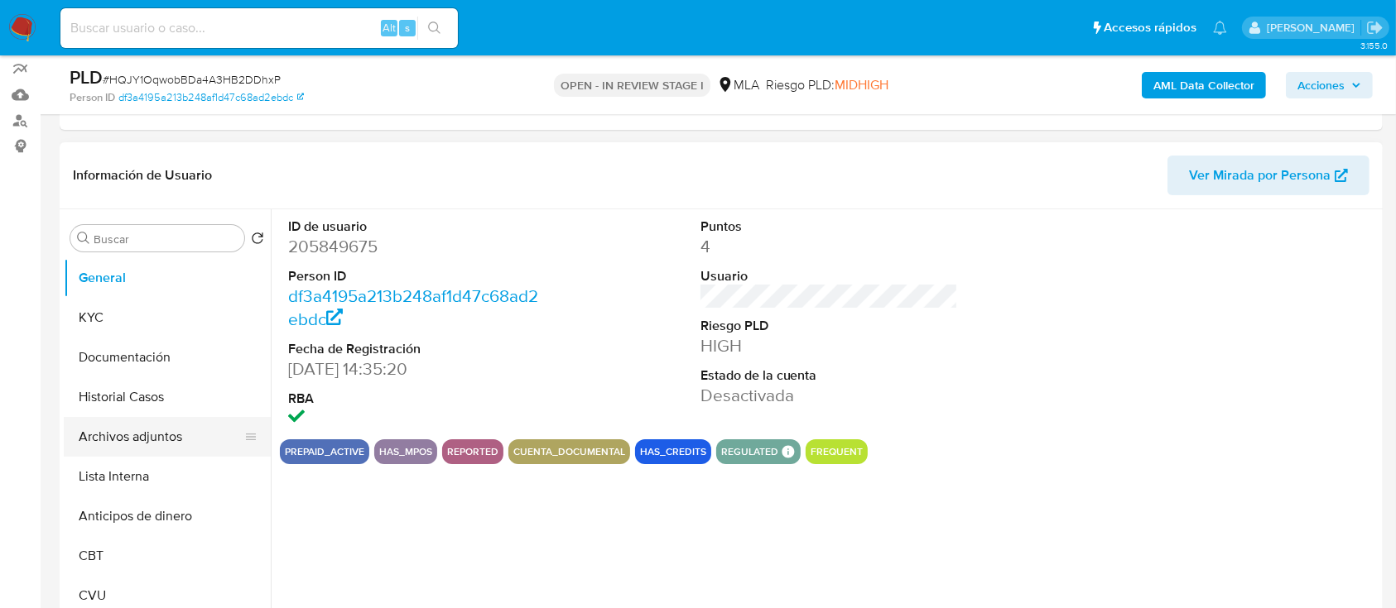
click at [119, 417] on button "Archivos adjuntos" at bounding box center [161, 437] width 194 height 40
select select "10"
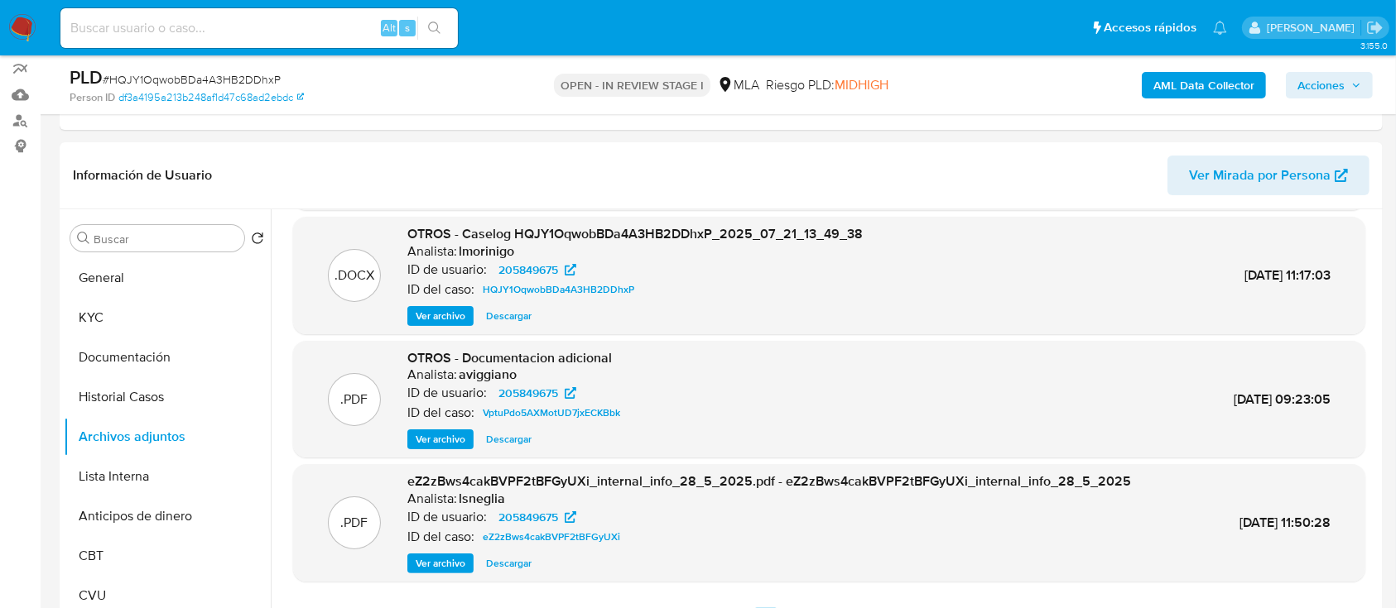
scroll to position [139, 0]
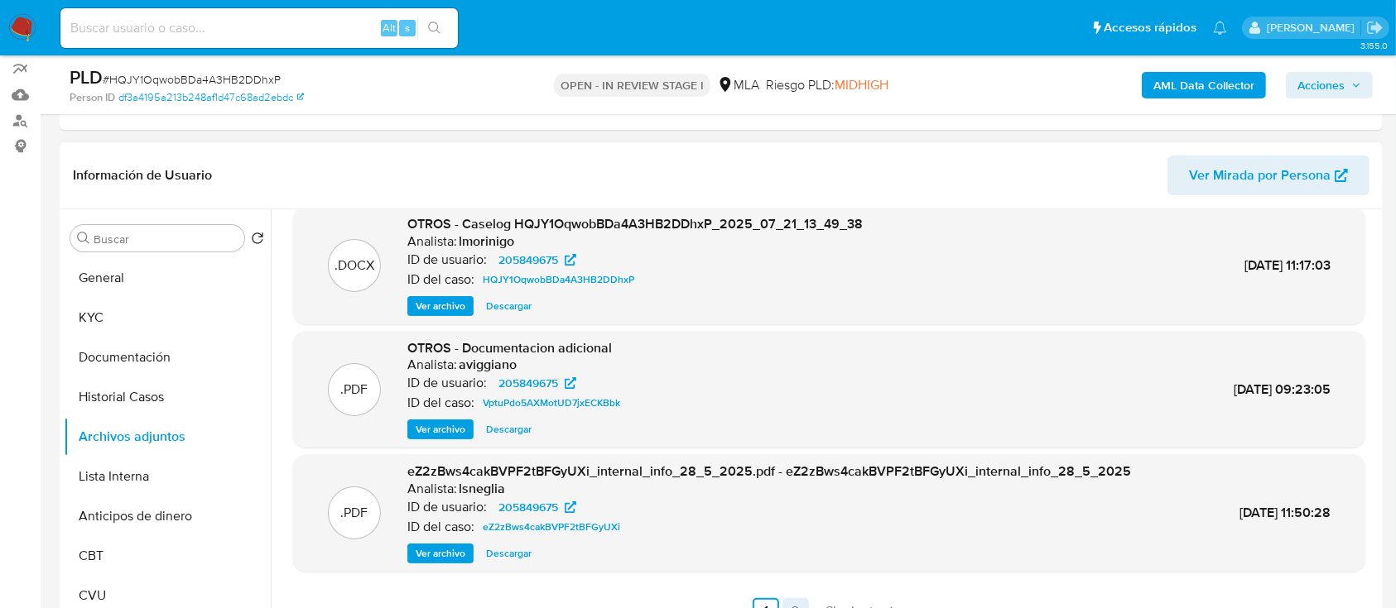
click at [787, 599] on link "2" at bounding box center [795, 611] width 26 height 26
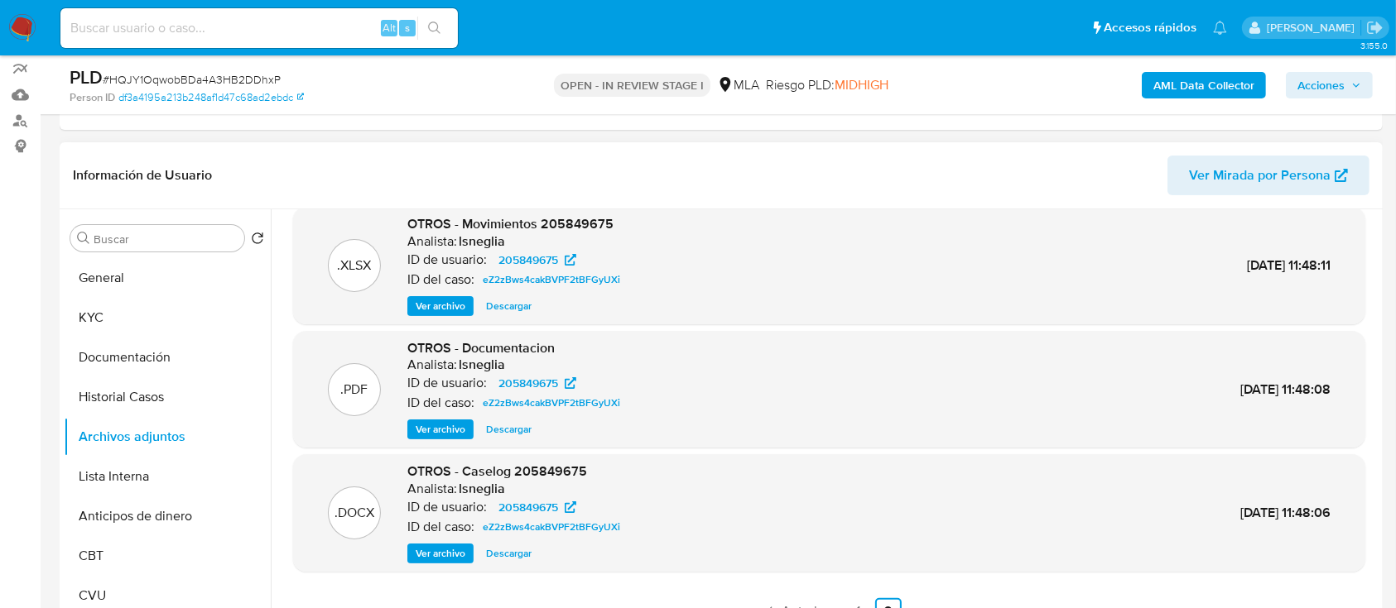
click at [425, 545] on span "Ver archivo" at bounding box center [441, 553] width 50 height 17
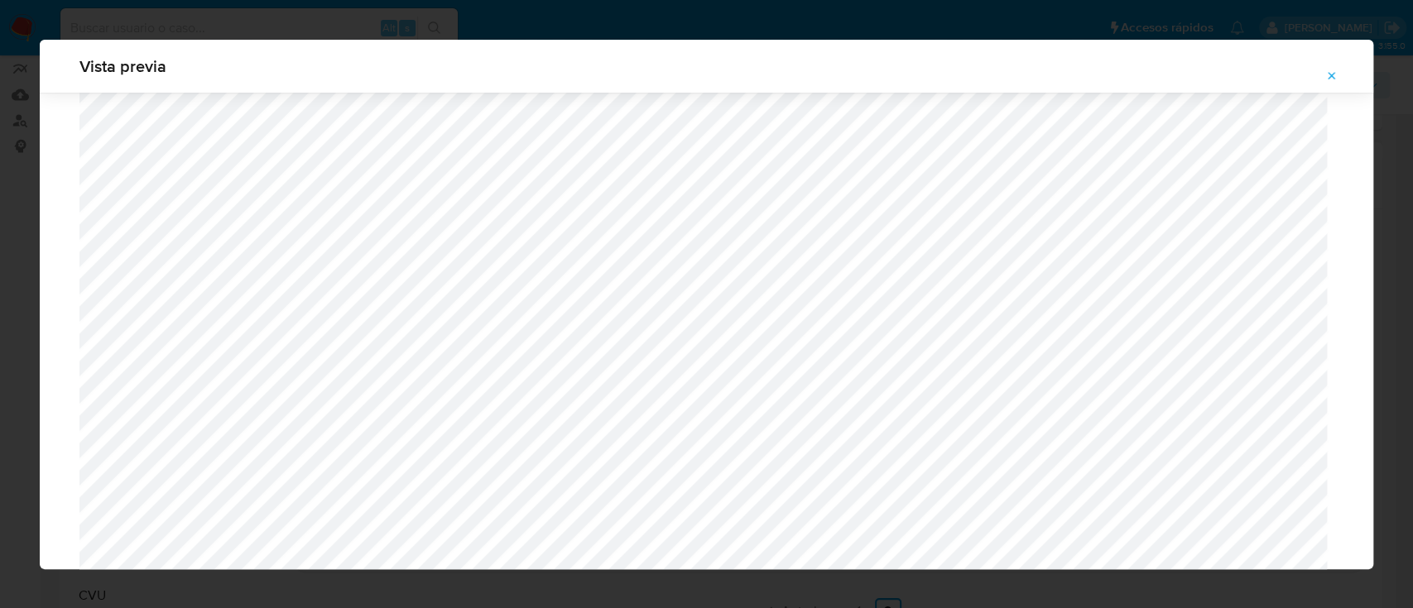
scroll to position [681, 0]
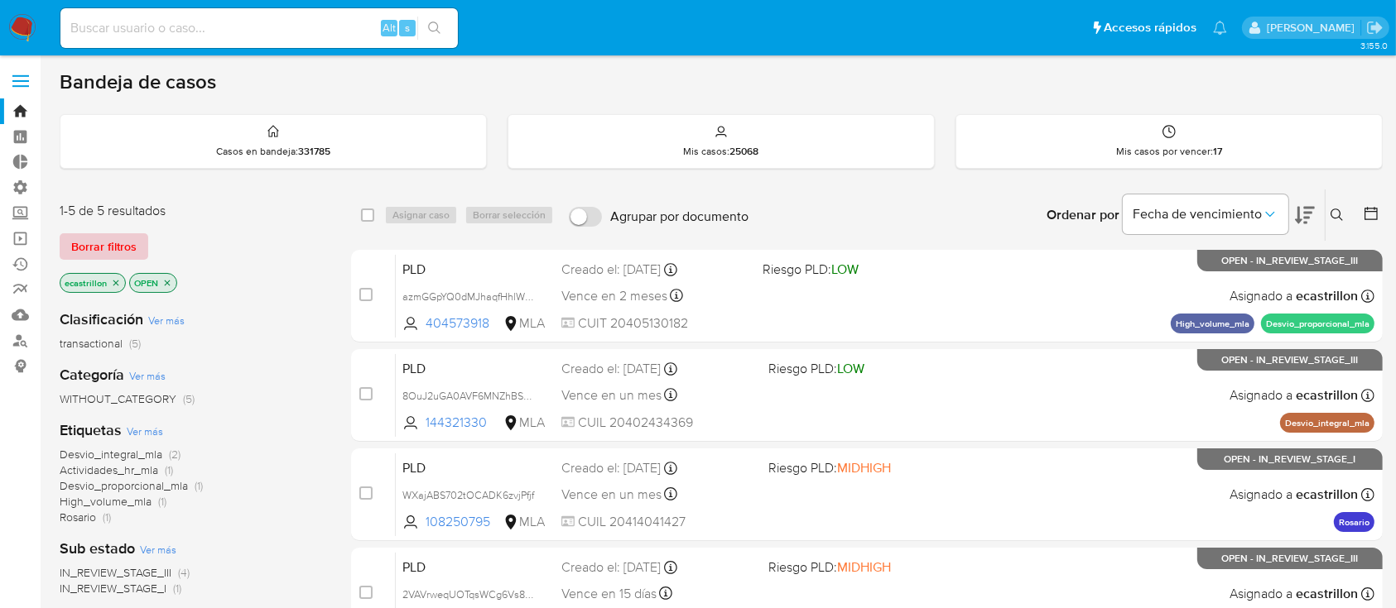
click at [113, 242] on span "Borrar filtros" at bounding box center [103, 246] width 65 height 23
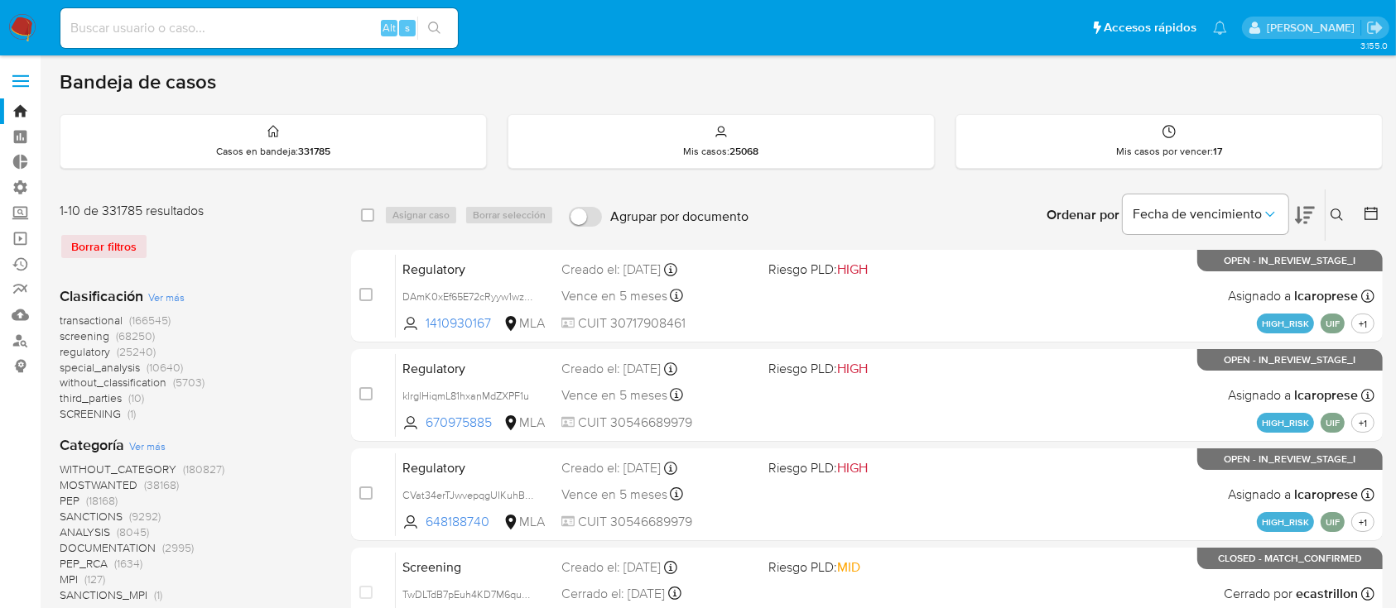
drag, startPoint x: 1331, startPoint y: 214, endPoint x: 1321, endPoint y: 226, distance: 15.9
click at [1331, 214] on icon at bounding box center [1336, 215] width 12 height 12
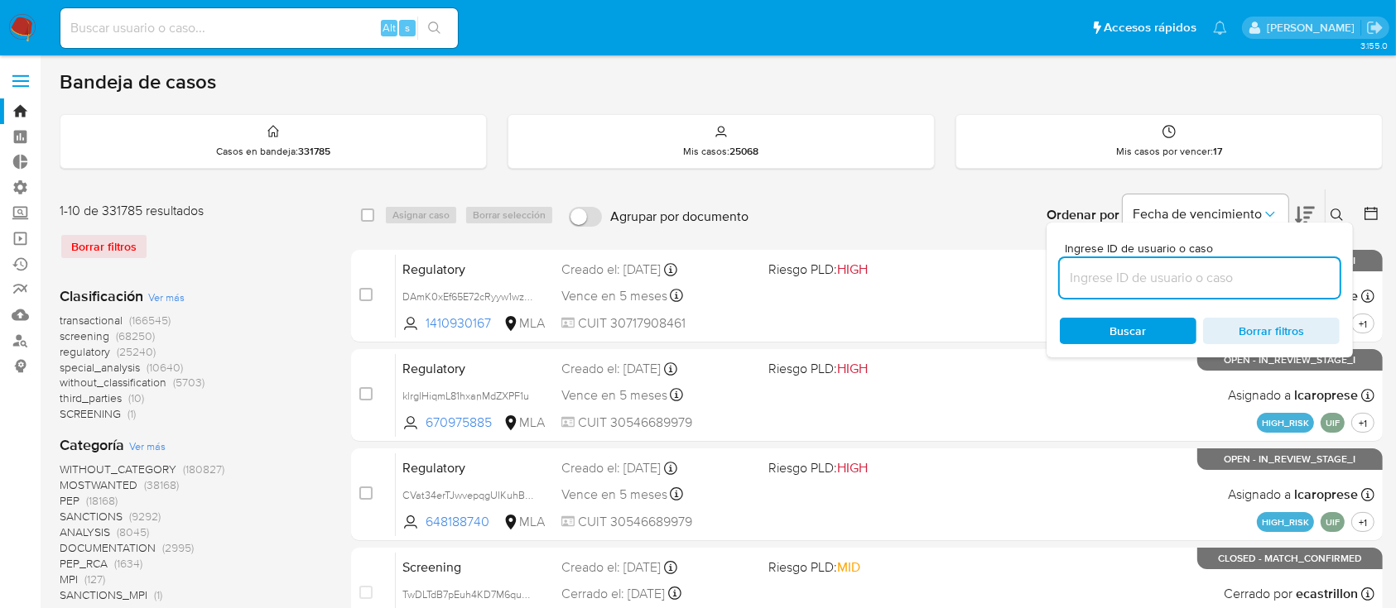
click at [1266, 276] on input at bounding box center [1200, 278] width 280 height 22
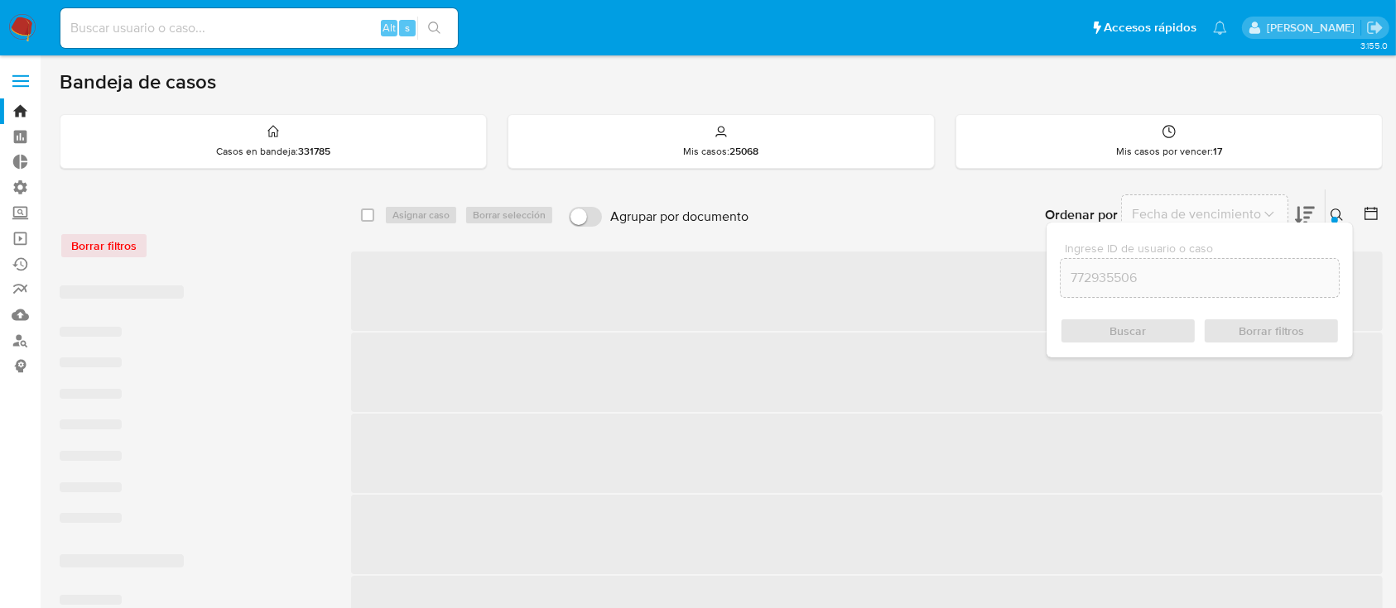
click at [1334, 212] on icon at bounding box center [1336, 215] width 13 height 13
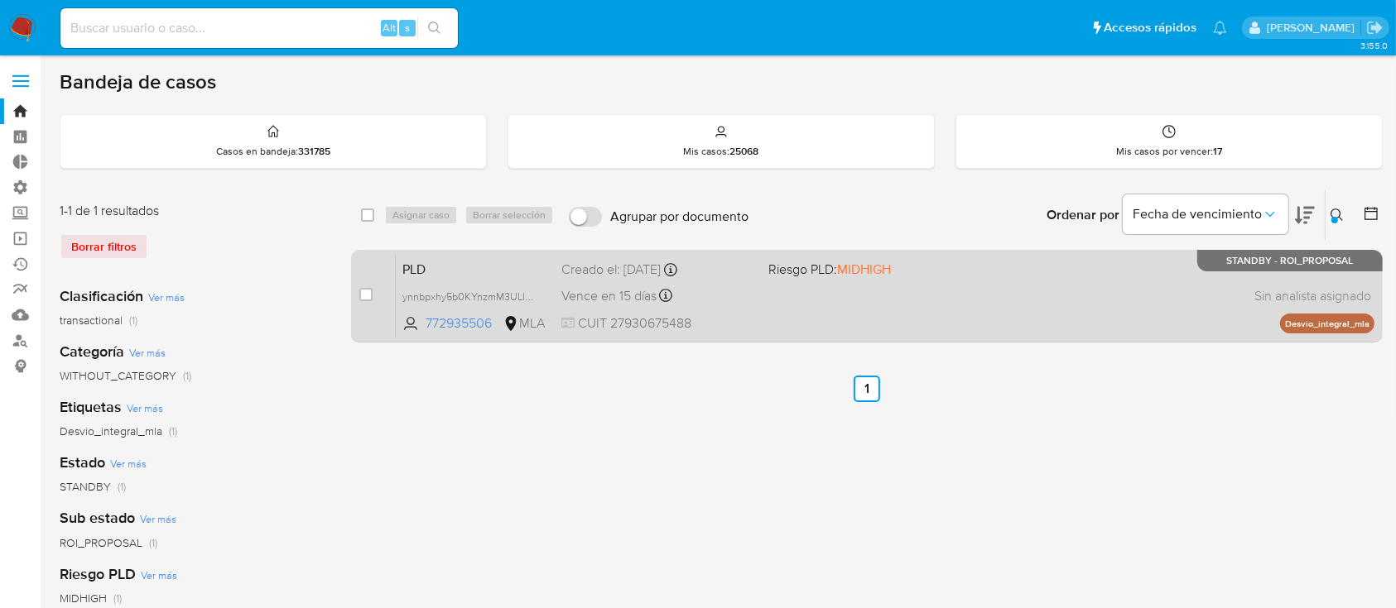
click at [976, 291] on div "PLD ynnbpxhy5b0KYnzmM3ULIV4B 772935506 MLA Riesgo PLD: MIDHIGH Creado el: [DATE…" at bounding box center [885, 296] width 978 height 84
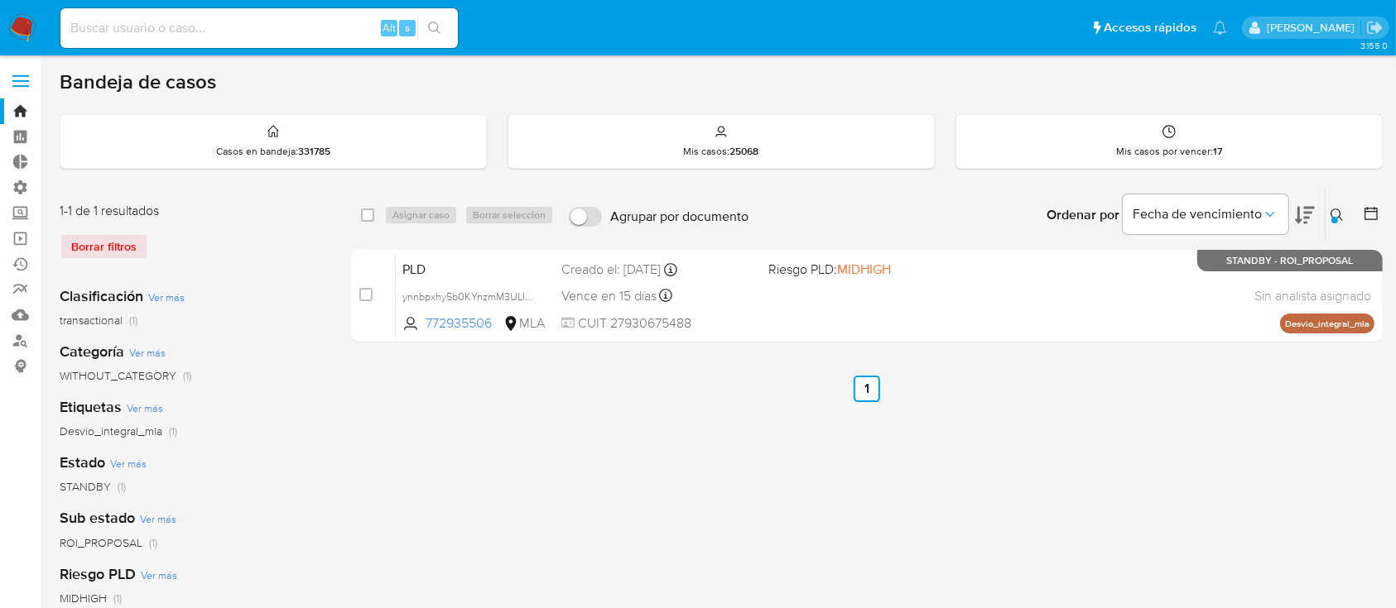
click at [1344, 215] on button at bounding box center [1338, 215] width 27 height 20
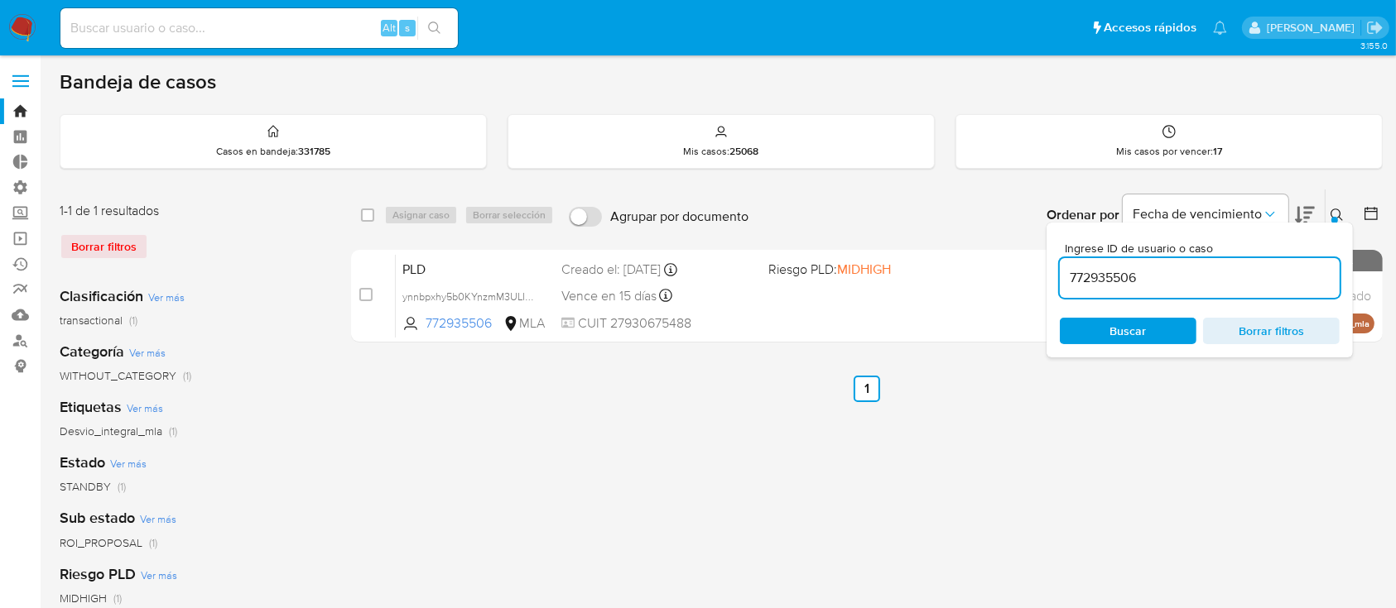
click at [1267, 288] on div "772935506" at bounding box center [1200, 278] width 280 height 40
click at [1266, 288] on div "772935506" at bounding box center [1200, 278] width 280 height 40
click at [1260, 272] on input "772935506" at bounding box center [1200, 278] width 280 height 22
click at [1245, 271] on input "772935506" at bounding box center [1200, 278] width 280 height 22
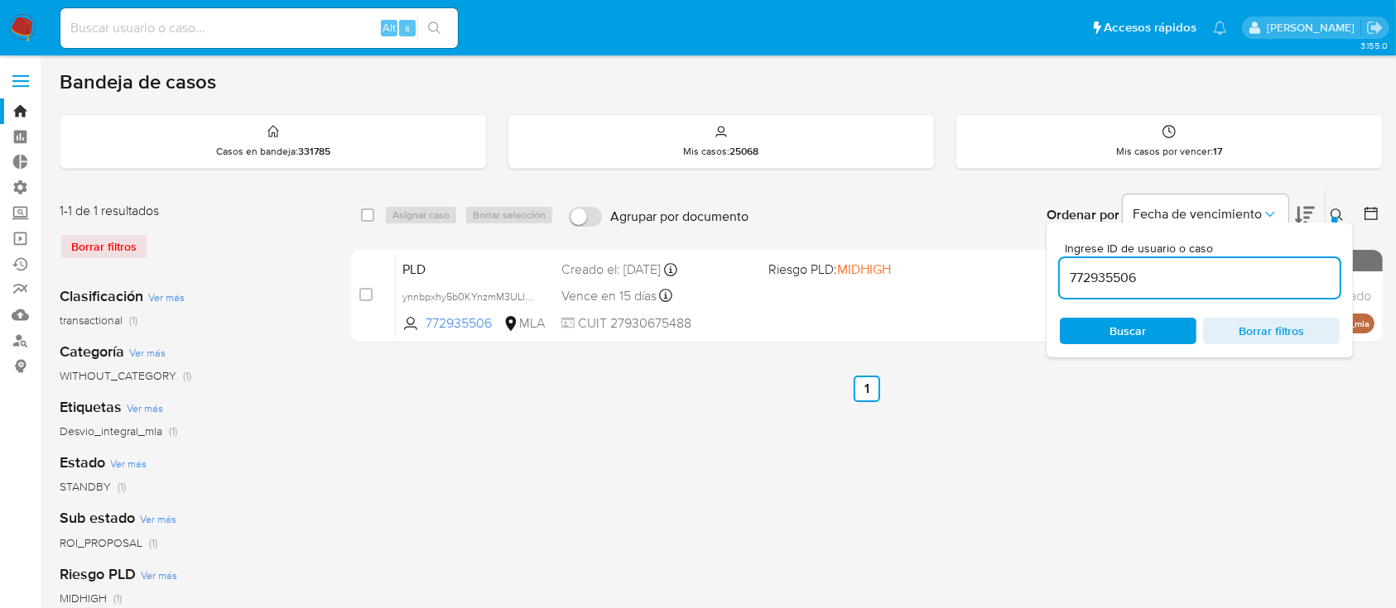
click at [1244, 271] on input "772935506" at bounding box center [1200, 278] width 280 height 22
paste input "107096639"
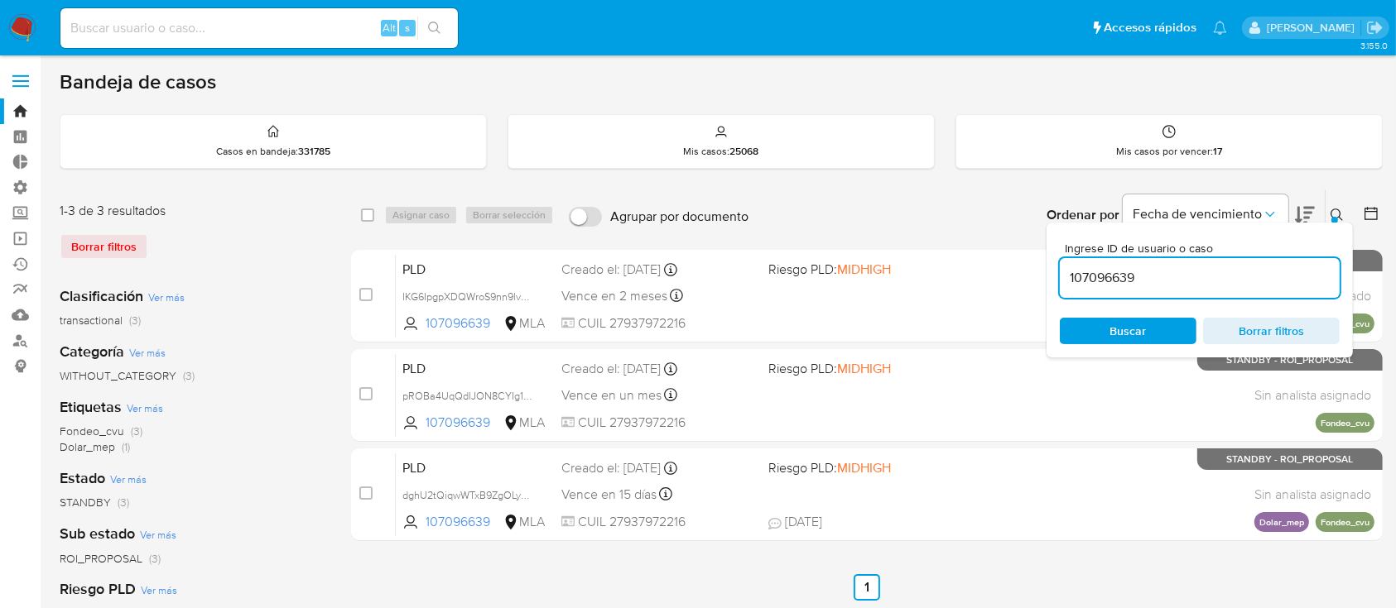
click at [1329, 199] on div "Ingrese ID de usuario o caso 107096639 Buscar Borrar filtros" at bounding box center [1338, 215] width 28 height 51
click at [1338, 218] on icon at bounding box center [1336, 215] width 13 height 13
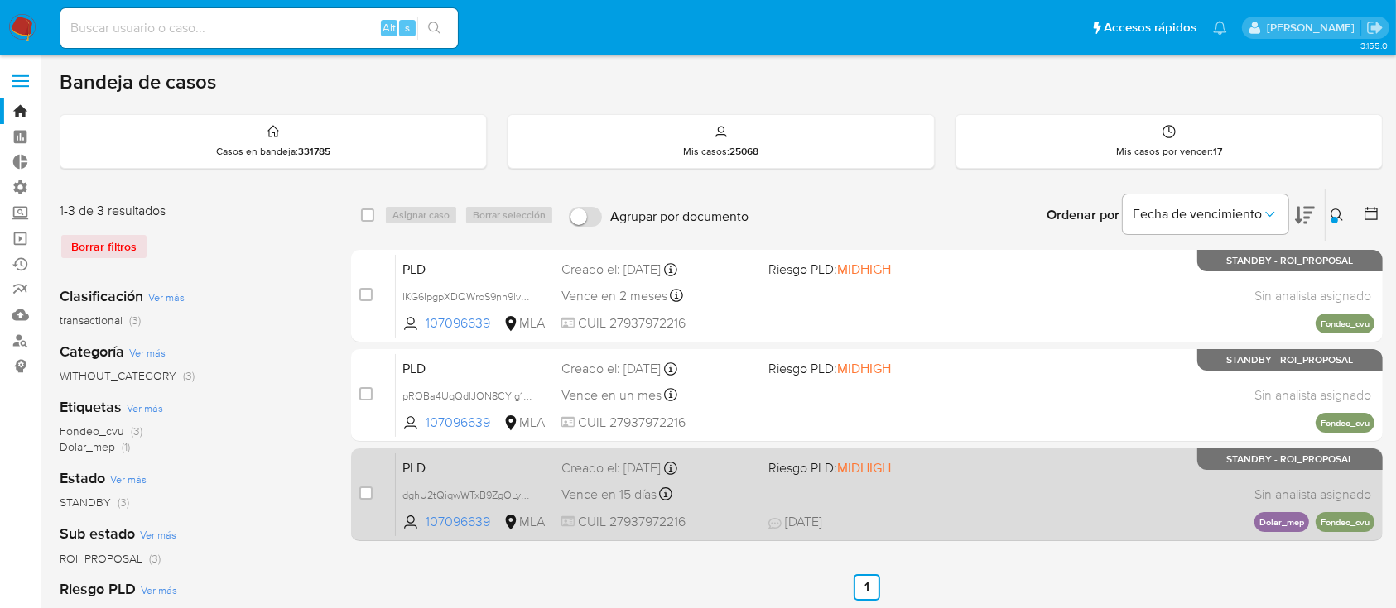
click at [924, 470] on span "Riesgo PLD: MIDHIGH" at bounding box center [864, 467] width 193 height 22
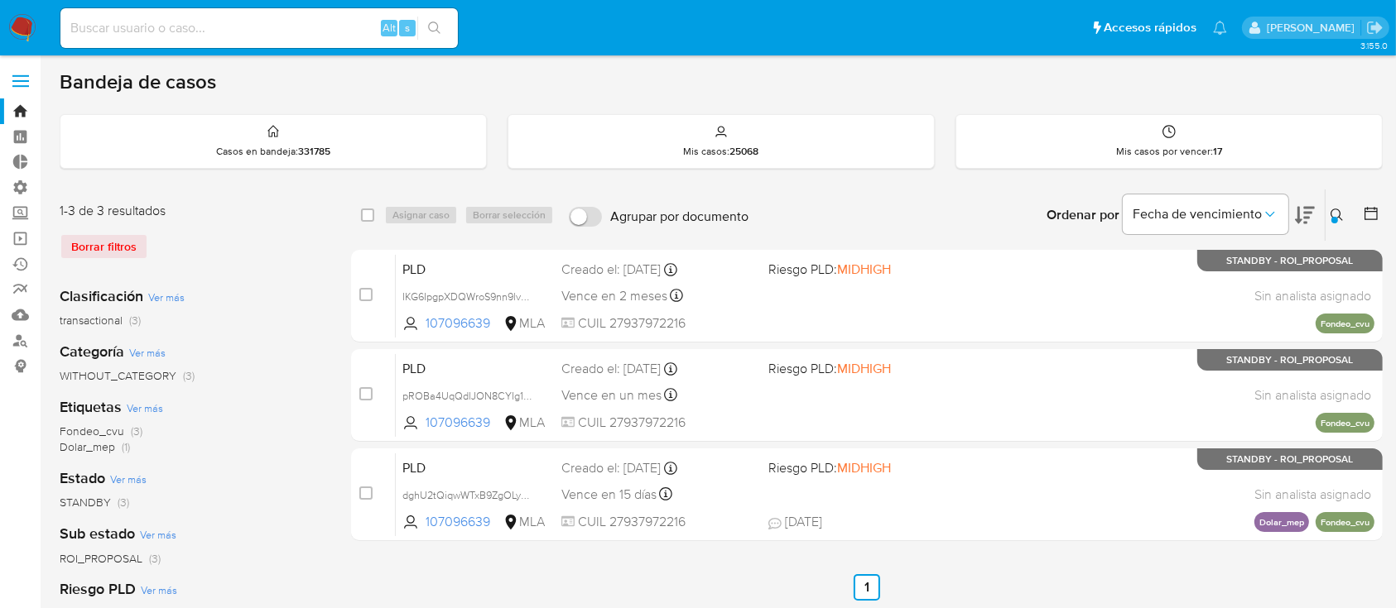
click at [1328, 216] on button at bounding box center [1338, 215] width 27 height 20
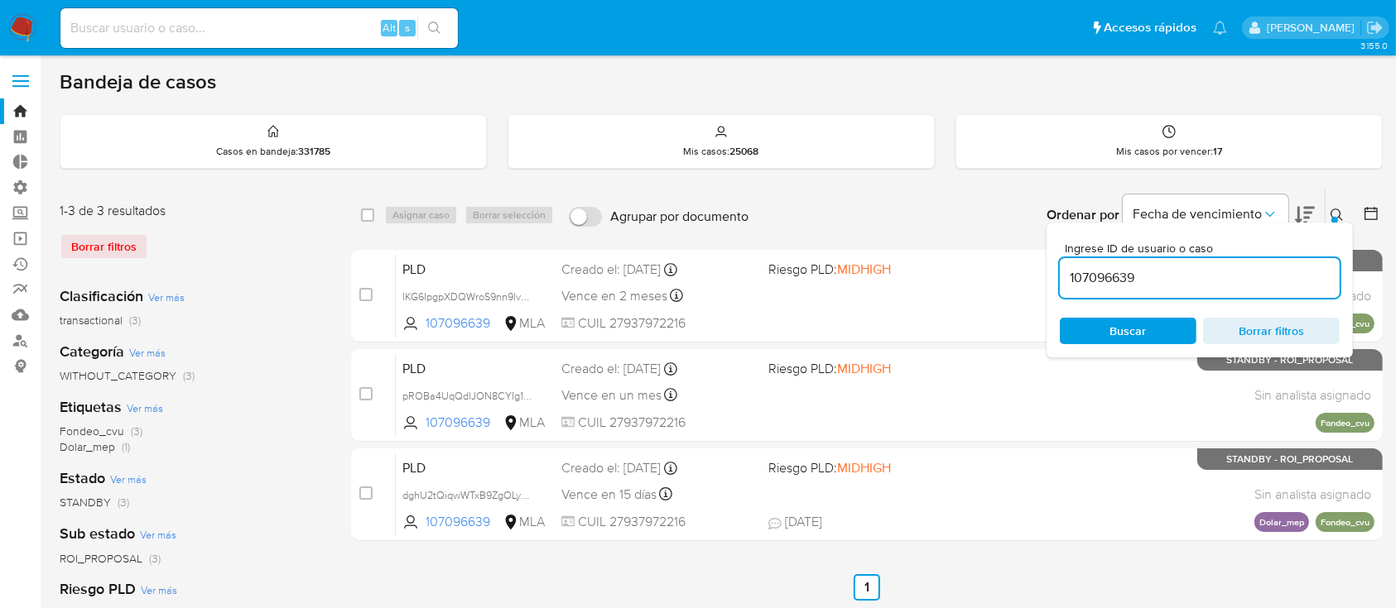
click at [1287, 281] on input "107096639" at bounding box center [1200, 278] width 280 height 22
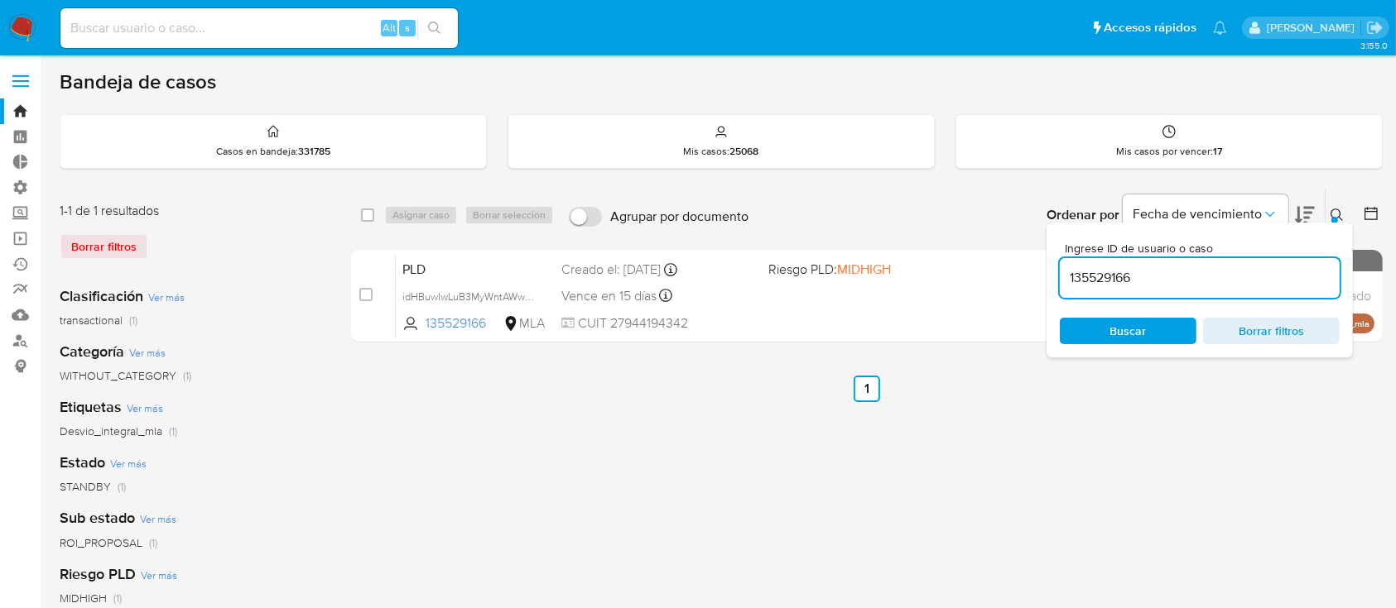
click at [1332, 209] on icon at bounding box center [1336, 215] width 12 height 12
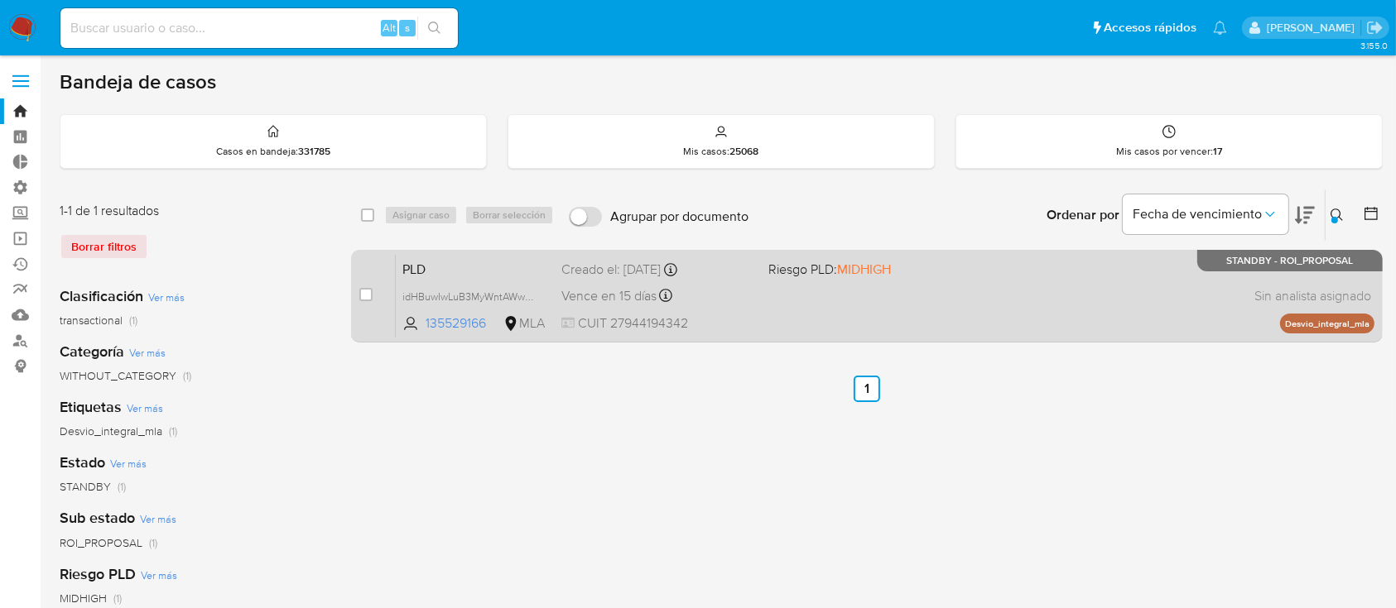
click at [1116, 308] on div "PLD idHBuwIwLuB3MyWntAWw6dKY 135529166 MLA Riesgo PLD: MIDHIGH Creado el: 12/06…" at bounding box center [885, 296] width 978 height 84
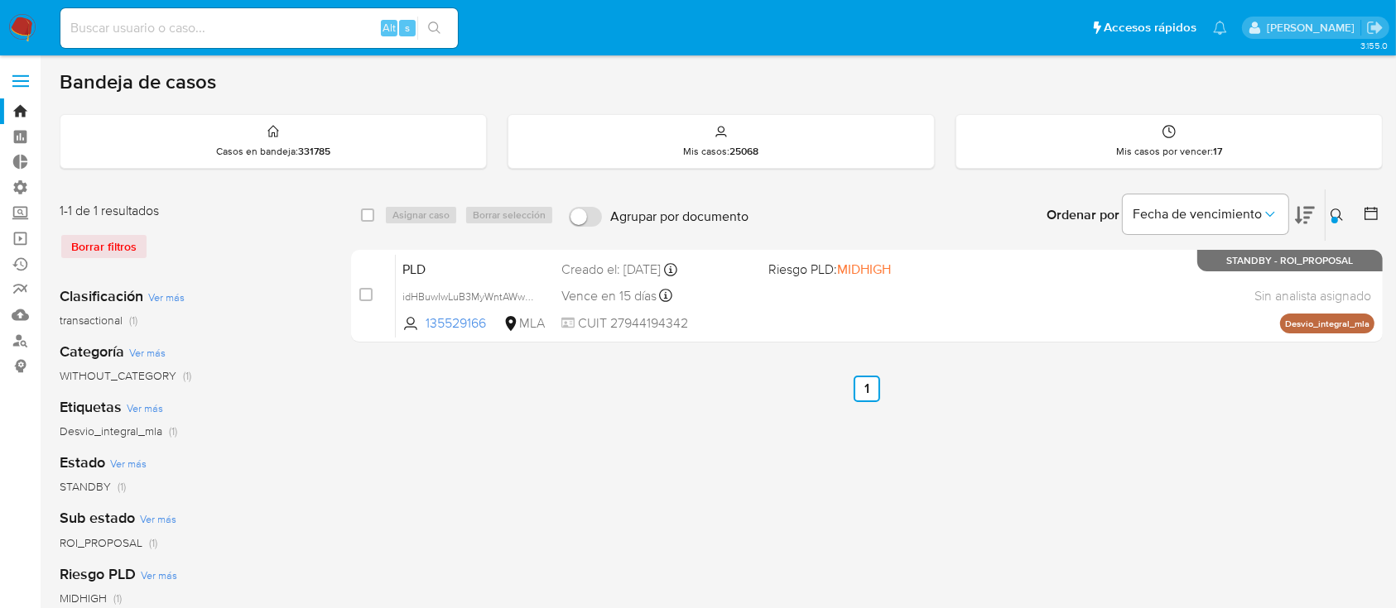
click at [1328, 210] on button at bounding box center [1338, 215] width 27 height 20
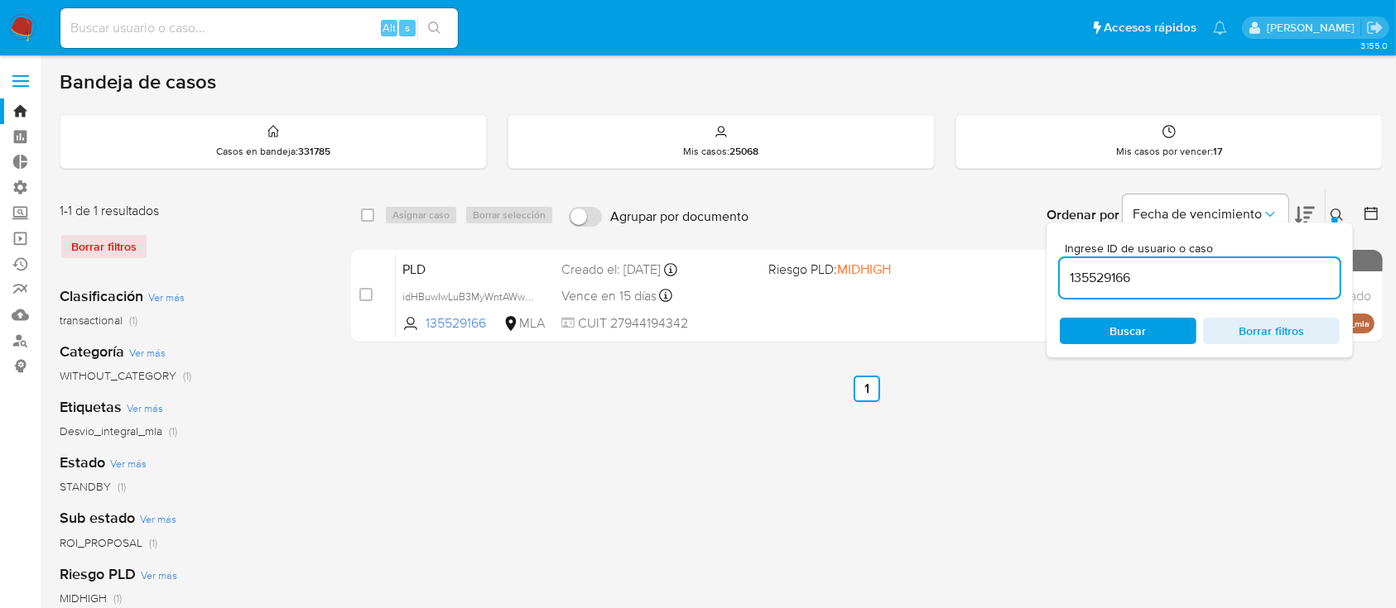
click at [1218, 276] on input "135529166" at bounding box center [1200, 278] width 280 height 22
click at [1218, 277] on input "135529166" at bounding box center [1200, 278] width 280 height 22
type input "94853115"
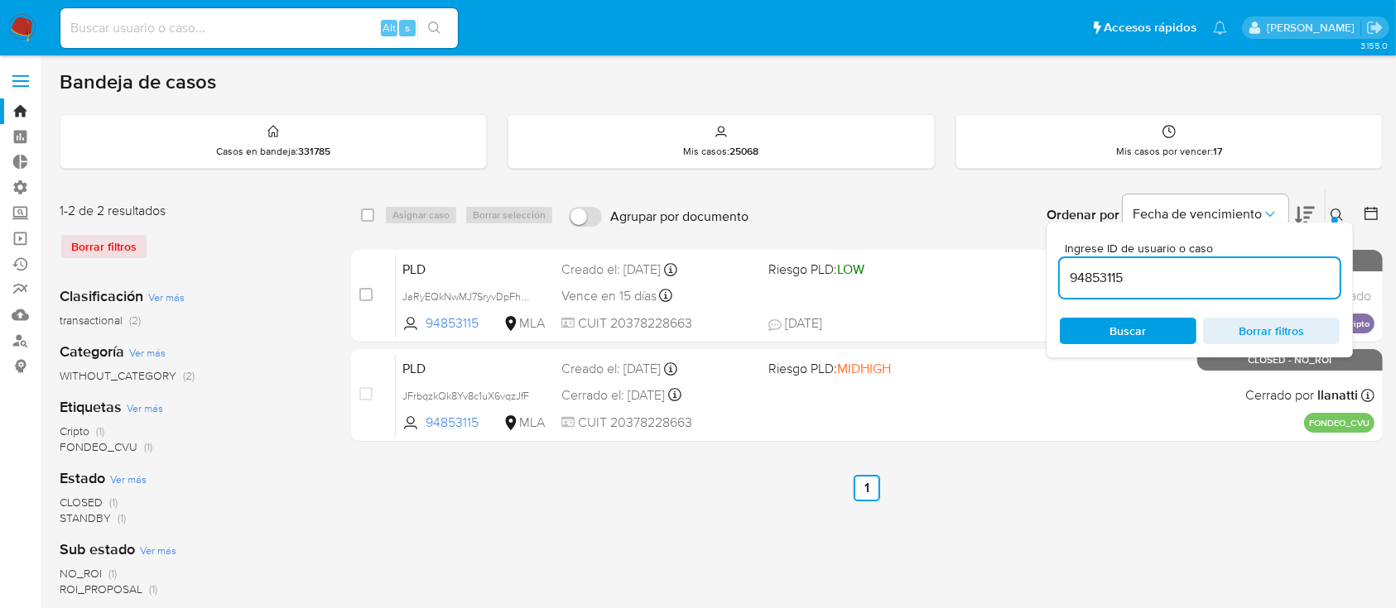
click at [1338, 209] on icon at bounding box center [1336, 215] width 12 height 12
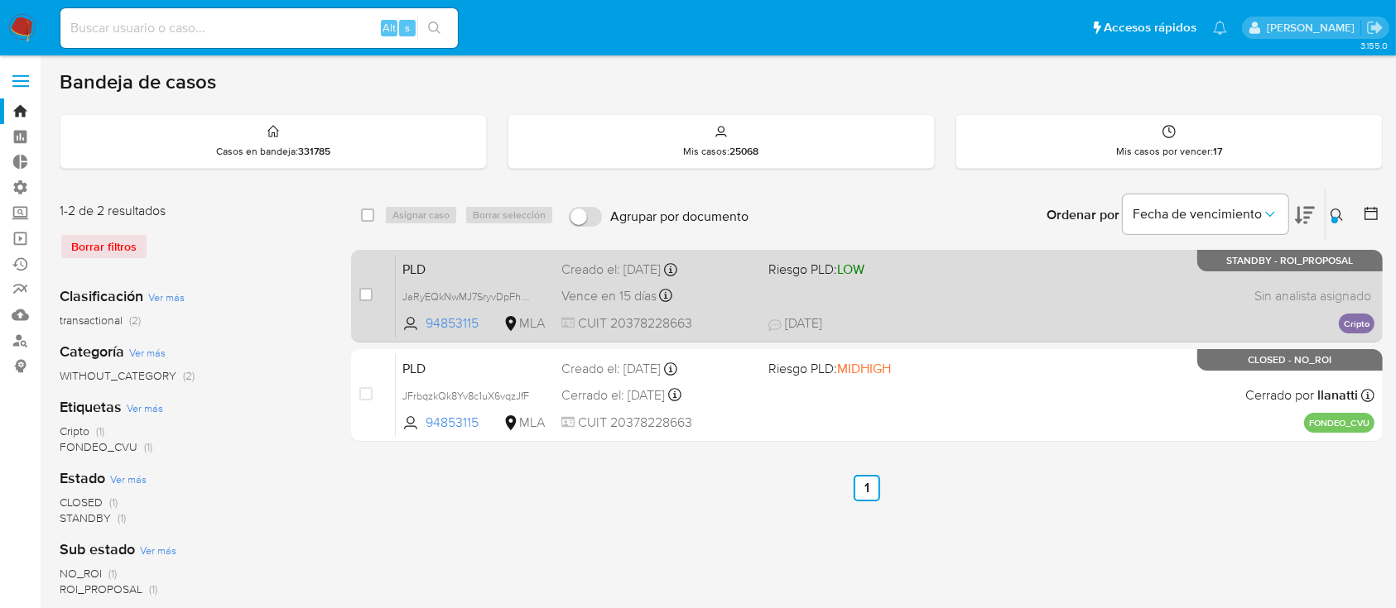
click at [1204, 282] on div "PLD JaRyEQkNwMJ7SryvDpFhmVnp 94853115 MLA Riesgo PLD: LOW Creado el: 12/06/2025…" at bounding box center [885, 296] width 978 height 84
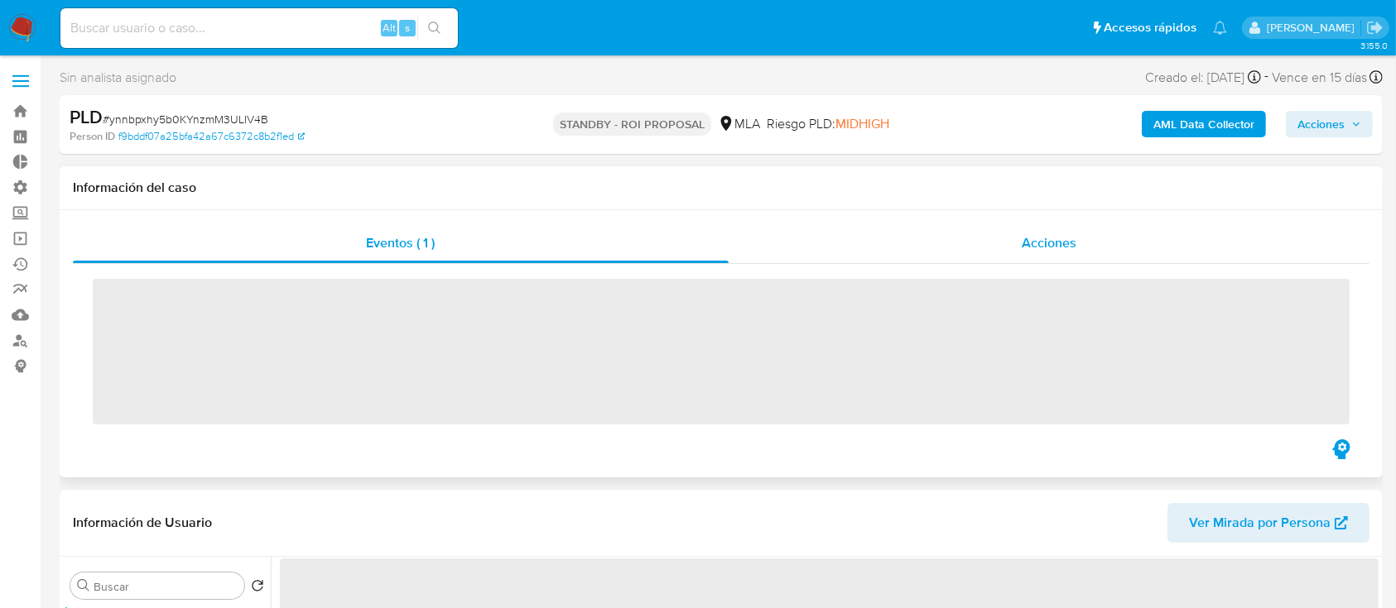
click at [1040, 249] on span "Acciones" at bounding box center [1048, 242] width 55 height 19
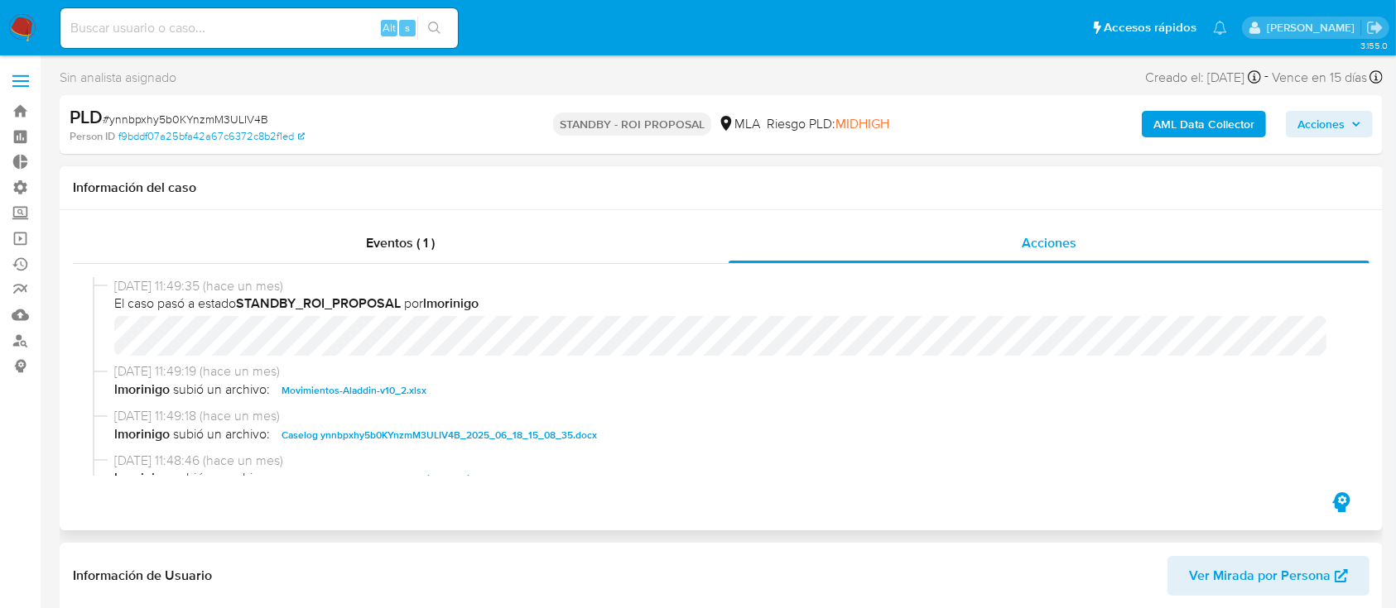
select select "10"
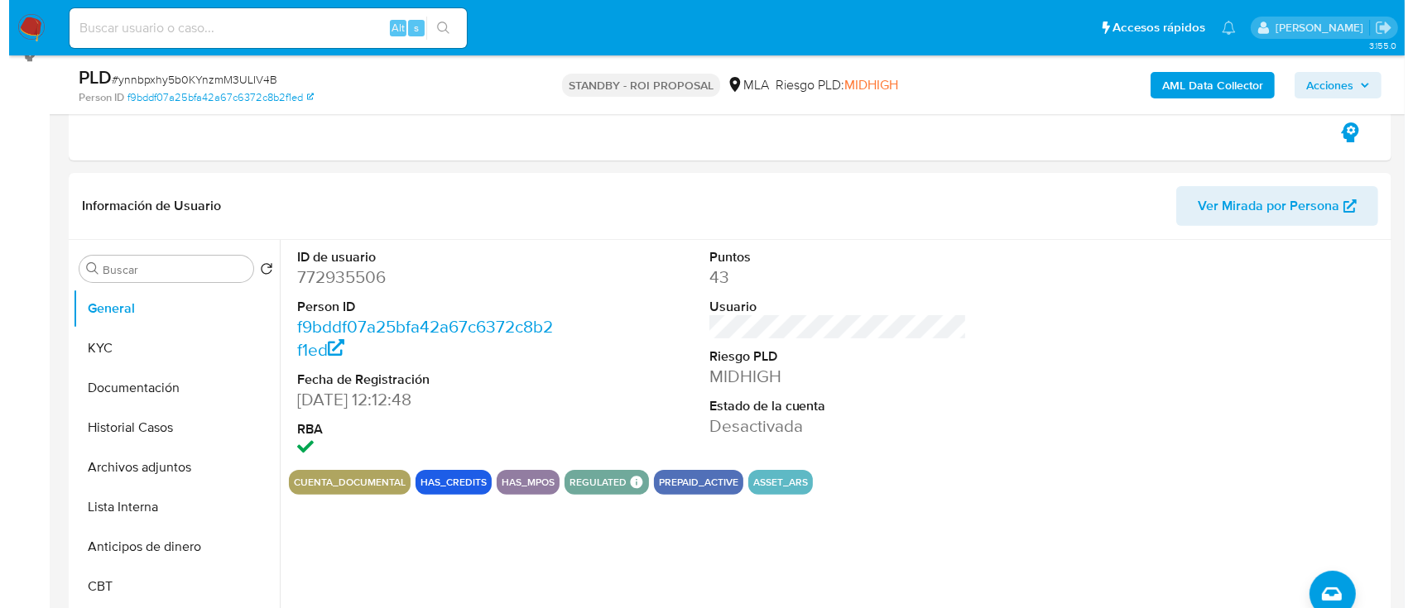
scroll to position [331, 0]
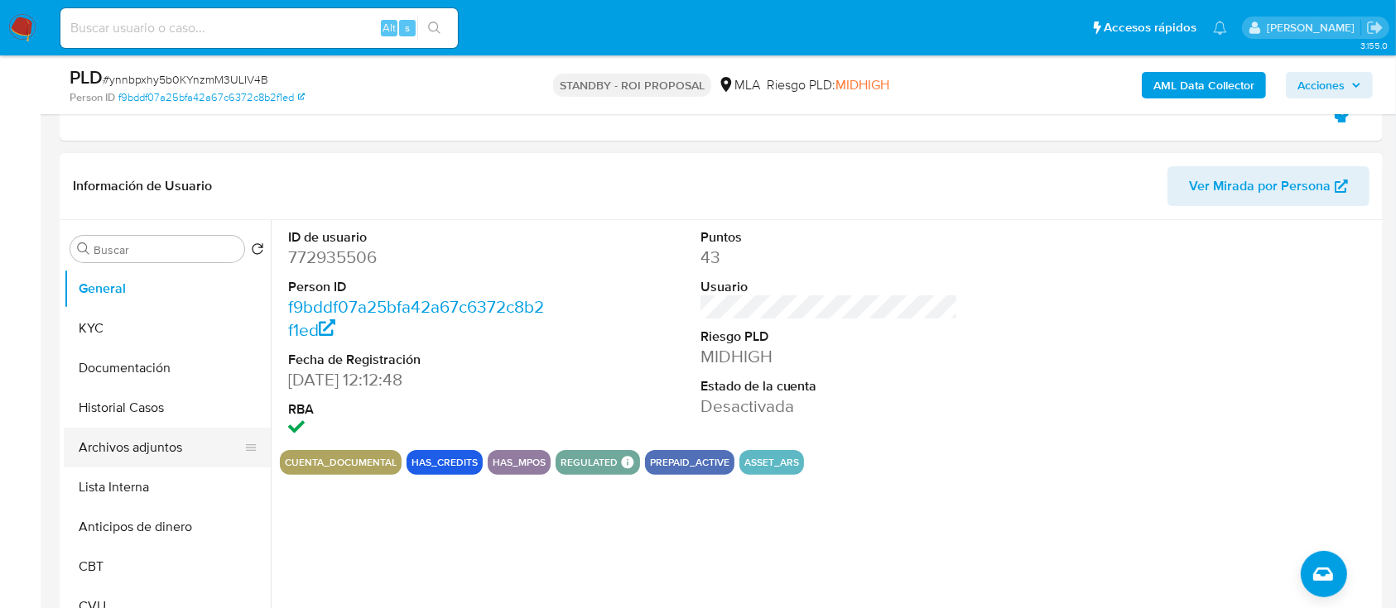
click at [89, 447] on button "Archivos adjuntos" at bounding box center [161, 448] width 194 height 40
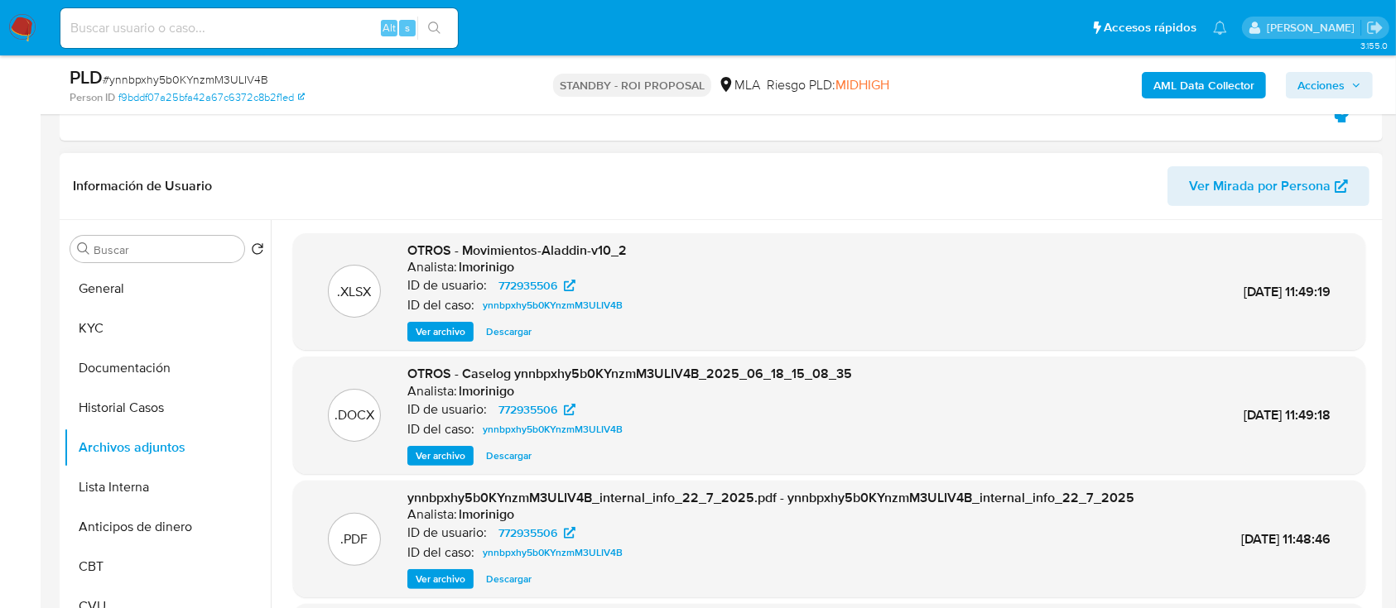
click at [457, 463] on span "Ver archivo" at bounding box center [441, 456] width 50 height 17
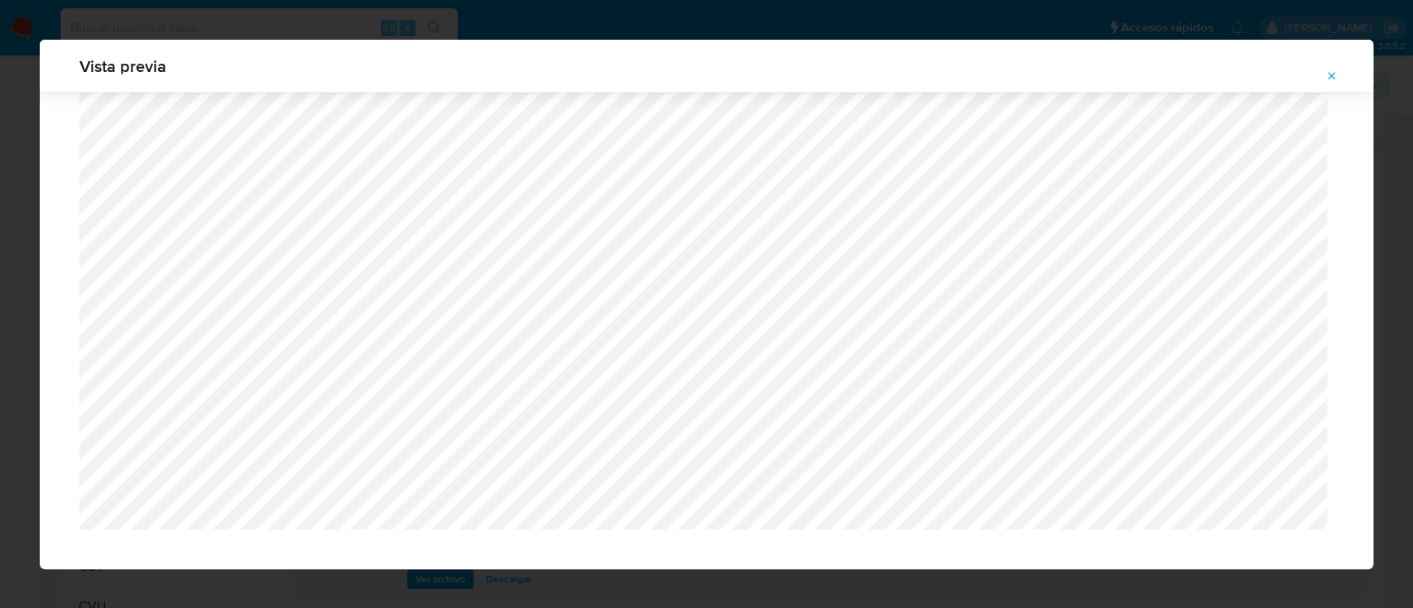
scroll to position [2598, 0]
click at [1338, 76] on icon "Attachment preview" at bounding box center [1331, 76] width 13 height 13
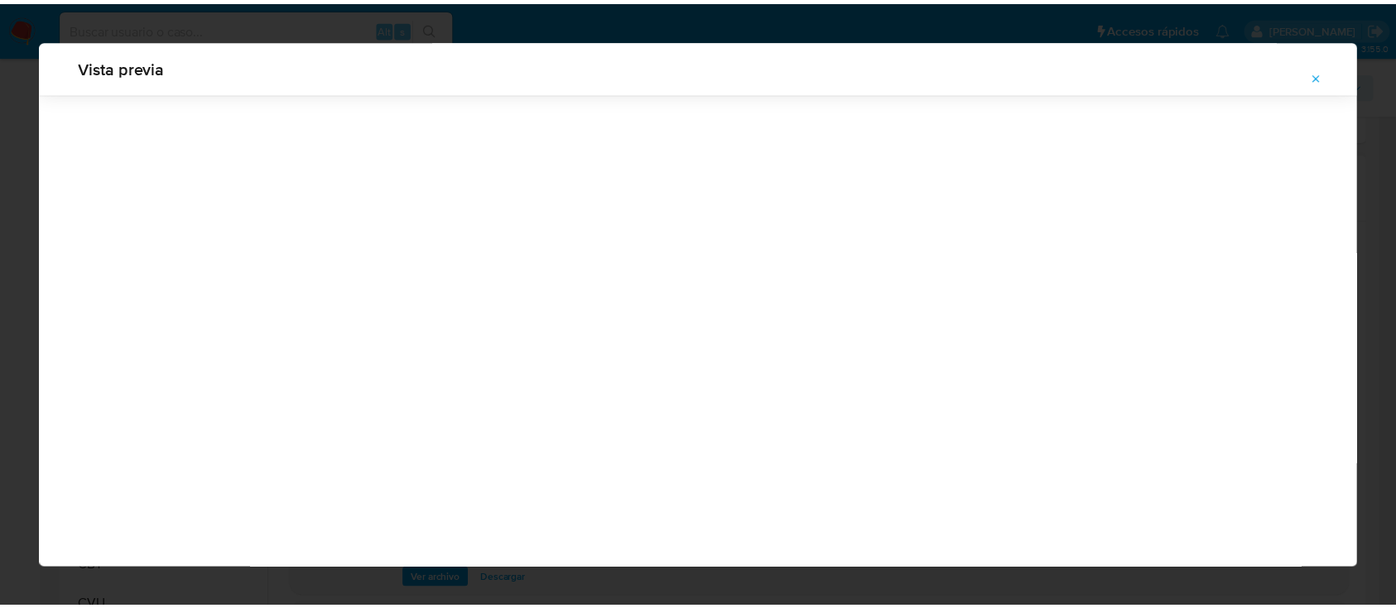
scroll to position [53, 0]
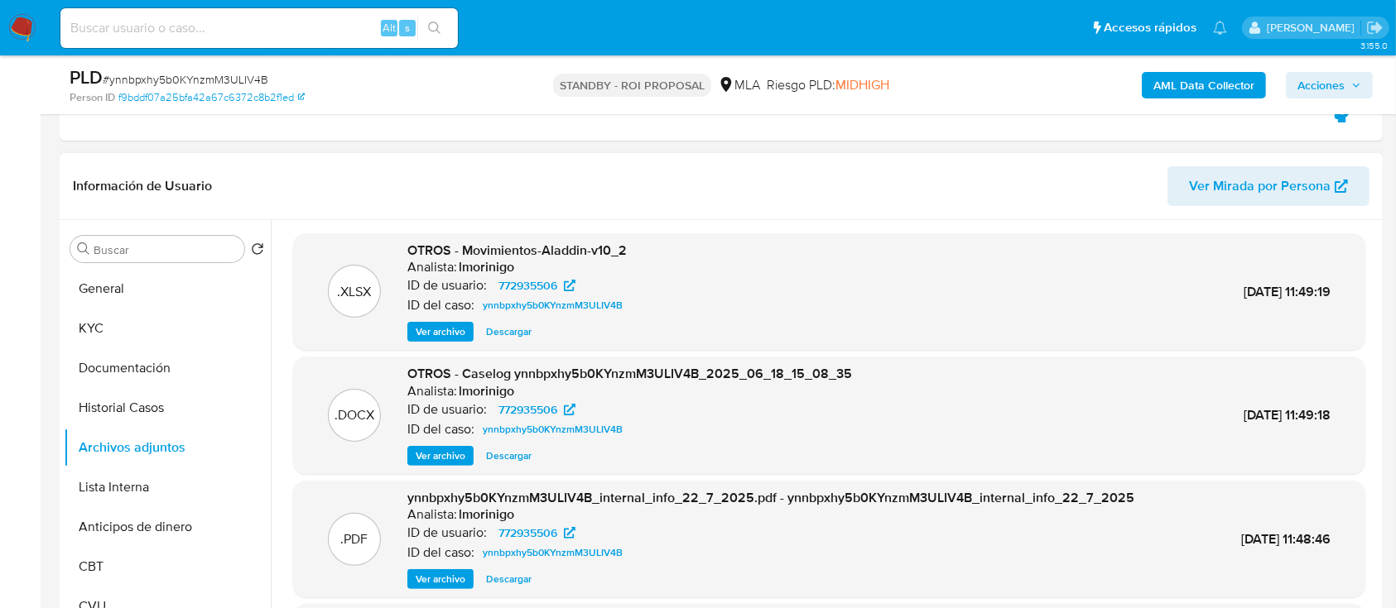
click at [504, 460] on span "Descargar" at bounding box center [509, 456] width 46 height 17
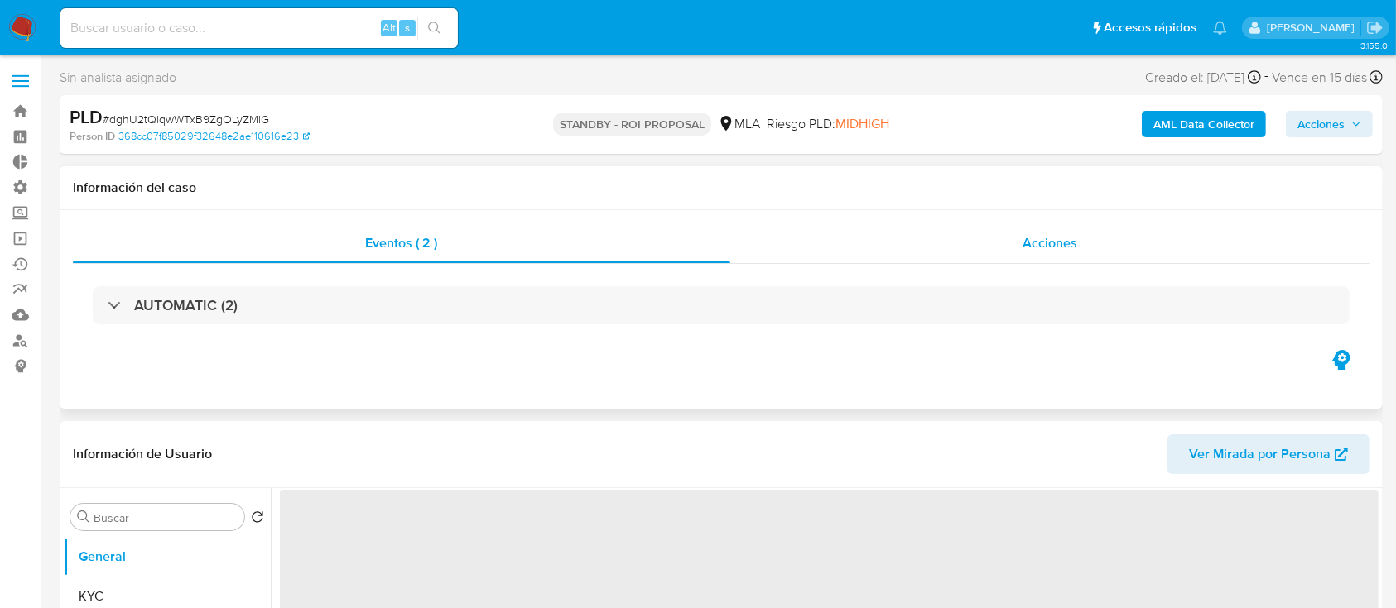
click at [863, 232] on div "Acciones" at bounding box center [1050, 243] width 640 height 40
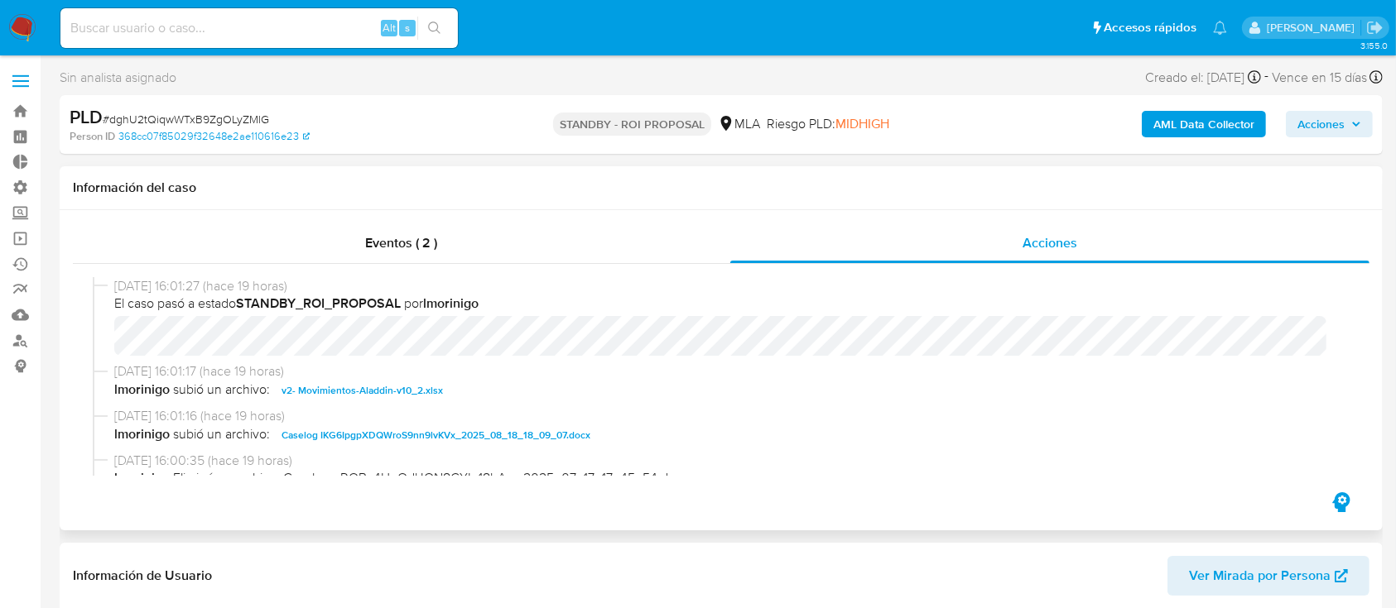
select select "10"
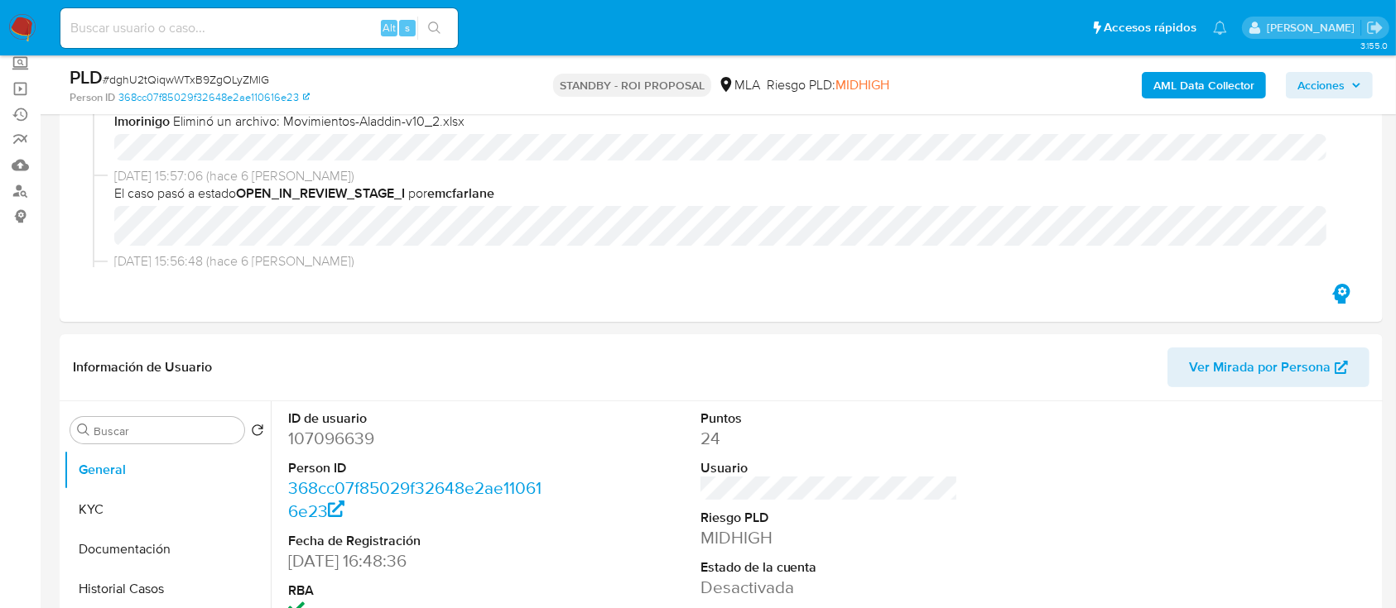
scroll to position [331, 0]
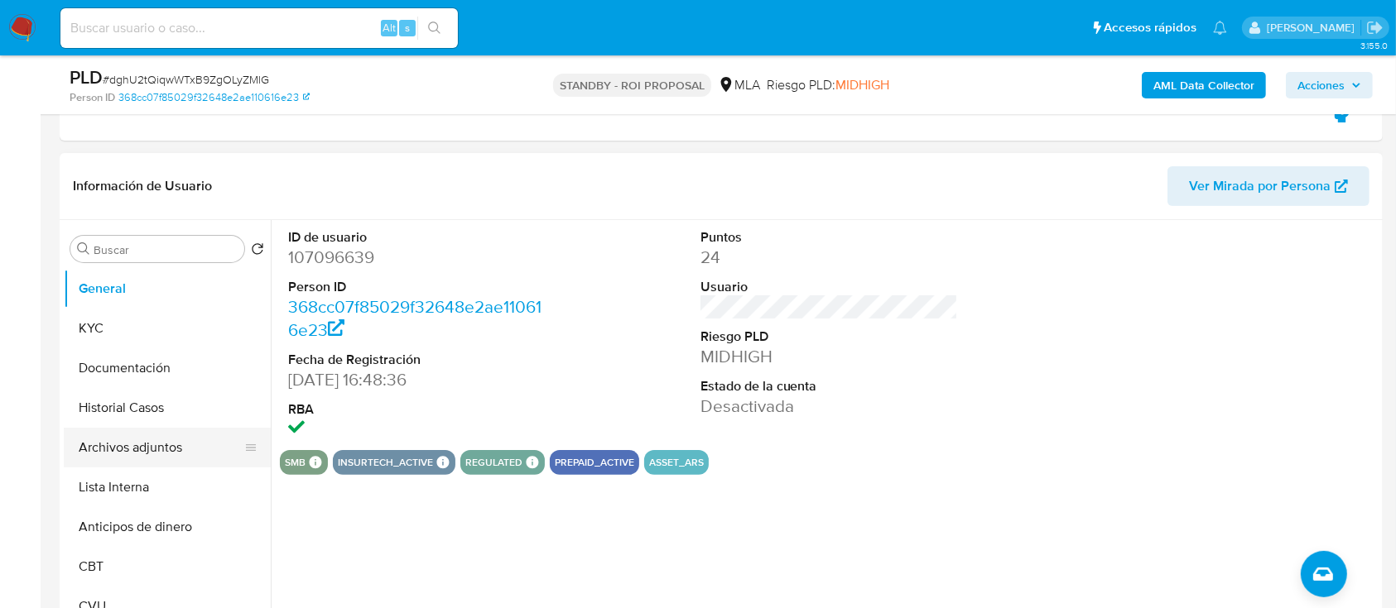
click at [109, 432] on button "Archivos adjuntos" at bounding box center [161, 448] width 194 height 40
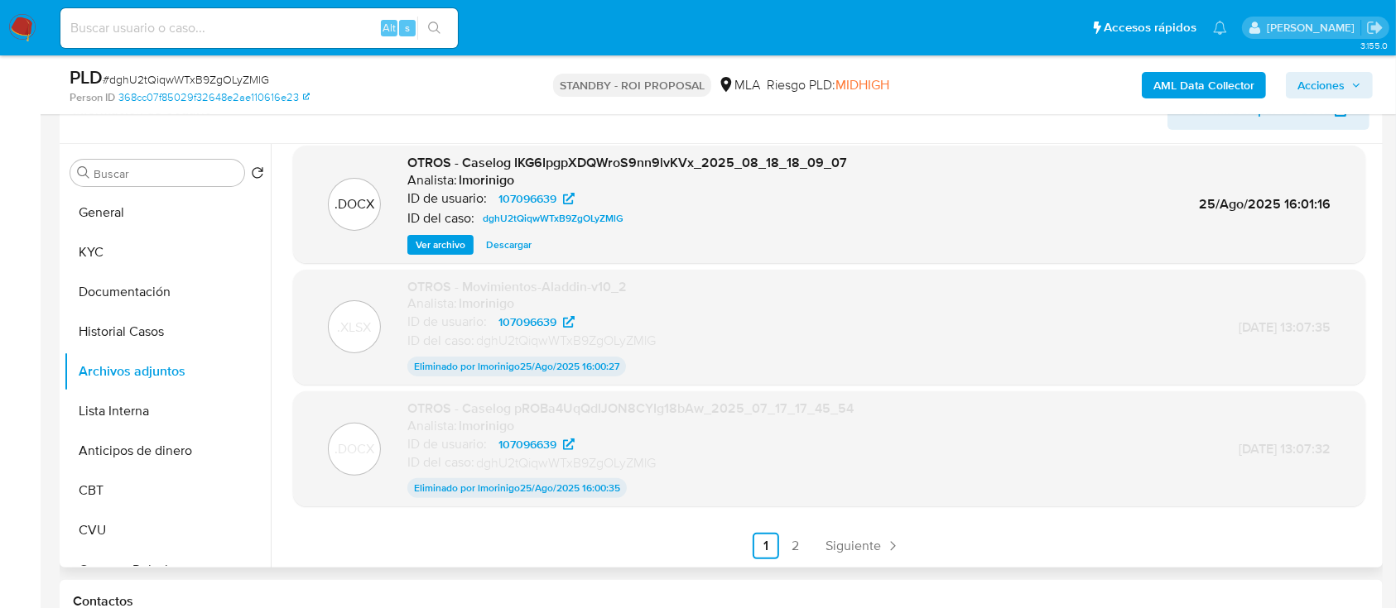
scroll to position [441, 0]
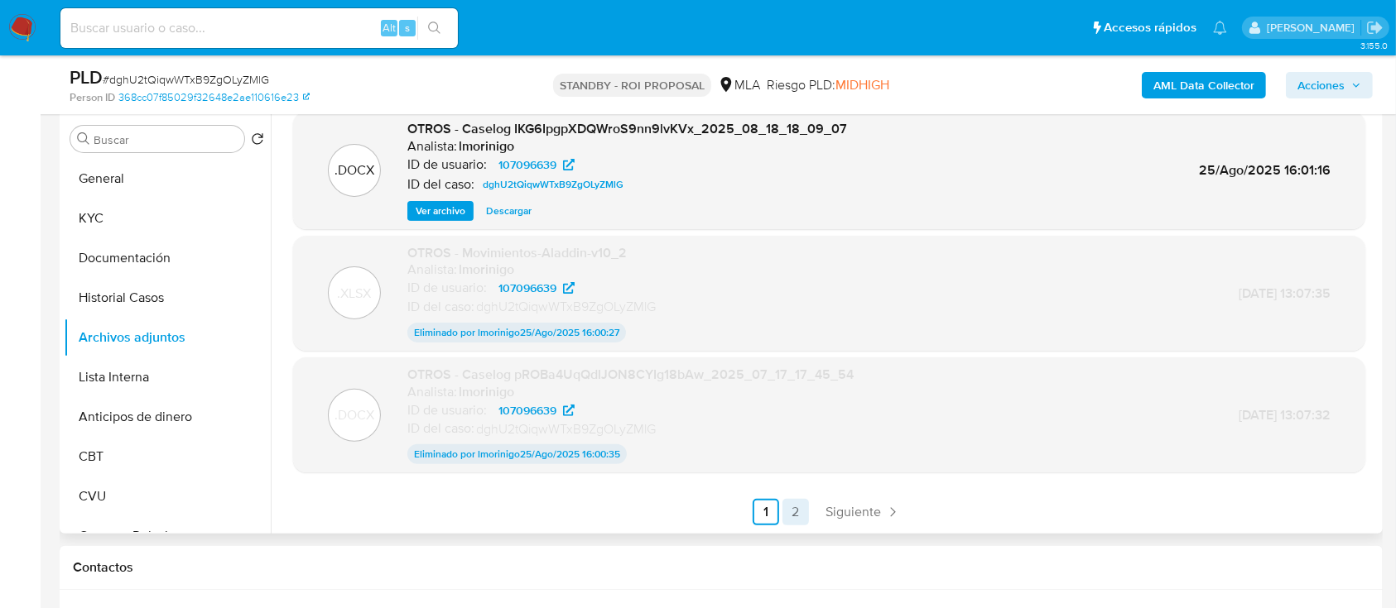
click at [795, 512] on link "2" at bounding box center [795, 512] width 26 height 26
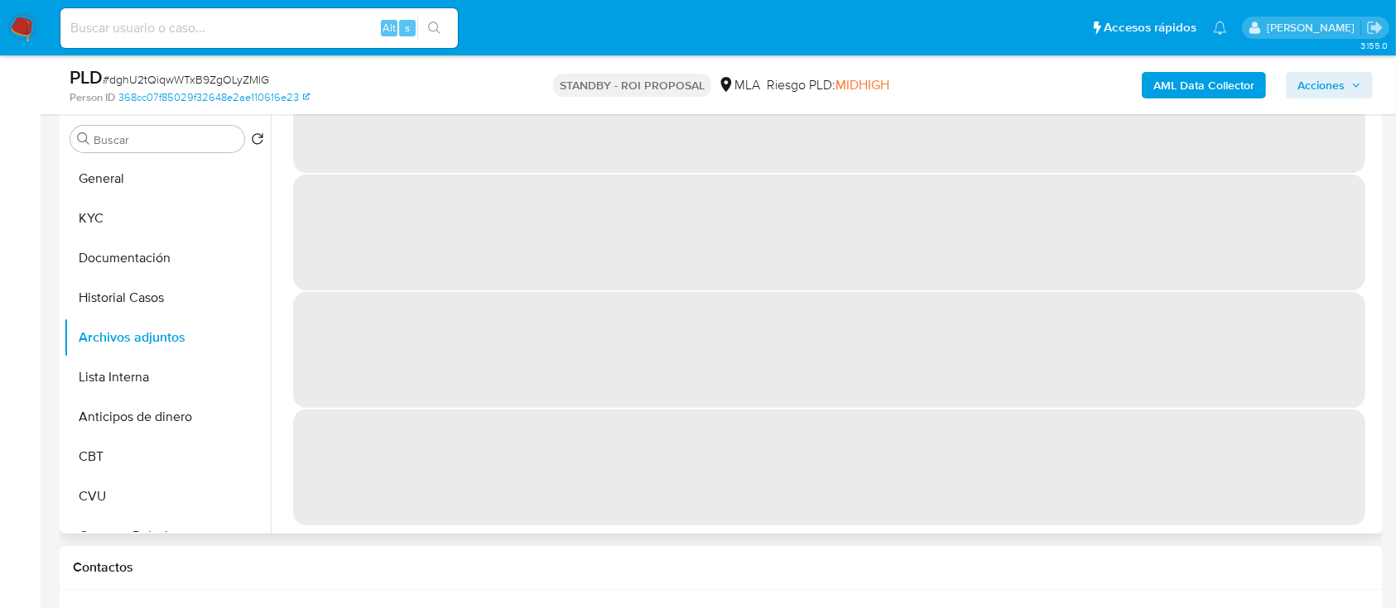
scroll to position [0, 0]
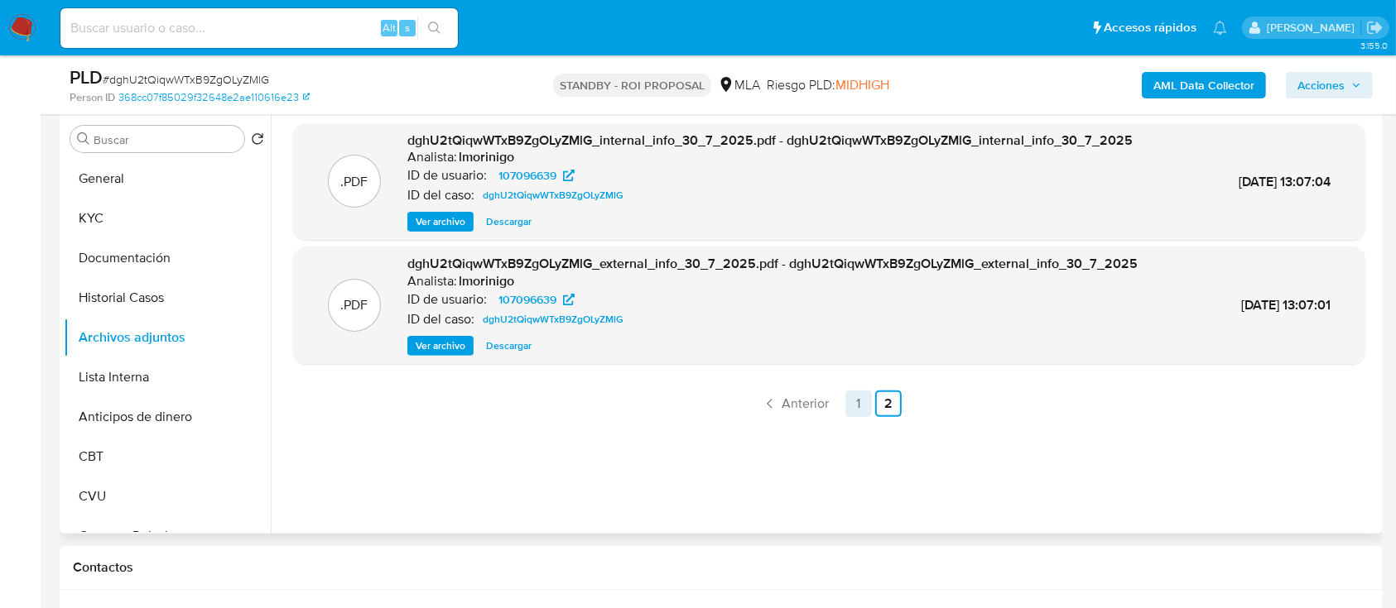
click at [863, 408] on link "1" at bounding box center [858, 404] width 26 height 26
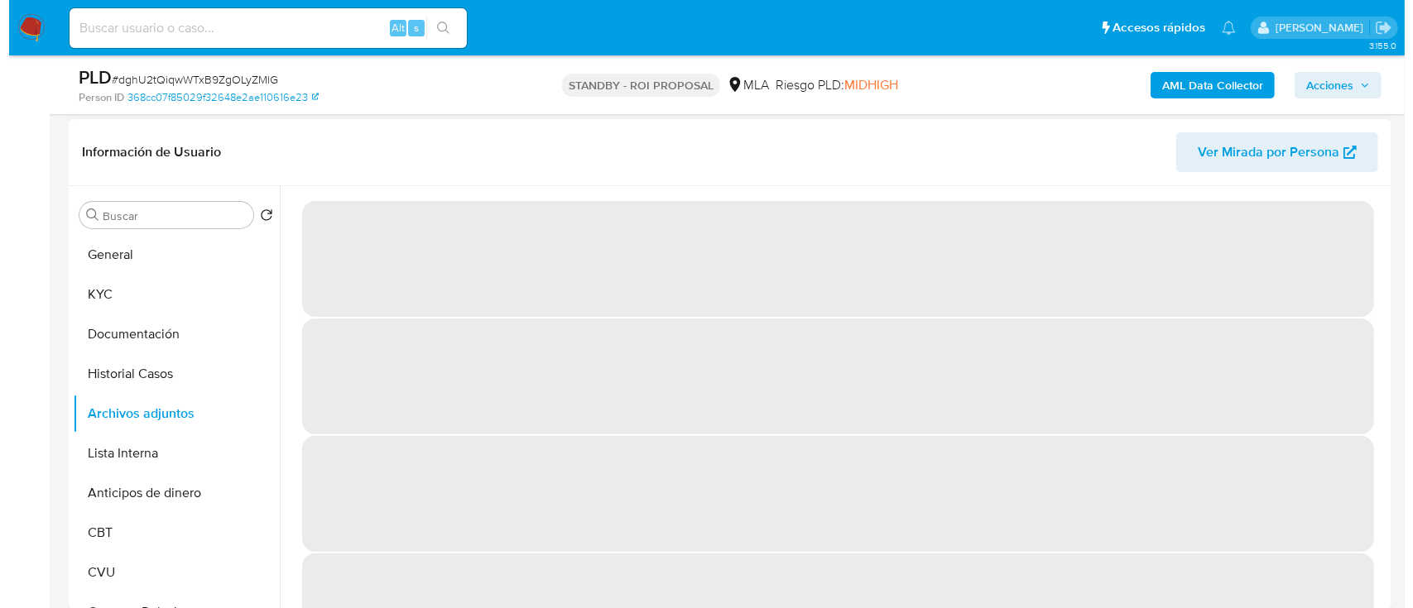
scroll to position [331, 0]
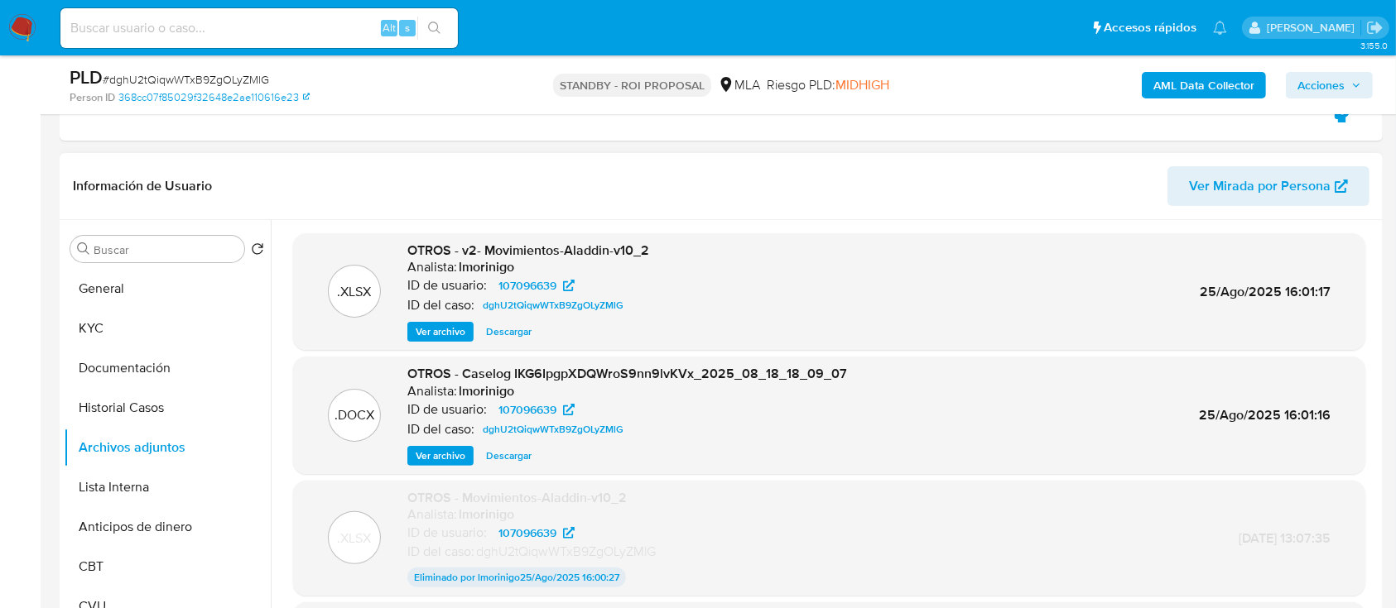
click at [440, 464] on span "Ver archivo" at bounding box center [441, 456] width 50 height 17
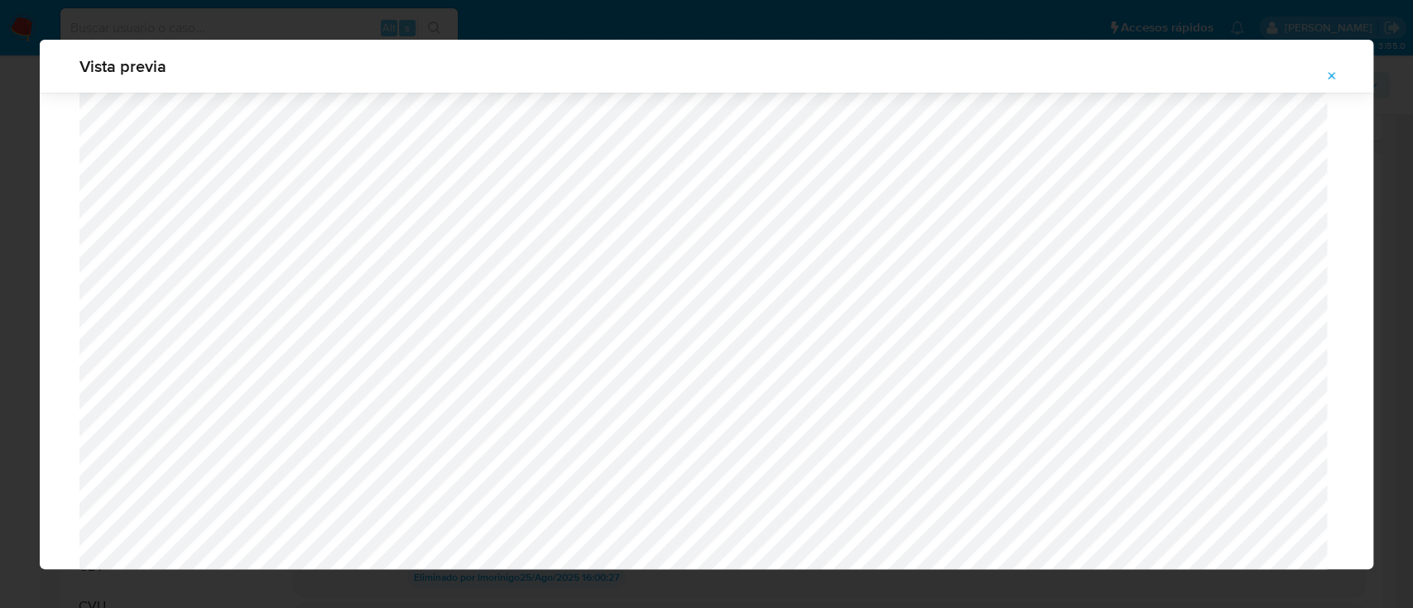
scroll to position [647, 0]
click at [1327, 76] on icon "Attachment preview" at bounding box center [1331, 76] width 13 height 13
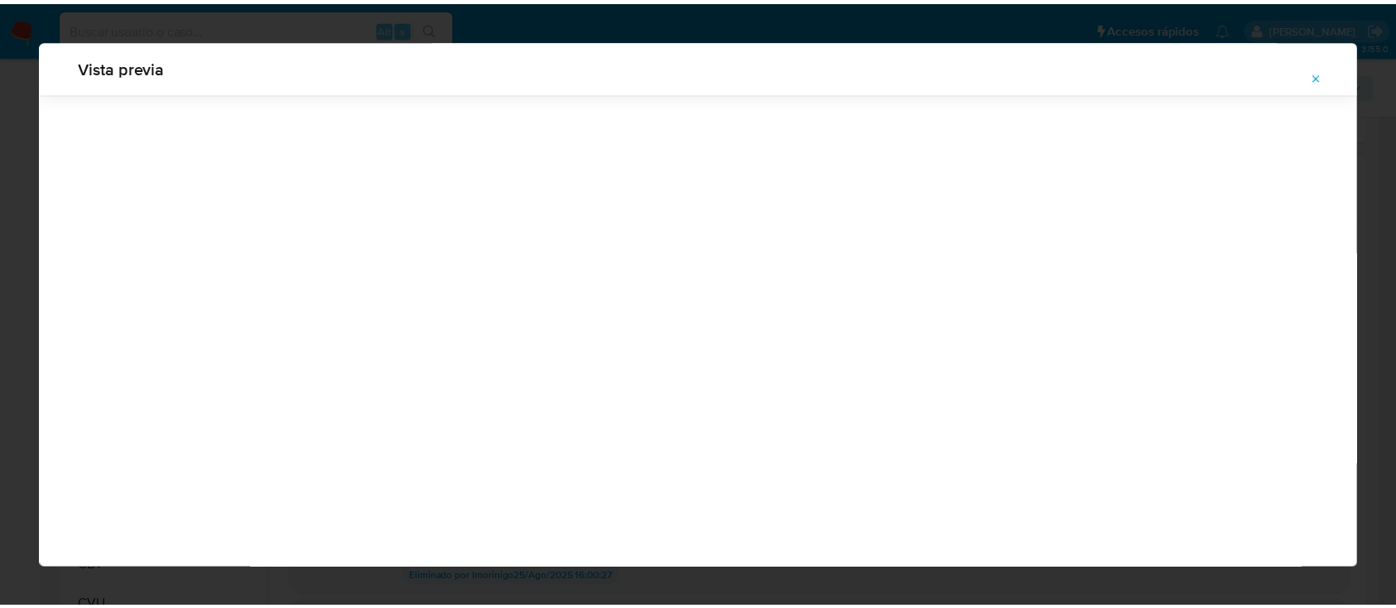
scroll to position [53, 0]
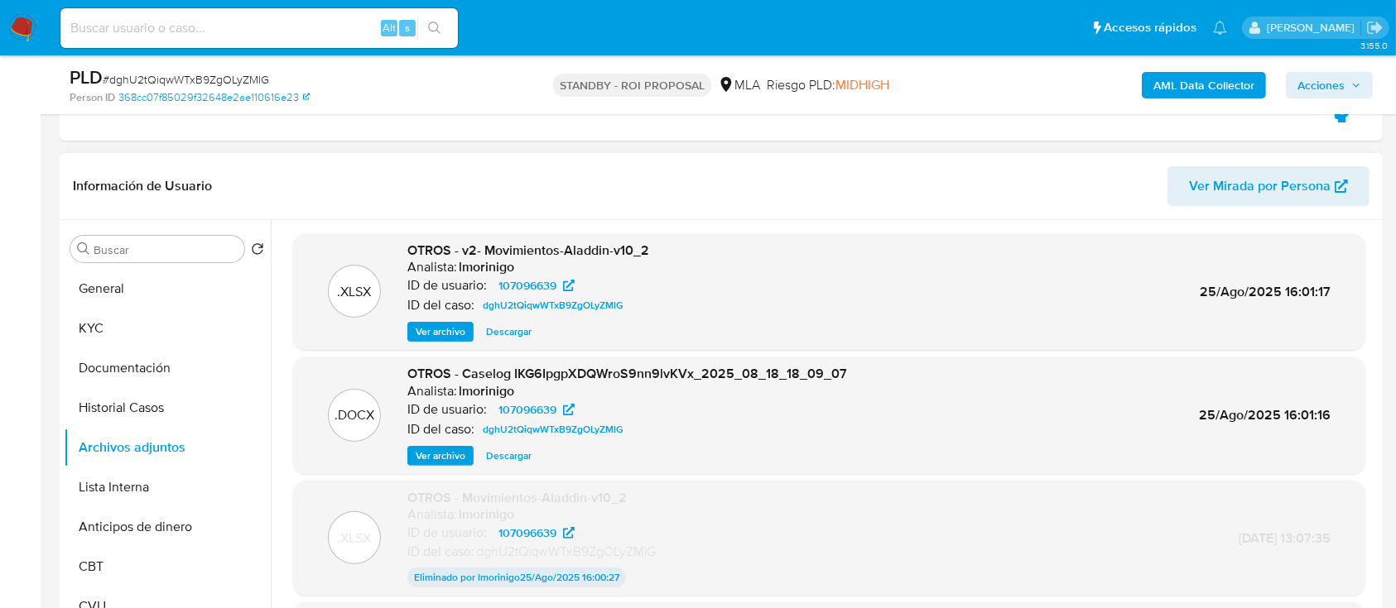
click at [508, 333] on span "Descargar" at bounding box center [509, 332] width 46 height 17
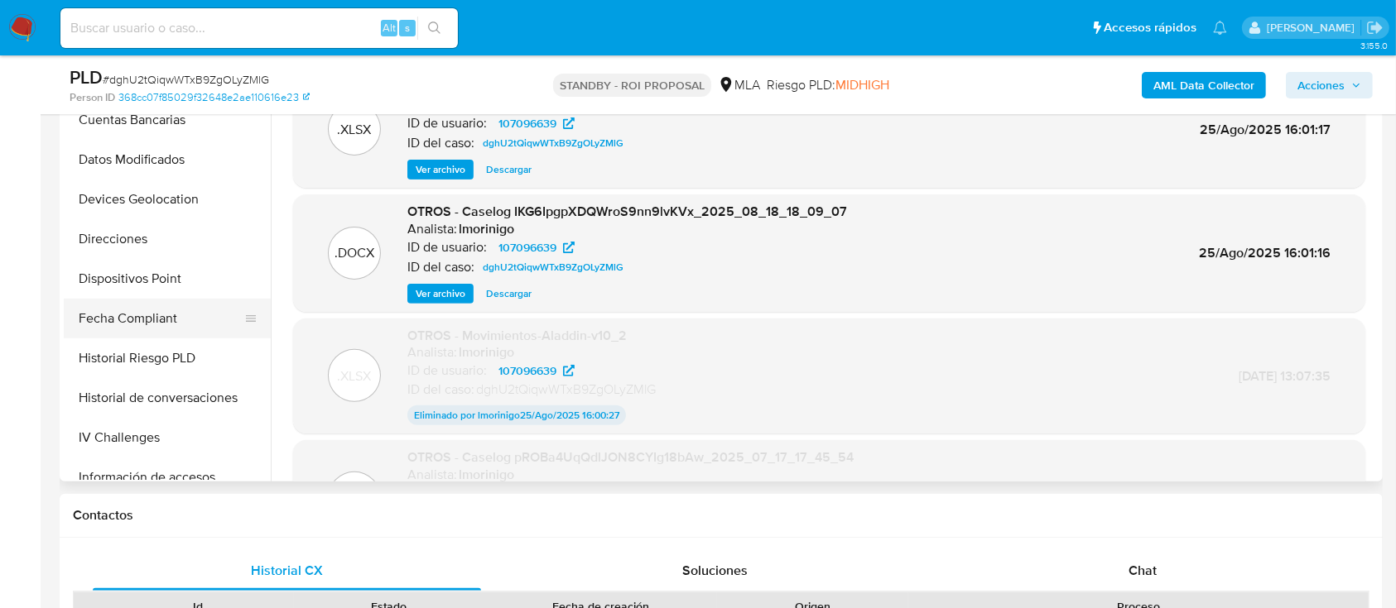
scroll to position [441, 0]
click at [148, 404] on button "Historial de conversaciones" at bounding box center [161, 401] width 194 height 40
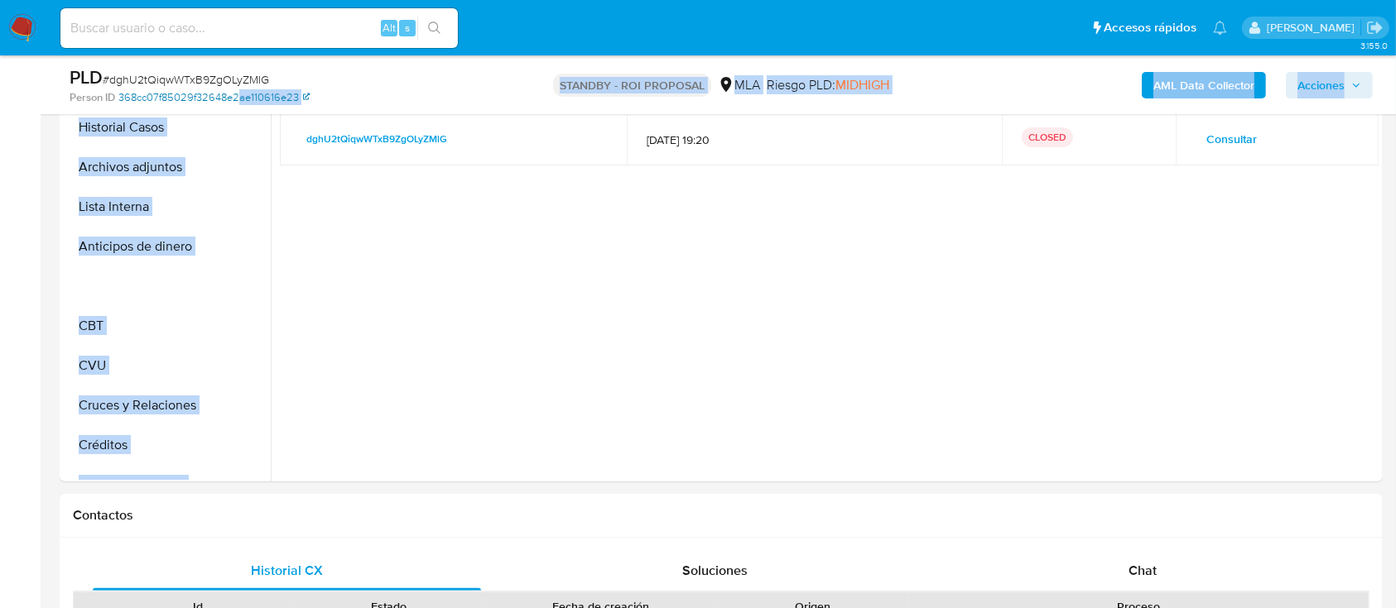
scroll to position [0, 0]
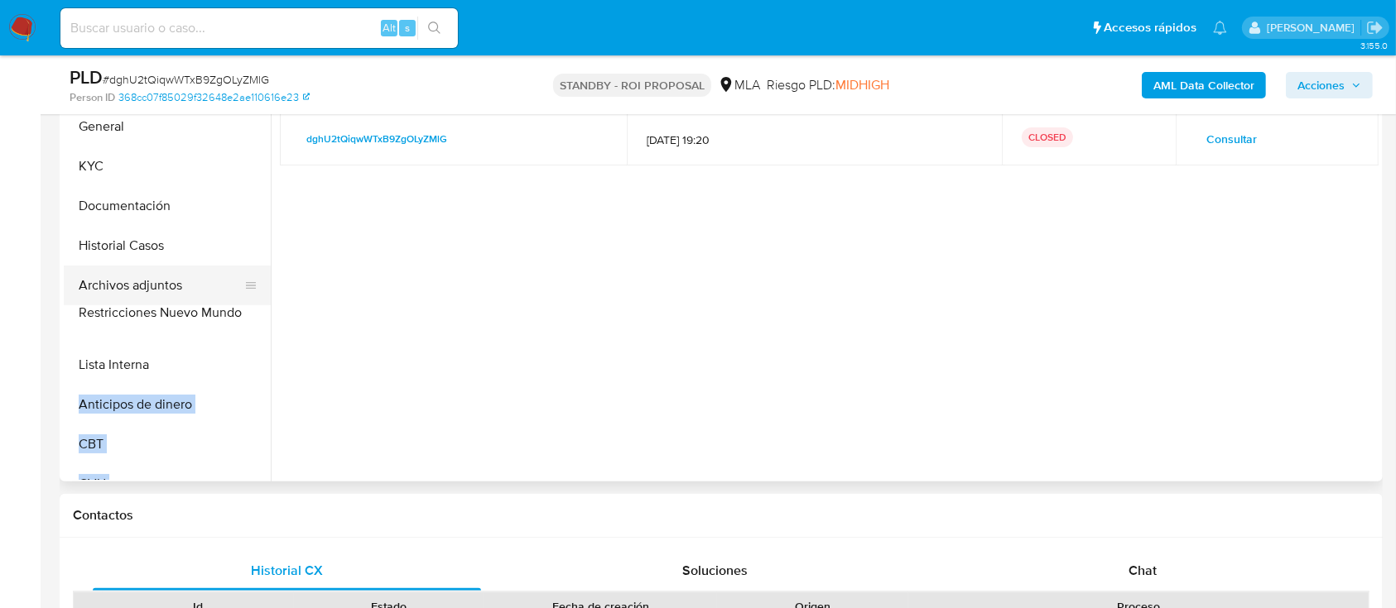
drag, startPoint x: 251, startPoint y: 429, endPoint x: 257, endPoint y: 315, distance: 113.6
click at [257, 315] on ul "General KYC Documentación Historial Casos Archivos adjuntos Lista Interna Antic…" at bounding box center [167, 293] width 207 height 373
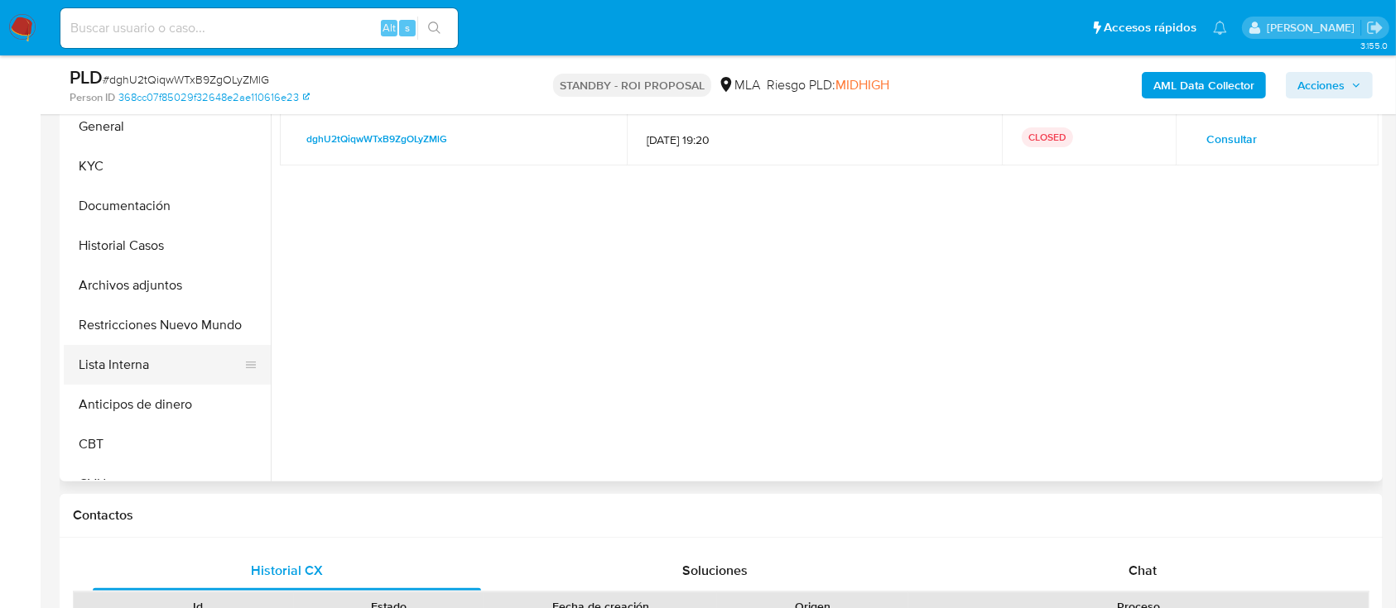
drag, startPoint x: 380, startPoint y: 342, endPoint x: 177, endPoint y: 353, distance: 203.1
click at [368, 344] on div at bounding box center [825, 270] width 1108 height 424
click at [189, 324] on button "Restricciones Nuevo Mundo" at bounding box center [161, 325] width 194 height 40
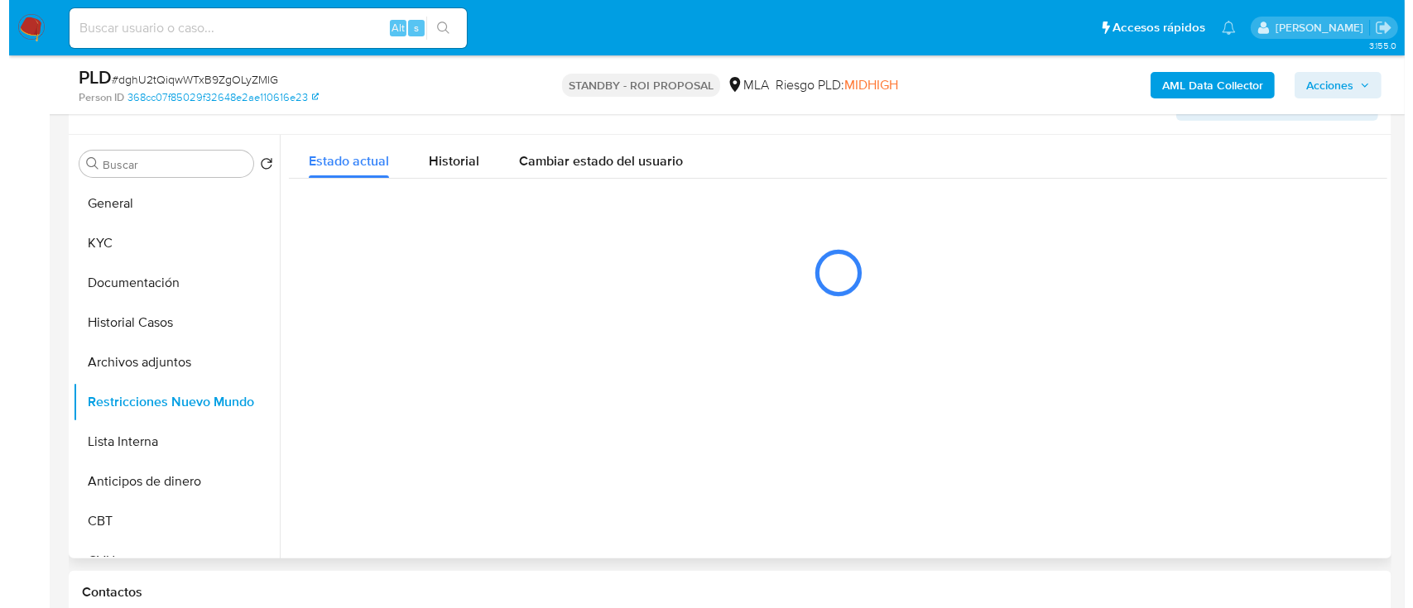
scroll to position [383, 0]
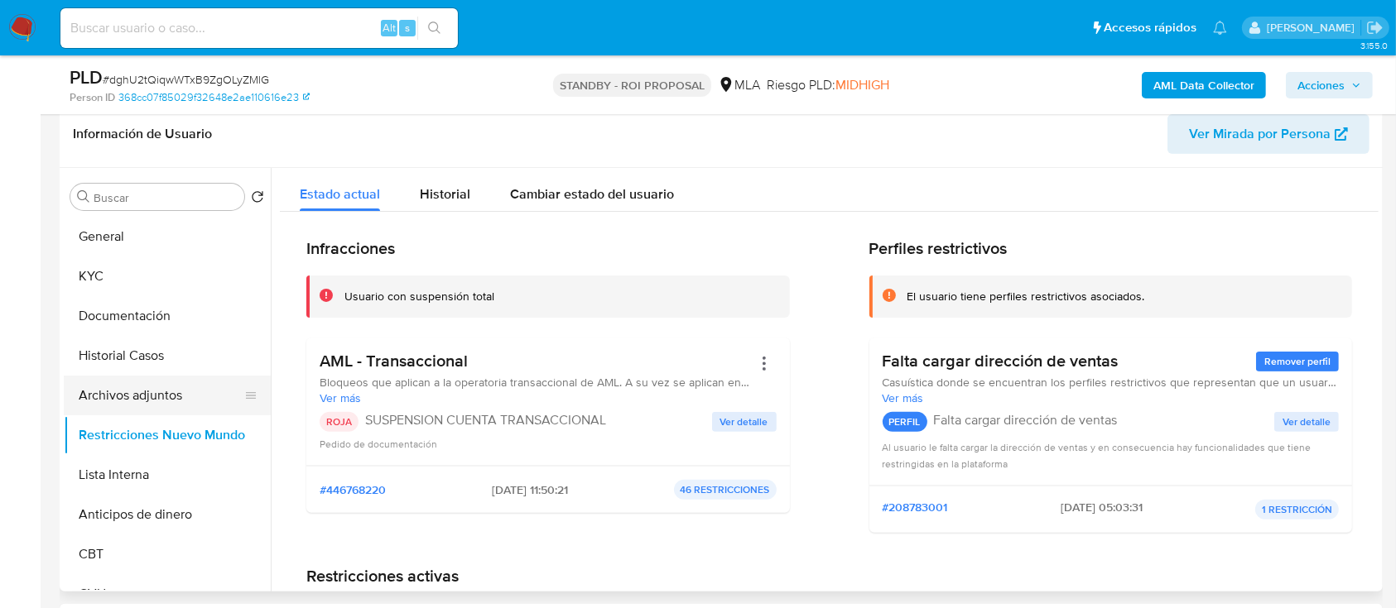
click at [113, 395] on button "Archivos adjuntos" at bounding box center [161, 396] width 194 height 40
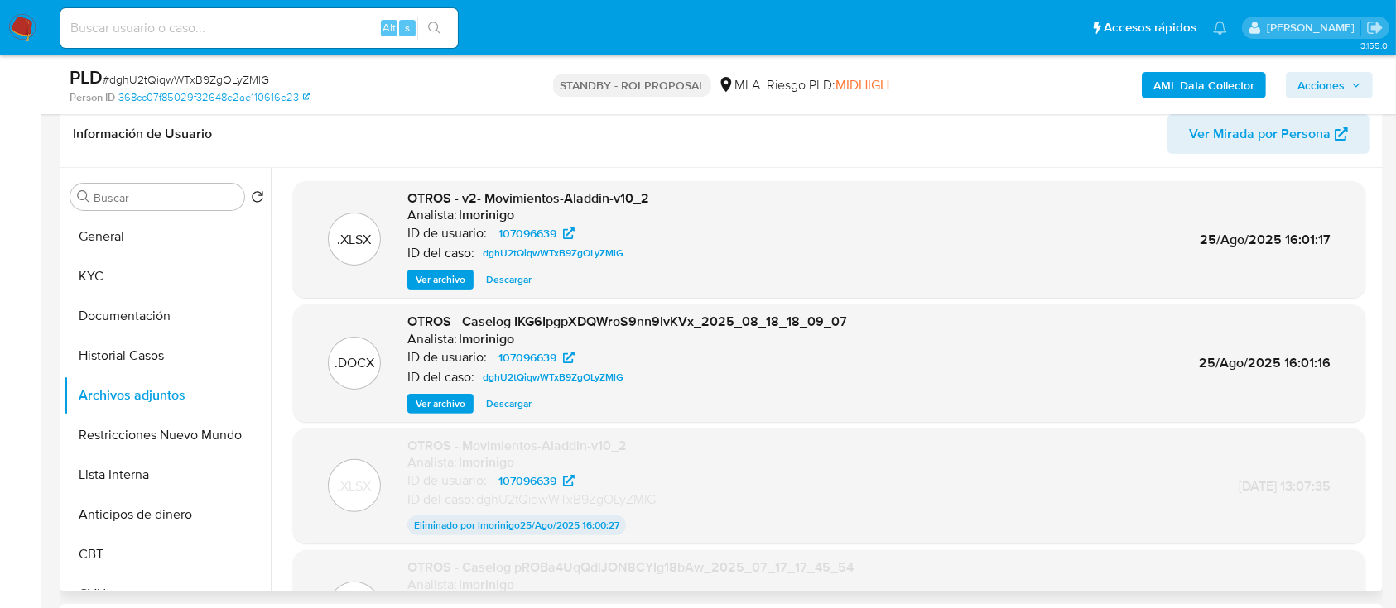
click at [425, 385] on p "ID del caso:" at bounding box center [440, 377] width 67 height 17
click at [418, 412] on span "Ver archivo" at bounding box center [441, 404] width 50 height 17
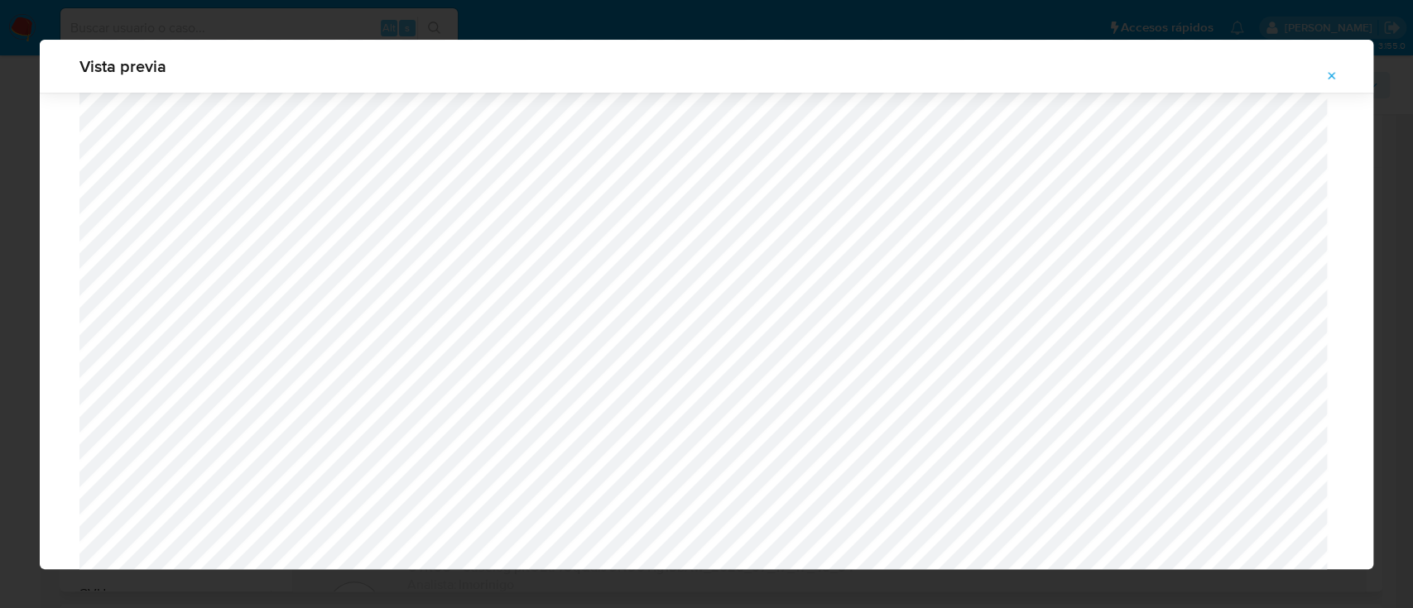
scroll to position [1622, 0]
click at [1325, 83] on span "Attachment preview" at bounding box center [1331, 76] width 13 height 23
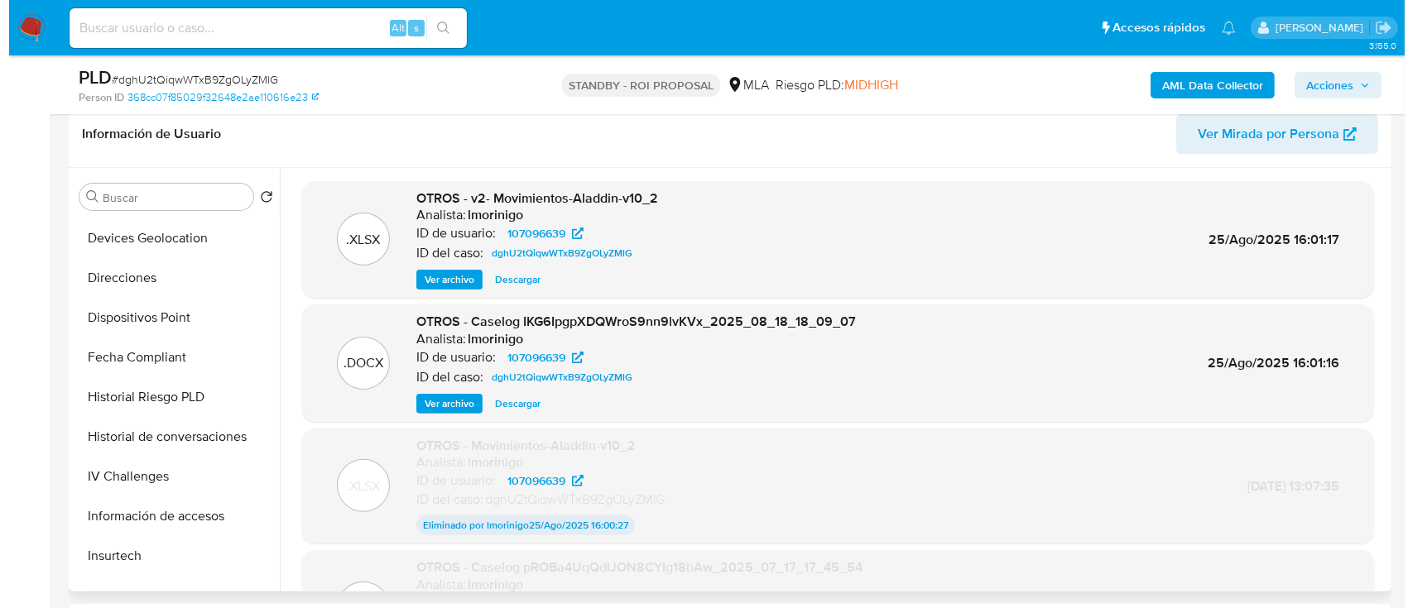
scroll to position [662, 0]
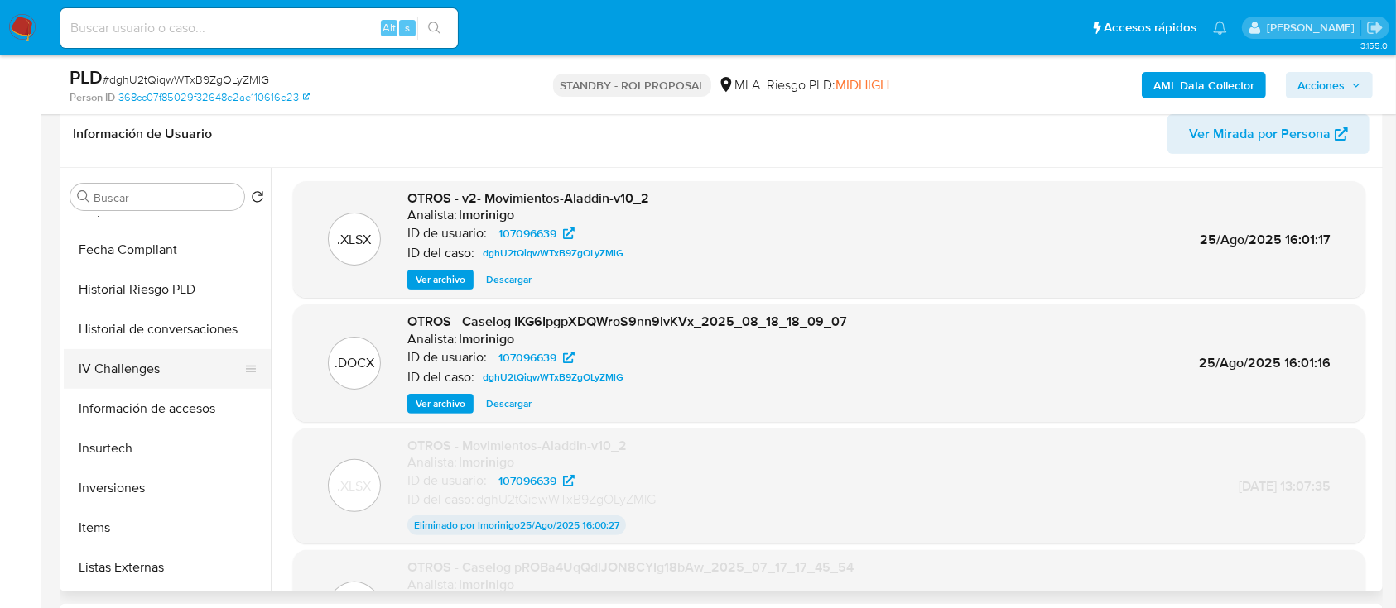
click at [156, 349] on button "IV Challenges" at bounding box center [161, 369] width 194 height 40
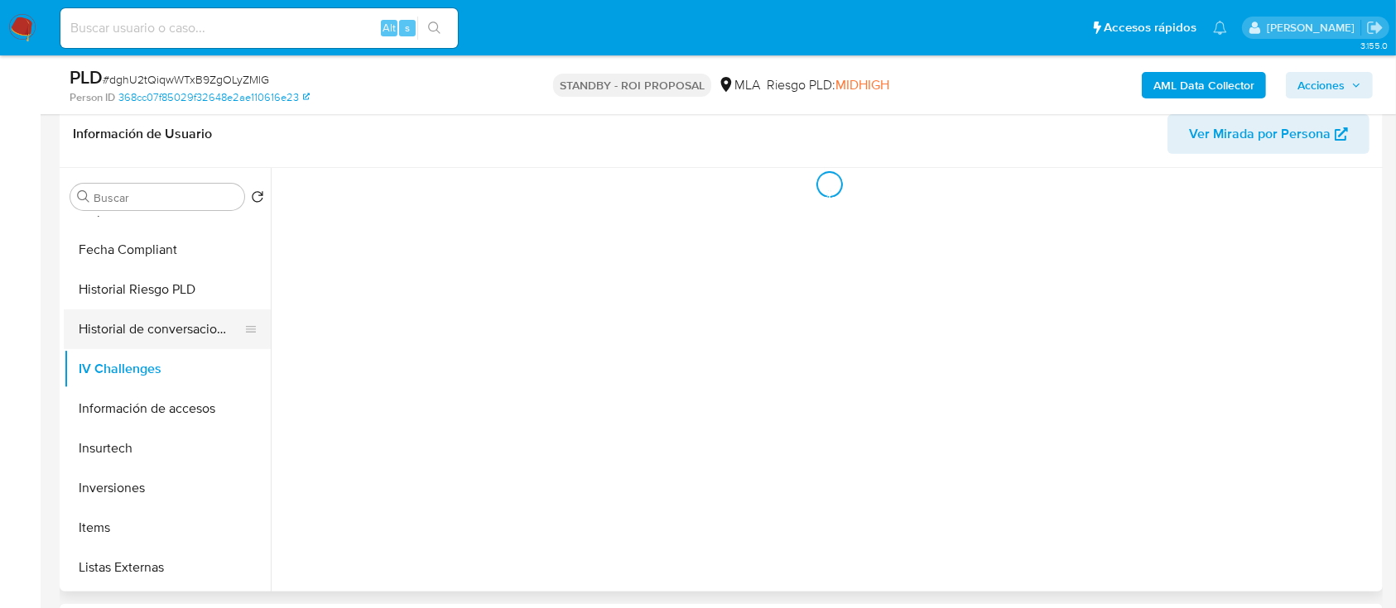
click at [172, 334] on button "Historial de conversaciones" at bounding box center [161, 330] width 194 height 40
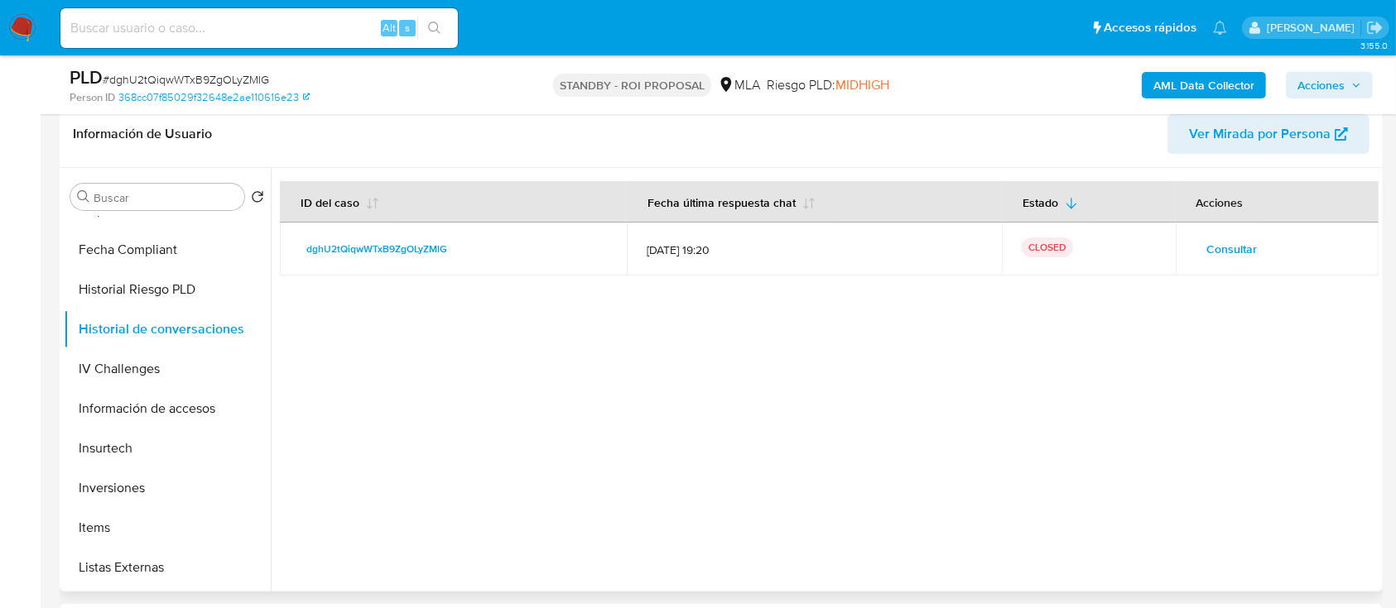
drag, startPoint x: 1199, startPoint y: 237, endPoint x: 1232, endPoint y: 255, distance: 37.8
click at [1232, 255] on span "Consultar" at bounding box center [1232, 249] width 50 height 23
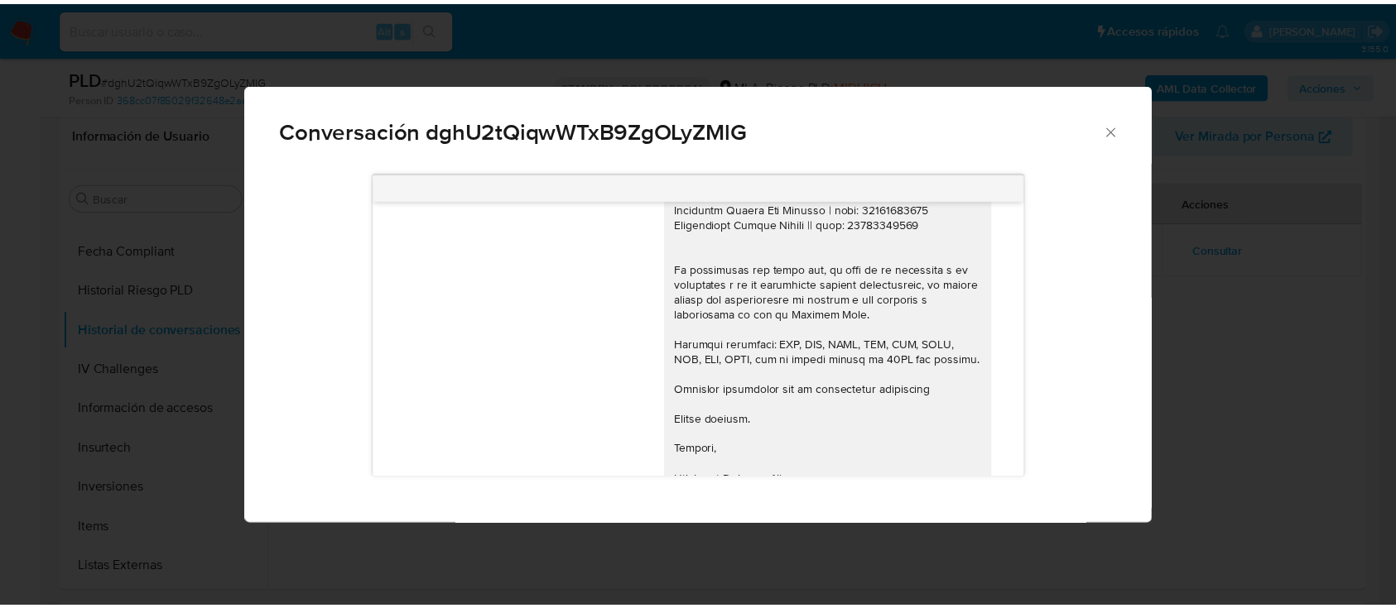
scroll to position [1562, 0]
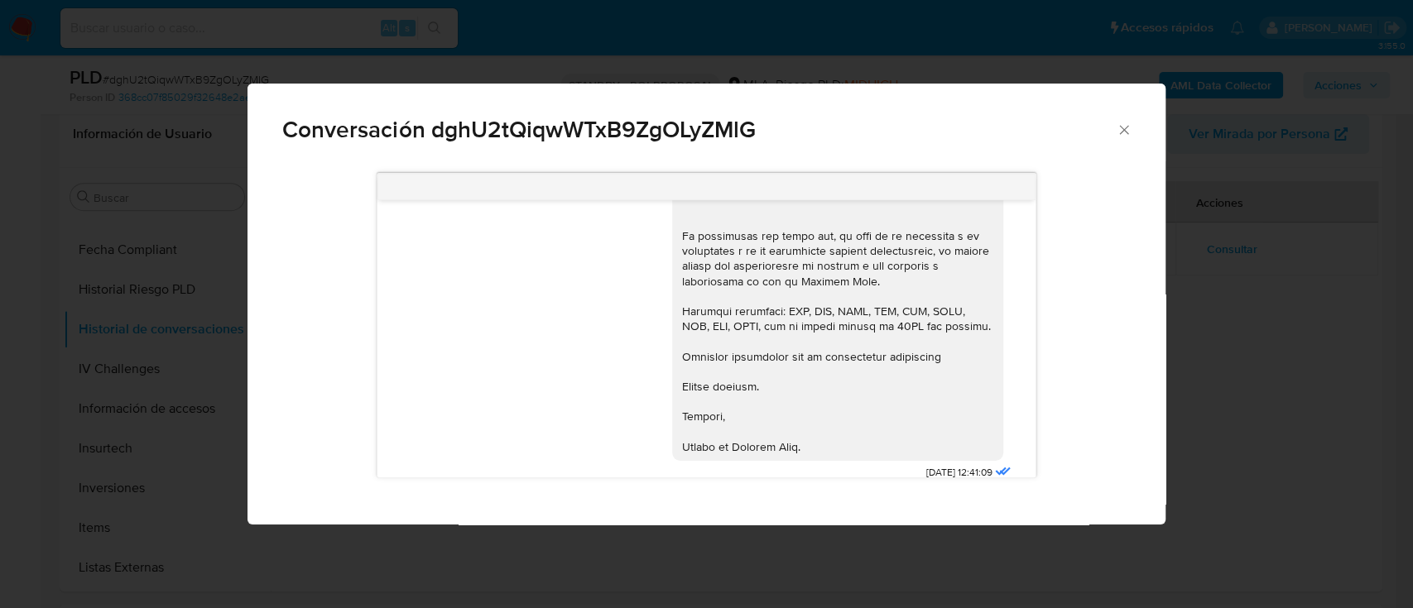
click at [1117, 130] on icon "Cerrar" at bounding box center [1124, 130] width 17 height 17
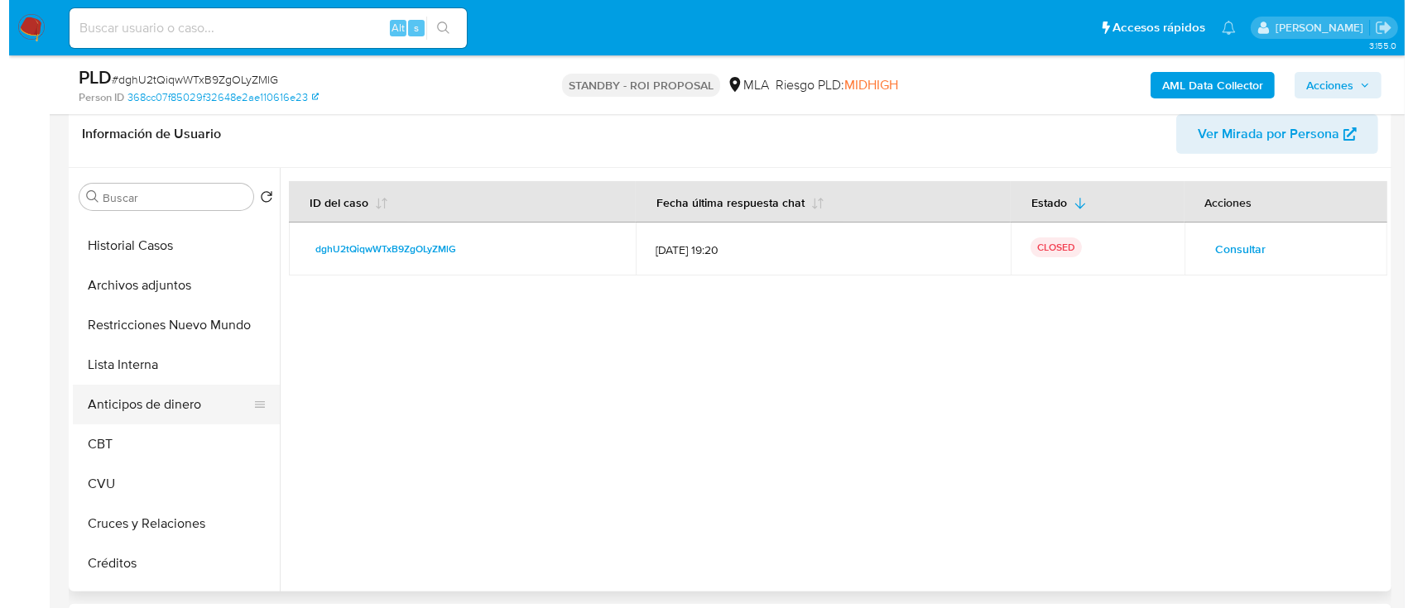
scroll to position [0, 0]
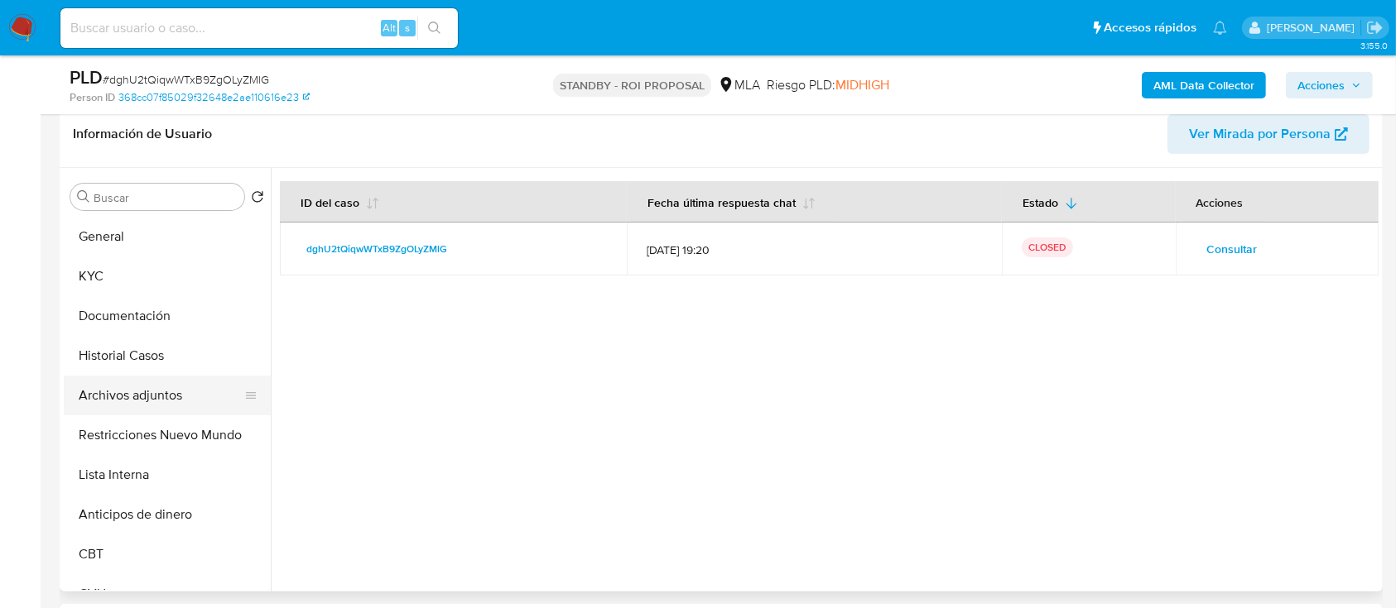
click at [153, 382] on button "Archivos adjuntos" at bounding box center [161, 396] width 194 height 40
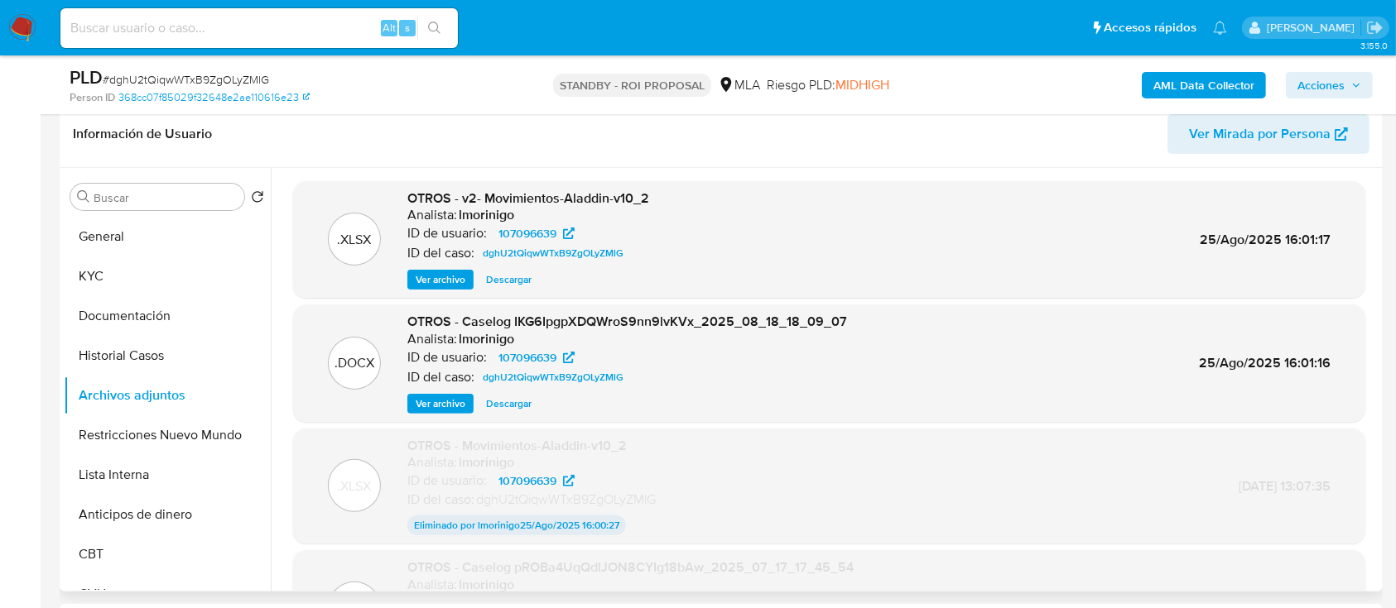
click at [422, 405] on span "Ver archivo" at bounding box center [441, 404] width 50 height 17
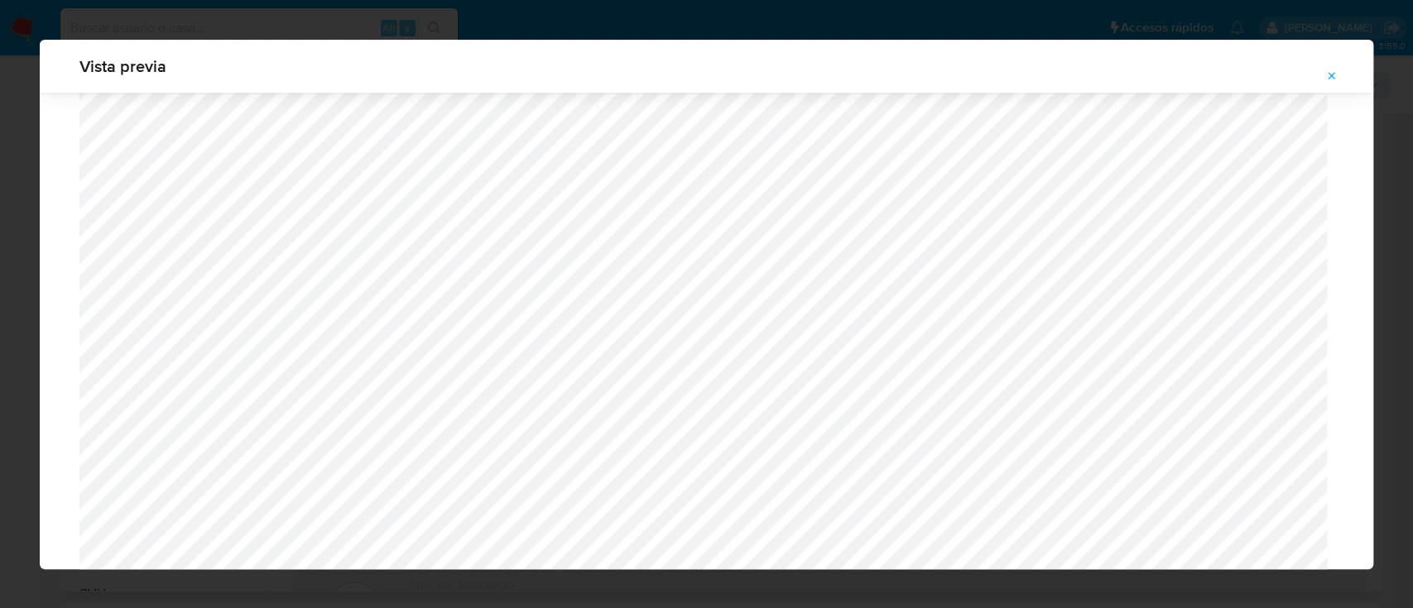
scroll to position [1843, 0]
click at [1329, 72] on icon "Attachment preview" at bounding box center [1332, 75] width 7 height 7
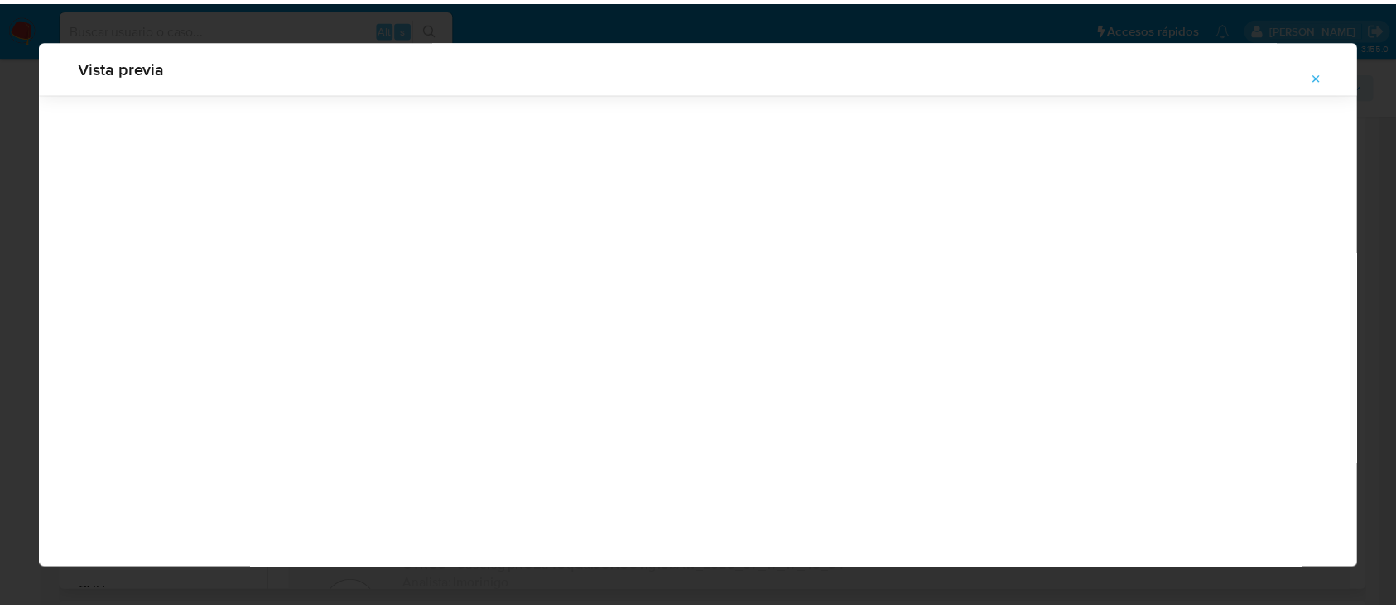
scroll to position [53, 0]
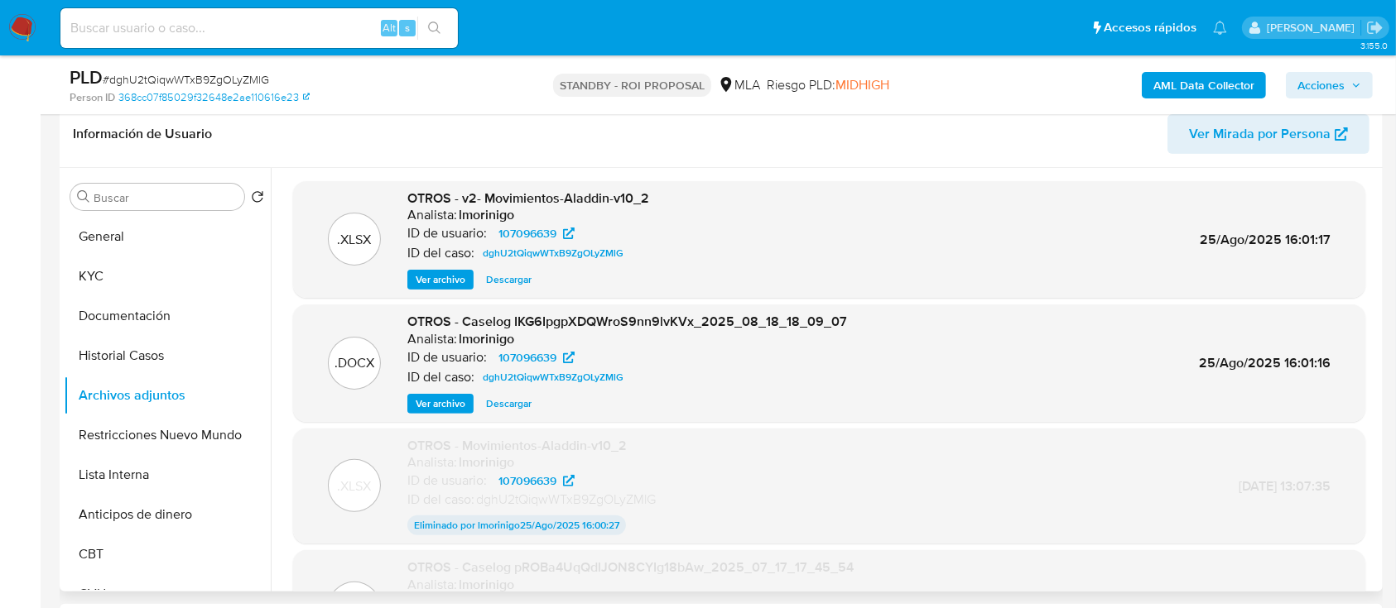
click at [498, 412] on span "Descargar" at bounding box center [509, 404] width 46 height 17
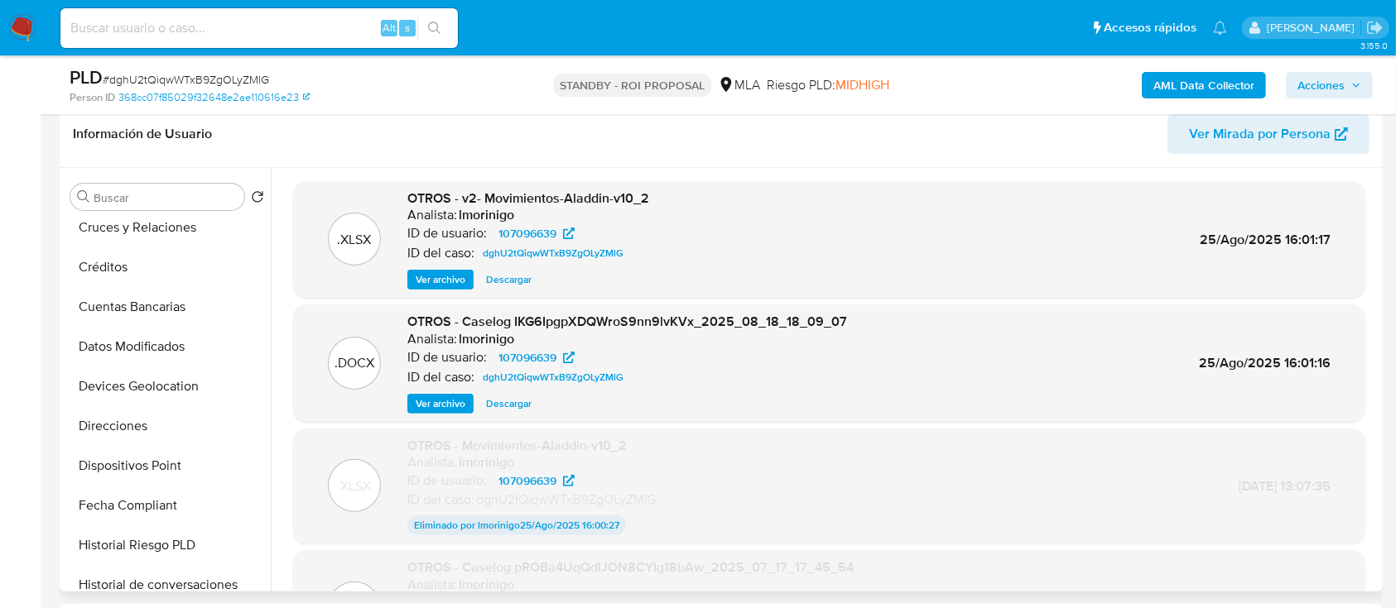
scroll to position [441, 0]
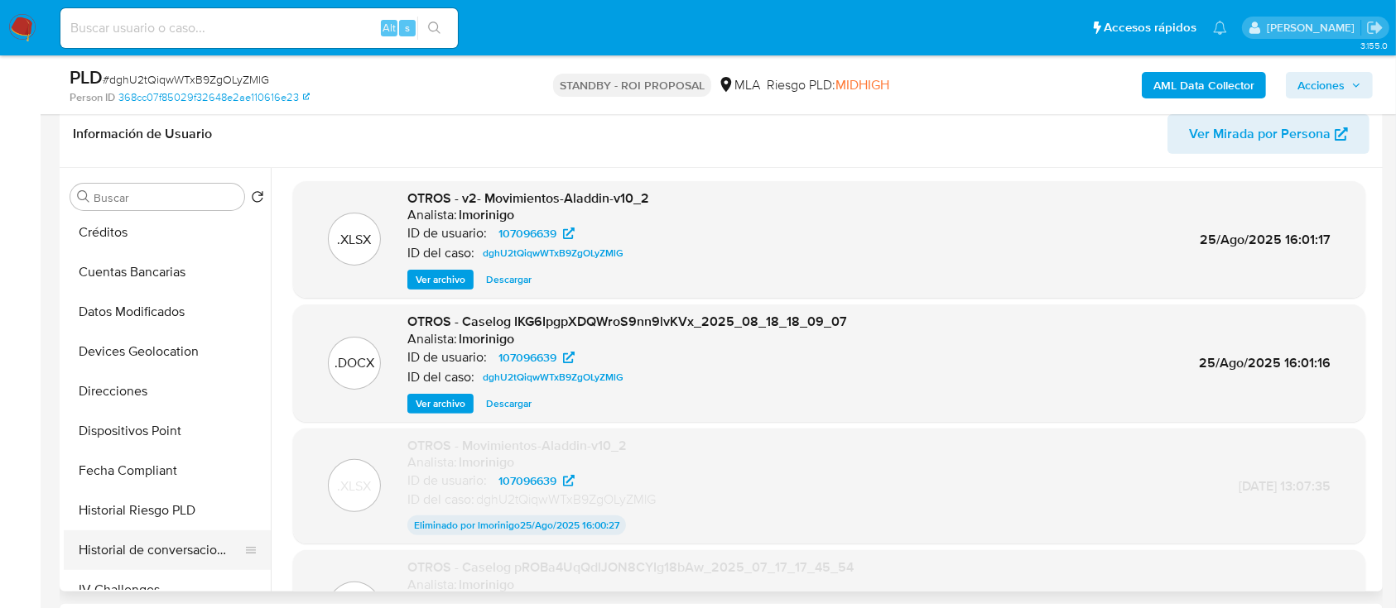
click at [137, 552] on button "Historial de conversaciones" at bounding box center [161, 551] width 194 height 40
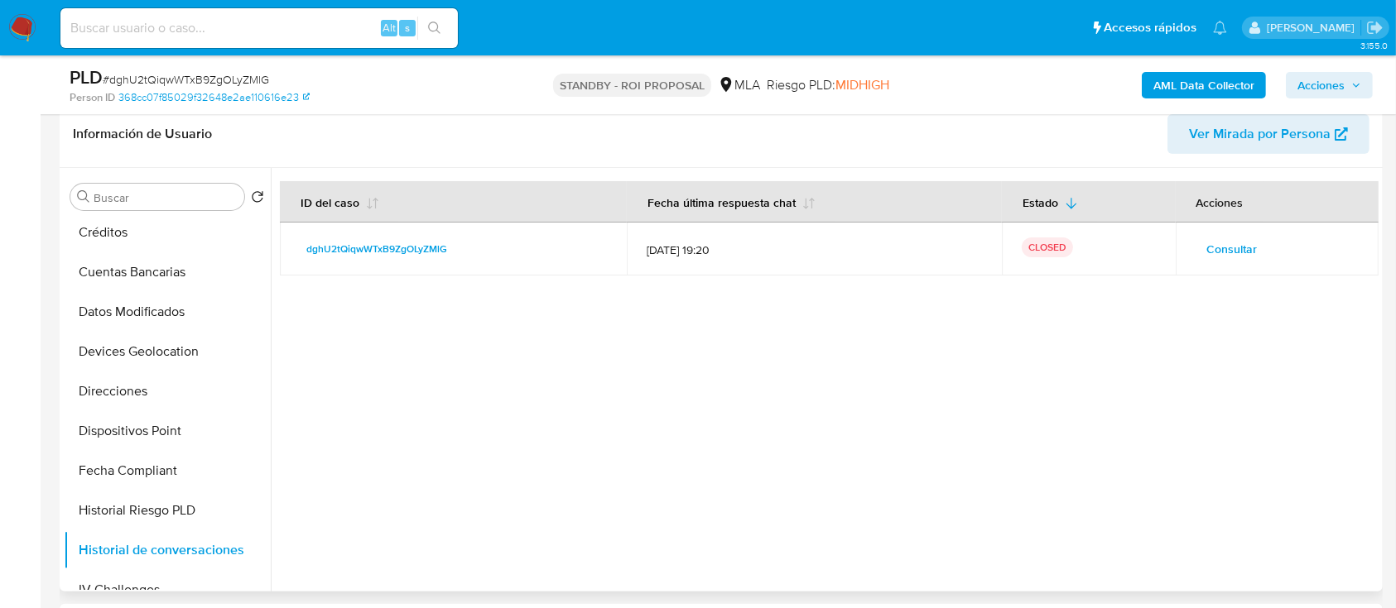
click at [435, 281] on div at bounding box center [825, 380] width 1108 height 424
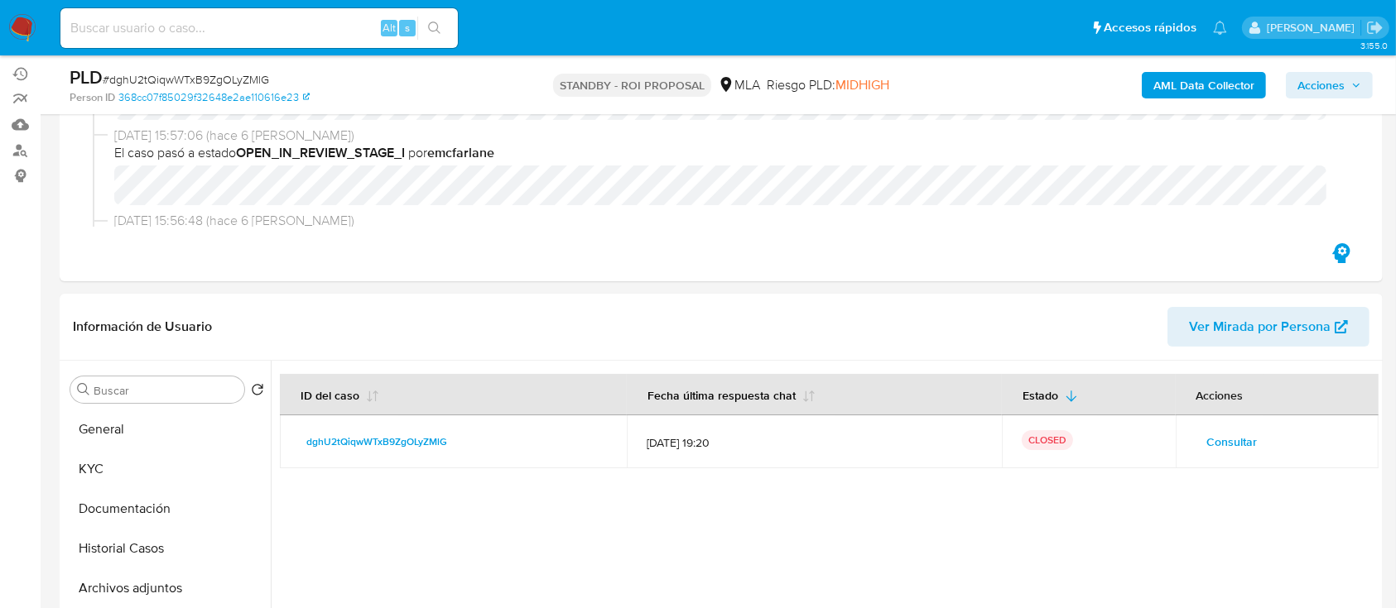
scroll to position [383, 0]
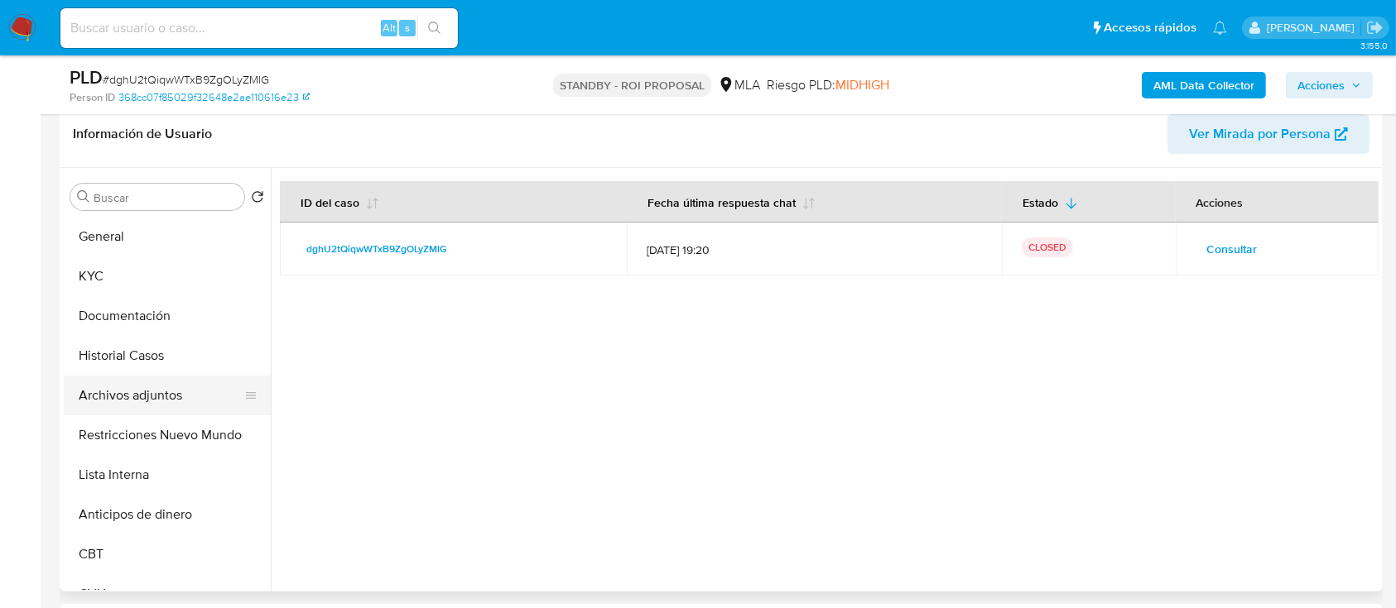
click at [182, 381] on button "Archivos adjuntos" at bounding box center [161, 396] width 194 height 40
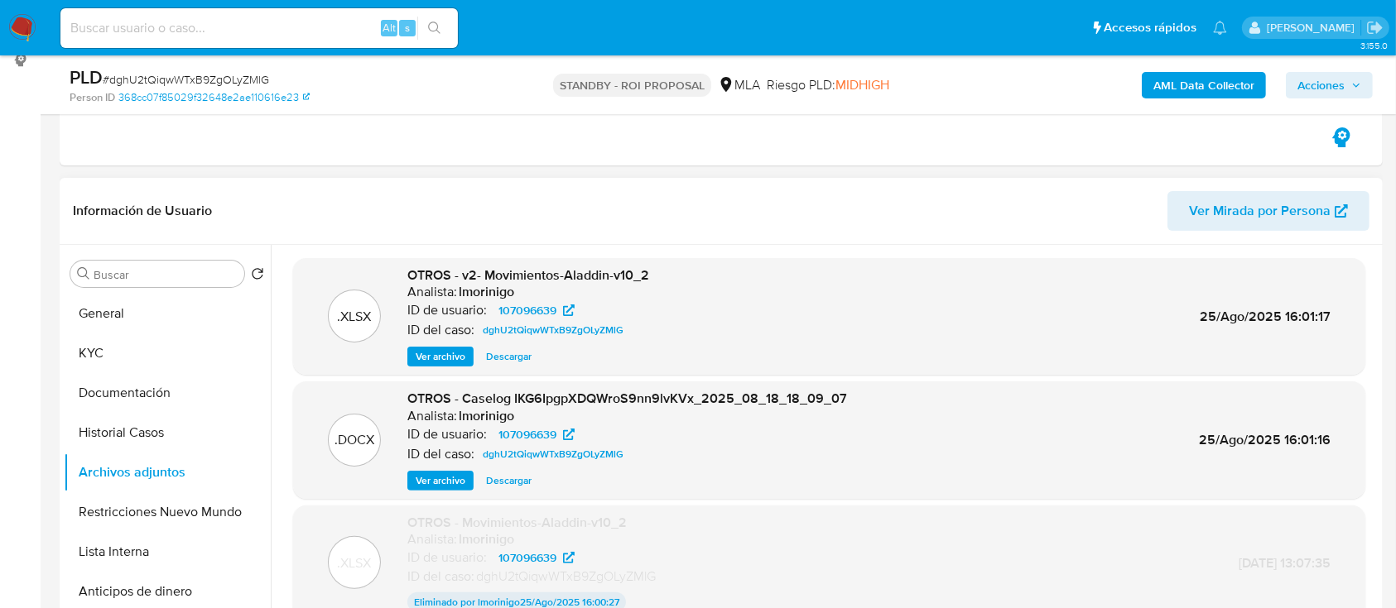
scroll to position [272, 0]
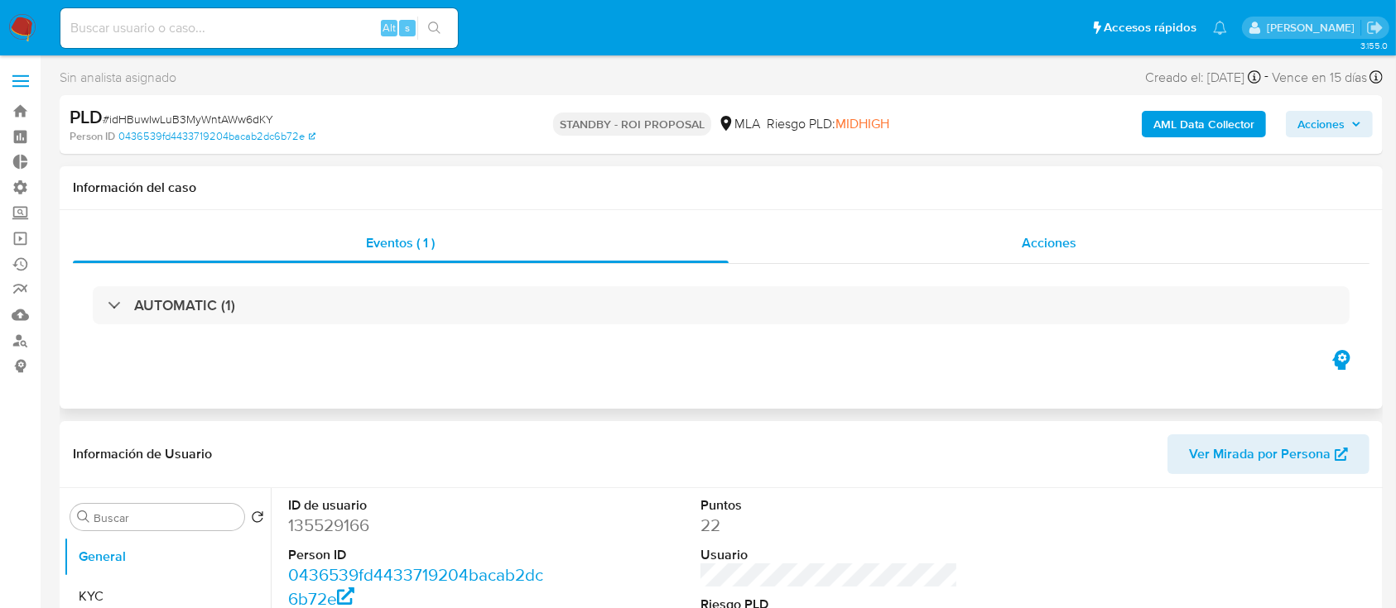
click at [984, 226] on div "Acciones" at bounding box center [1049, 243] width 642 height 40
select select "10"
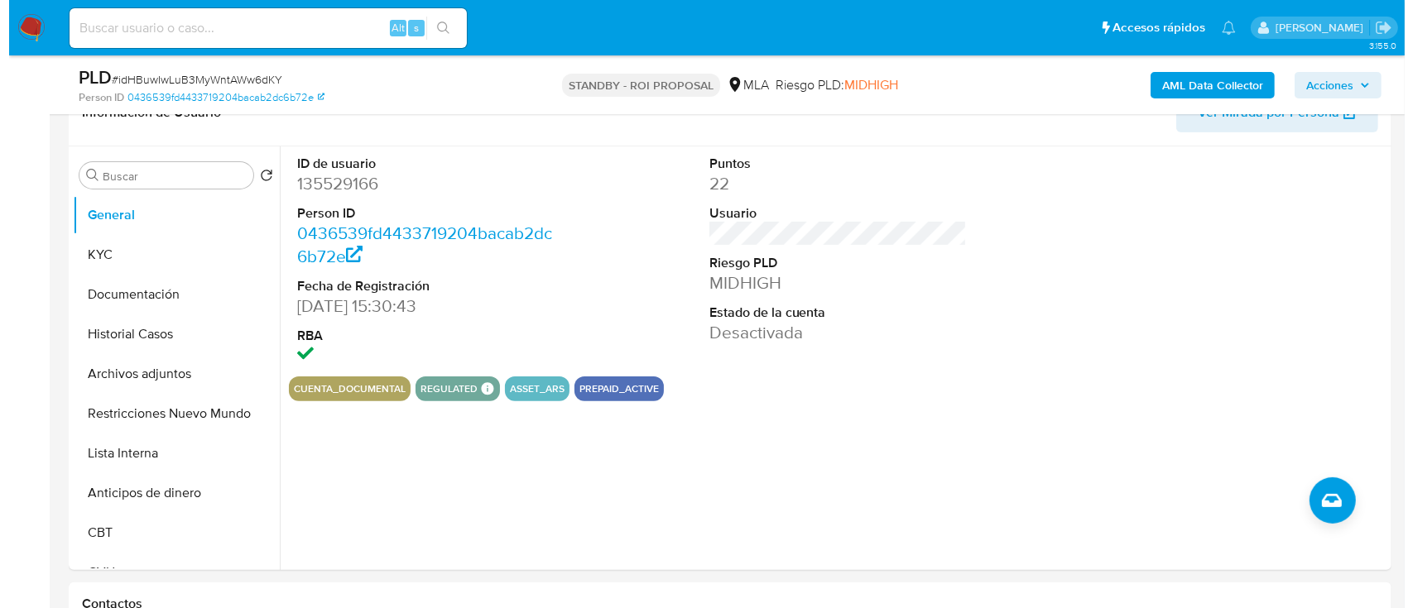
scroll to position [406, 0]
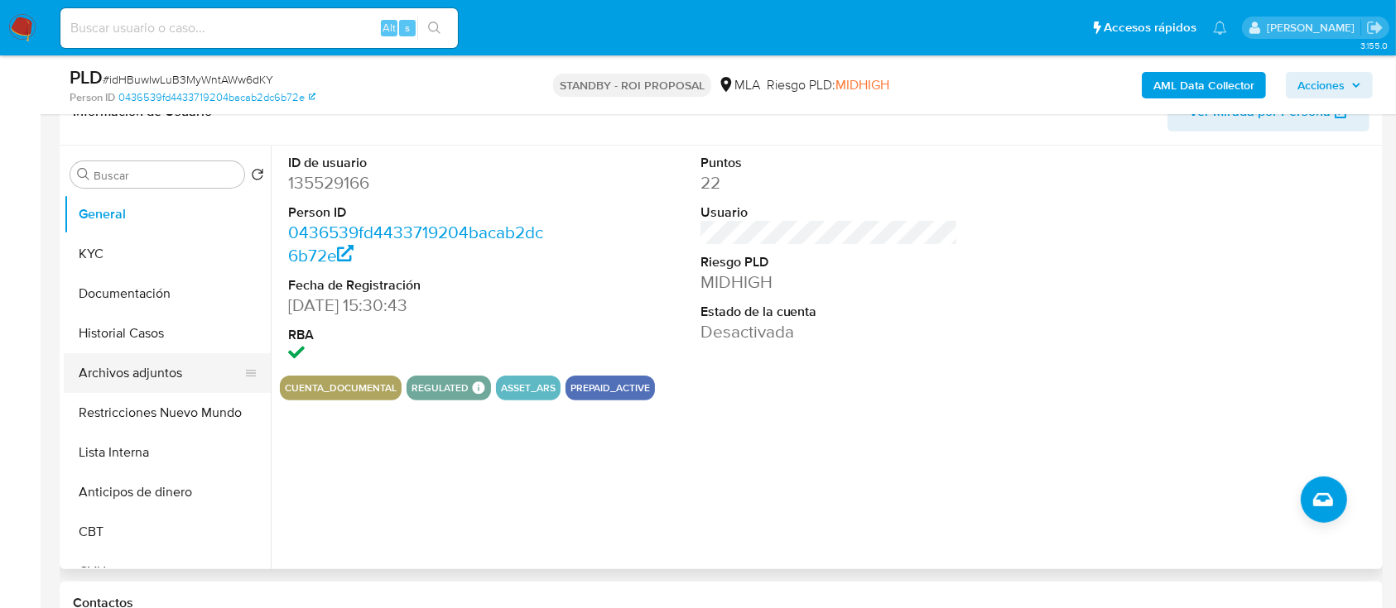
click at [147, 353] on button "Archivos adjuntos" at bounding box center [161, 373] width 194 height 40
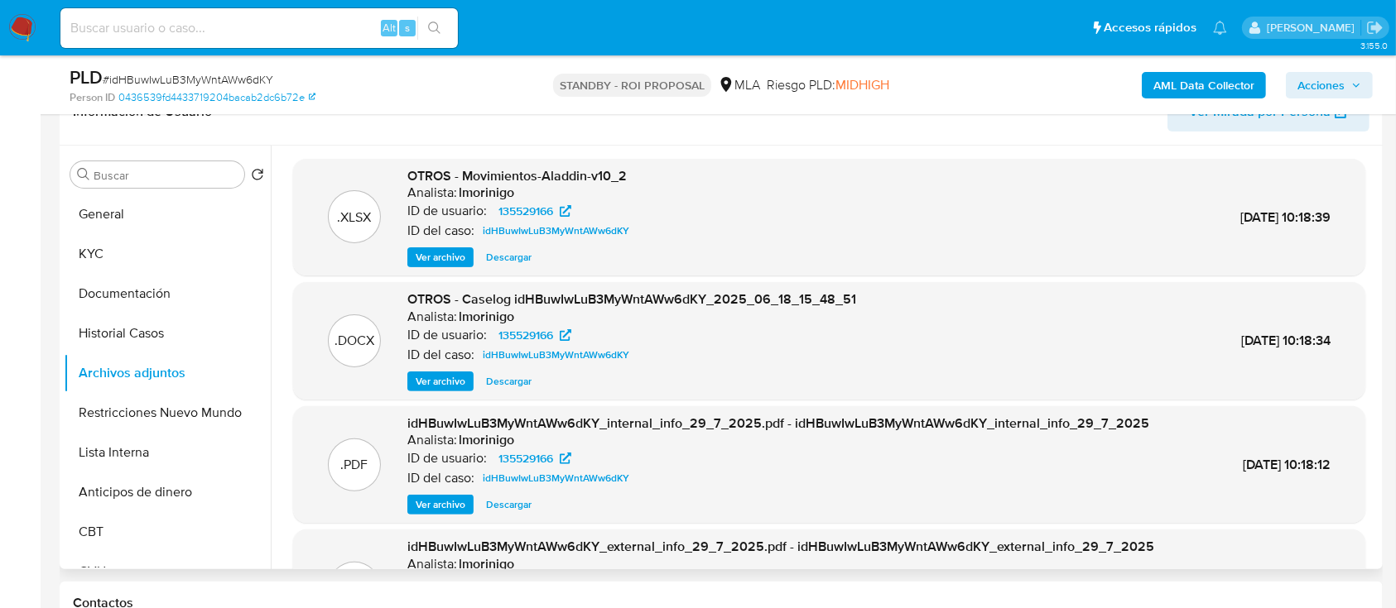
click at [420, 387] on span "Ver archivo" at bounding box center [441, 381] width 50 height 17
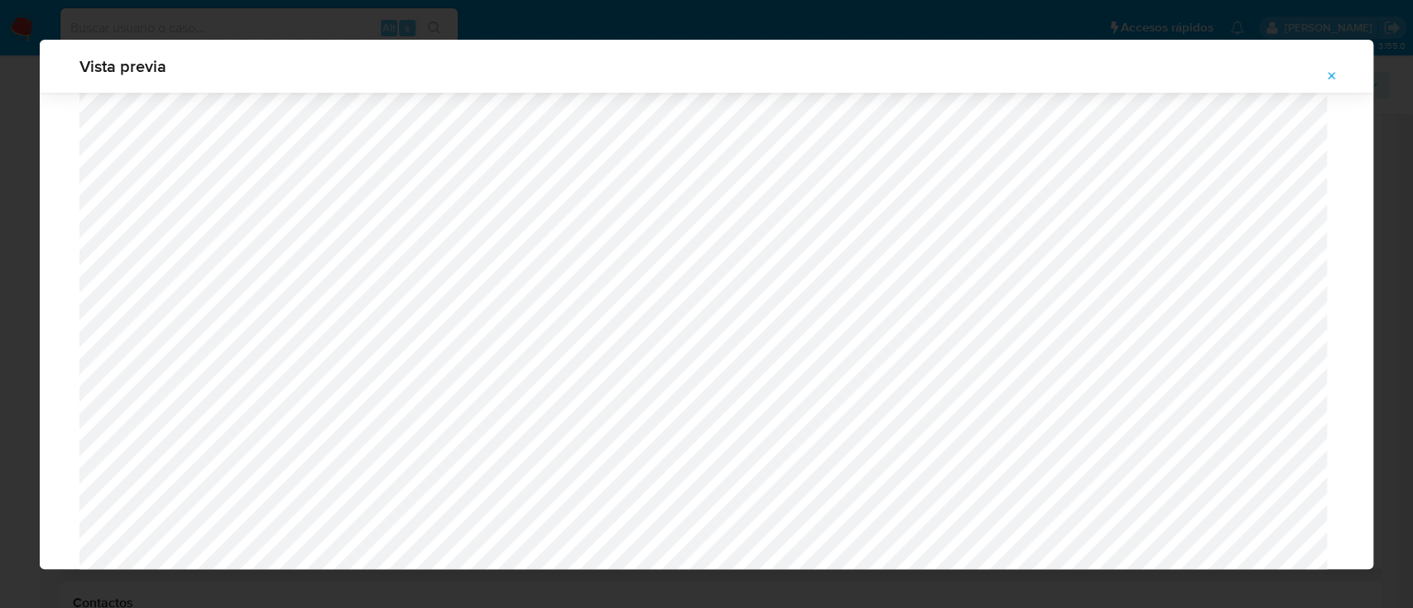
scroll to position [1756, 0]
click at [1334, 67] on span "Attachment preview" at bounding box center [1331, 76] width 13 height 23
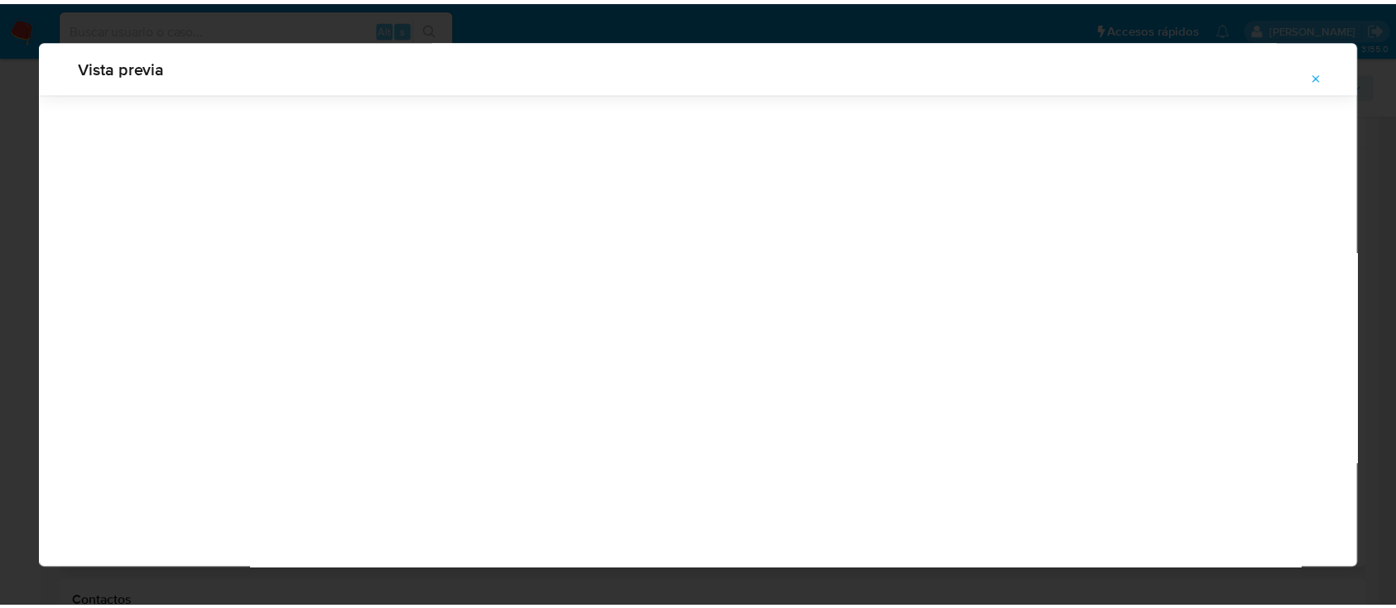
scroll to position [53, 0]
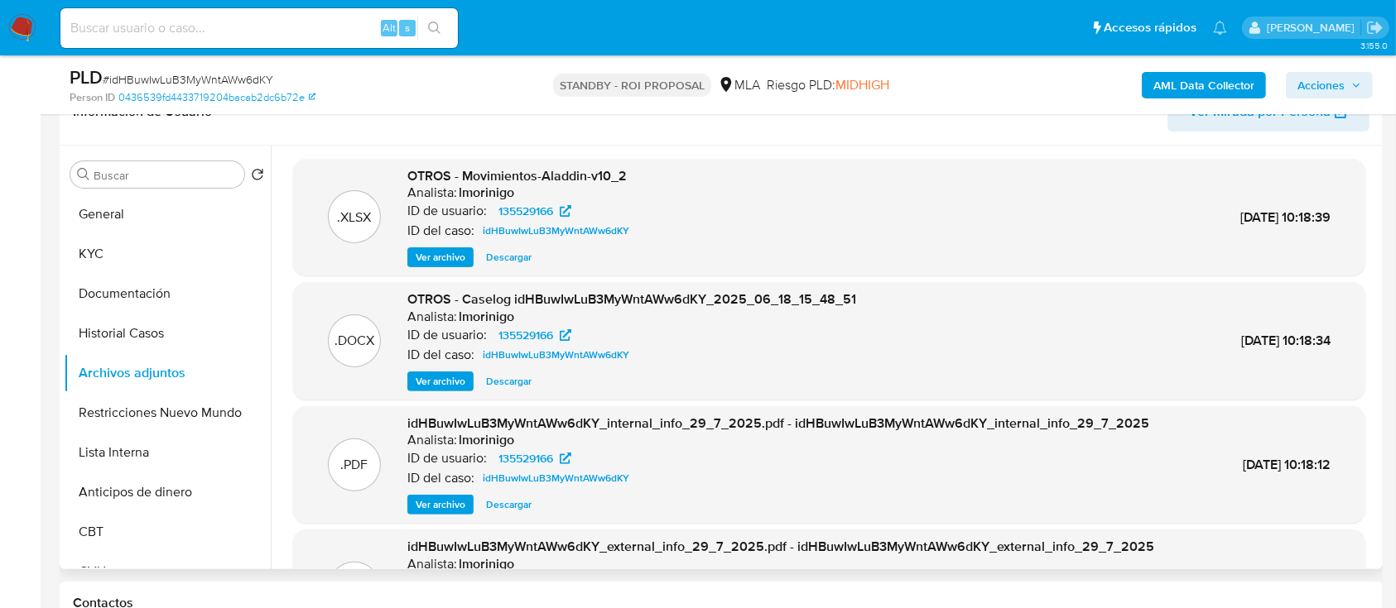
click at [499, 377] on span "Descargar" at bounding box center [509, 381] width 46 height 17
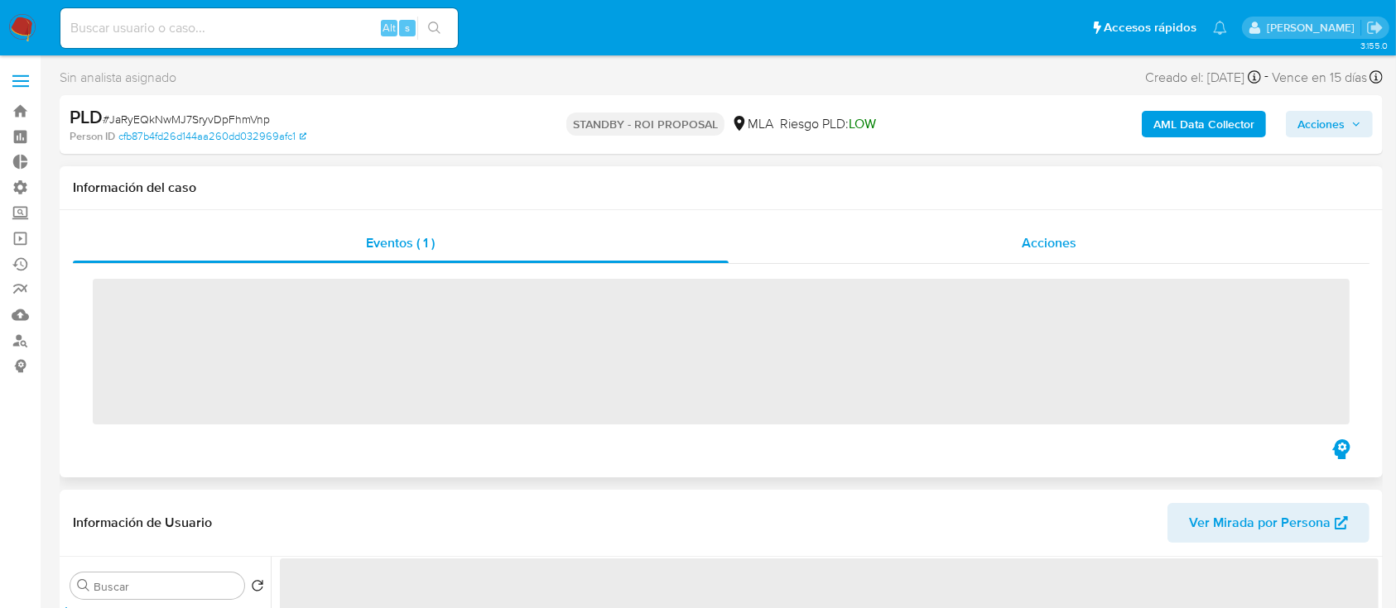
click at [878, 248] on div "Acciones" at bounding box center [1049, 243] width 642 height 40
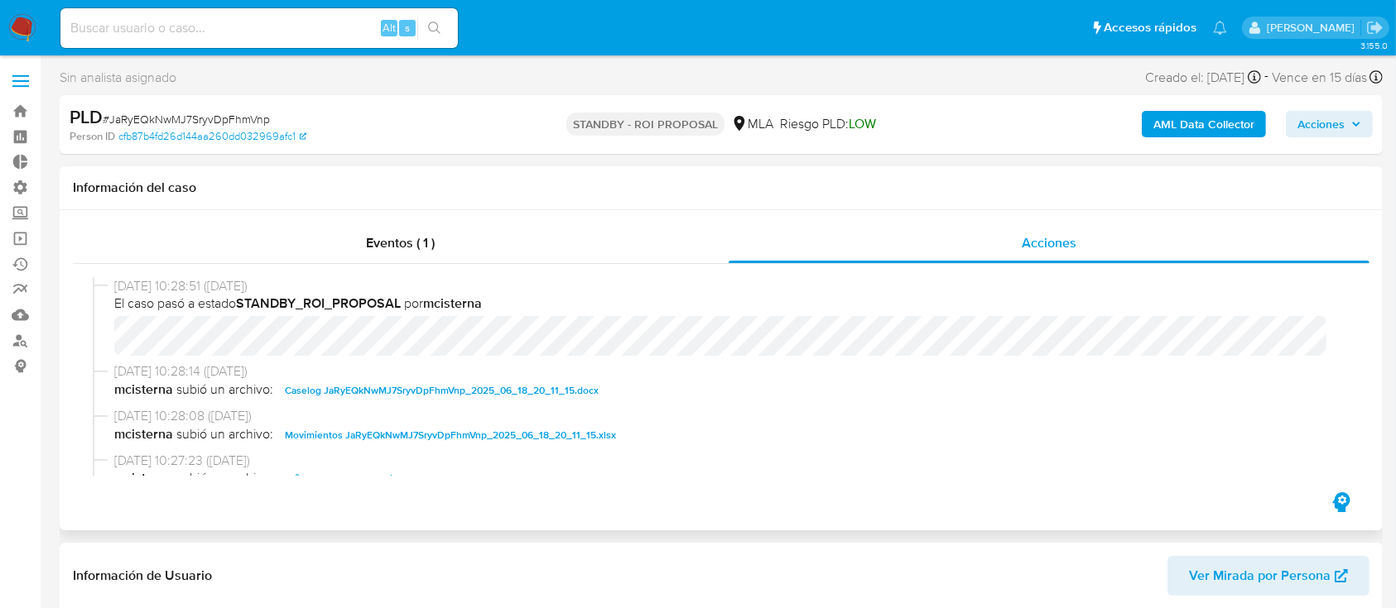
select select "10"
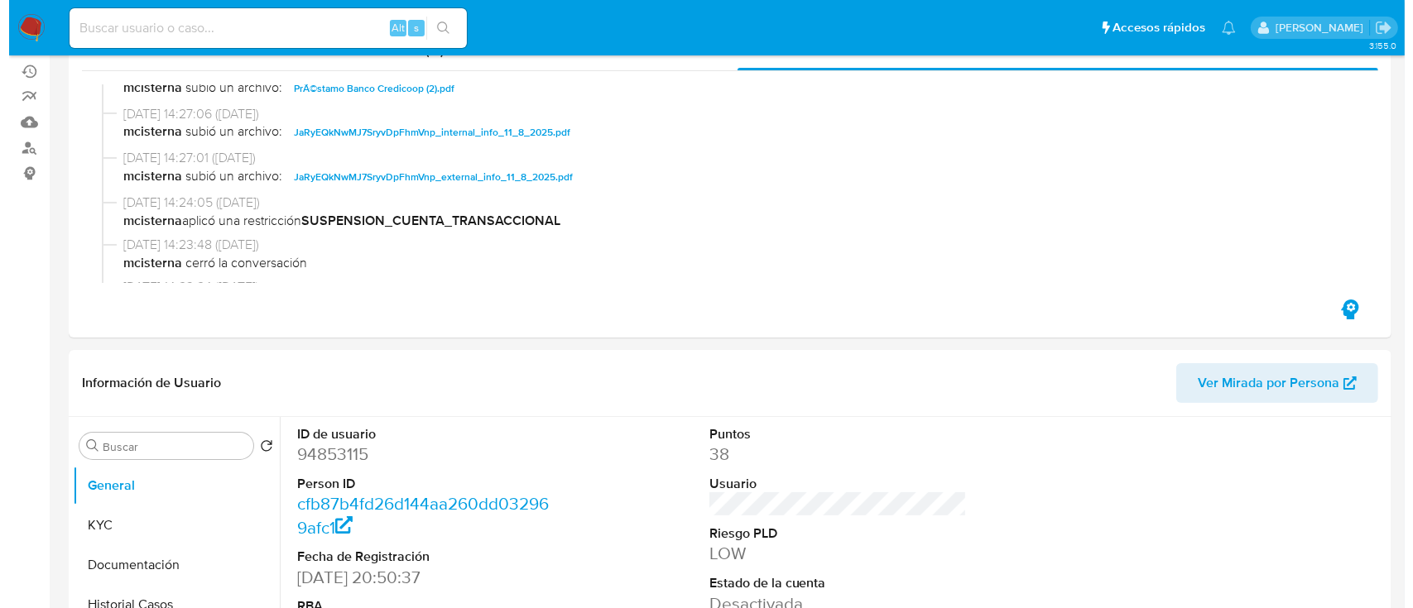
scroll to position [441, 0]
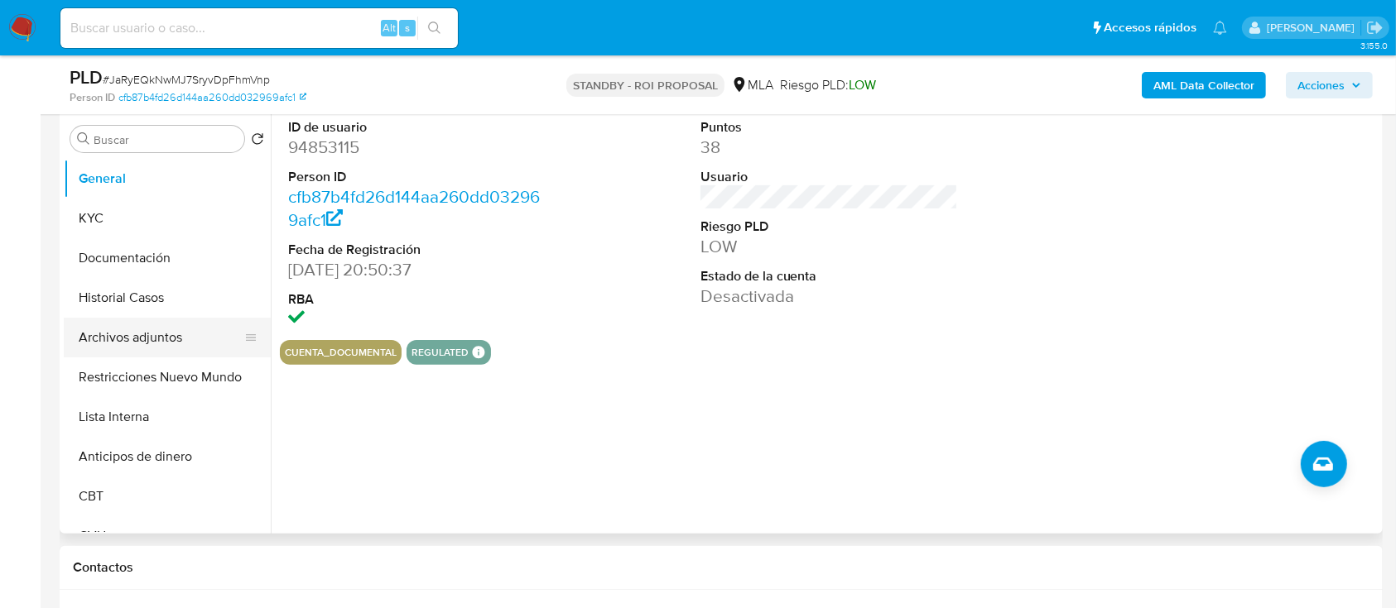
click at [149, 333] on button "Archivos adjuntos" at bounding box center [161, 338] width 194 height 40
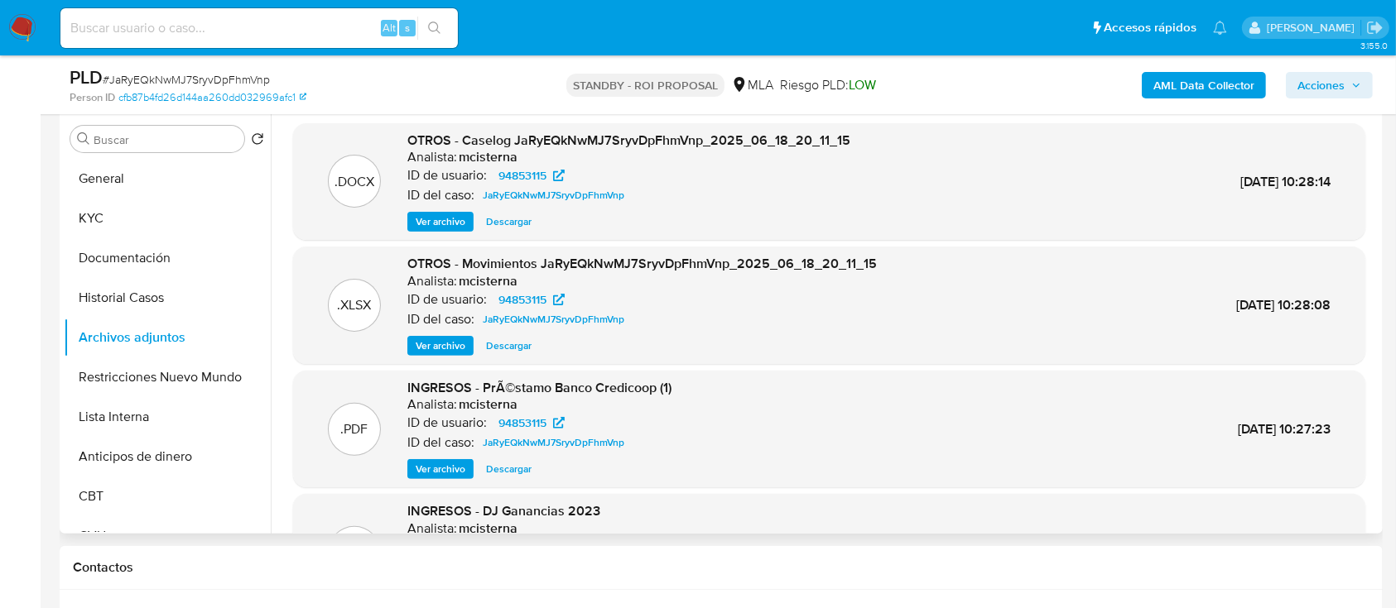
click at [445, 217] on span "Ver archivo" at bounding box center [441, 222] width 50 height 17
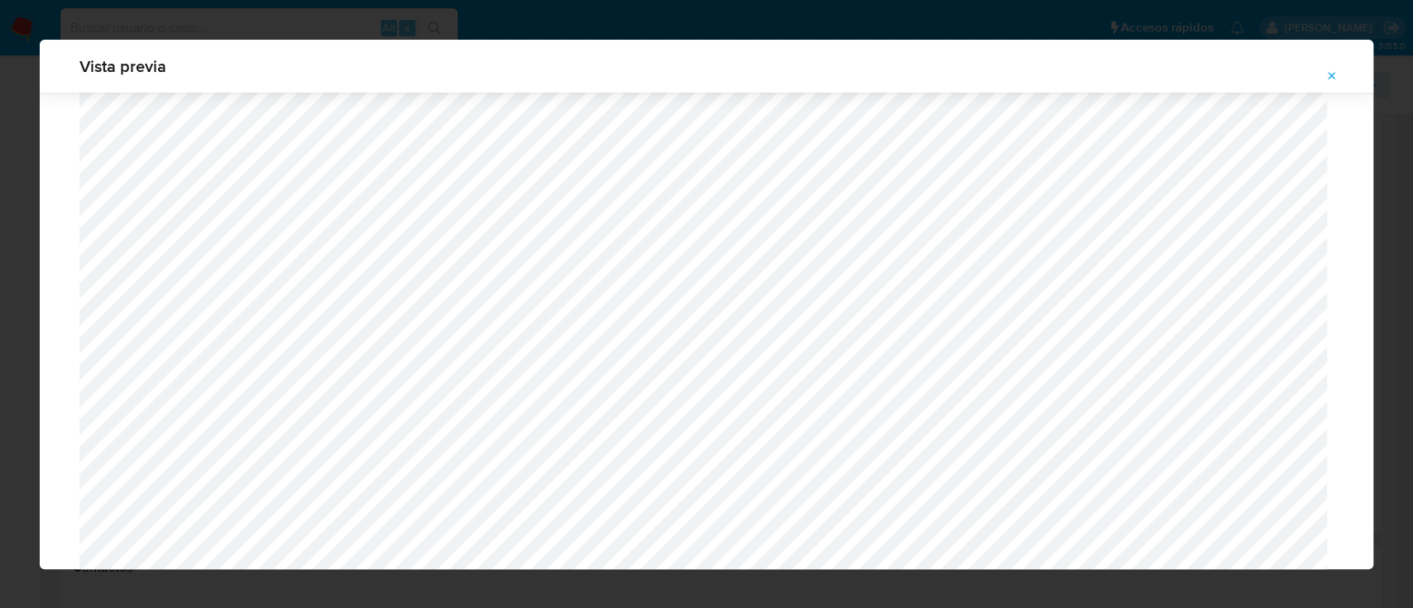
scroll to position [739, 0]
click at [1329, 79] on icon "Attachment preview" at bounding box center [1331, 76] width 13 height 13
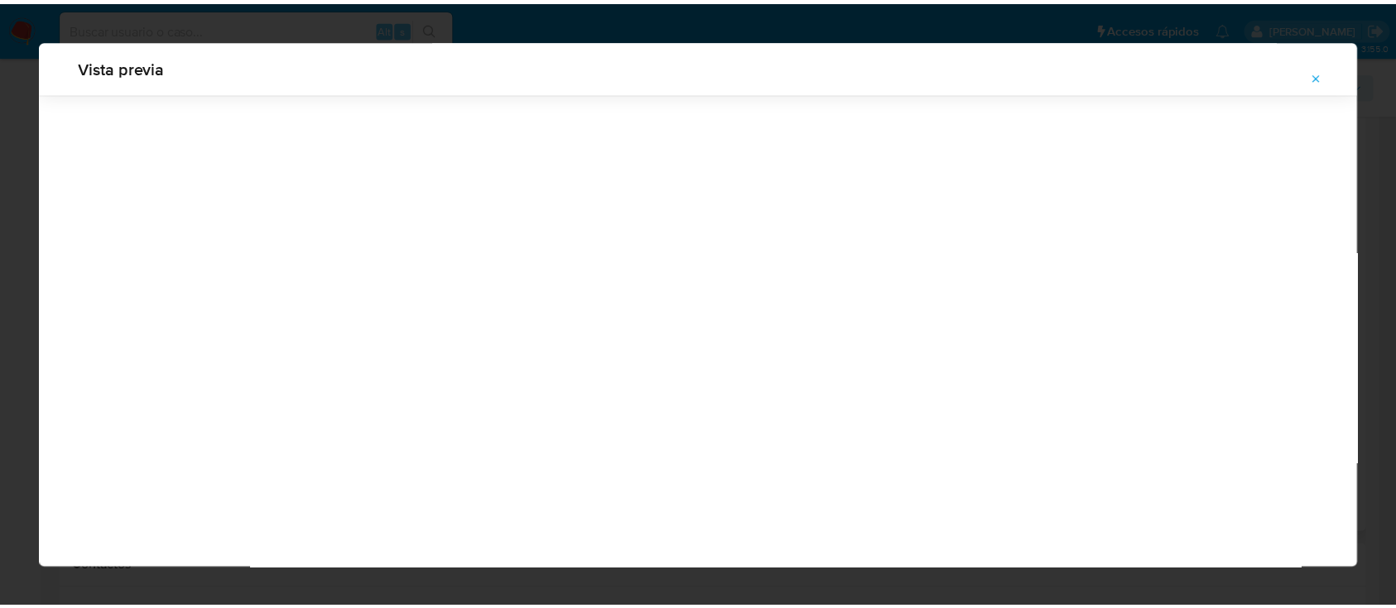
scroll to position [53, 0]
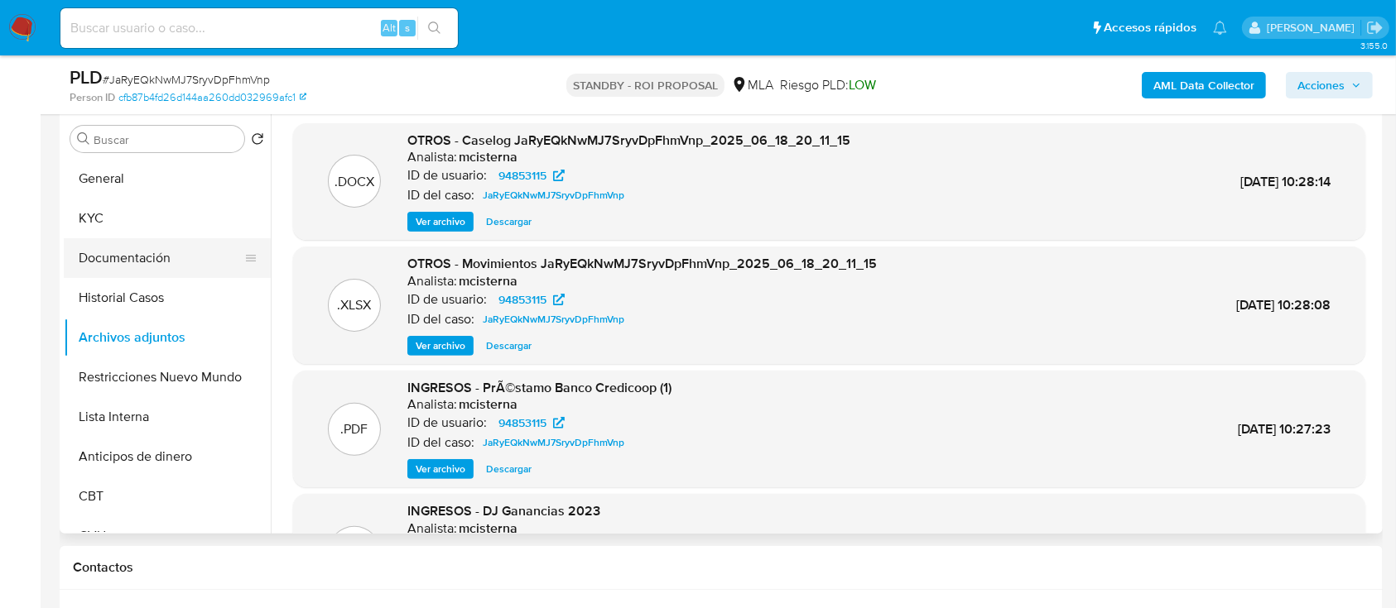
click at [99, 256] on button "Documentación" at bounding box center [161, 258] width 194 height 40
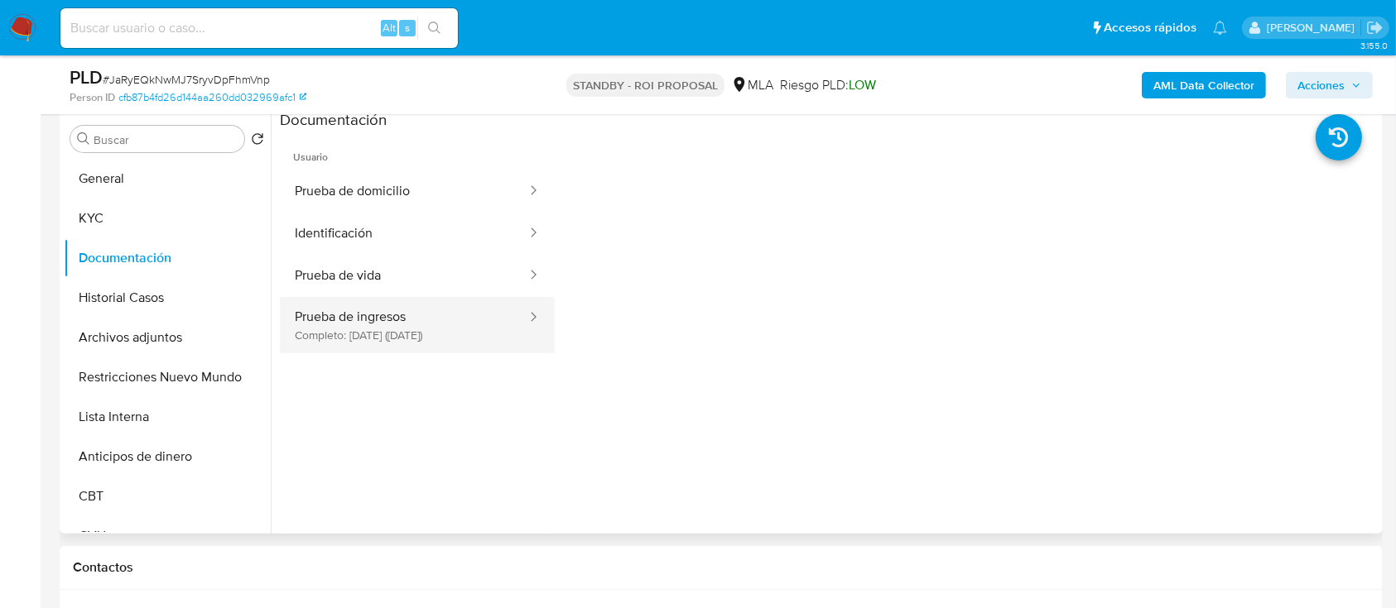
click at [442, 317] on button "Prueba de ingresos Completo: 26/10/2022 (hace 3 años)" at bounding box center [404, 325] width 248 height 56
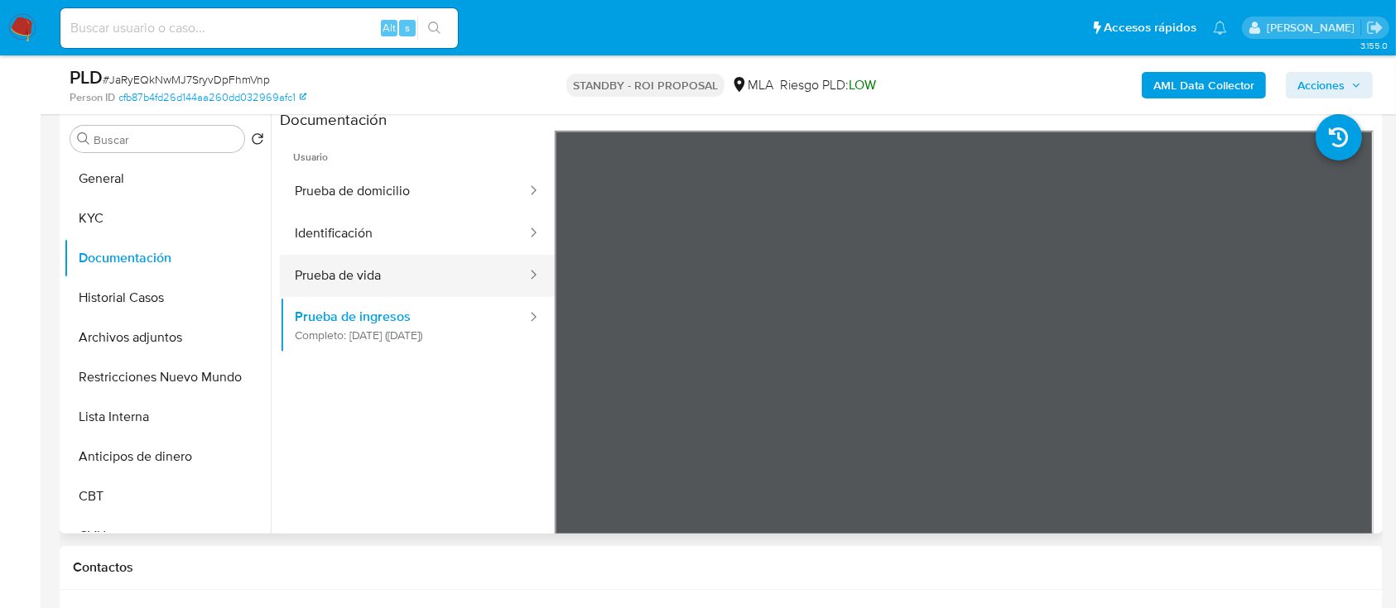
click at [459, 283] on button "Prueba de vida" at bounding box center [404, 276] width 248 height 42
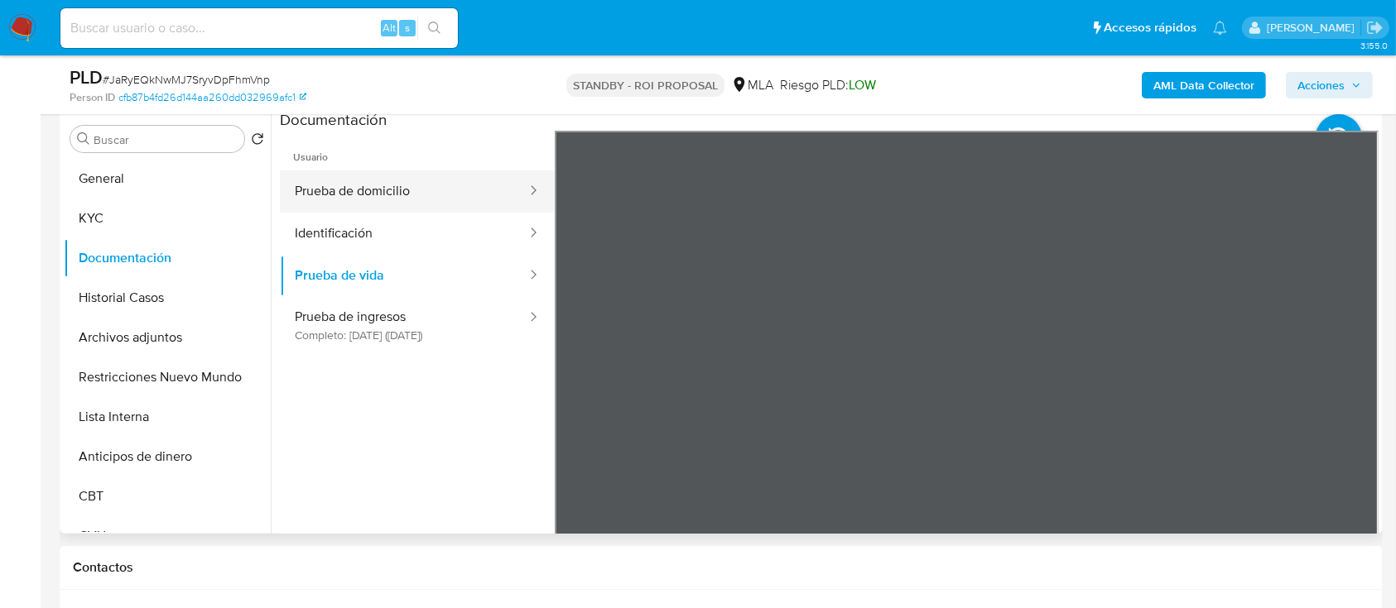
click at [480, 201] on button "Prueba de domicilio" at bounding box center [404, 192] width 248 height 42
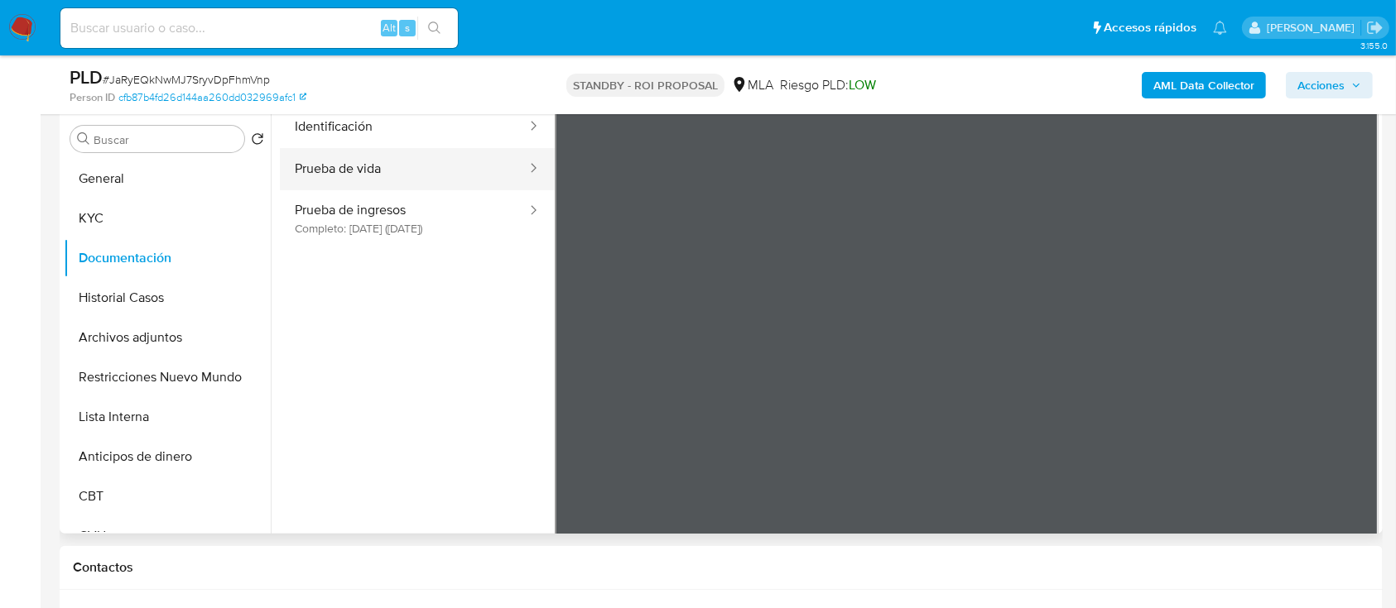
scroll to position [108, 0]
click at [382, 127] on button "Identificación" at bounding box center [404, 126] width 248 height 42
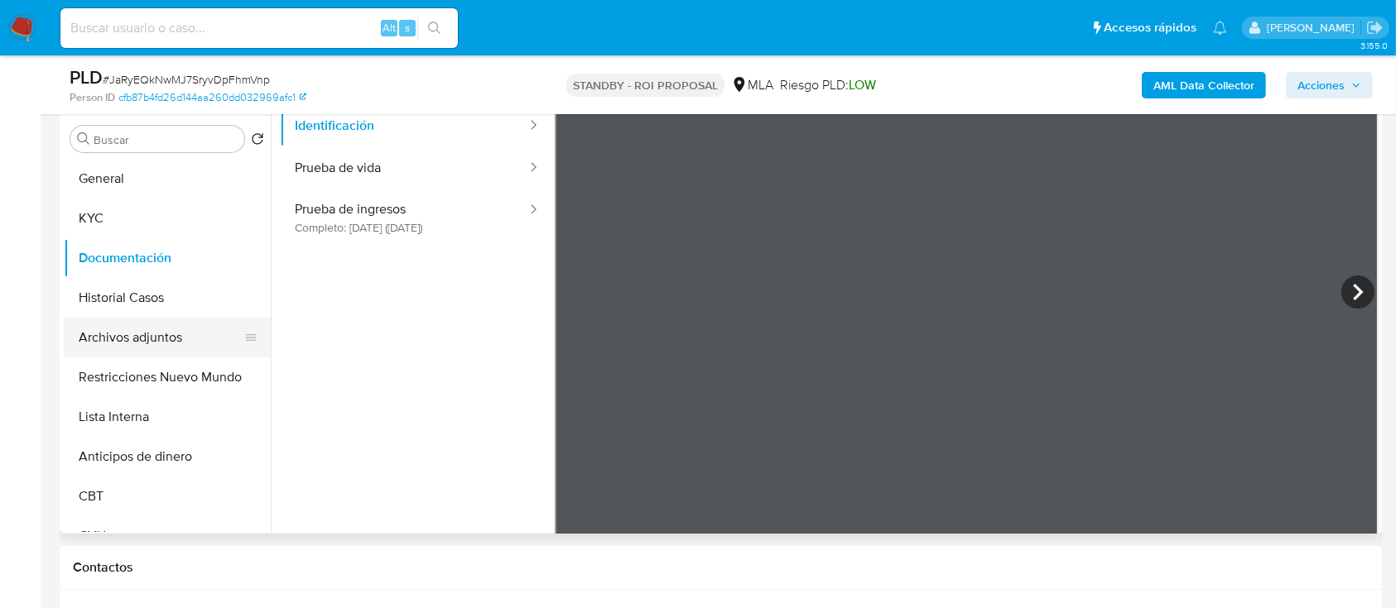
click at [204, 353] on button "Archivos adjuntos" at bounding box center [161, 338] width 194 height 40
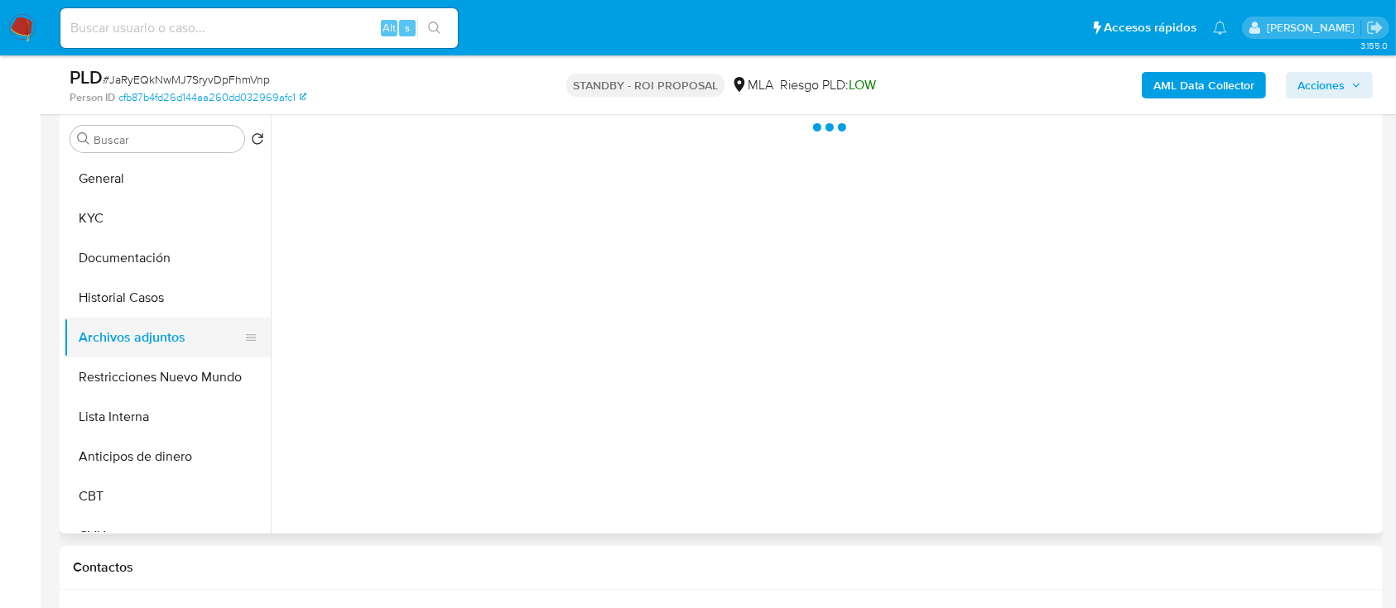
scroll to position [0, 0]
click at [202, 358] on button "Restricciones Nuevo Mundo" at bounding box center [161, 378] width 194 height 40
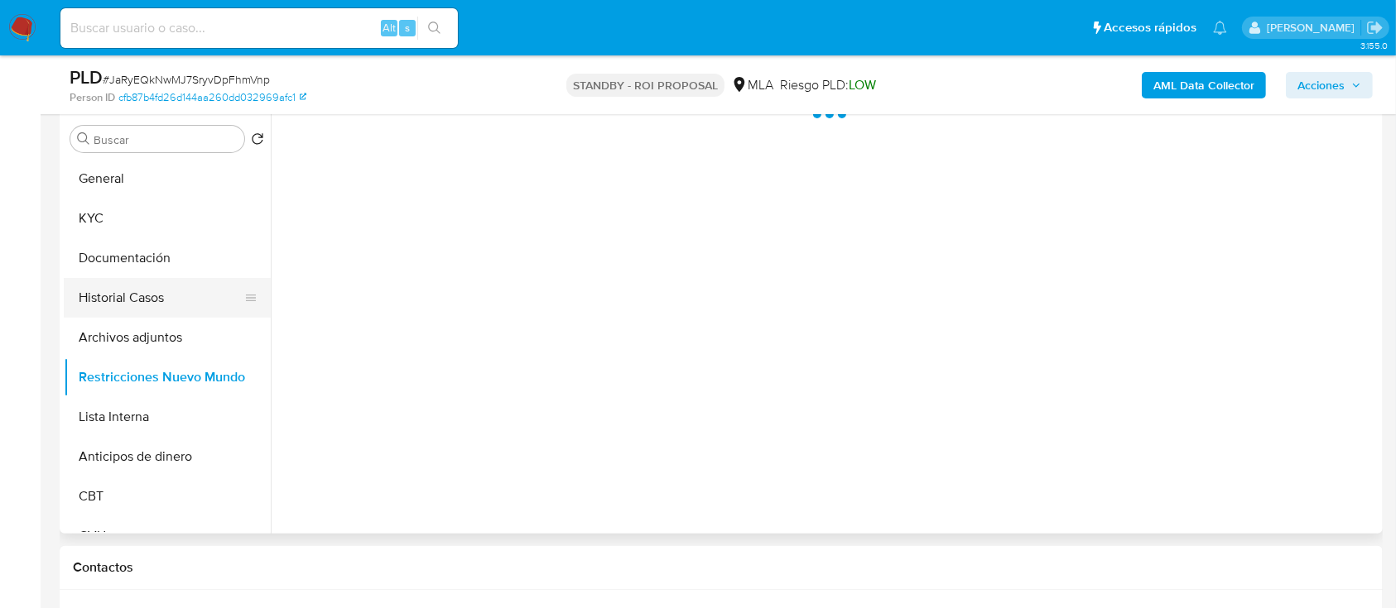
click at [129, 278] on button "Historial Casos" at bounding box center [161, 298] width 194 height 40
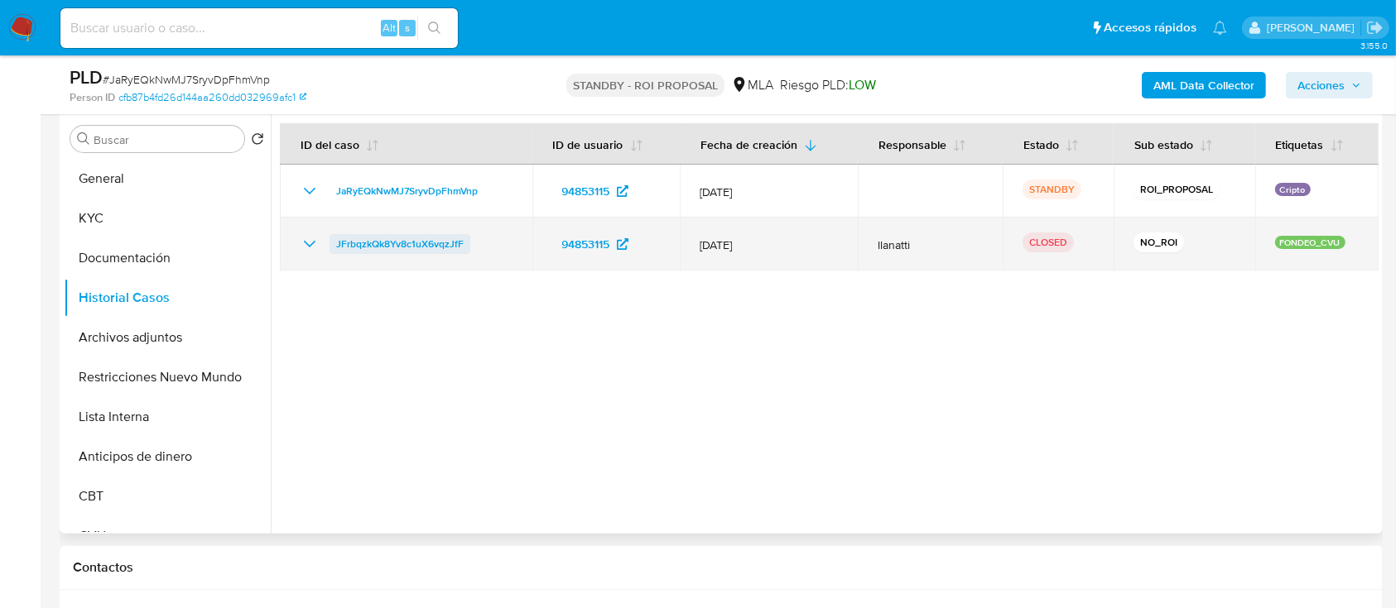
click at [425, 246] on span "JFrbqzkQk8Yv8c1uX6vqzJfF" at bounding box center [399, 244] width 127 height 20
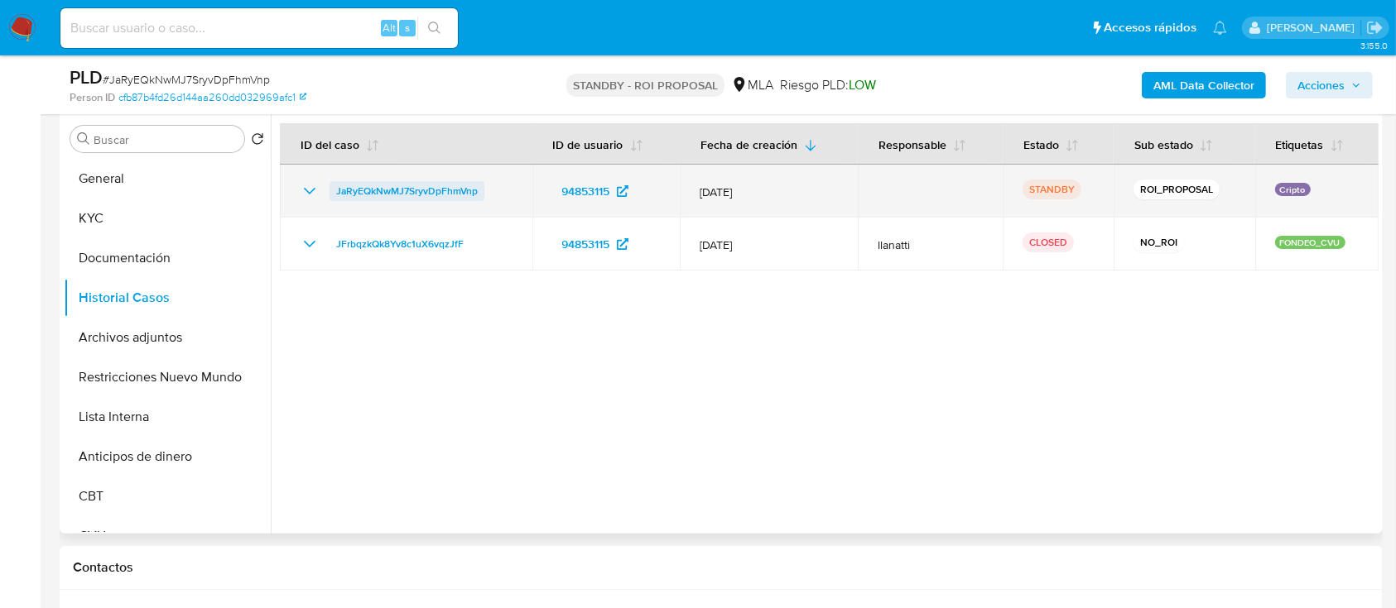
click at [409, 190] on span "JaRyEQkNwMJ7SryvDpFhmVnp" at bounding box center [407, 191] width 142 height 20
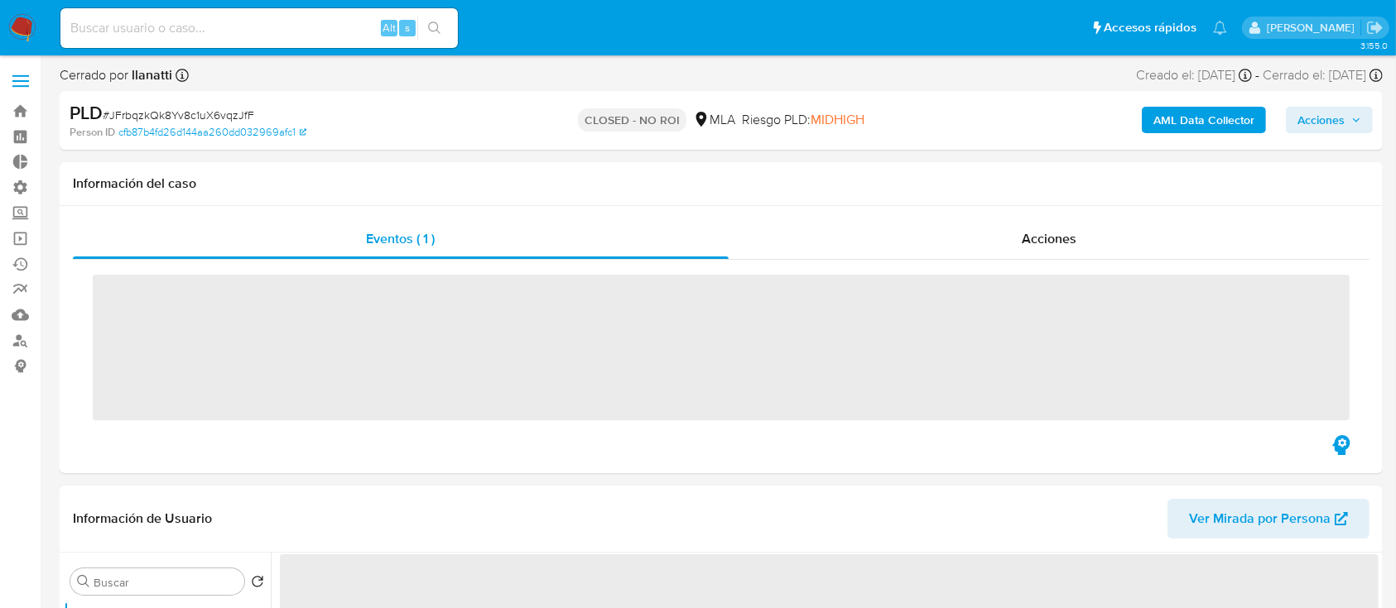
click at [953, 225] on div "Acciones" at bounding box center [1049, 239] width 642 height 40
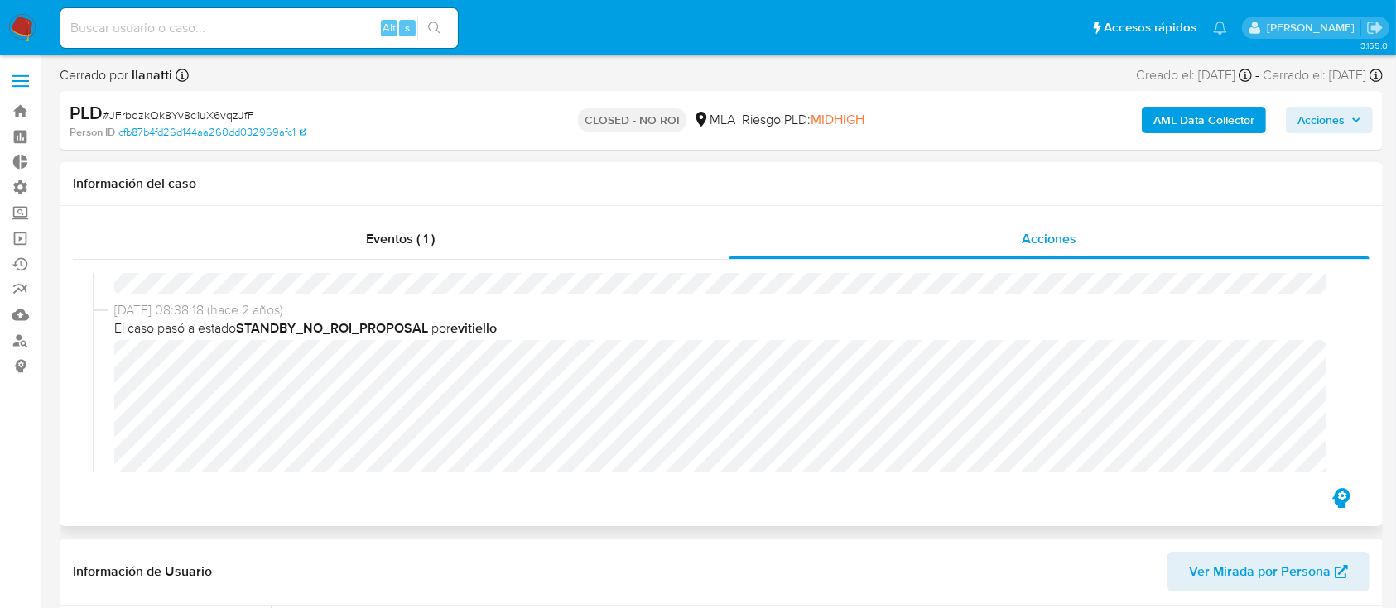
scroll to position [220, 0]
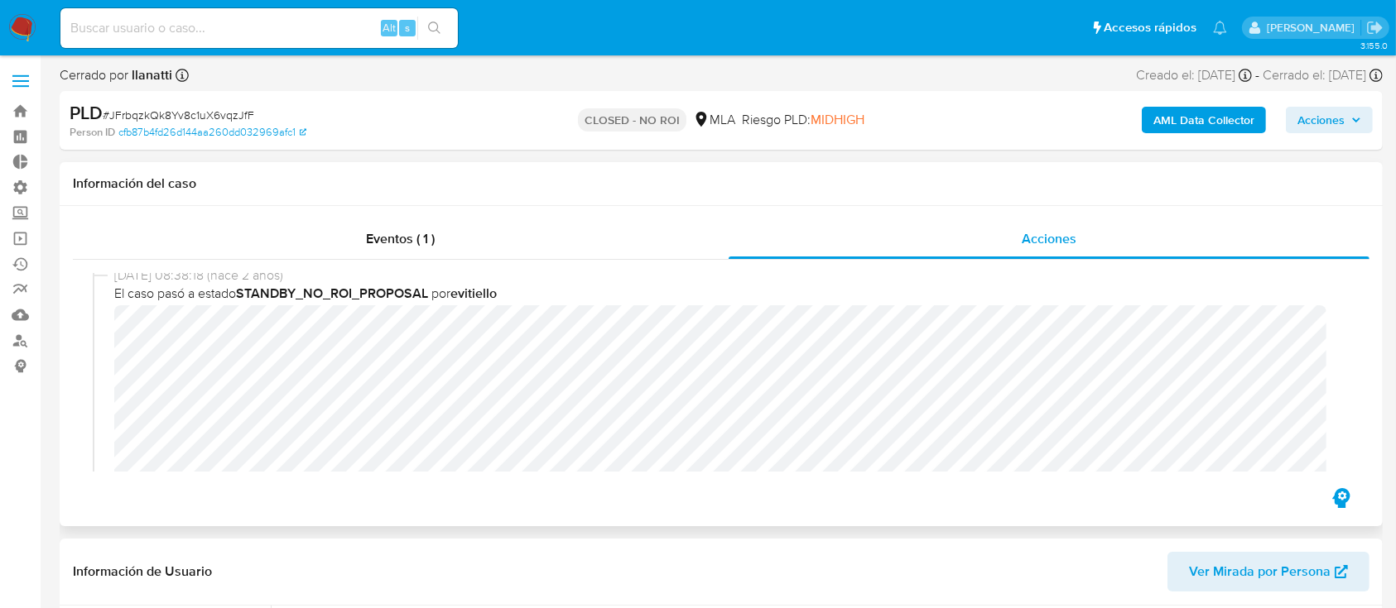
select select "10"
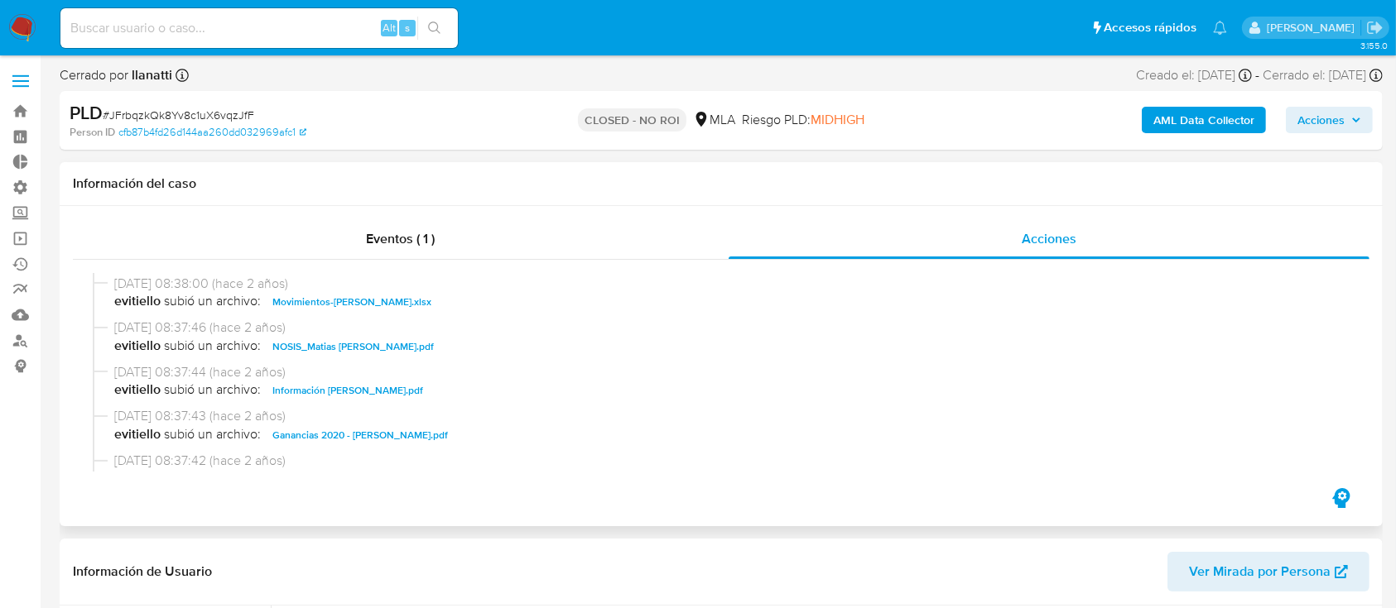
scroll to position [483, 0]
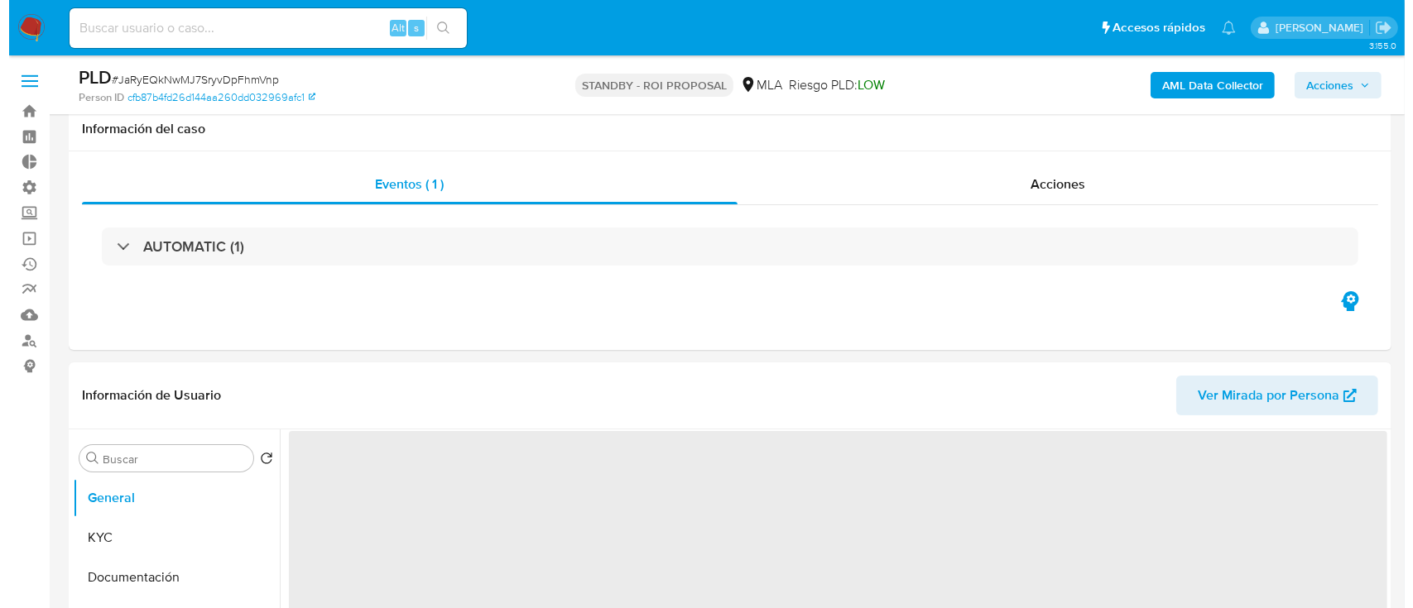
scroll to position [333, 0]
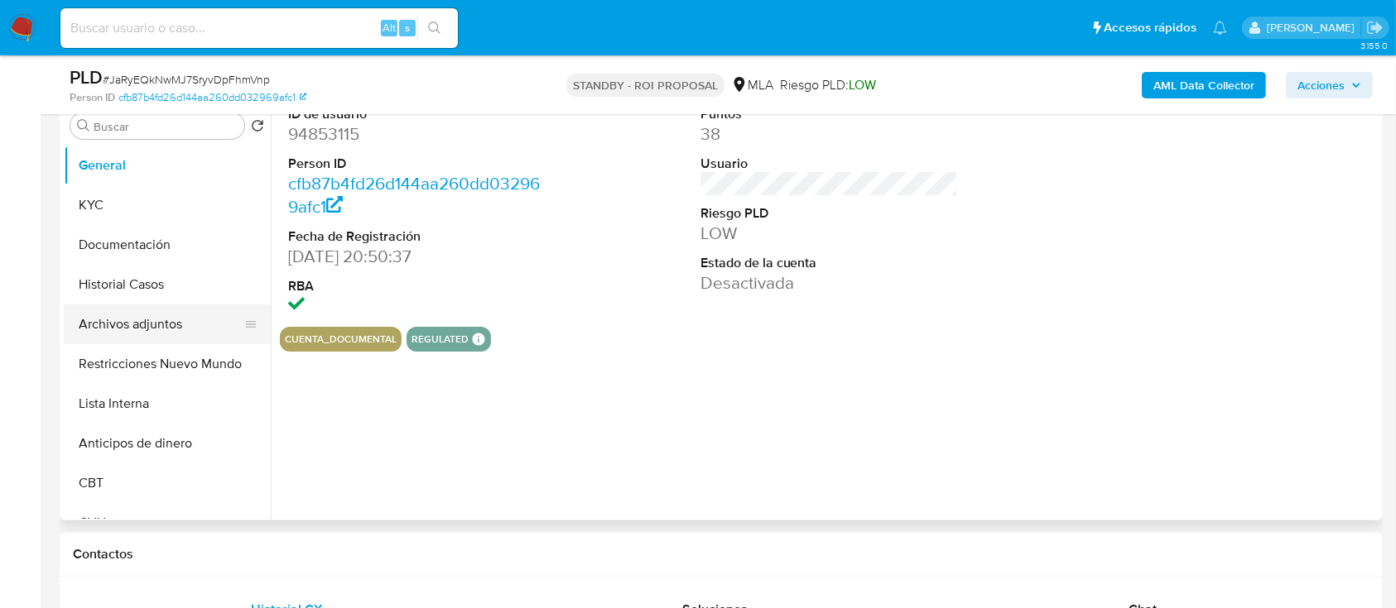
click at [113, 316] on button "Archivos adjuntos" at bounding box center [161, 325] width 194 height 40
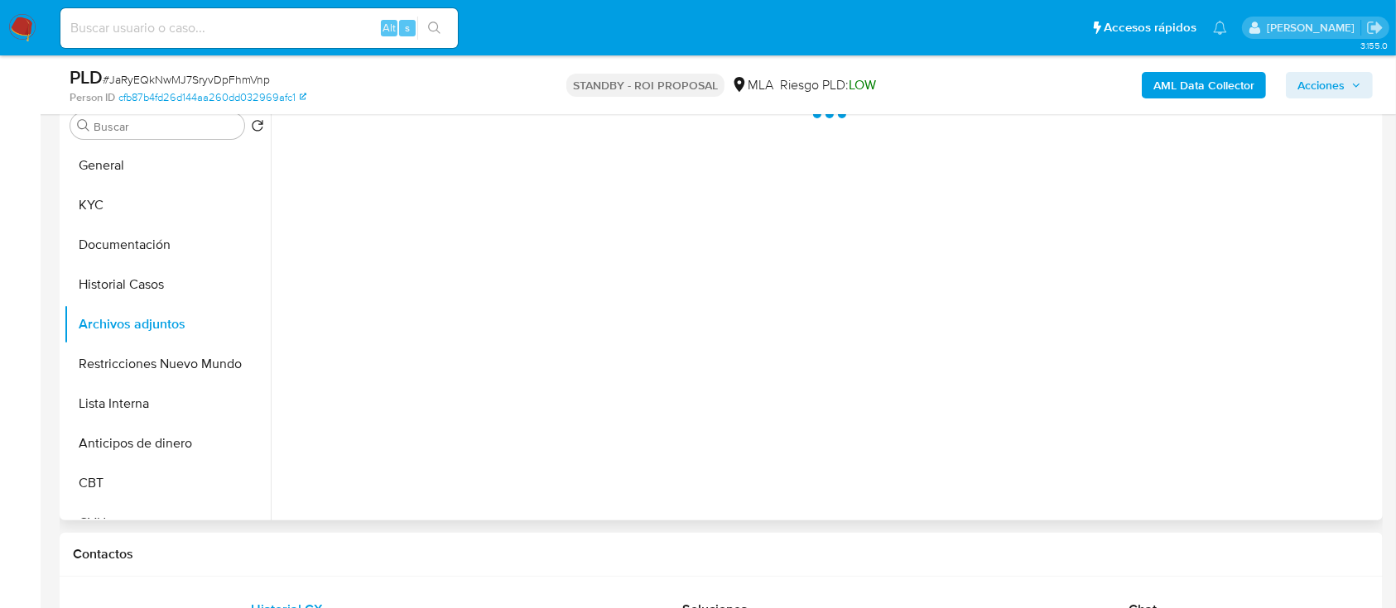
select select "10"
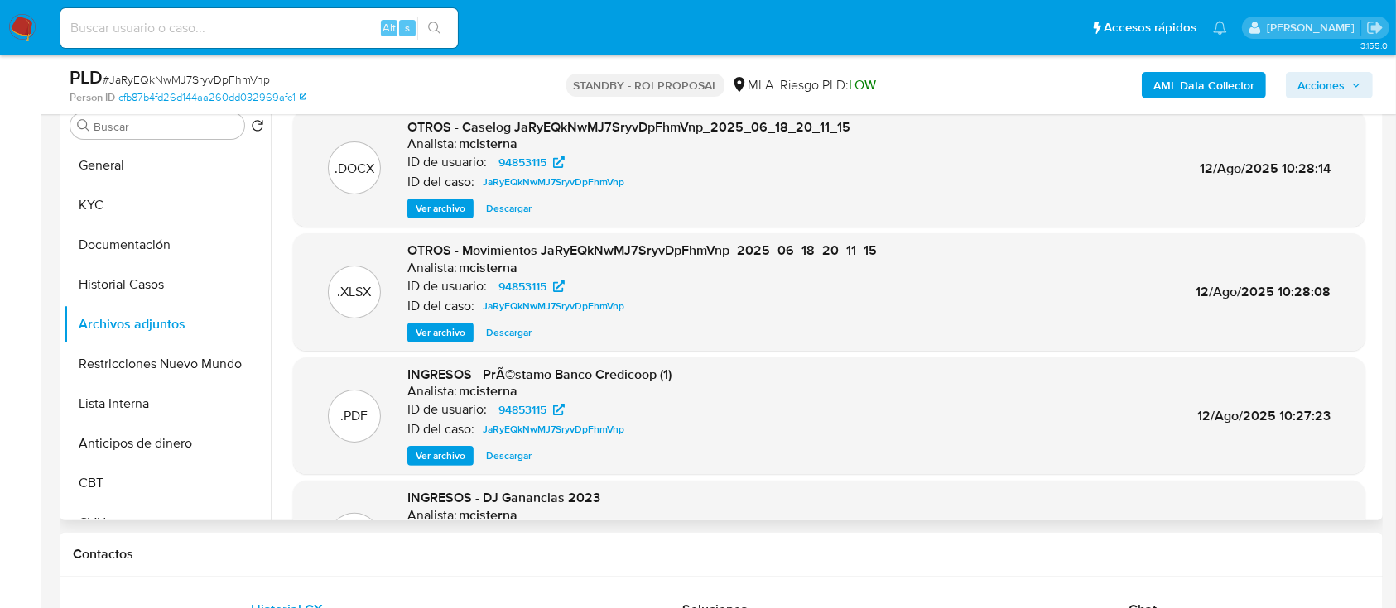
click at [515, 208] on span "Descargar" at bounding box center [509, 208] width 46 height 17
click at [442, 203] on div "Ver archivo Descargar Descargar" at bounding box center [628, 209] width 443 height 20
click at [445, 212] on span "Ver archivo" at bounding box center [441, 208] width 50 height 17
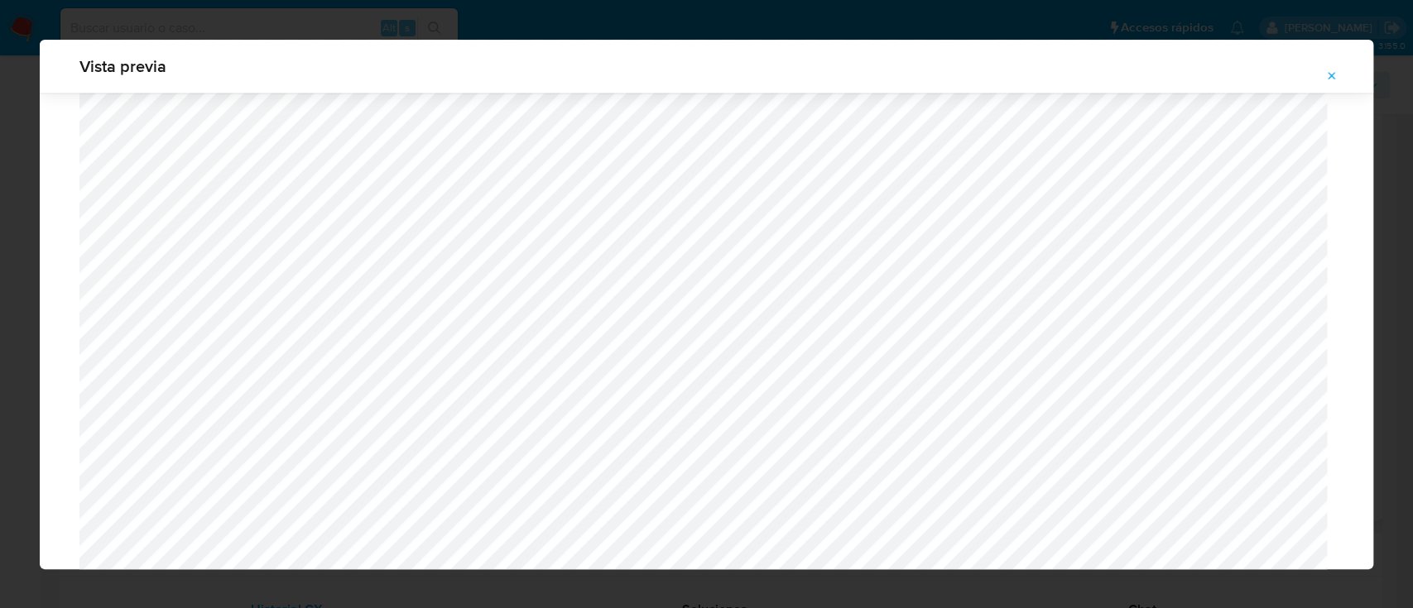
scroll to position [1613, 0]
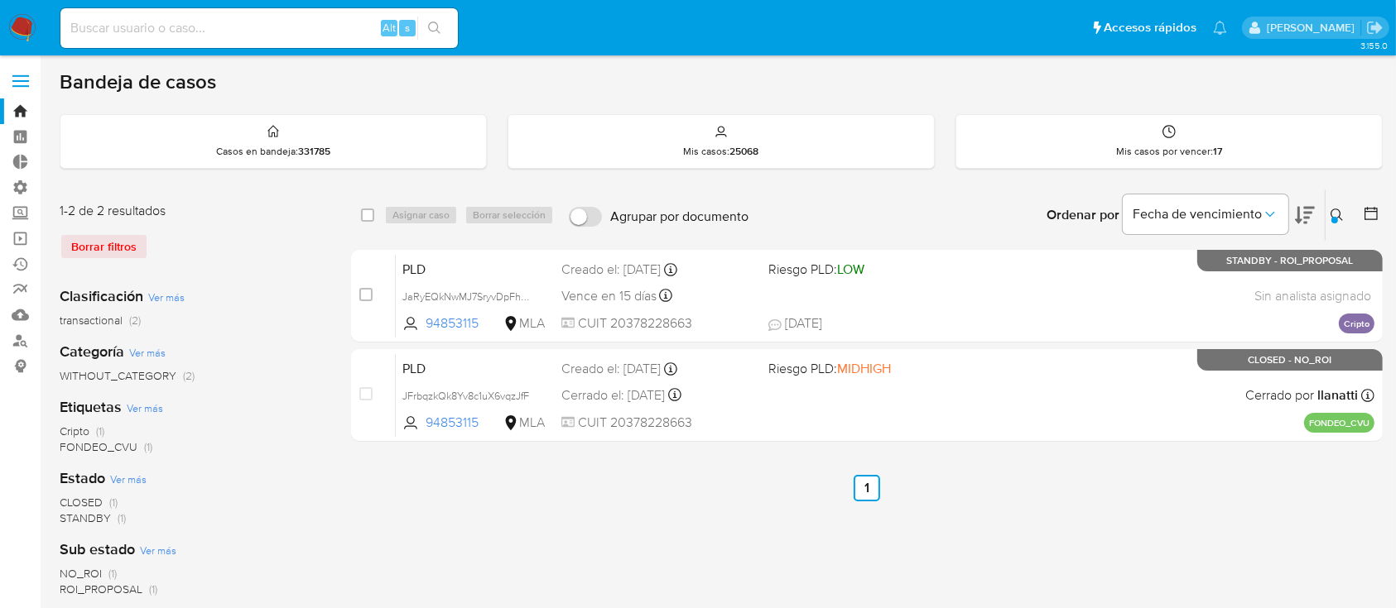
click at [102, 245] on div "Borrar filtros" at bounding box center [192, 246] width 265 height 26
click at [1334, 219] on div at bounding box center [1334, 220] width 7 height 7
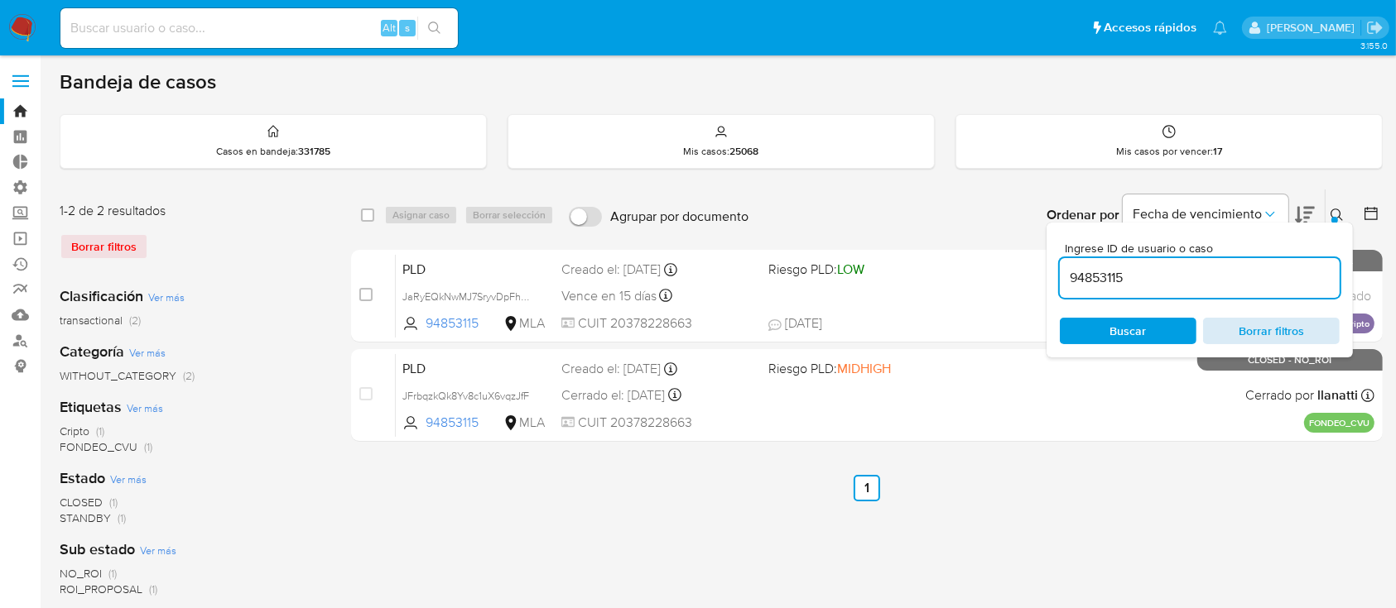
click at [1298, 330] on span "Borrar filtros" at bounding box center [1270, 331] width 113 height 23
